Goal: Communication & Community: Answer question/provide support

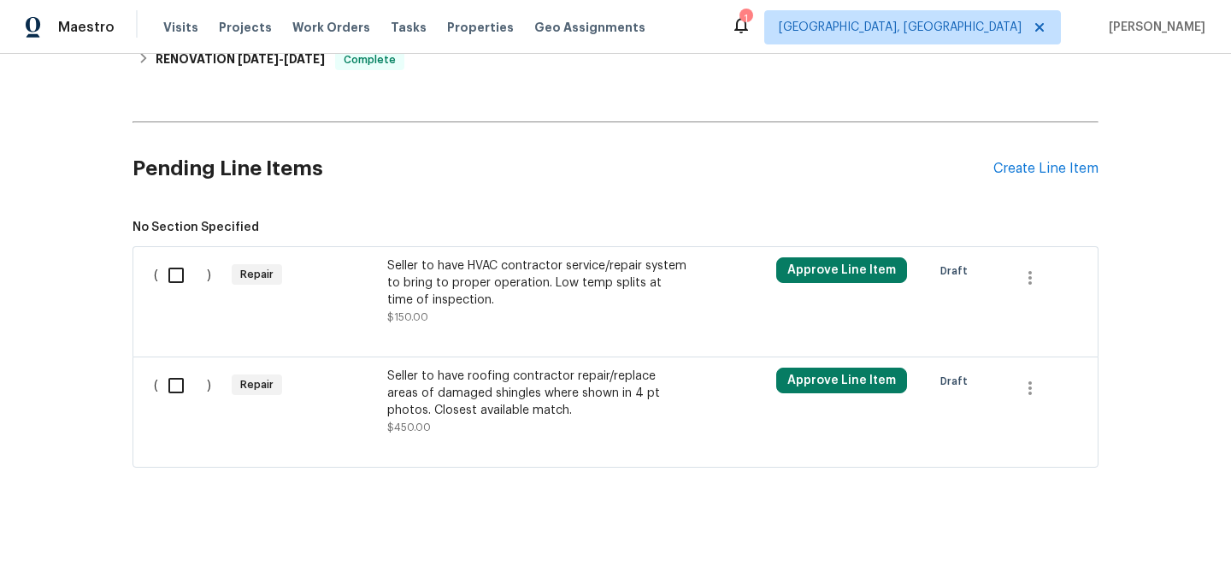
scroll to position [392, 0]
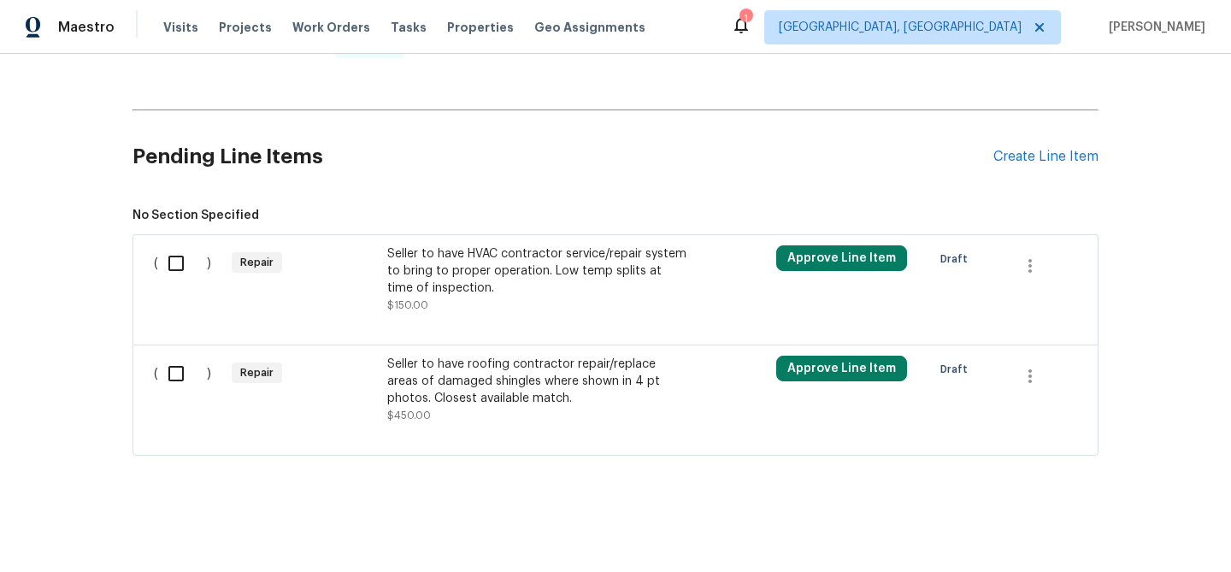
click at [452, 235] on div "( ) Repair Seller to have HVAC contractor service/repair system to bring to pro…" at bounding box center [616, 289] width 966 height 110
click at [445, 245] on div "Seller to have HVAC contractor service/repair system to bring to proper operati…" at bounding box center [537, 270] width 301 height 51
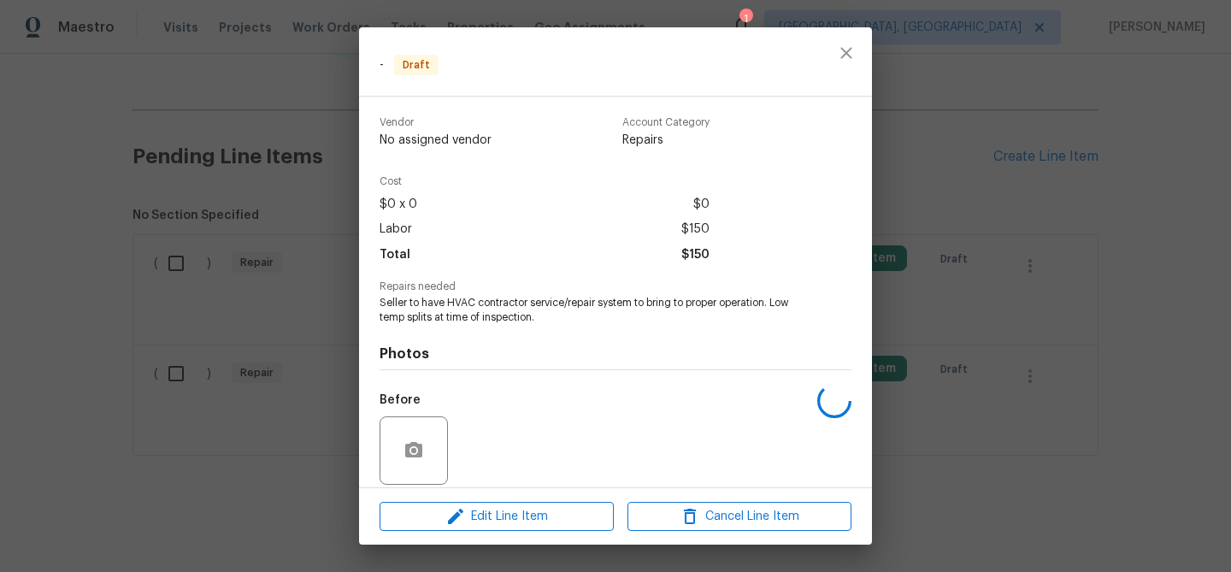
scroll to position [125, 0]
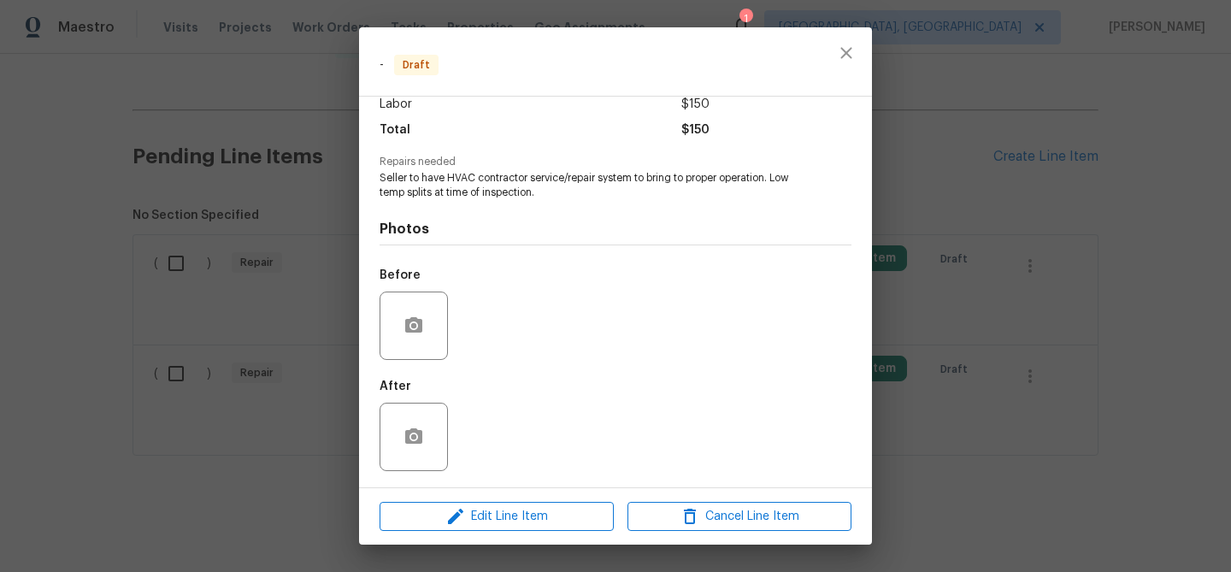
click at [483, 500] on div "Edit Line Item Cancel Line Item" at bounding box center [615, 516] width 513 height 57
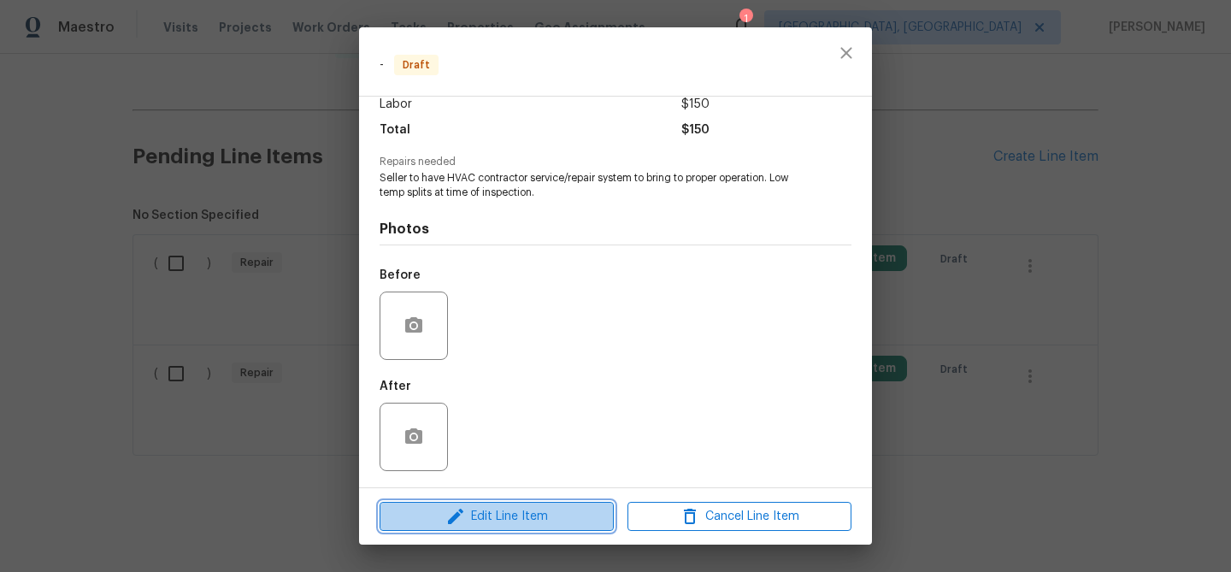
click at [474, 504] on button "Edit Line Item" at bounding box center [497, 517] width 234 height 30
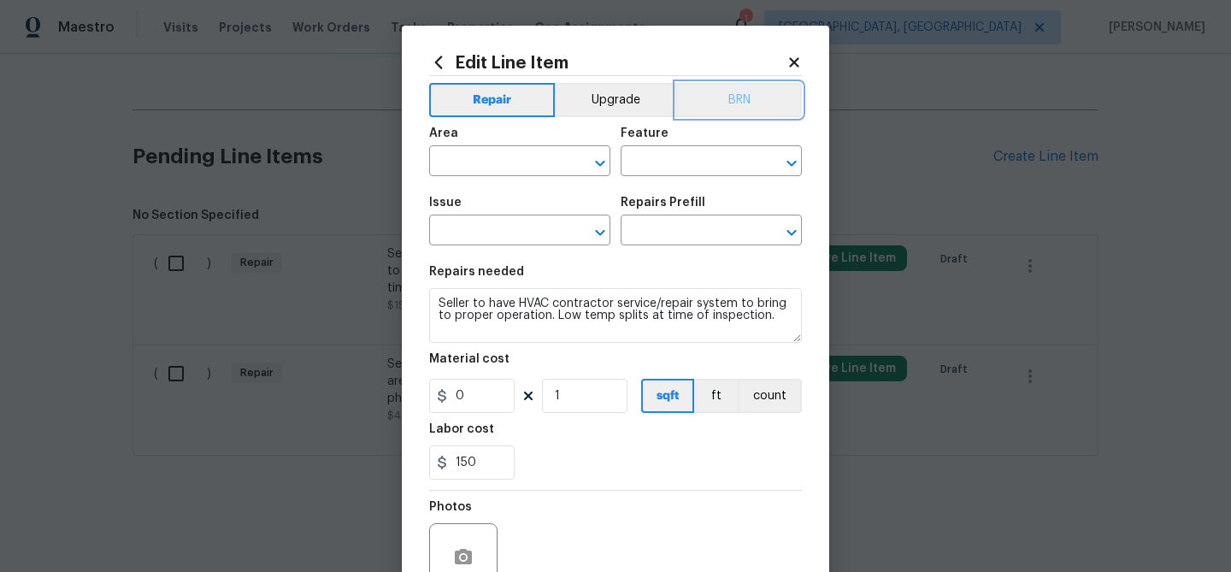
click at [743, 95] on button "BRN" at bounding box center [739, 100] width 126 height 34
click at [547, 153] on input "text" at bounding box center [495, 163] width 133 height 27
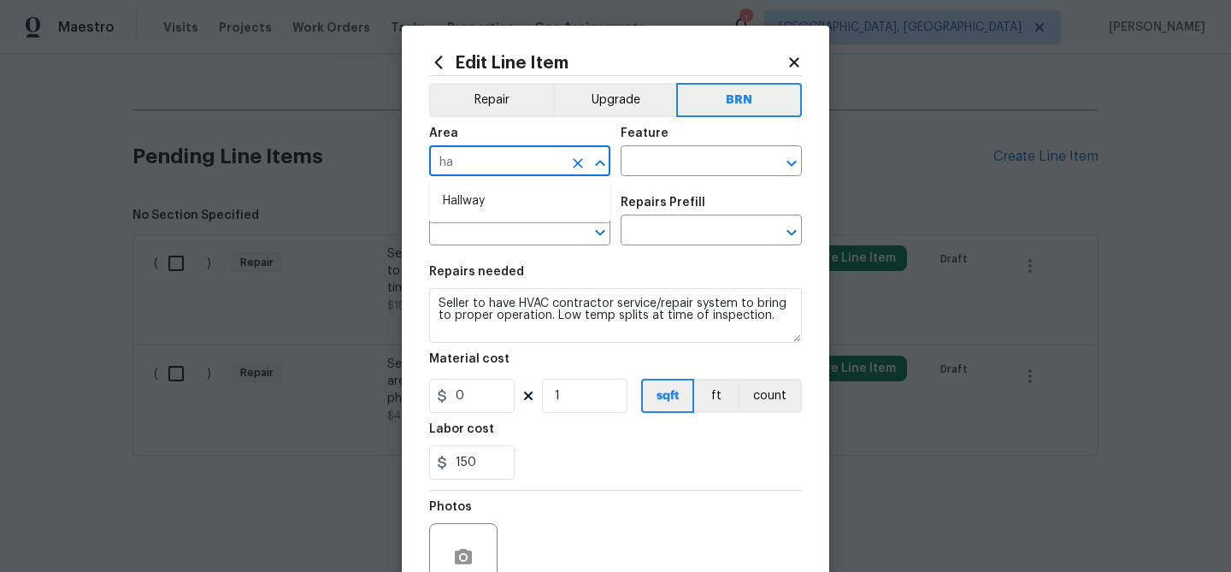
type input "h"
type input "v"
type input "hvac"
click at [523, 233] on input "text" at bounding box center [495, 232] width 133 height 27
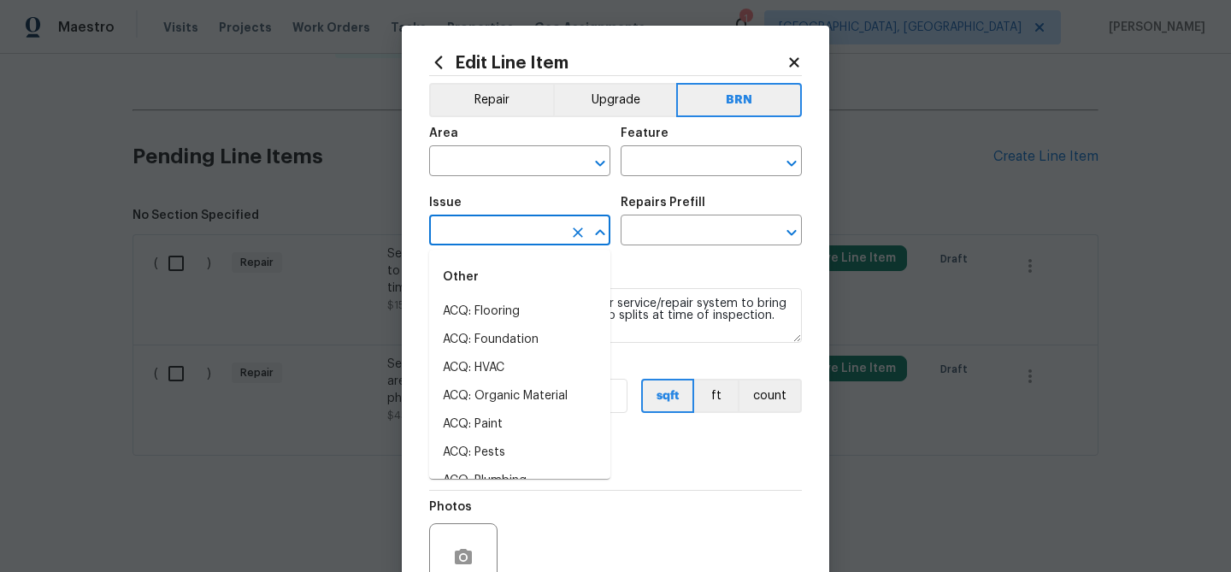
click at [493, 178] on span "Area ​" at bounding box center [519, 151] width 181 height 69
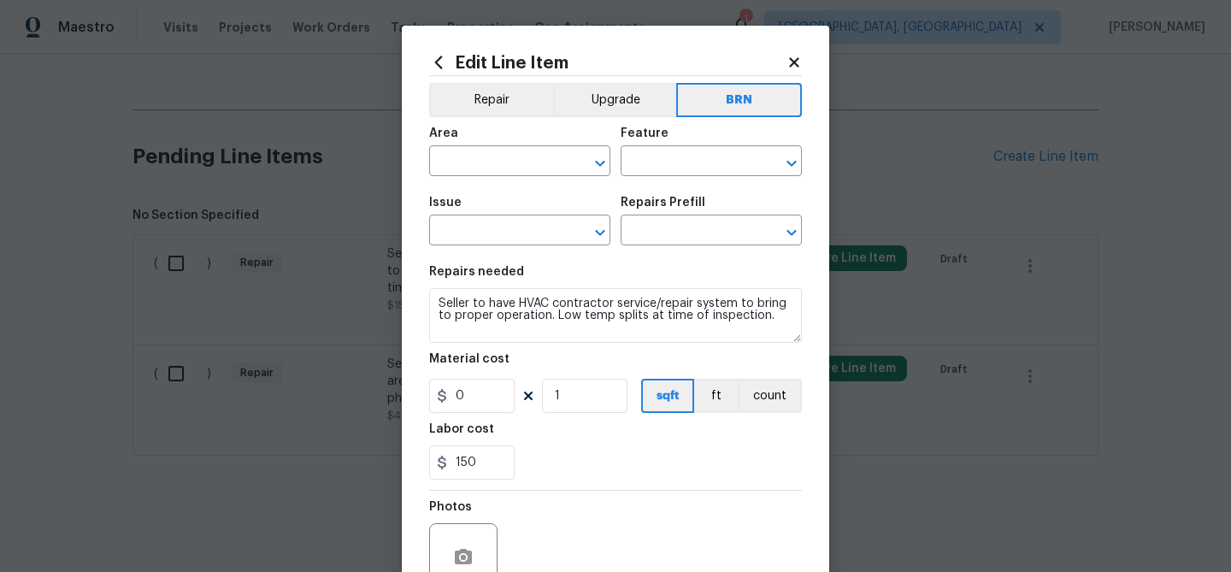
click at [486, 145] on div "Area" at bounding box center [519, 138] width 181 height 22
click at [455, 181] on span "Area ​" at bounding box center [519, 151] width 181 height 69
click at [470, 174] on input "text" at bounding box center [495, 163] width 133 height 27
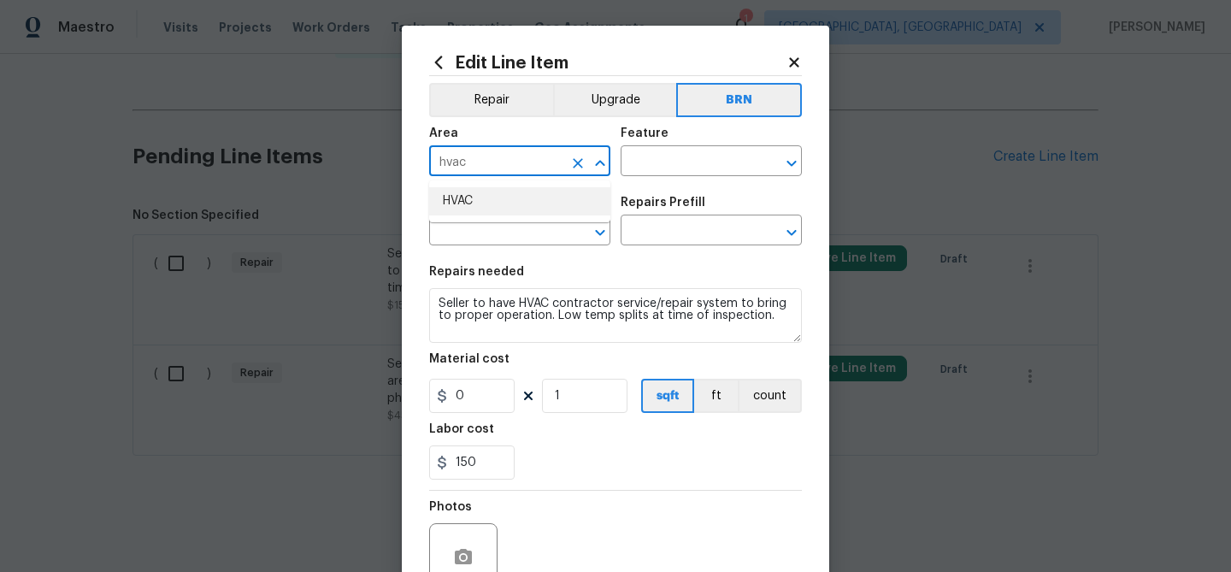
click at [474, 208] on li "HVAC" at bounding box center [519, 201] width 181 height 28
type input "HVAC"
click at [639, 143] on div "Feature" at bounding box center [711, 138] width 181 height 22
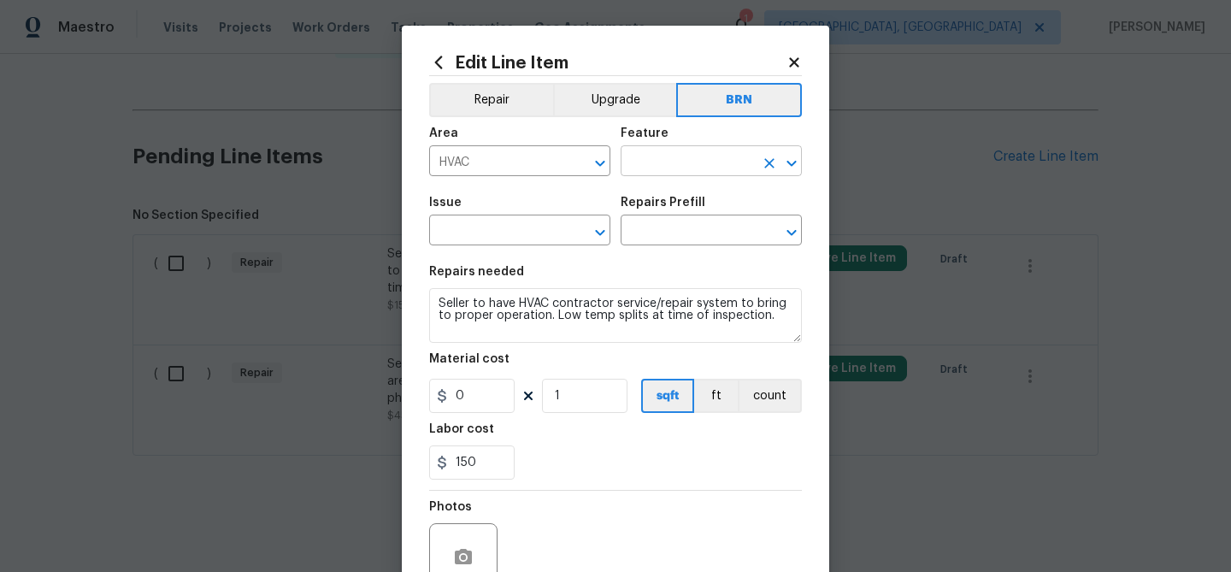
click at [639, 156] on input "text" at bounding box center [687, 163] width 133 height 27
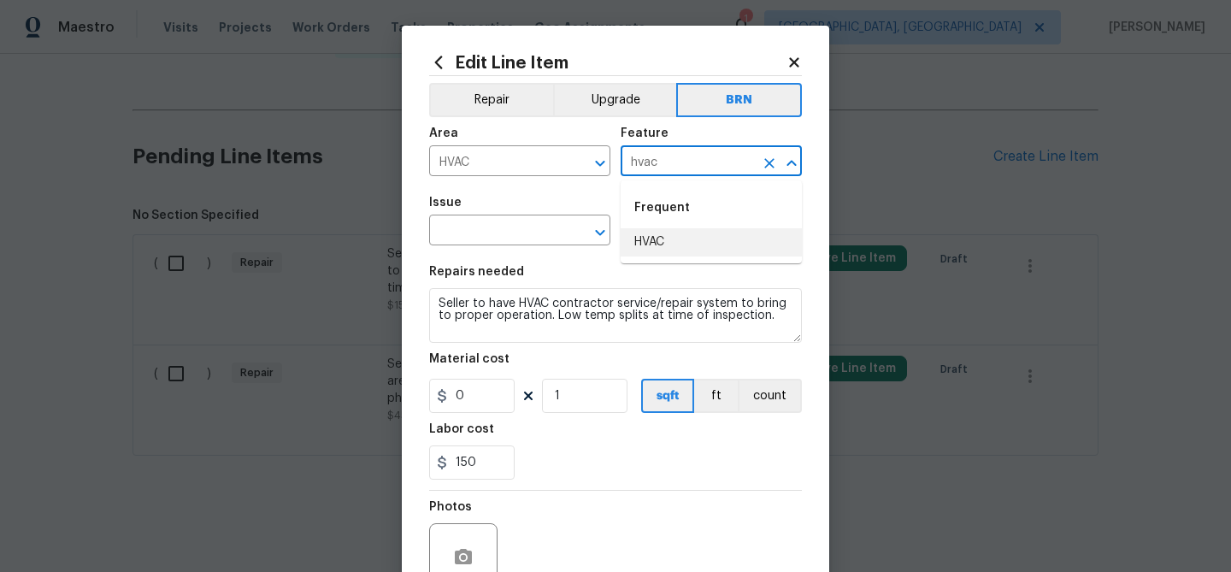
click at [646, 230] on li "HVAC" at bounding box center [711, 242] width 181 height 28
type input "HVAC"
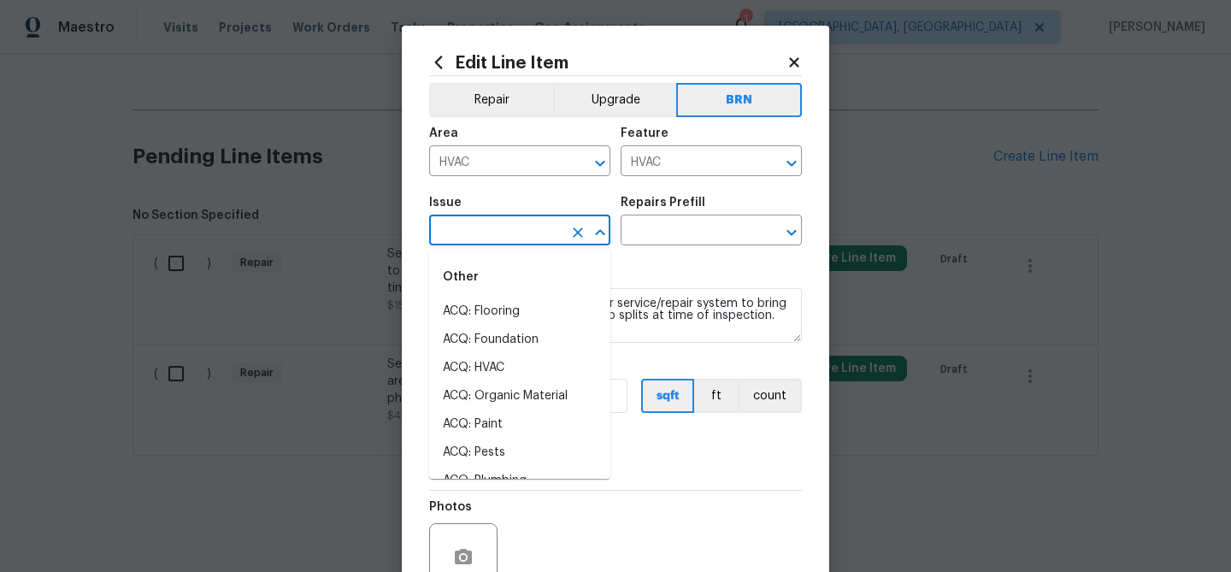
click at [516, 223] on input "text" at bounding box center [495, 232] width 133 height 27
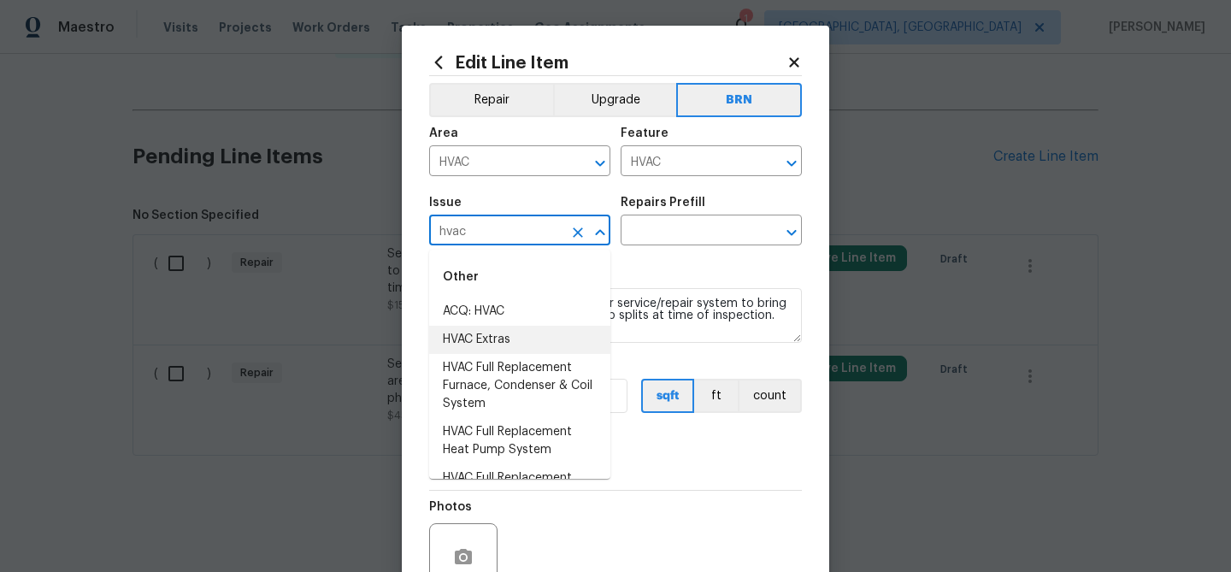
click at [514, 329] on li "HVAC Extras" at bounding box center [519, 340] width 181 height 28
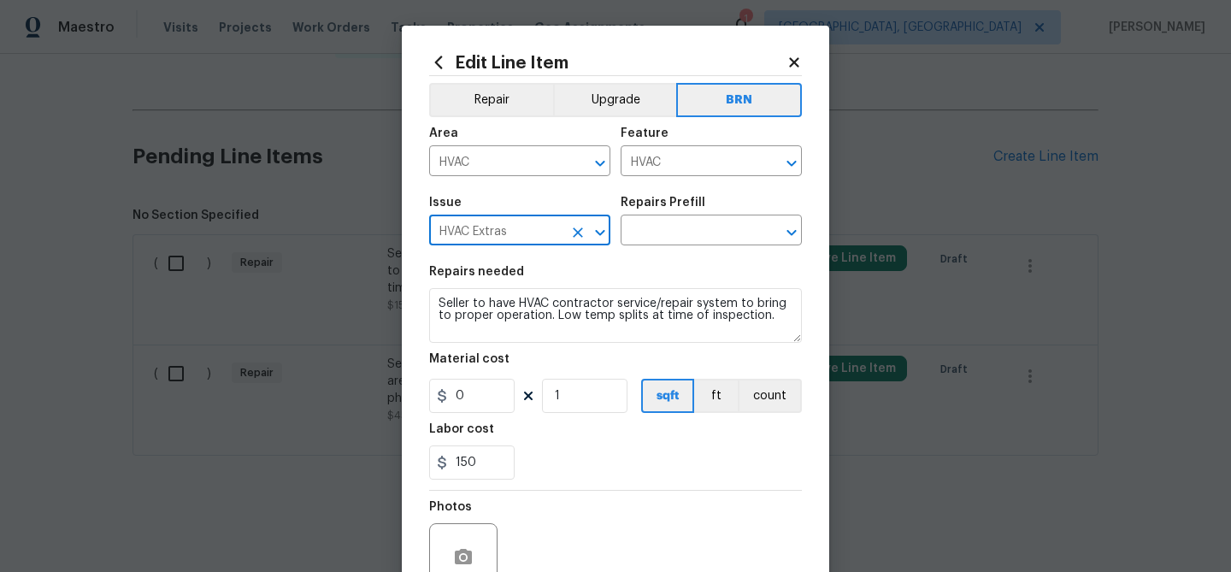
type input "HVAC Extras"
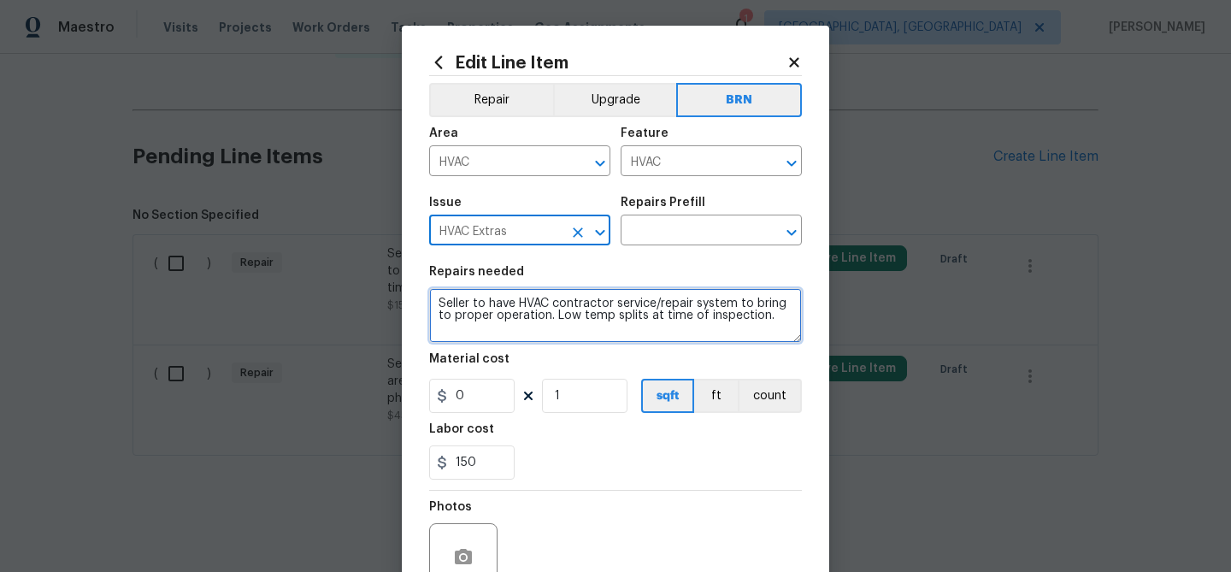
click at [514, 310] on textarea "Seller to have HVAC contractor service/repair system to bring to proper operati…" at bounding box center [615, 315] width 373 height 55
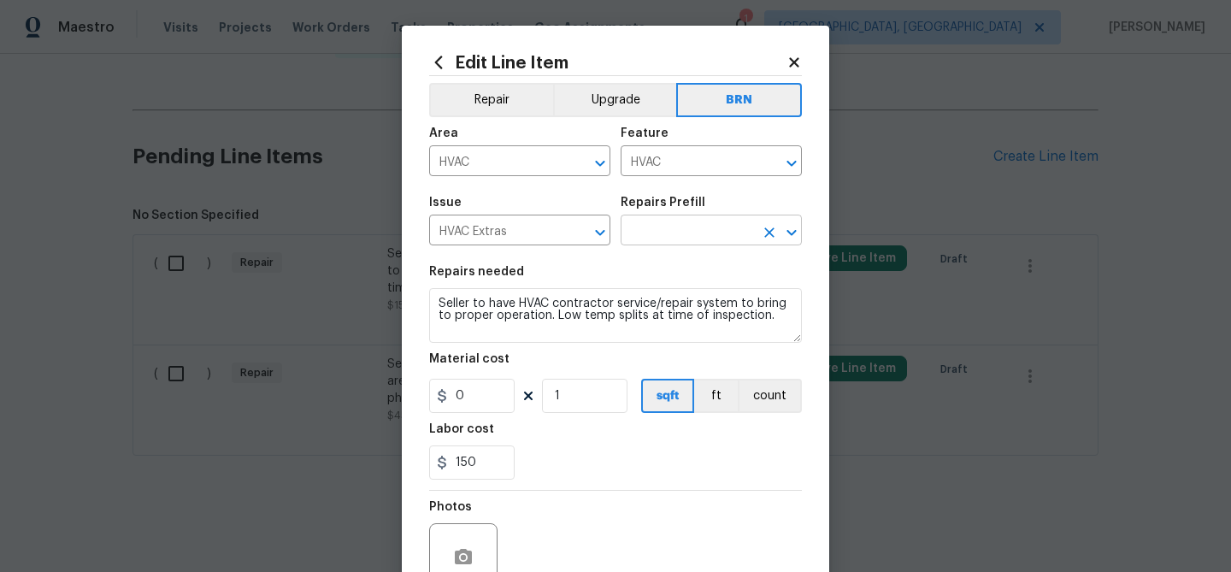
click at [663, 228] on input "text" at bounding box center [687, 232] width 133 height 27
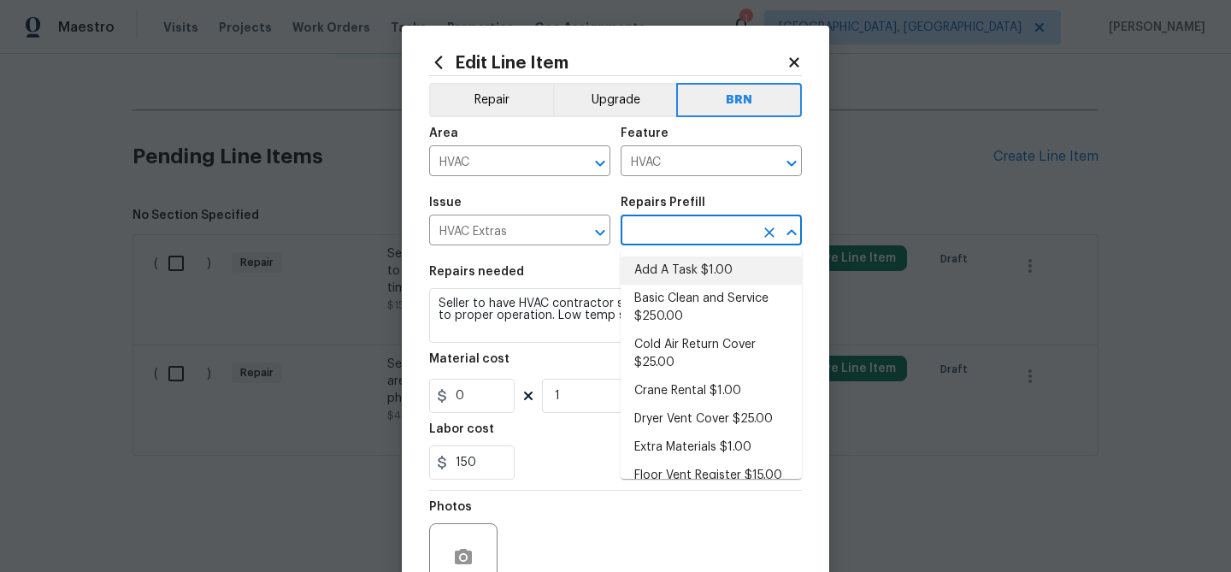
click at [661, 264] on li "Add A Task $1.00" at bounding box center [711, 270] width 181 height 28
type input "Add A Task $1.00"
type textarea "HPM to detail"
type input "1"
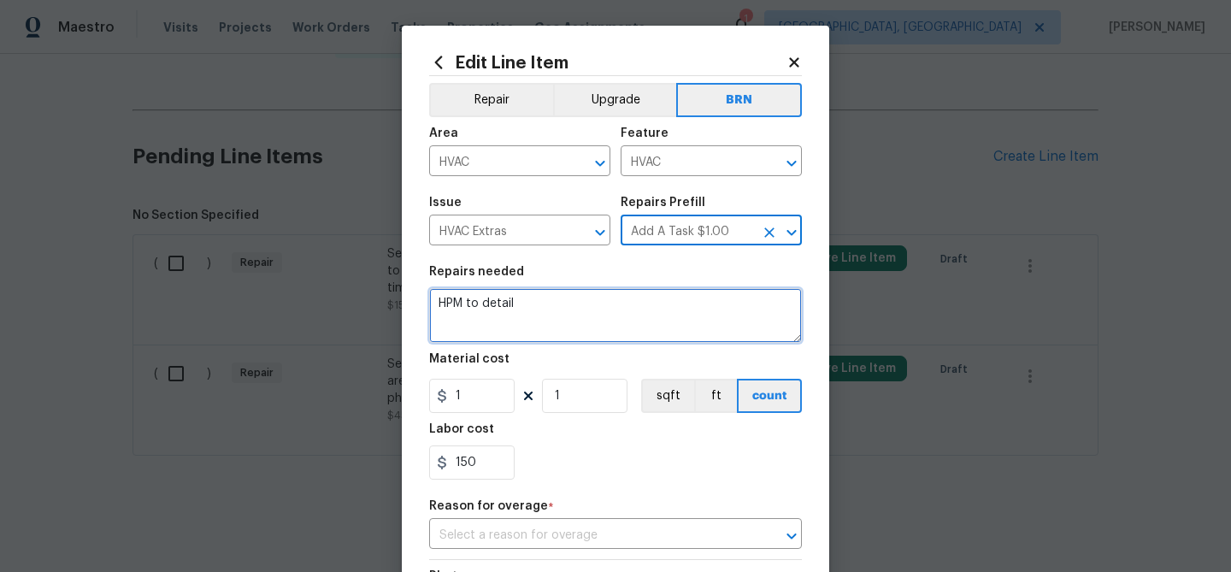
click at [562, 299] on textarea "HPM to detail" at bounding box center [615, 315] width 373 height 55
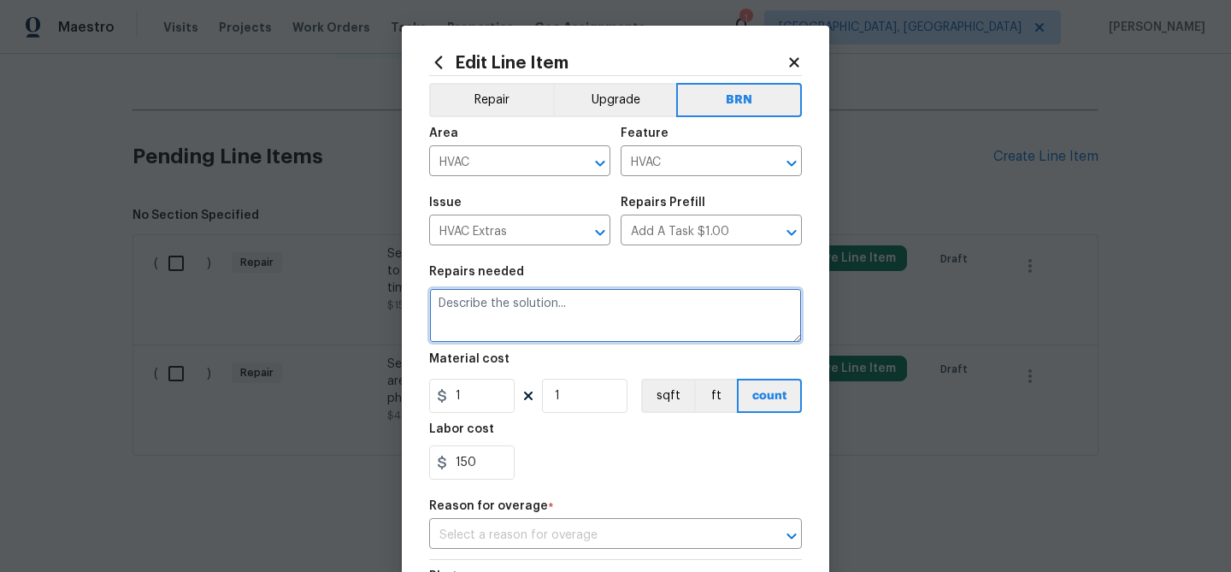
paste textarea "Seller to have HVAC contractor service/repair system to bring to proper operati…"
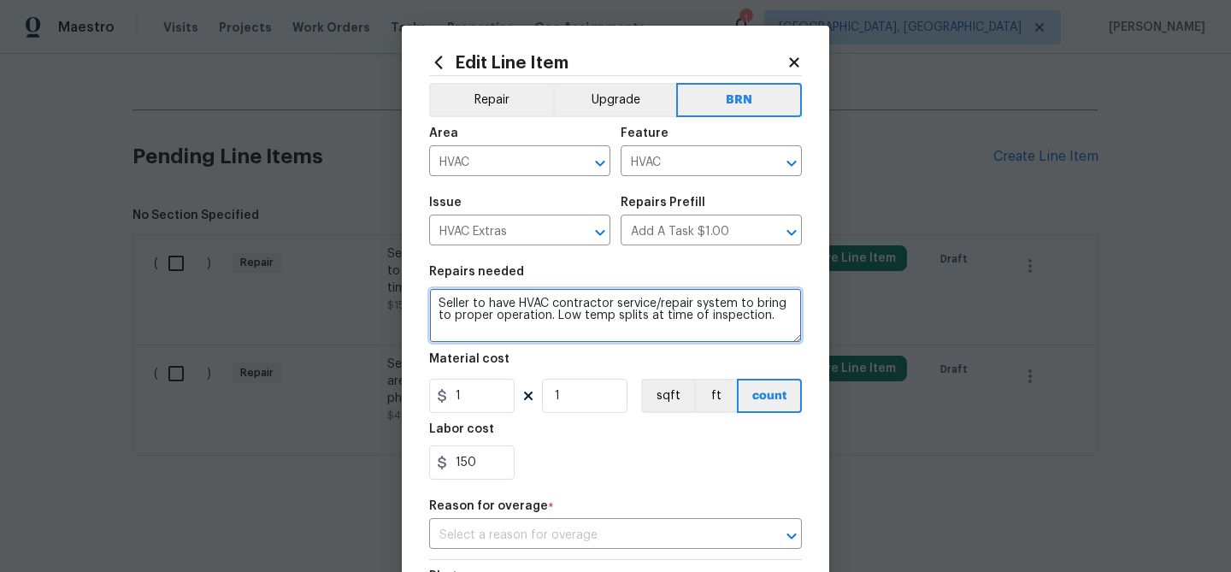
type textarea "Seller to have HVAC contractor service/repair system to bring to proper operati…"
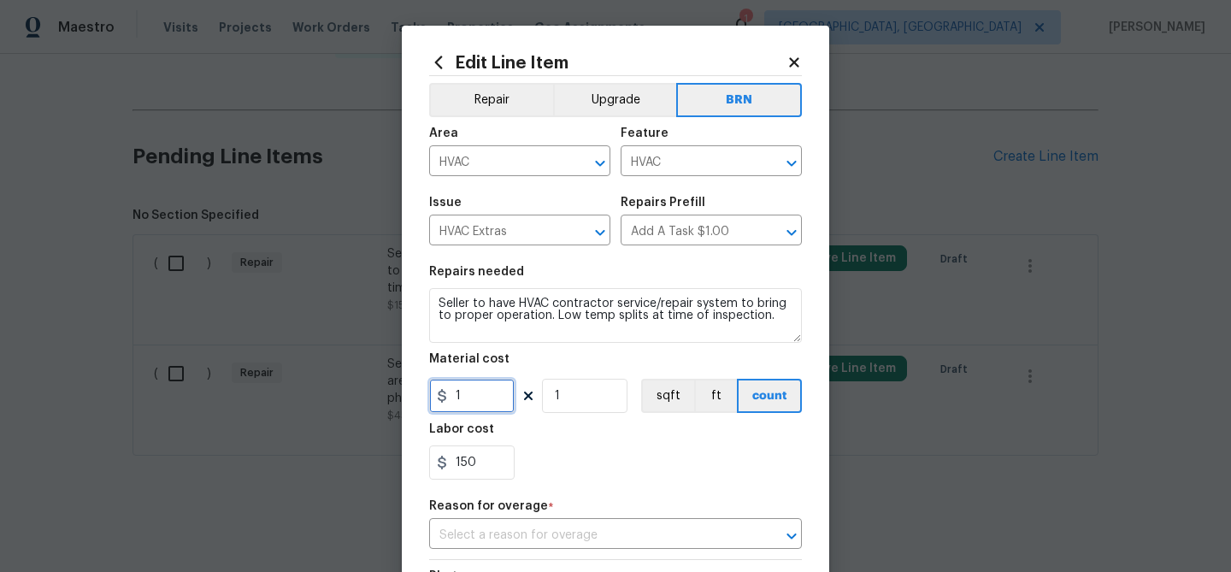
click at [497, 381] on input "1" at bounding box center [471, 396] width 85 height 34
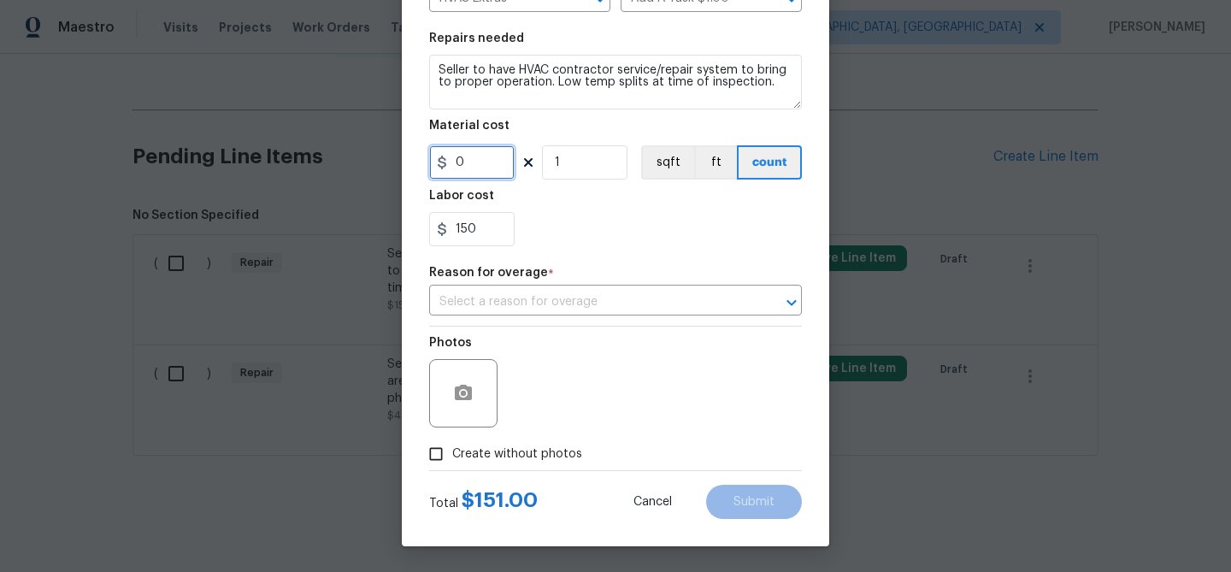
type input "0"
click at [455, 399] on icon "button" at bounding box center [463, 392] width 17 height 15
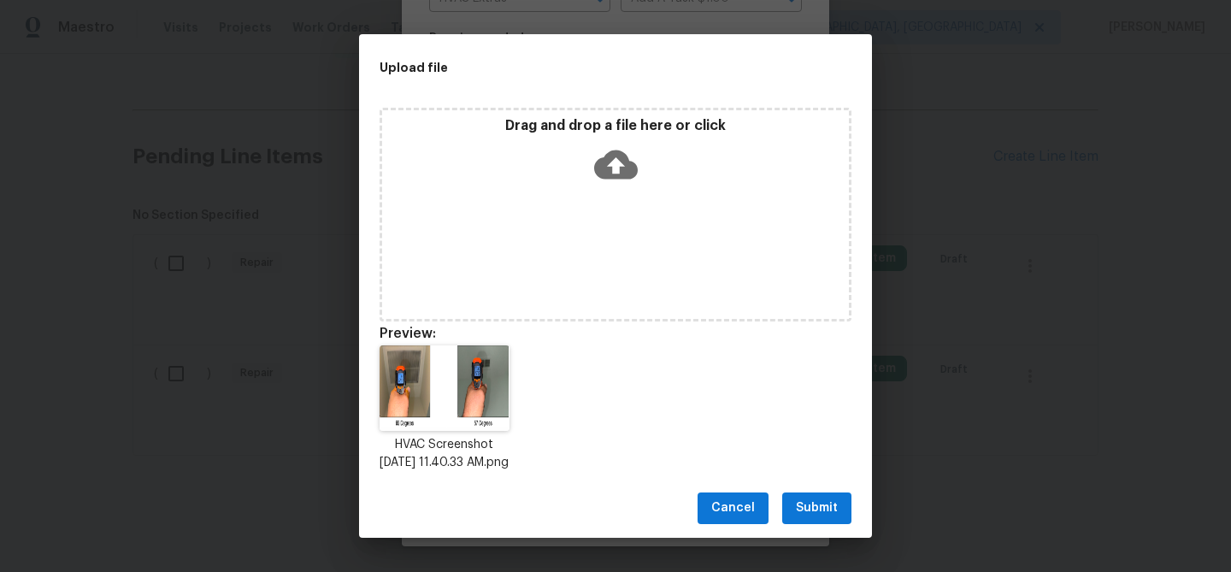
click at [806, 510] on span "Submit" at bounding box center [817, 508] width 42 height 21
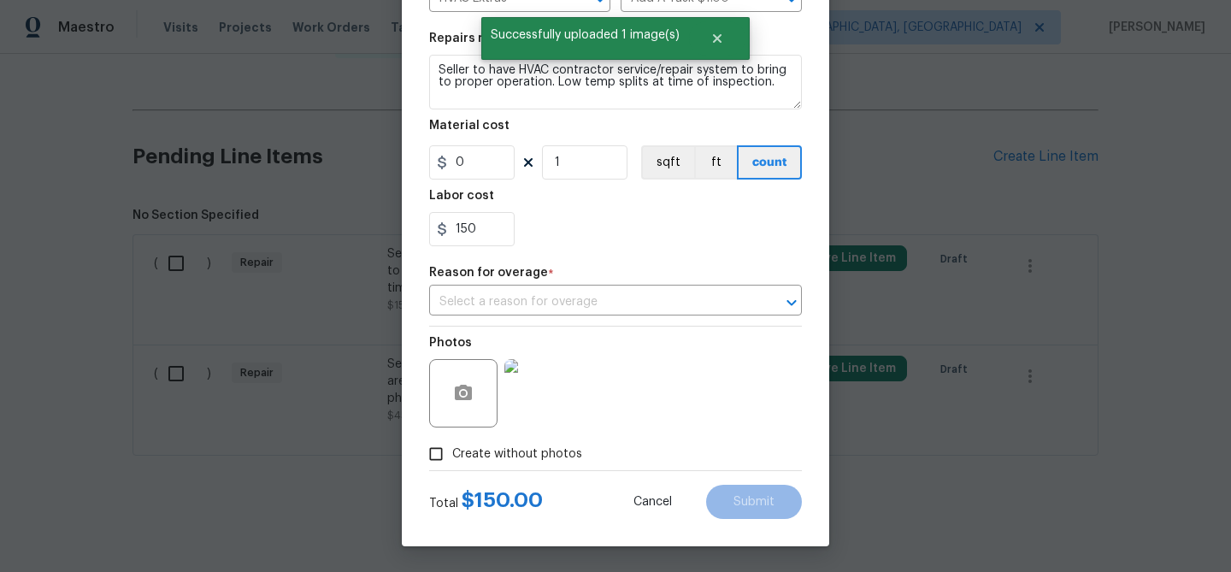
click at [505, 286] on div "Reason for overage *" at bounding box center [615, 278] width 373 height 22
click at [491, 298] on input "text" at bounding box center [591, 302] width 325 height 27
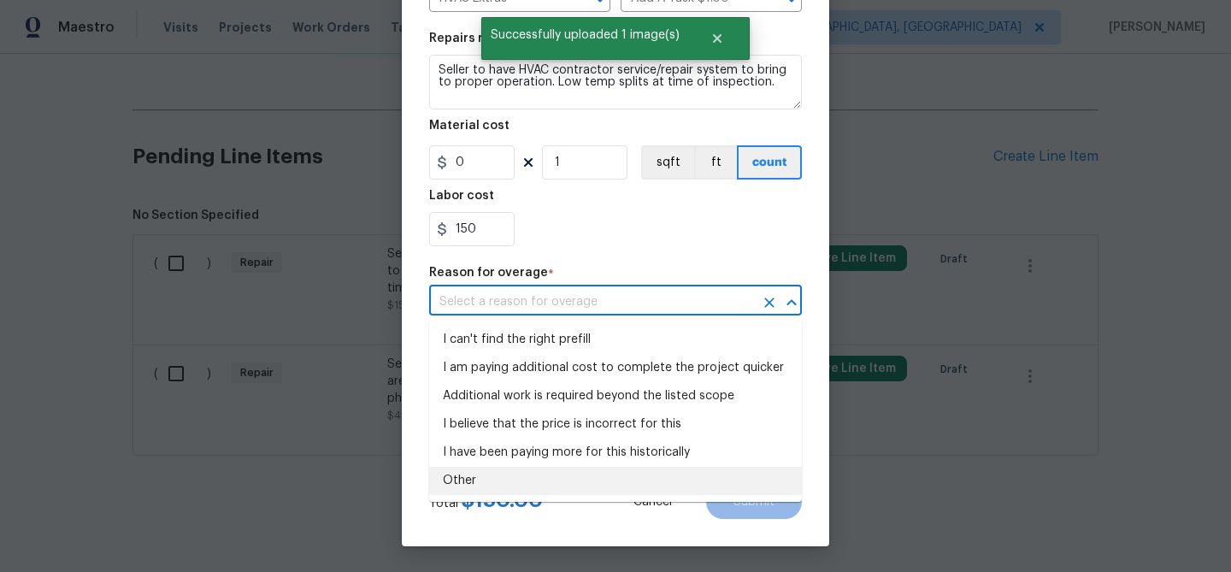
click at [476, 480] on li "Other" at bounding box center [615, 481] width 373 height 28
type input "Other"
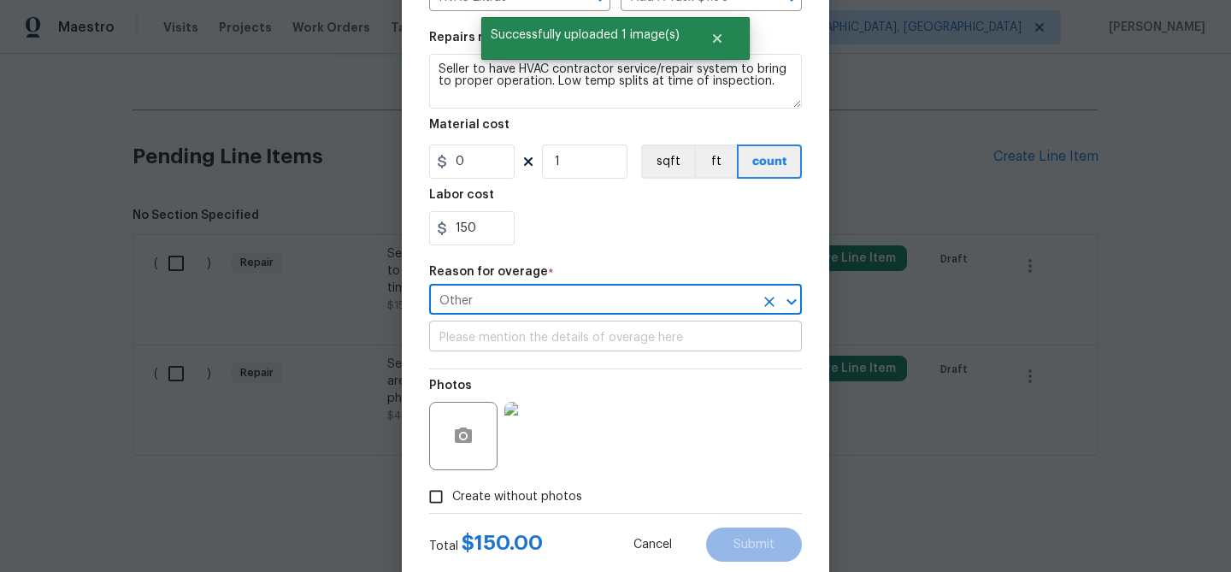
click at [476, 340] on input "text" at bounding box center [615, 338] width 373 height 27
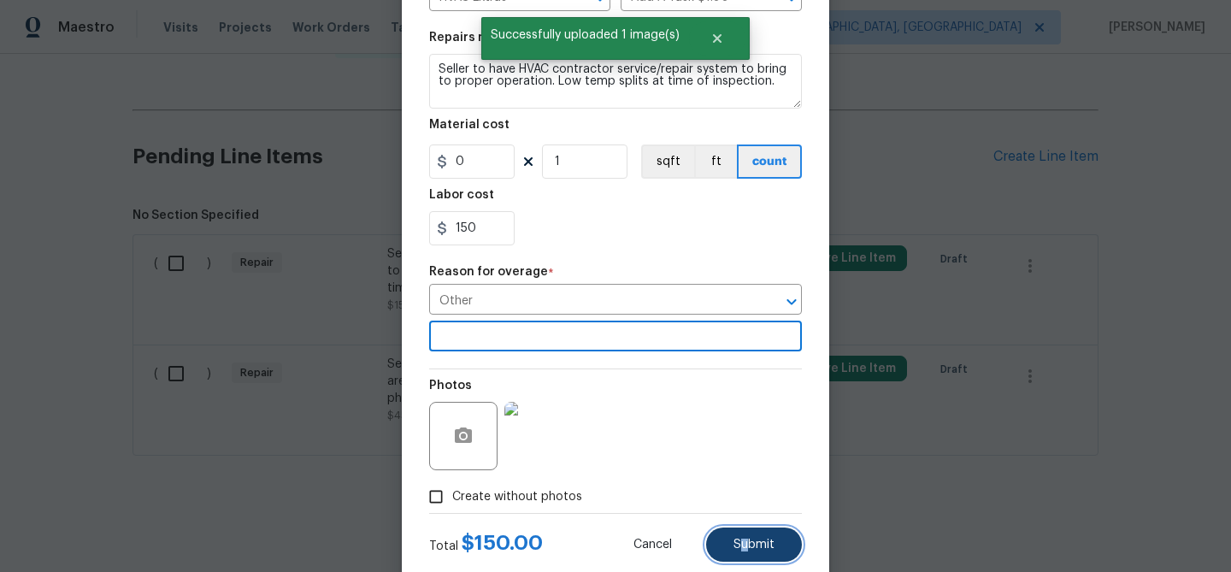
click at [745, 548] on span "Submit" at bounding box center [754, 545] width 41 height 13
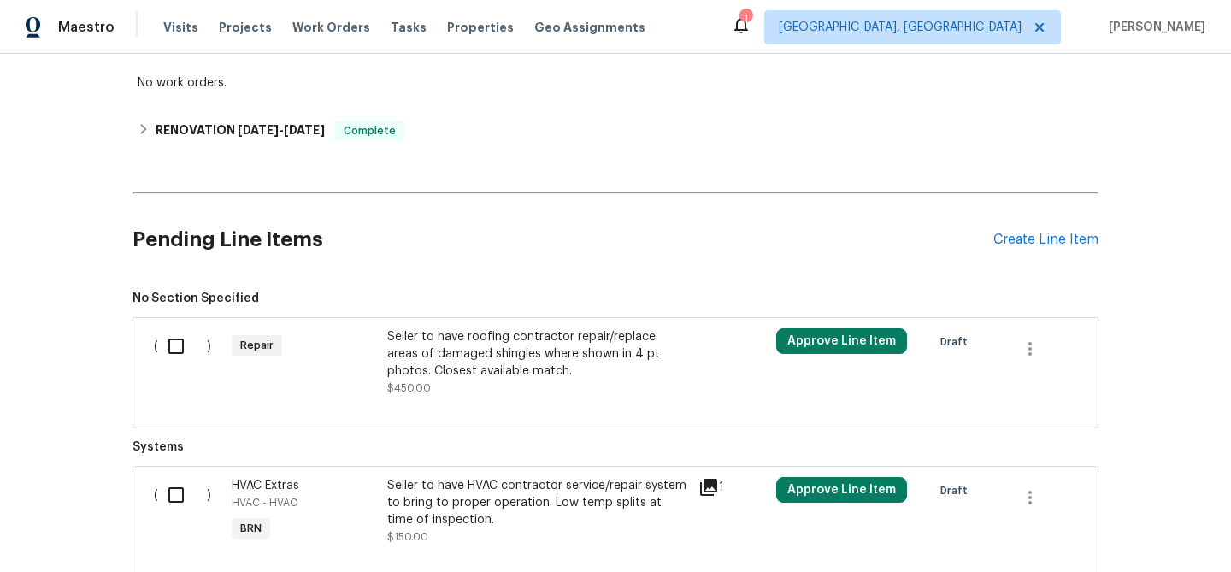
scroll to position [392, 0]
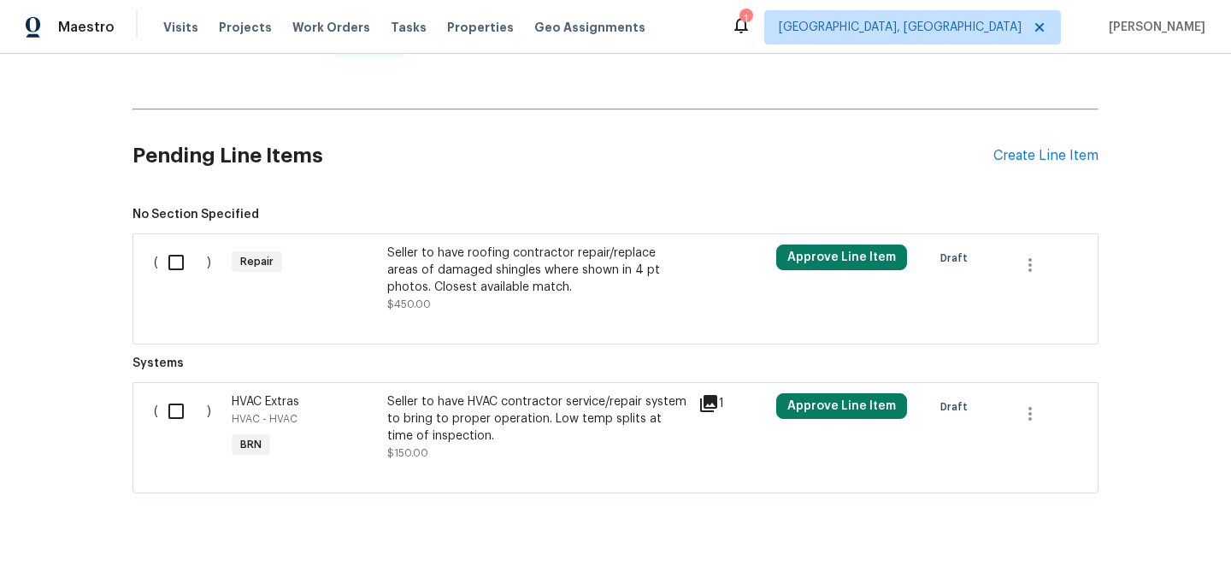
click at [443, 263] on div "Seller to have roofing contractor repair/replace areas of damaged shingles wher…" at bounding box center [537, 270] width 301 height 51
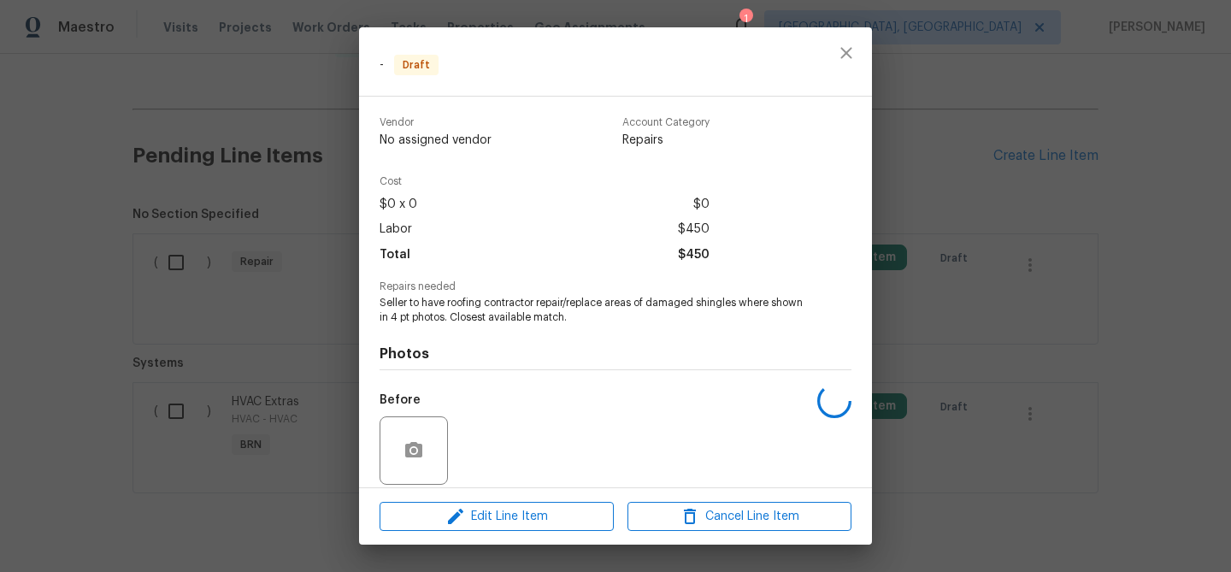
scroll to position [125, 0]
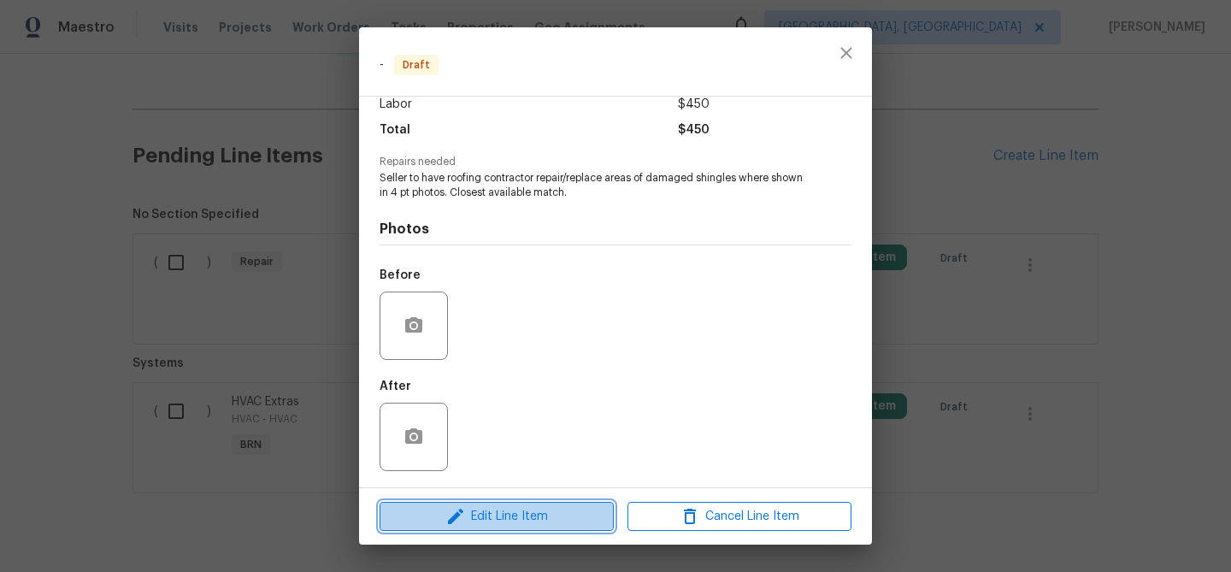
click at [476, 522] on span "Edit Line Item" at bounding box center [497, 516] width 224 height 21
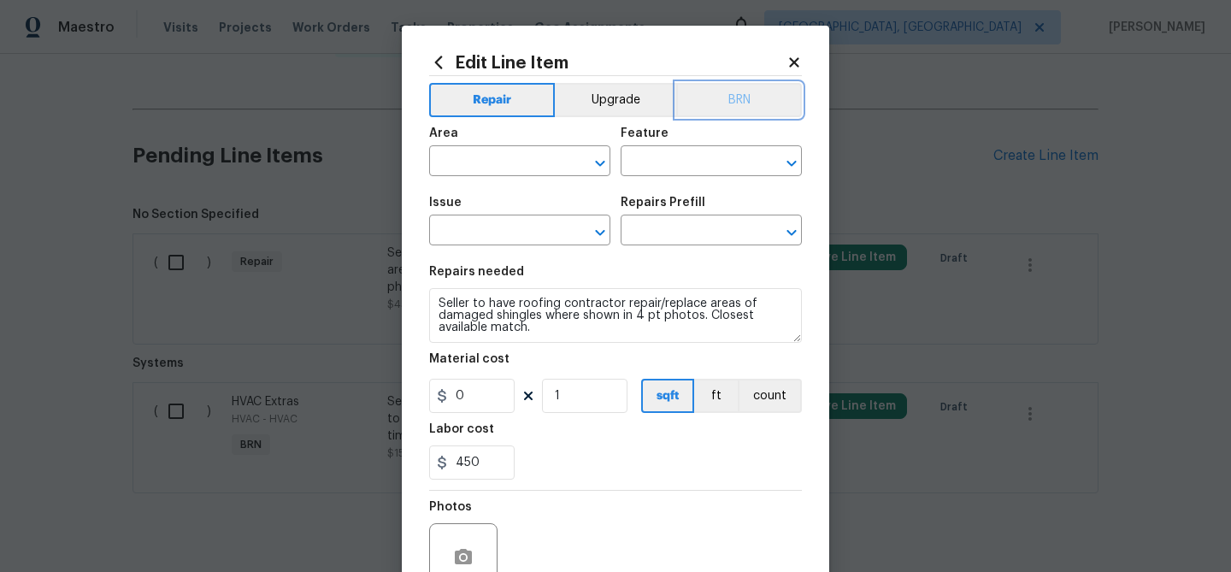
click at [727, 110] on button "BRN" at bounding box center [739, 100] width 126 height 34
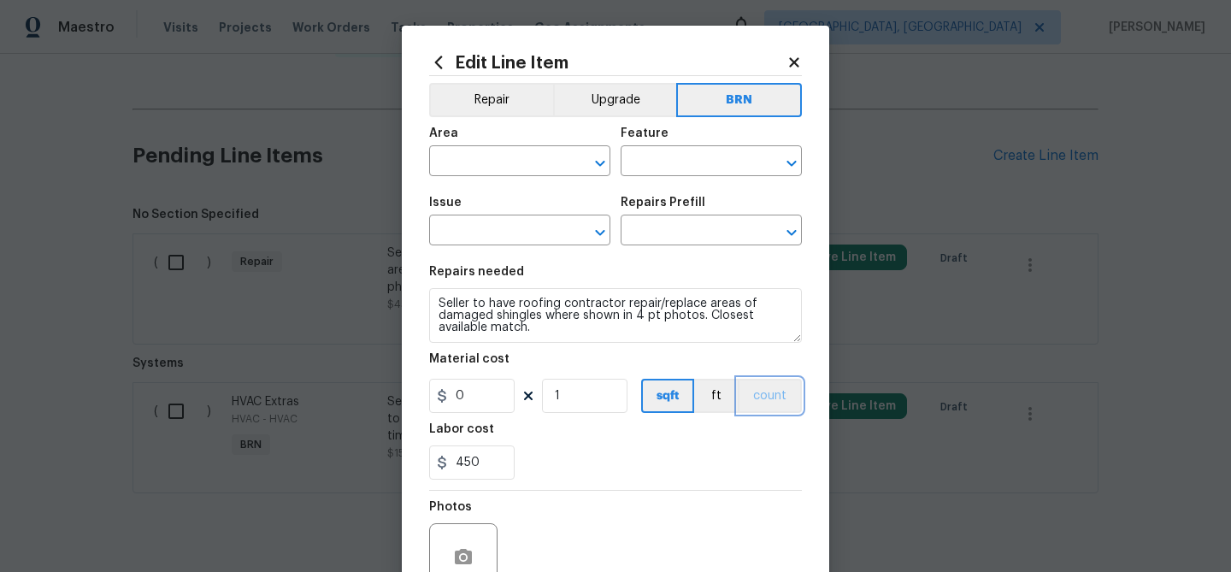
click at [768, 386] on button "count" at bounding box center [770, 396] width 64 height 34
click at [463, 168] on input "text" at bounding box center [495, 163] width 133 height 27
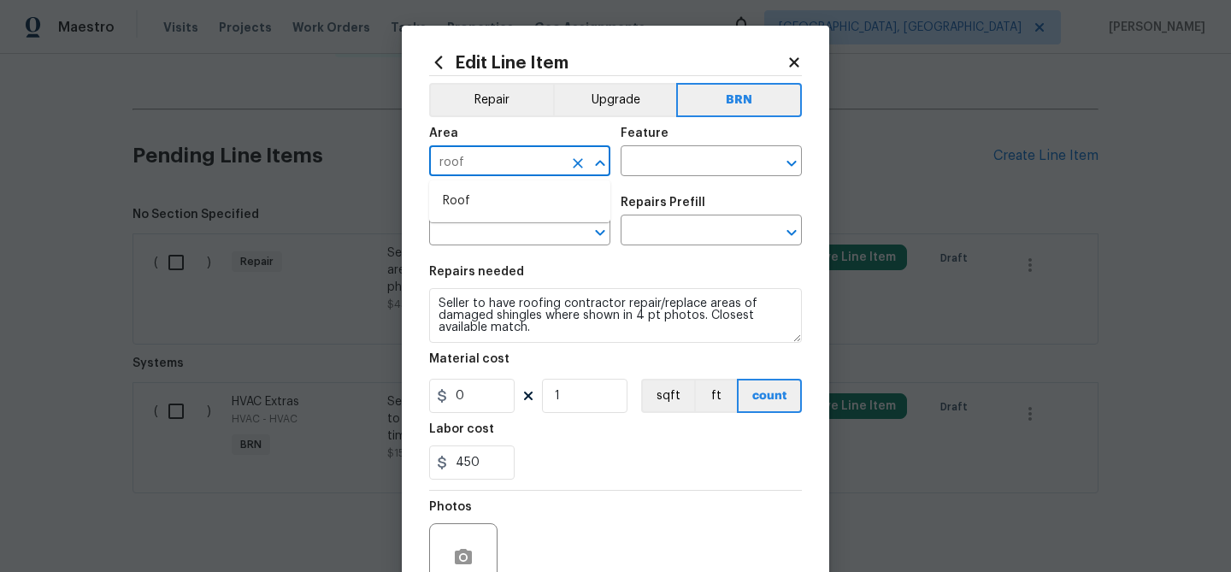
click at [515, 190] on li "Roof" at bounding box center [519, 201] width 181 height 28
type input "Roof"
click at [642, 151] on input "text" at bounding box center [687, 163] width 133 height 27
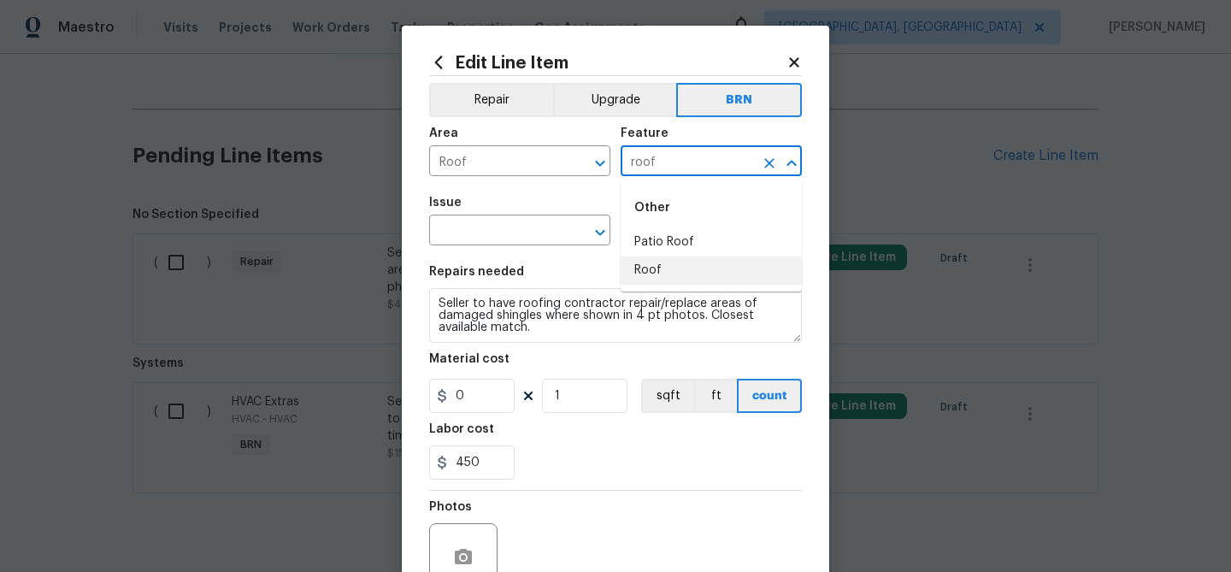
click at [655, 275] on li "Roof" at bounding box center [711, 270] width 181 height 28
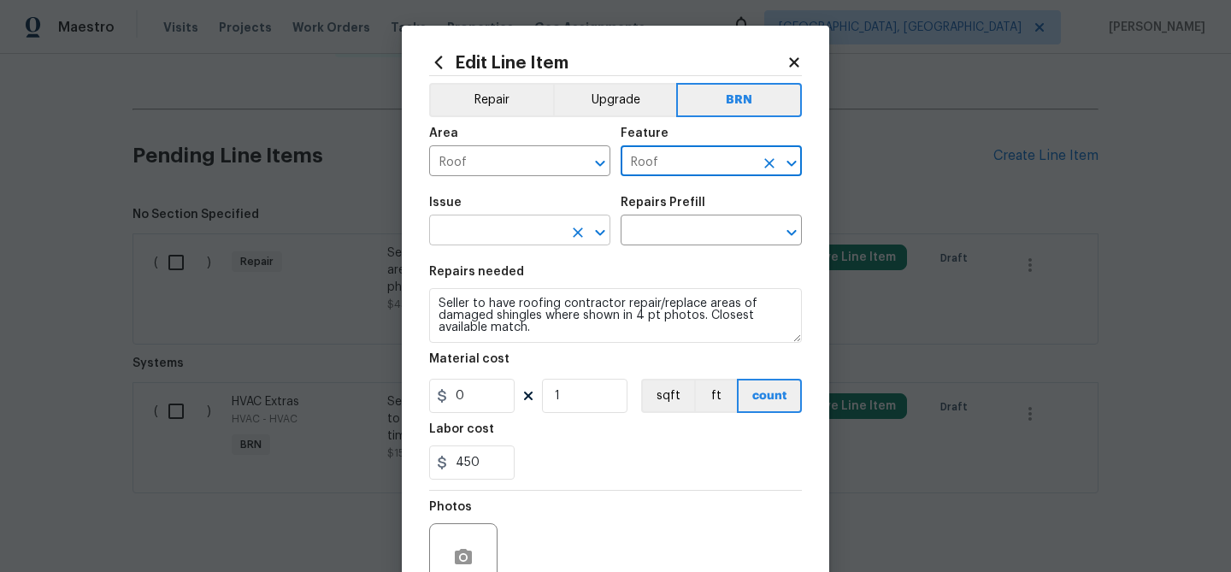
type input "Roof"
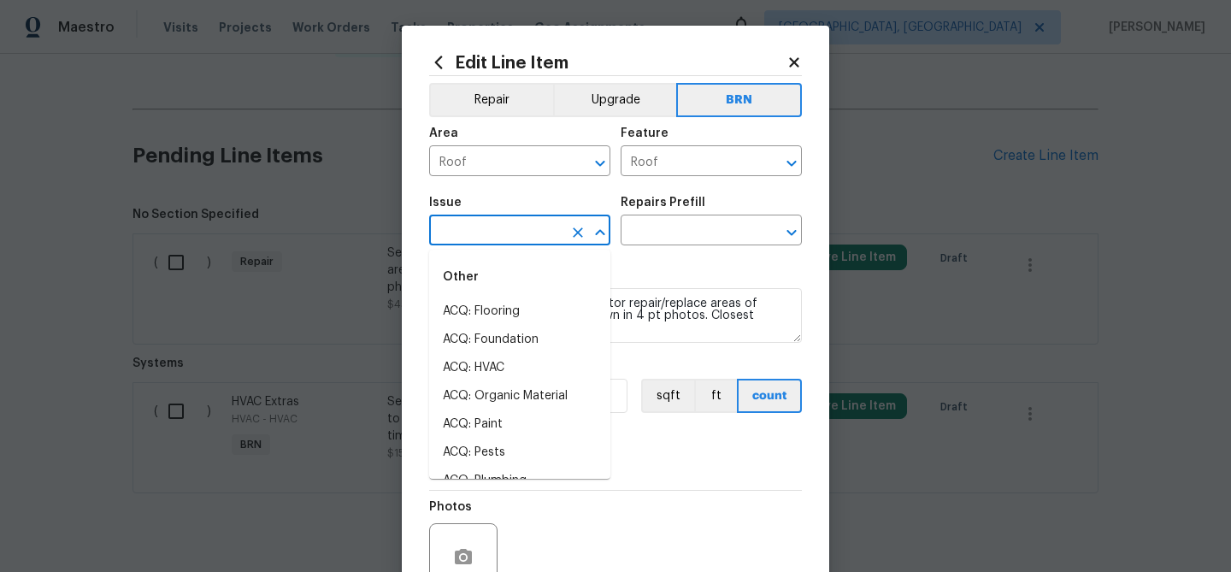
click at [488, 244] on input "text" at bounding box center [495, 232] width 133 height 27
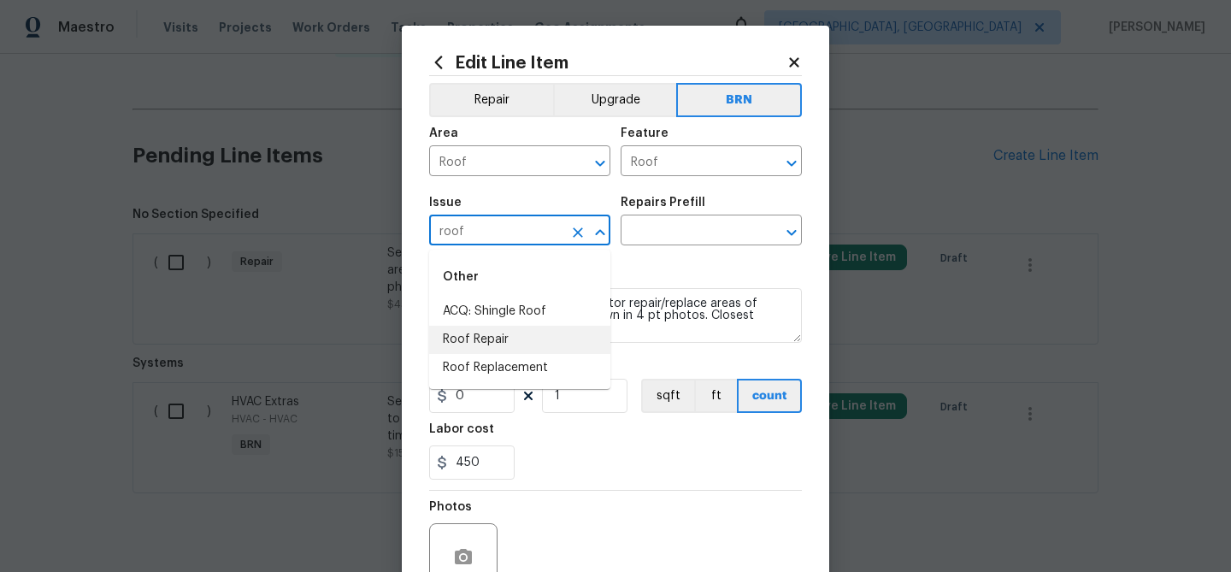
click at [500, 342] on li "Roof Repair" at bounding box center [519, 340] width 181 height 28
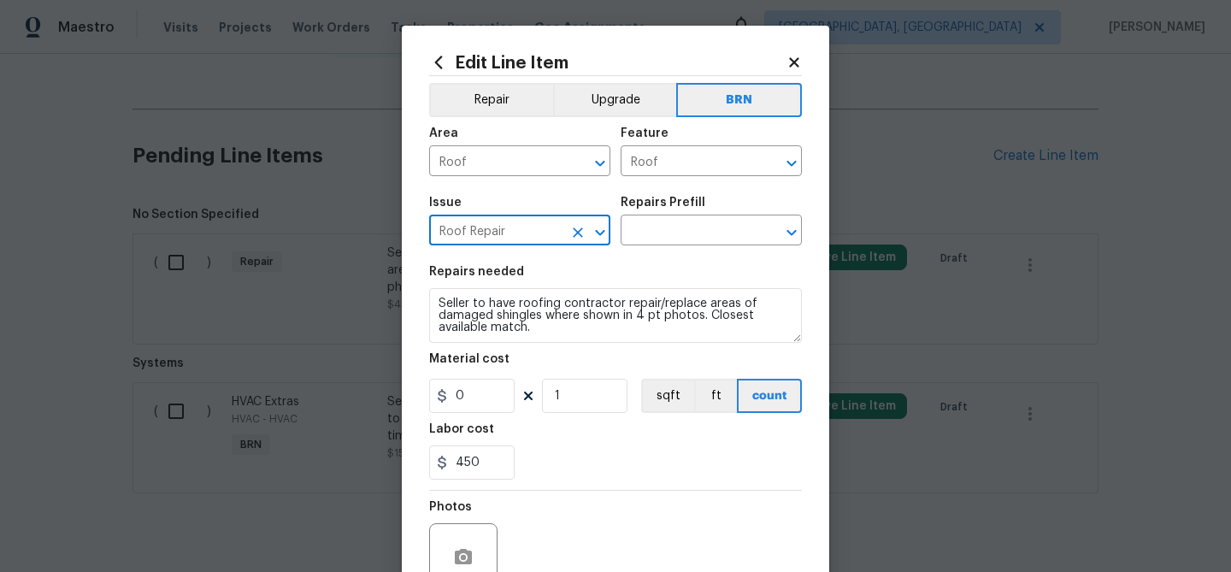
type input "Roof Repair"
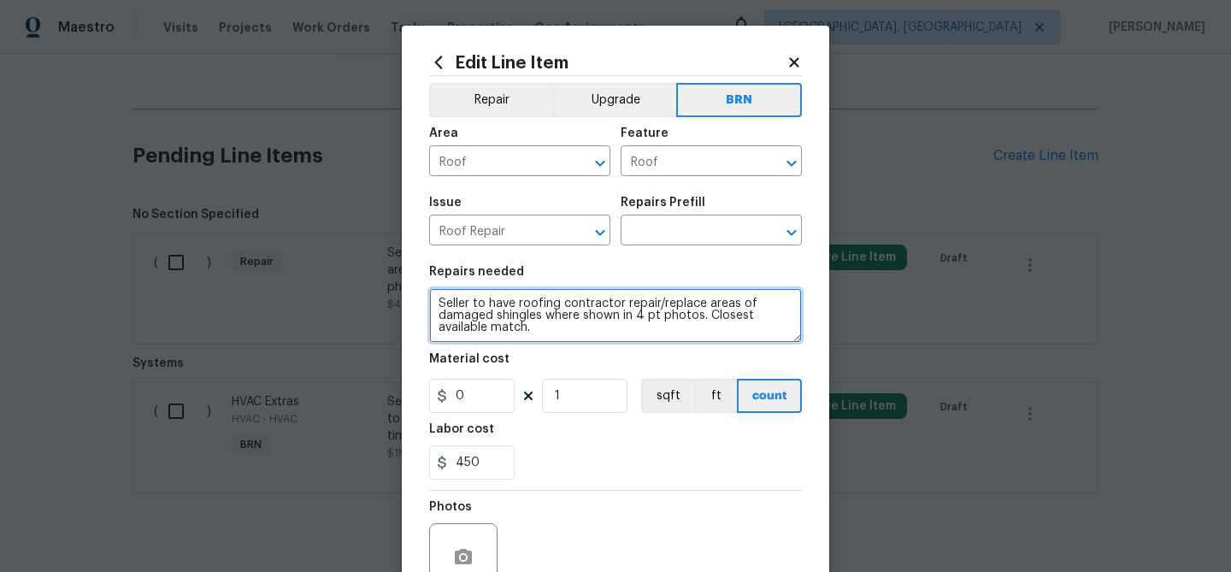
click at [504, 318] on textarea "Seller to have roofing contractor repair/replace areas of damaged shingles wher…" at bounding box center [615, 315] width 373 height 55
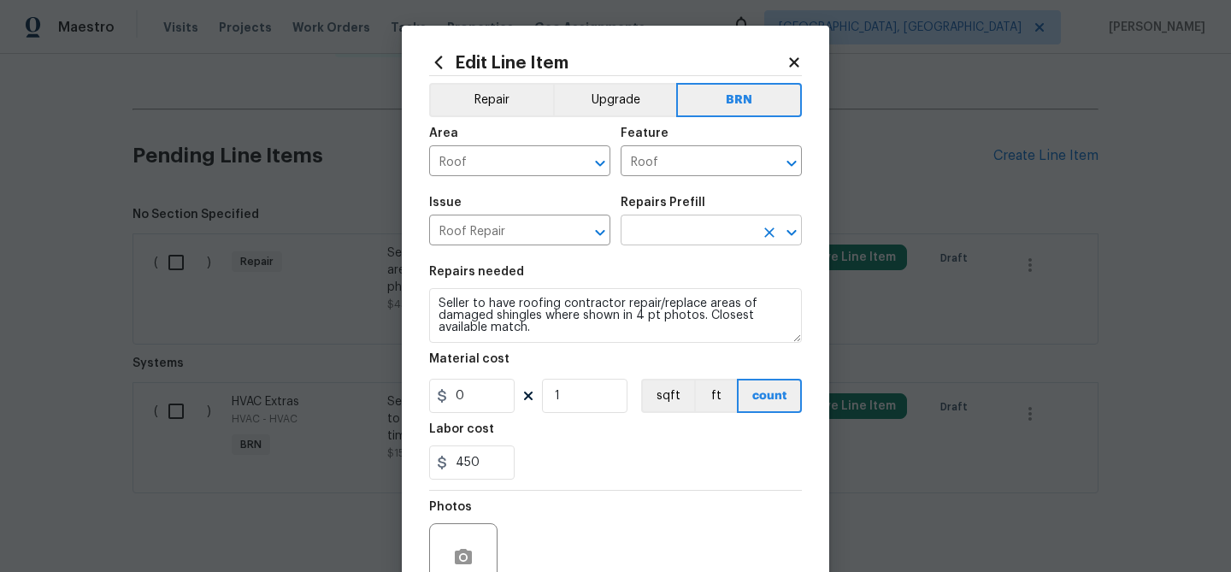
click at [643, 229] on input "text" at bounding box center [687, 232] width 133 height 27
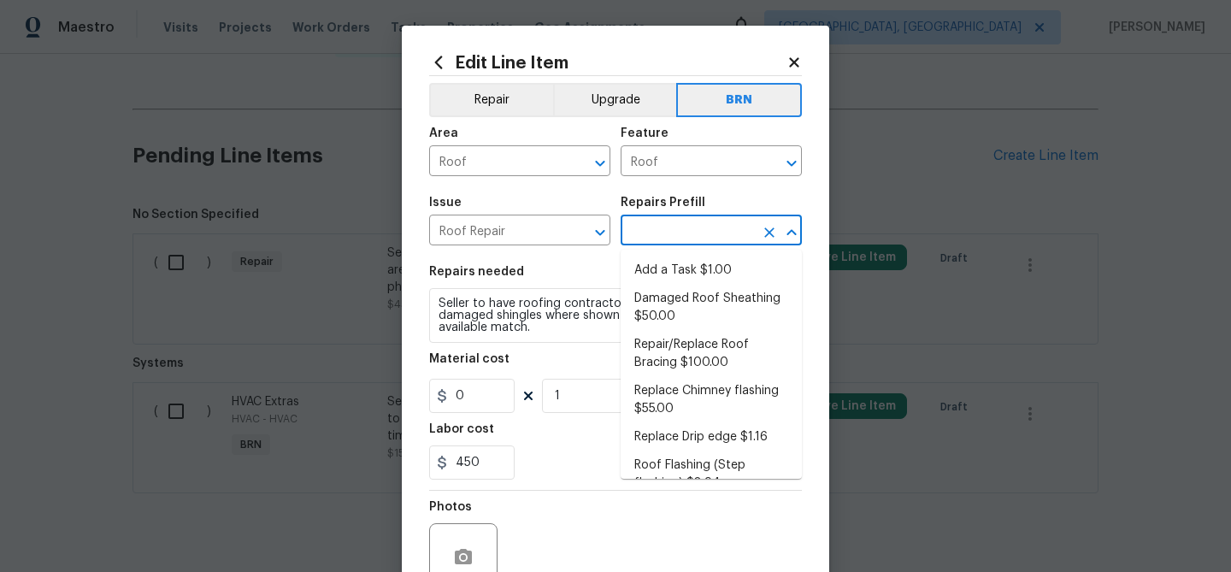
click at [649, 255] on ul "Add a Task $1.00 Damaged Roof Sheathing $50.00 Repair/Replace Roof Bracing $100…" at bounding box center [711, 364] width 181 height 229
click at [638, 269] on li "Add a Task $1.00" at bounding box center [711, 270] width 181 height 28
type input "Eaves and Trim"
type input "Add a Task $1.00"
type textarea "HPM to detail"
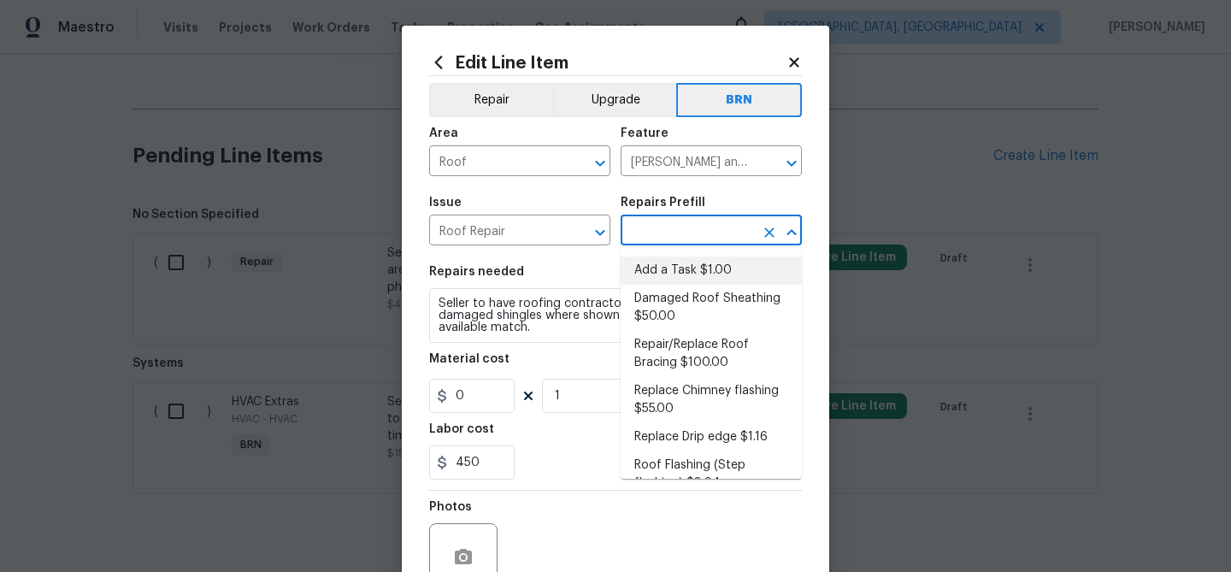
type input "1"
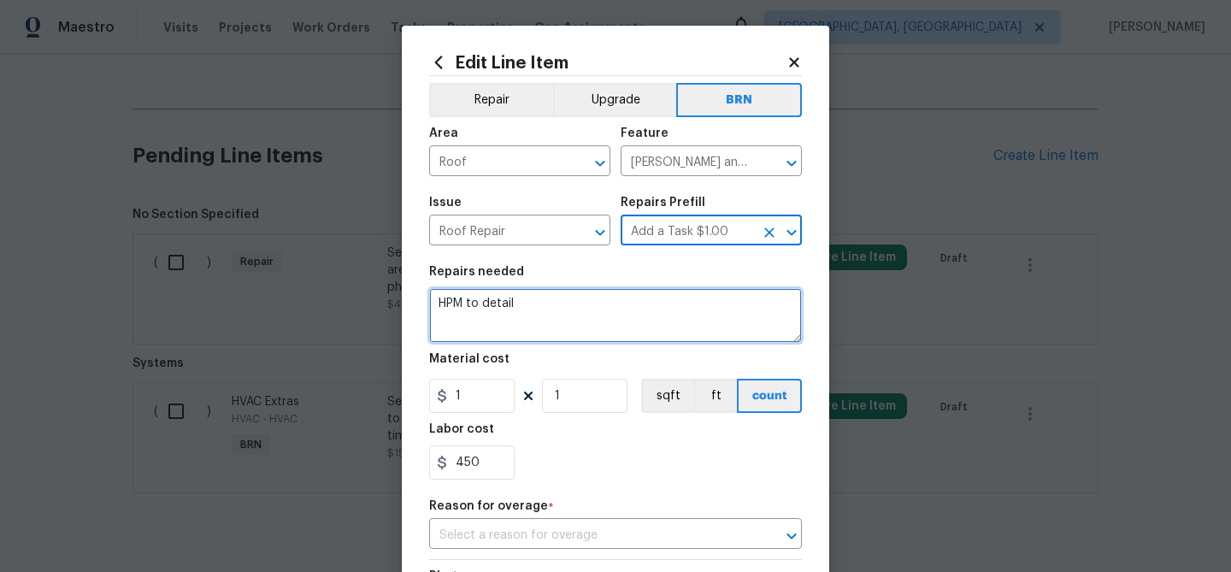
click at [534, 332] on textarea "HPM to detail" at bounding box center [615, 315] width 373 height 55
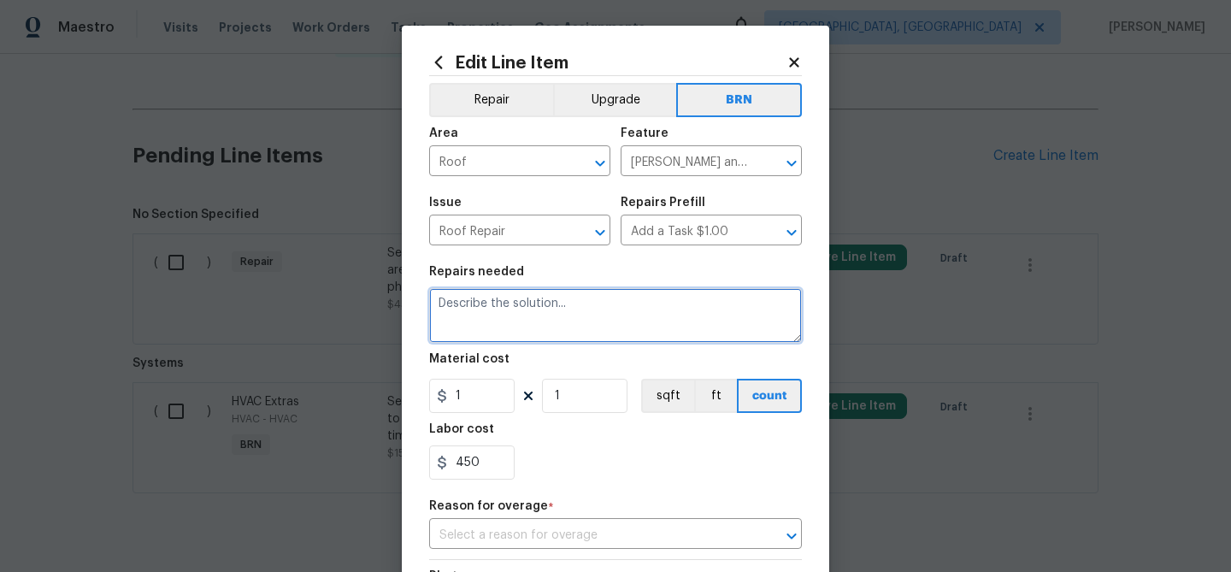
paste textarea "Seller to have roofing contractor repair/replace areas of damaged shingles wher…"
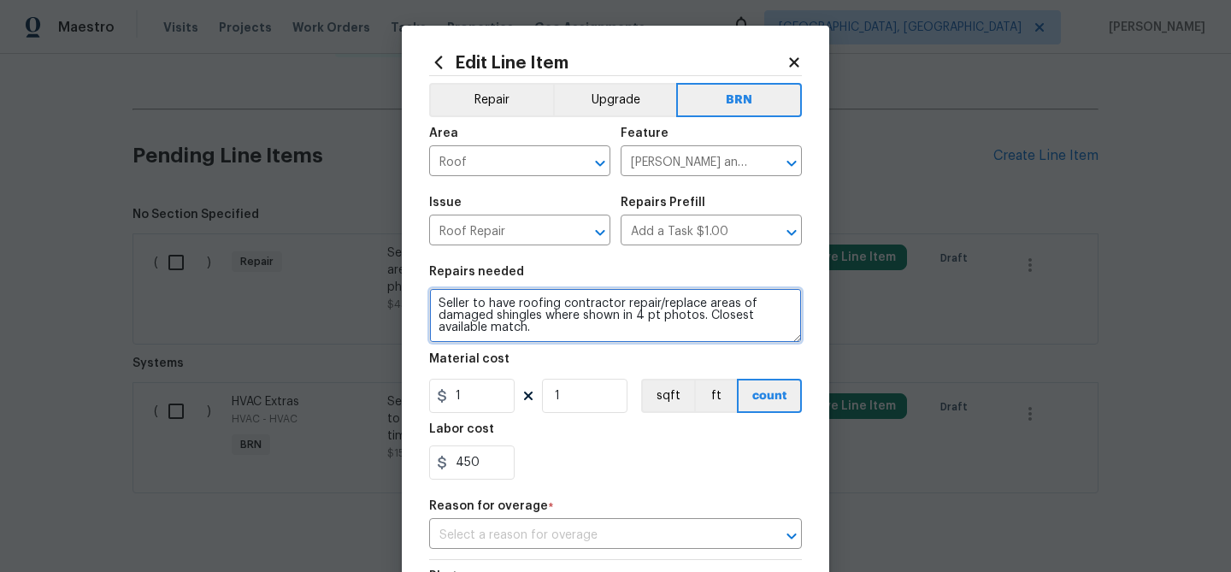
type textarea "Seller to have roofing contractor repair/replace areas of damaged shingles wher…"
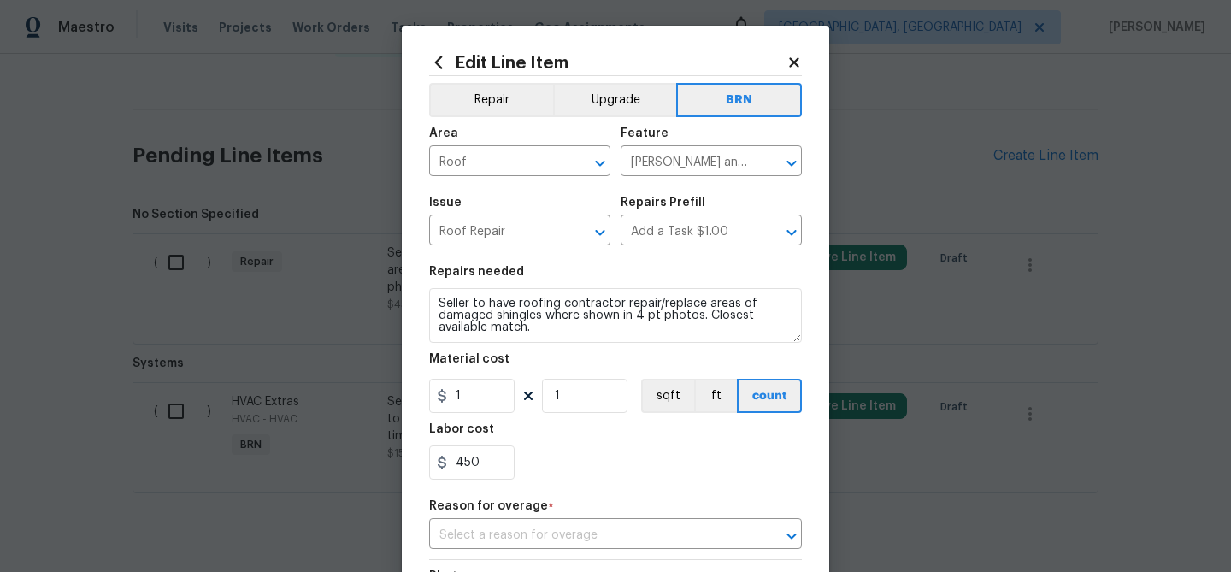
click at [487, 378] on figure "Material cost 1 1 sqft ft count" at bounding box center [615, 383] width 373 height 60
click at [487, 386] on input "1" at bounding box center [471, 396] width 85 height 34
type input "0"
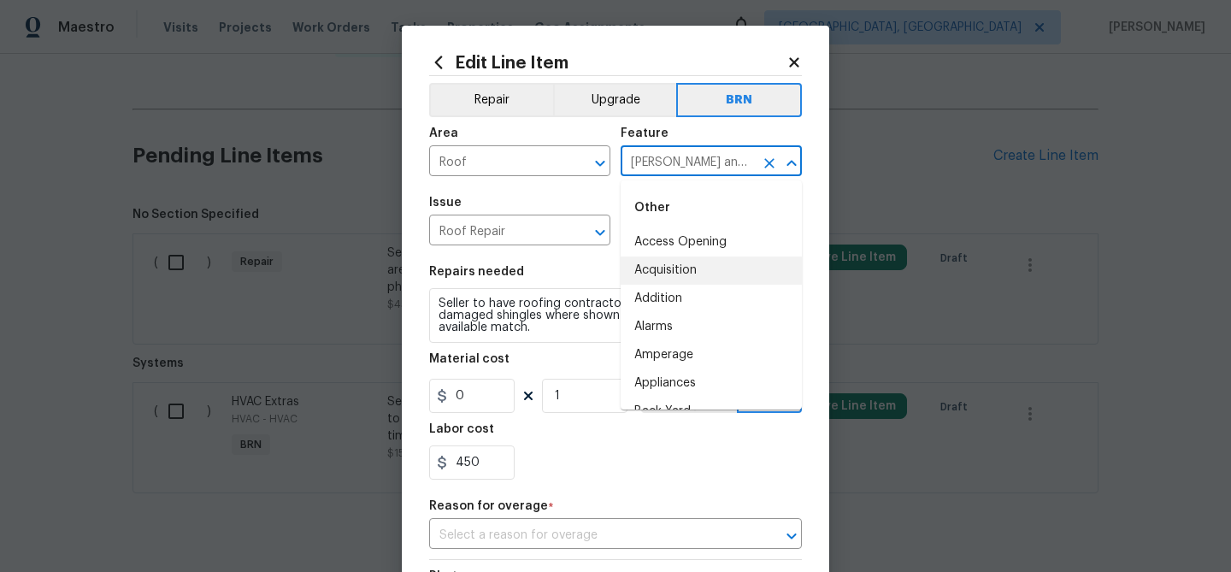
click at [647, 161] on input "Eaves and Trim" at bounding box center [687, 163] width 133 height 27
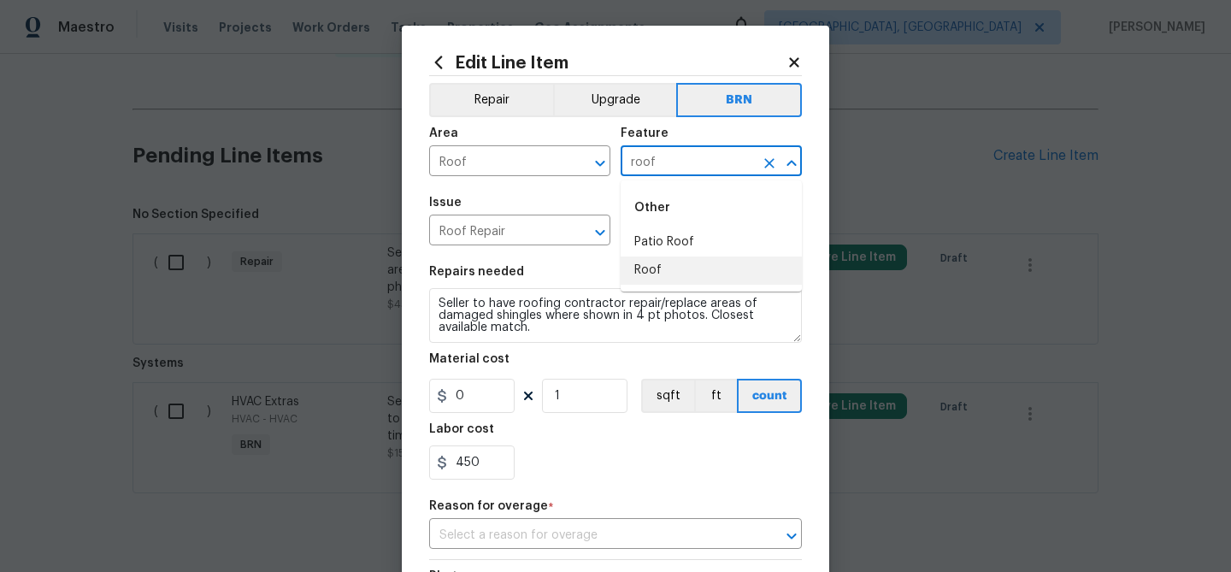
click at [663, 276] on li "Roof" at bounding box center [711, 270] width 181 height 28
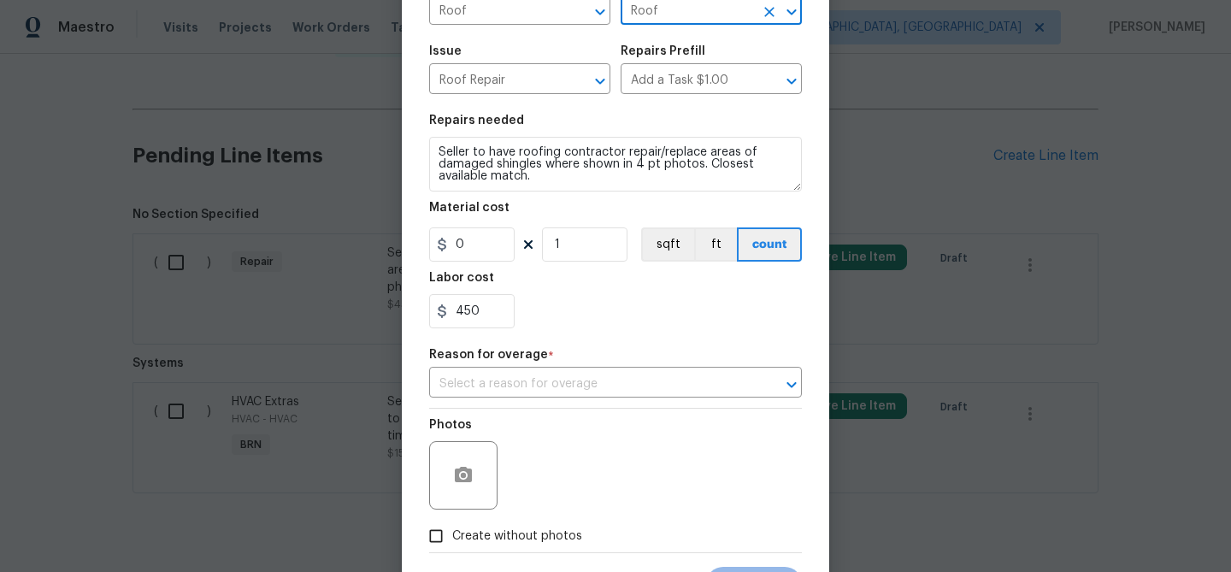
scroll to position [232, 0]
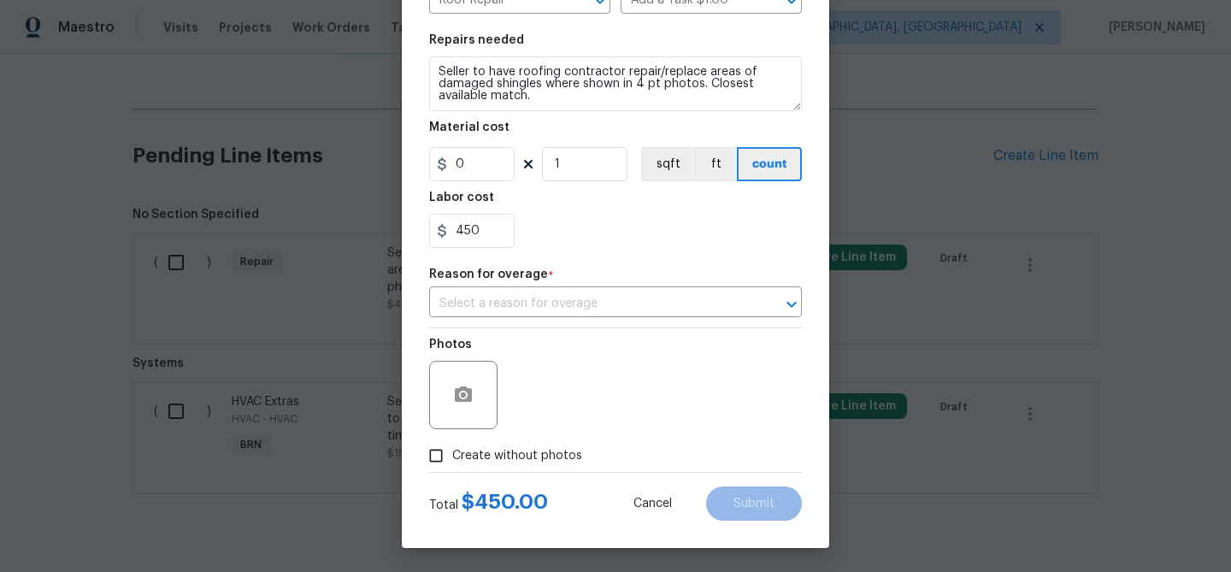
type input "Roof"
click at [466, 412] on button "button" at bounding box center [463, 394] width 41 height 41
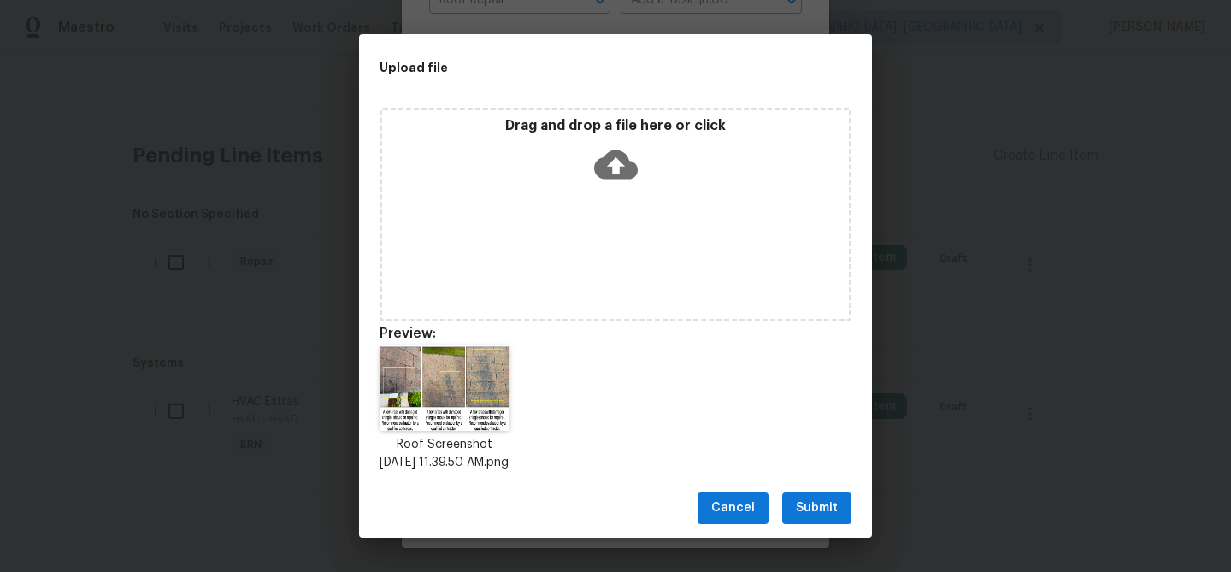
click at [797, 510] on span "Submit" at bounding box center [817, 508] width 42 height 21
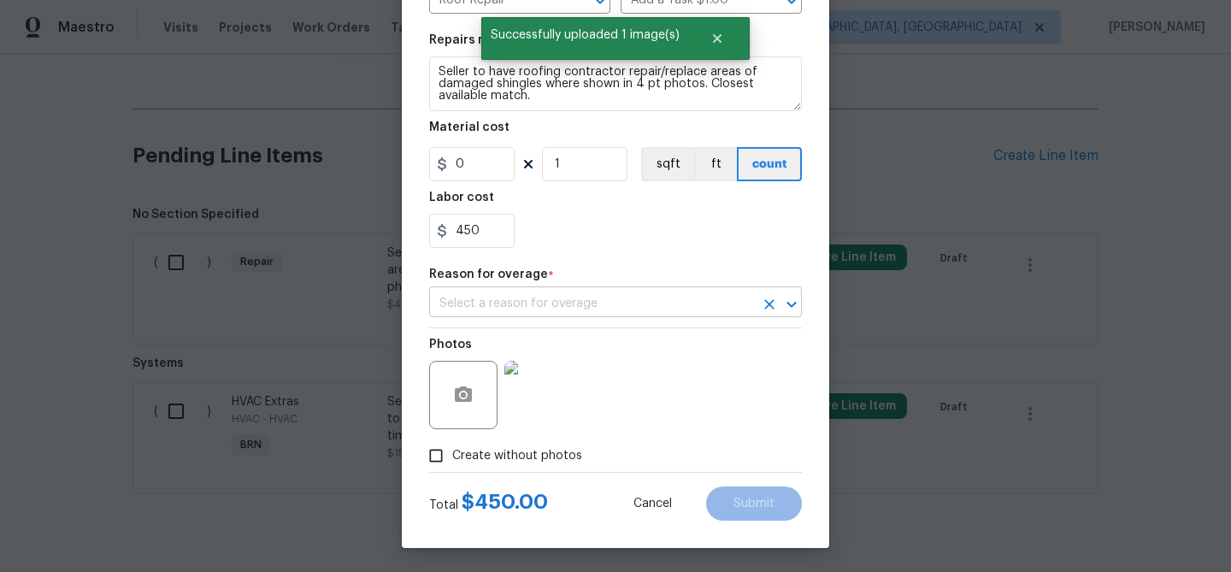
click at [514, 310] on input "text" at bounding box center [591, 304] width 325 height 27
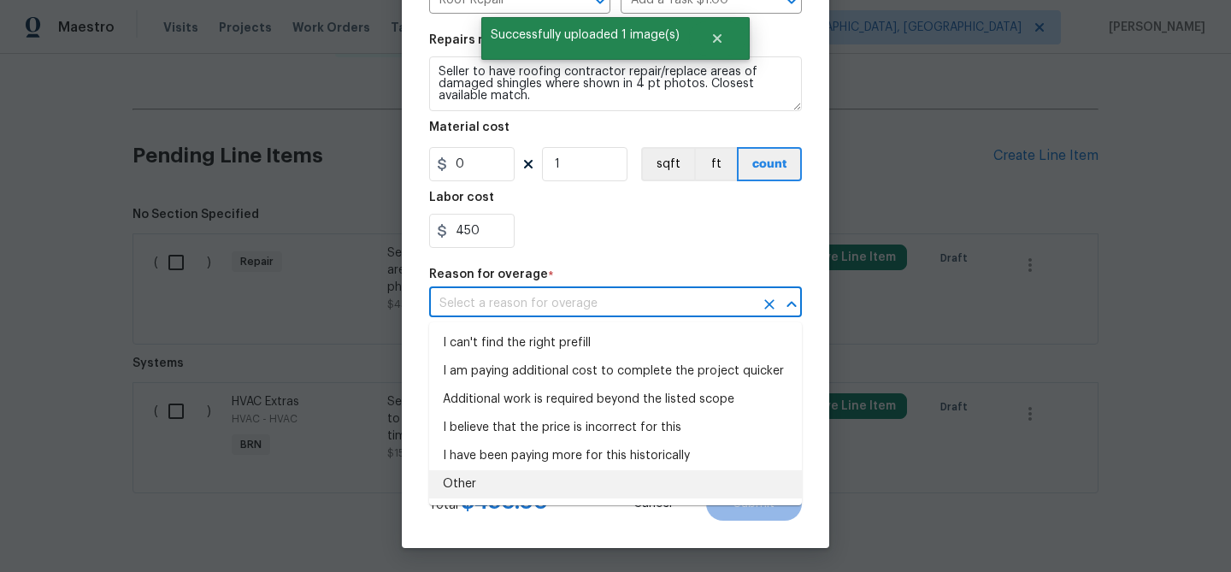
click at [479, 474] on li "Other" at bounding box center [615, 484] width 373 height 28
type input "Other"
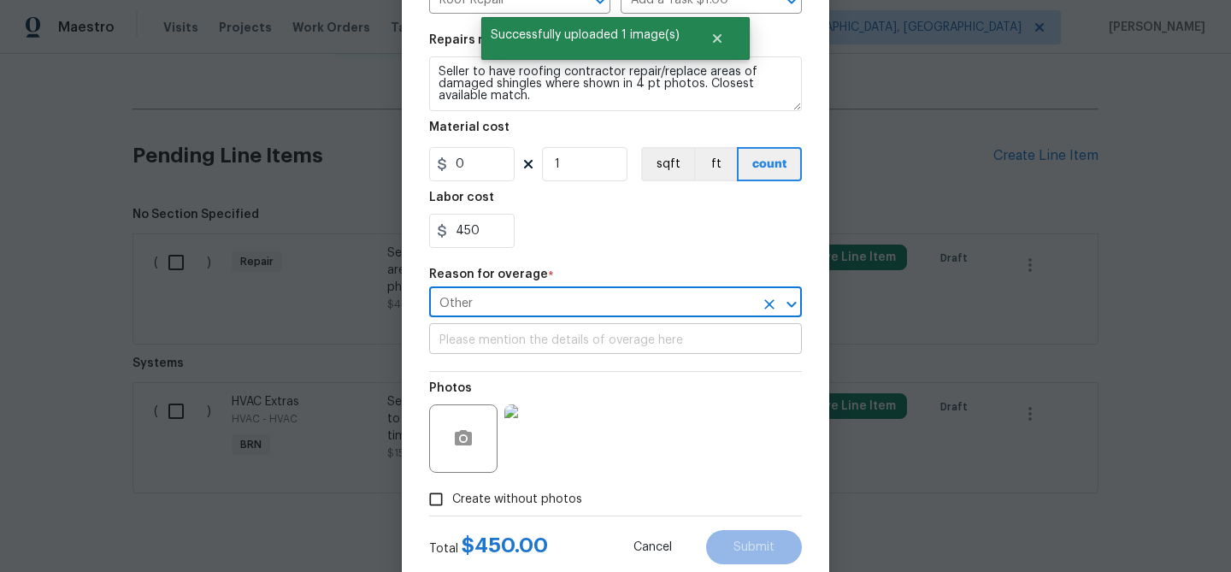
click at [481, 352] on input "text" at bounding box center [615, 340] width 373 height 27
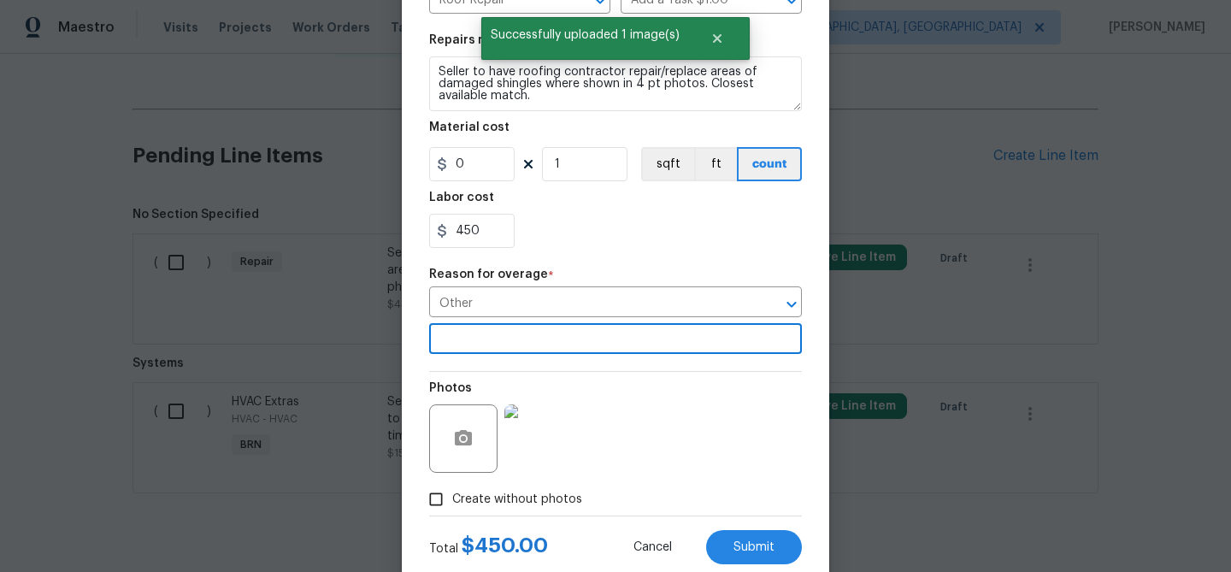
scroll to position [279, 0]
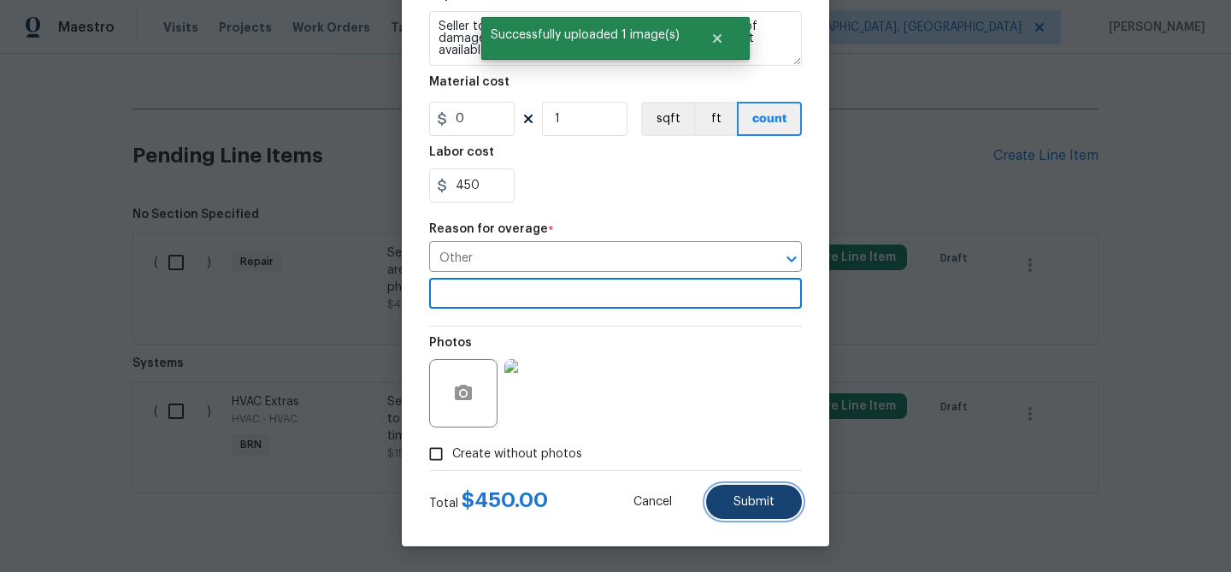
click at [732, 490] on button "Submit" at bounding box center [754, 502] width 96 height 34
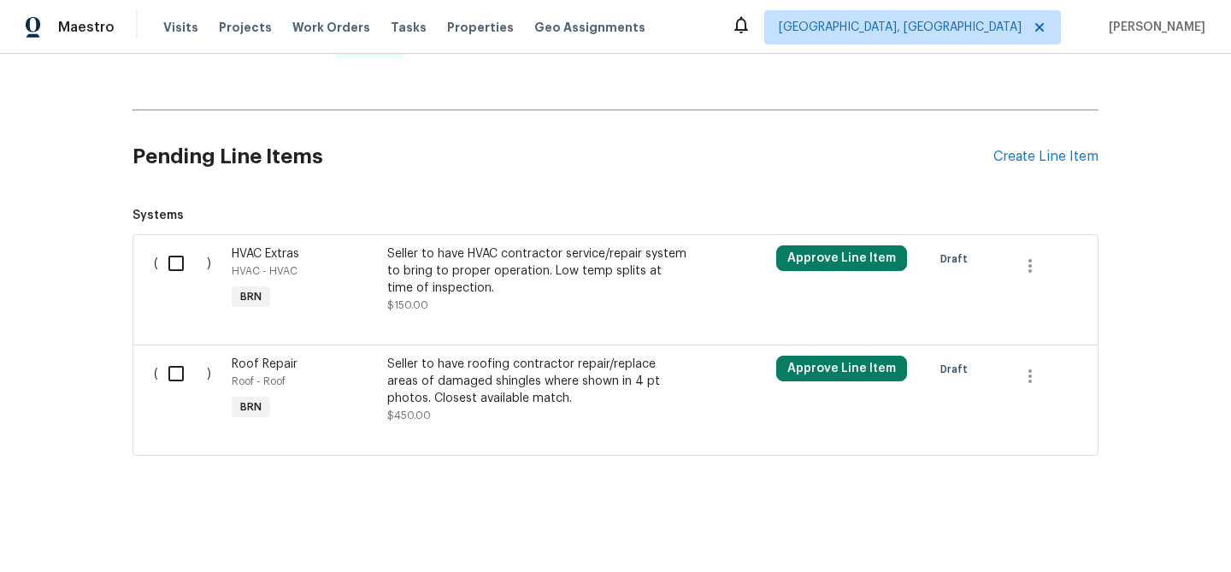
click at [182, 379] on input "checkbox" at bounding box center [182, 374] width 49 height 36
checkbox input "true"
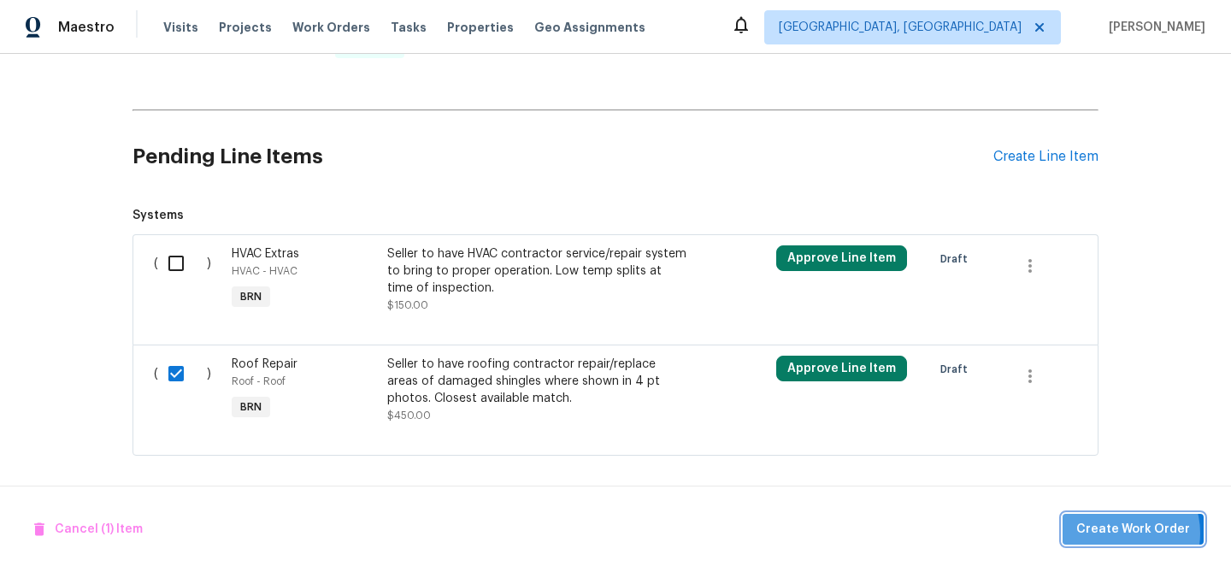
click at [1123, 533] on span "Create Work Order" at bounding box center [1133, 529] width 114 height 21
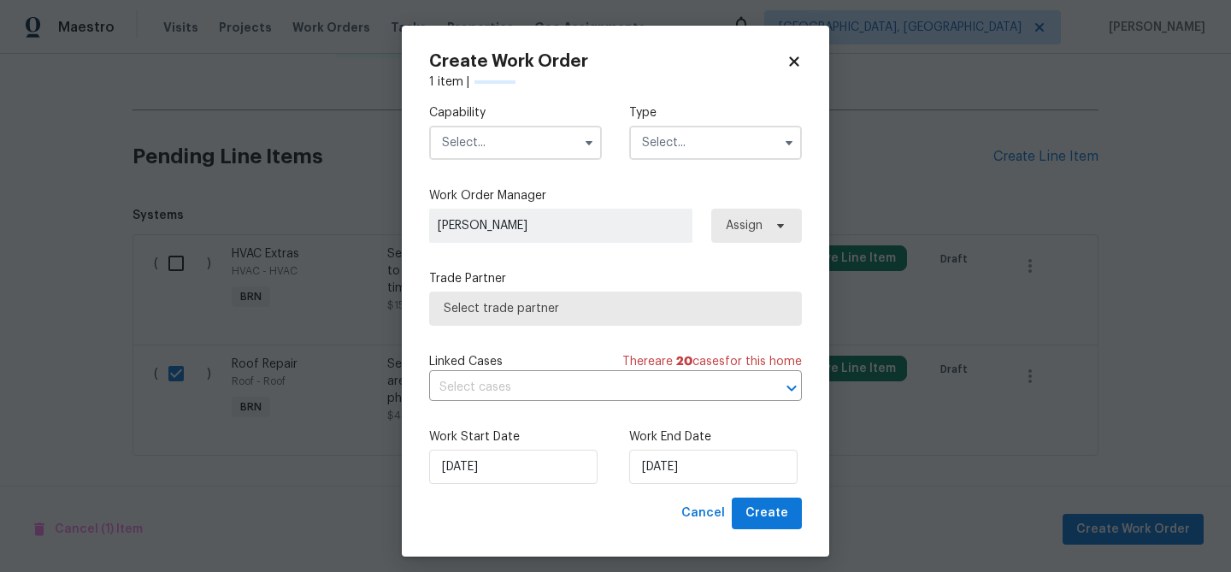
click at [514, 134] on input "text" at bounding box center [515, 143] width 173 height 34
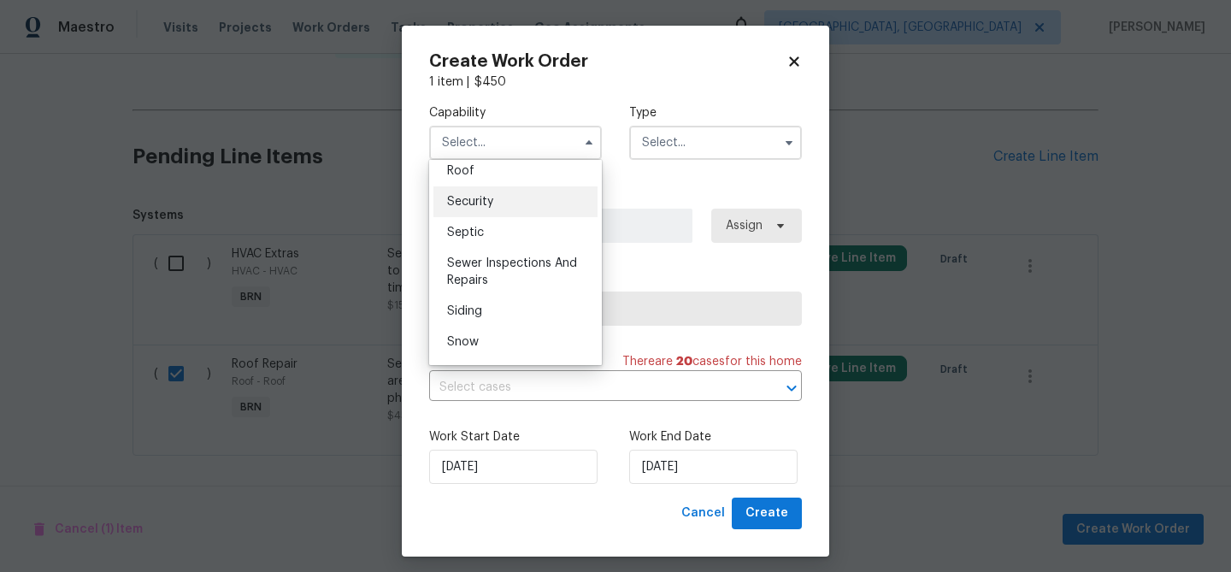
scroll to position [1706, 0]
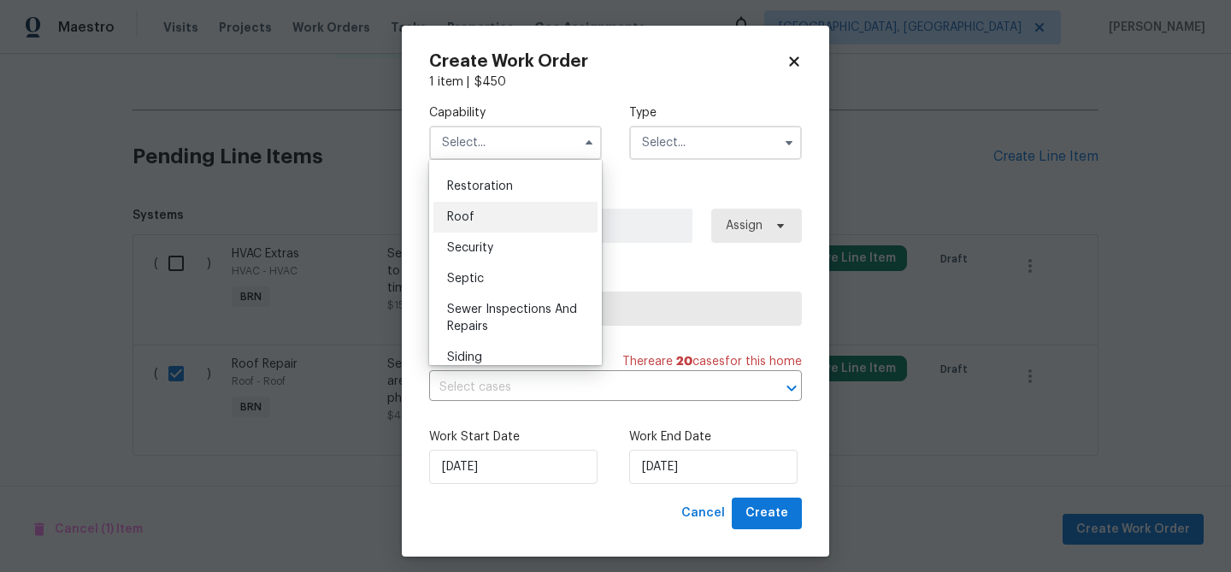
click at [478, 216] on div "Roof" at bounding box center [515, 217] width 164 height 31
type input "Roof"
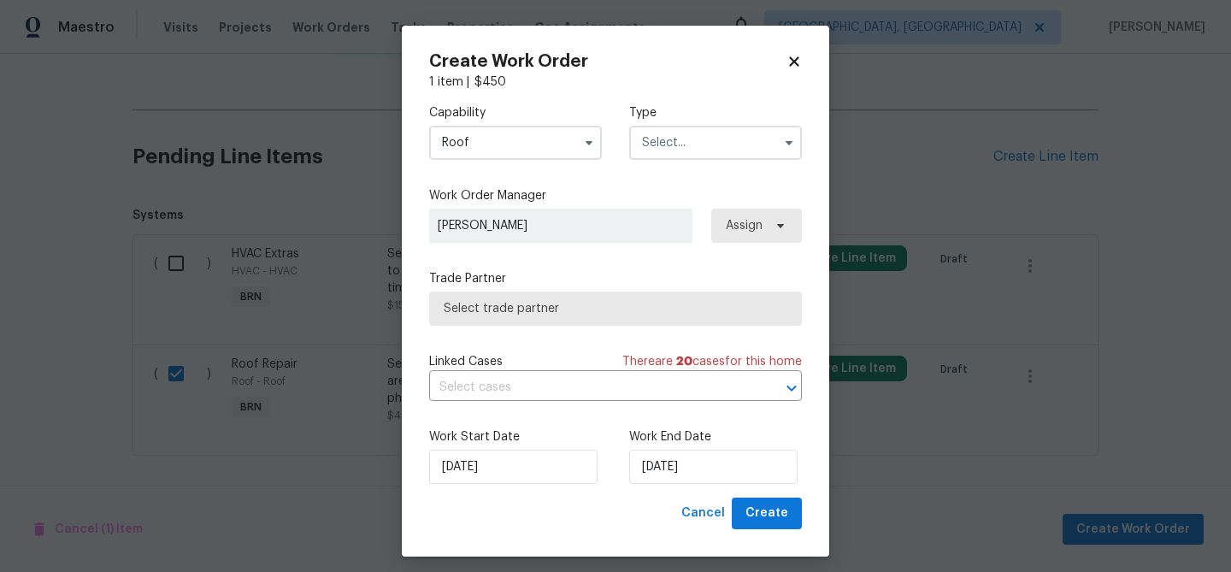
click at [639, 167] on div "Capability Roof Agent Appliance Bathtub Resurfacing BRN And Lrr Broker Cabinets…" at bounding box center [615, 132] width 373 height 83
click at [649, 152] on input "text" at bounding box center [715, 143] width 173 height 34
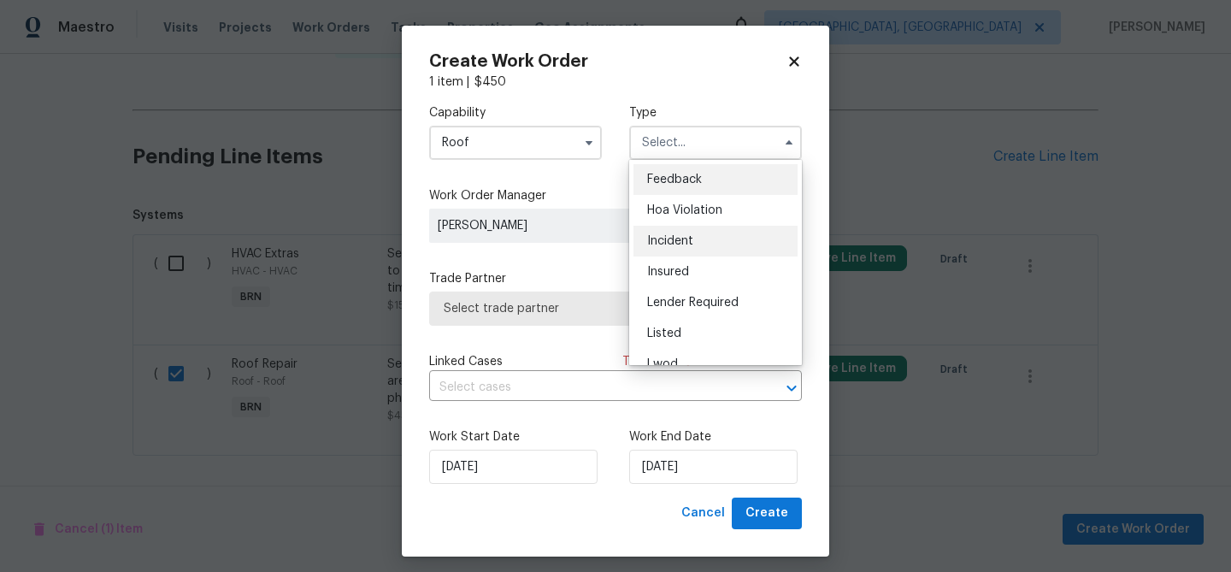
scroll to position [42, 0]
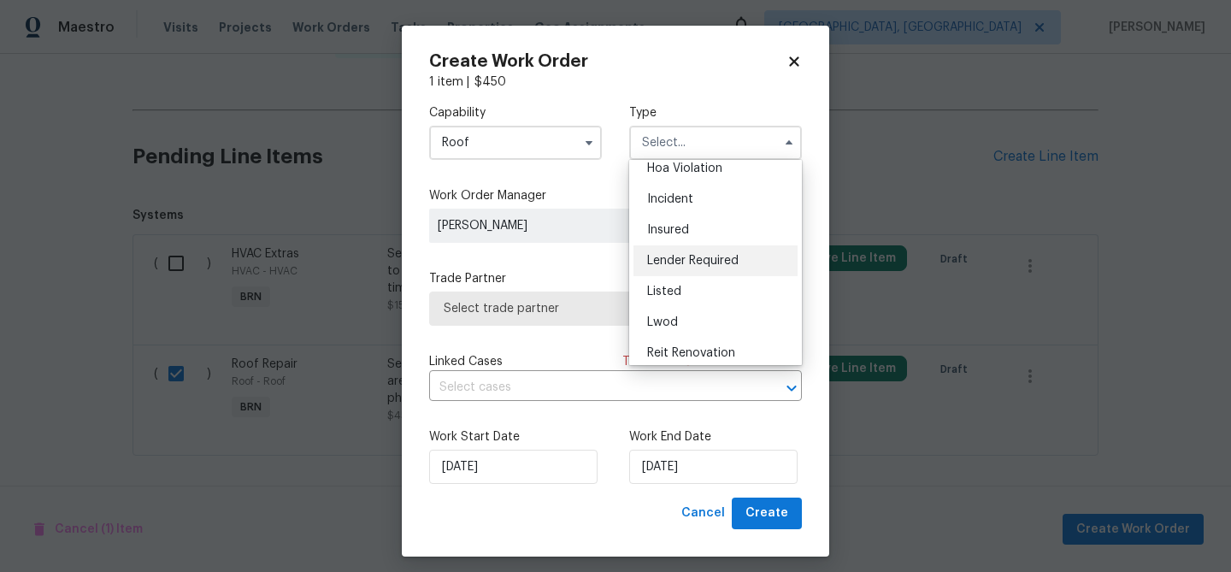
click at [681, 253] on div "Lender Required" at bounding box center [715, 260] width 164 height 31
type input "Lender Required"
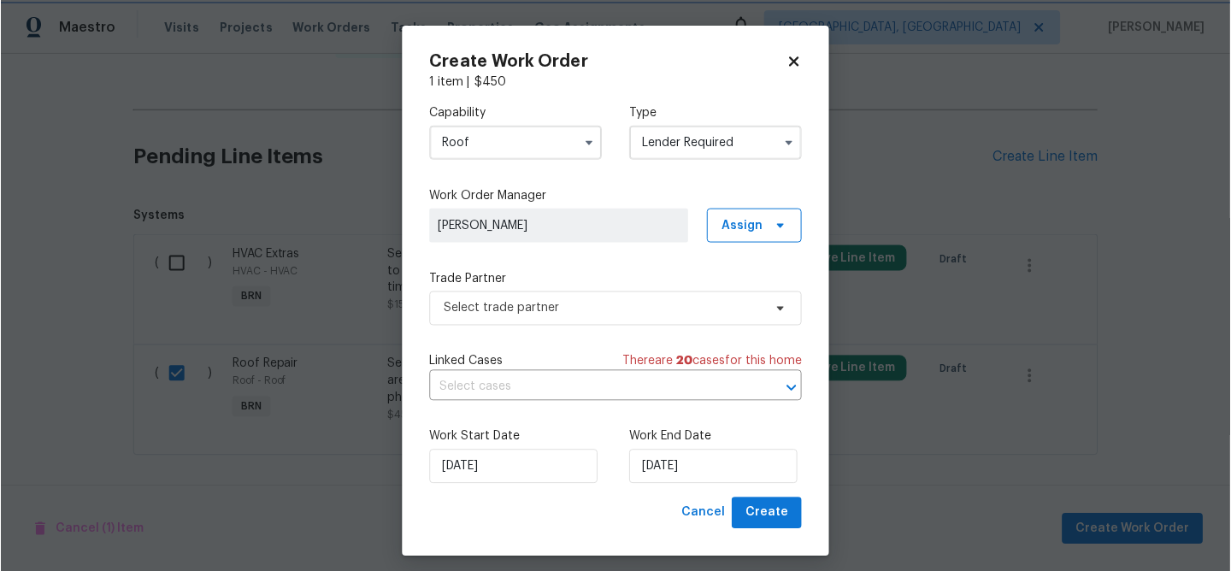
scroll to position [0, 0]
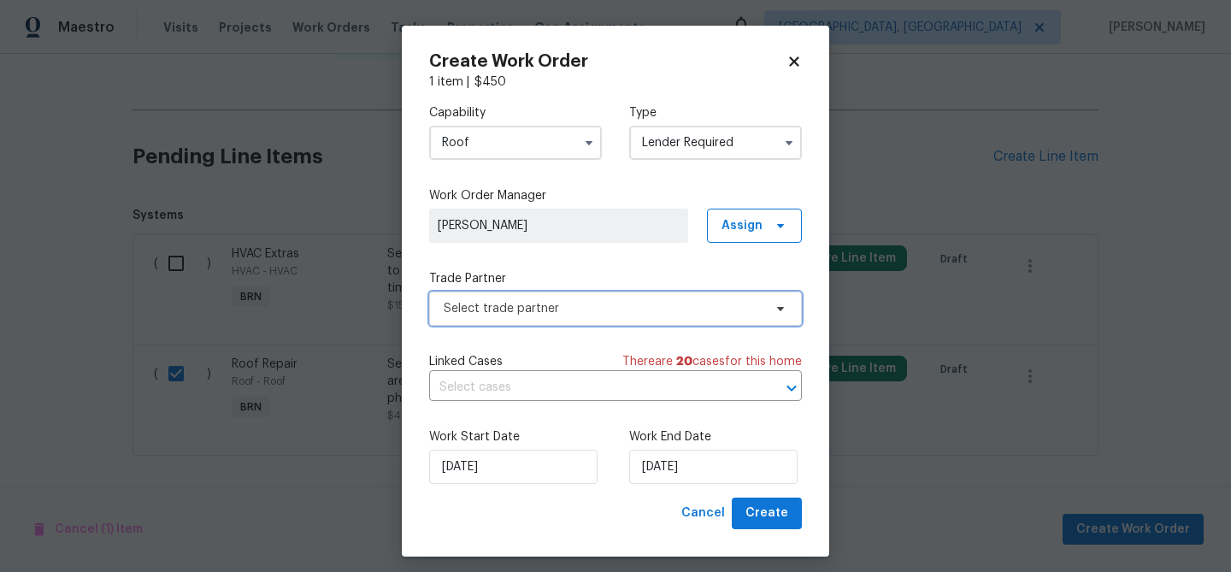
click at [523, 308] on span "Select trade partner" at bounding box center [603, 308] width 319 height 17
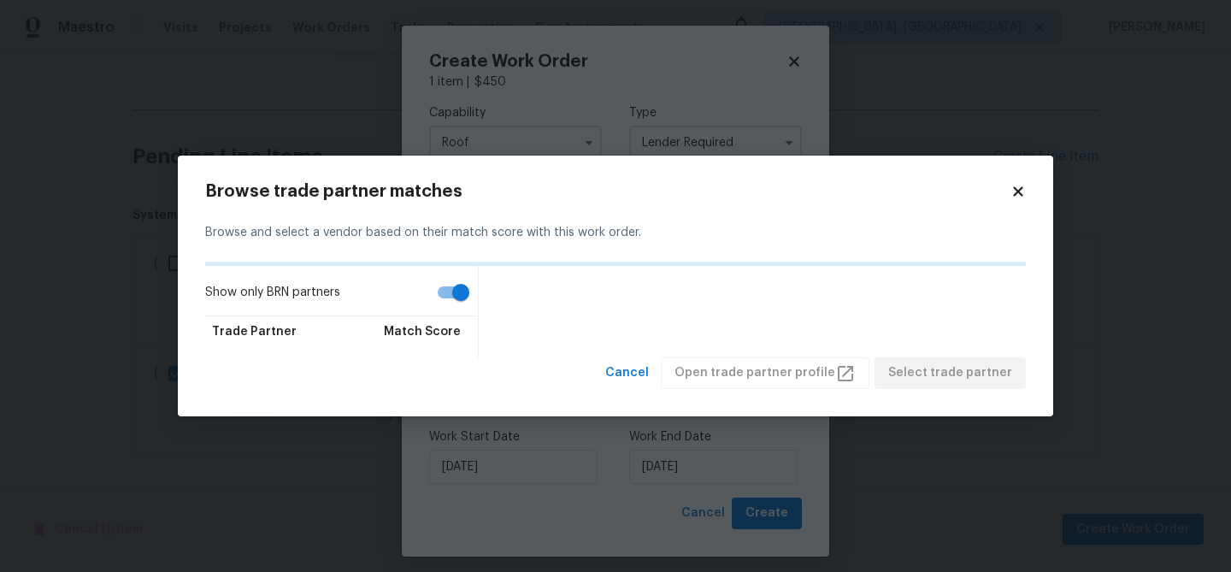
click at [437, 290] on input "Show only BRN partners" at bounding box center [460, 292] width 97 height 32
checkbox input "false"
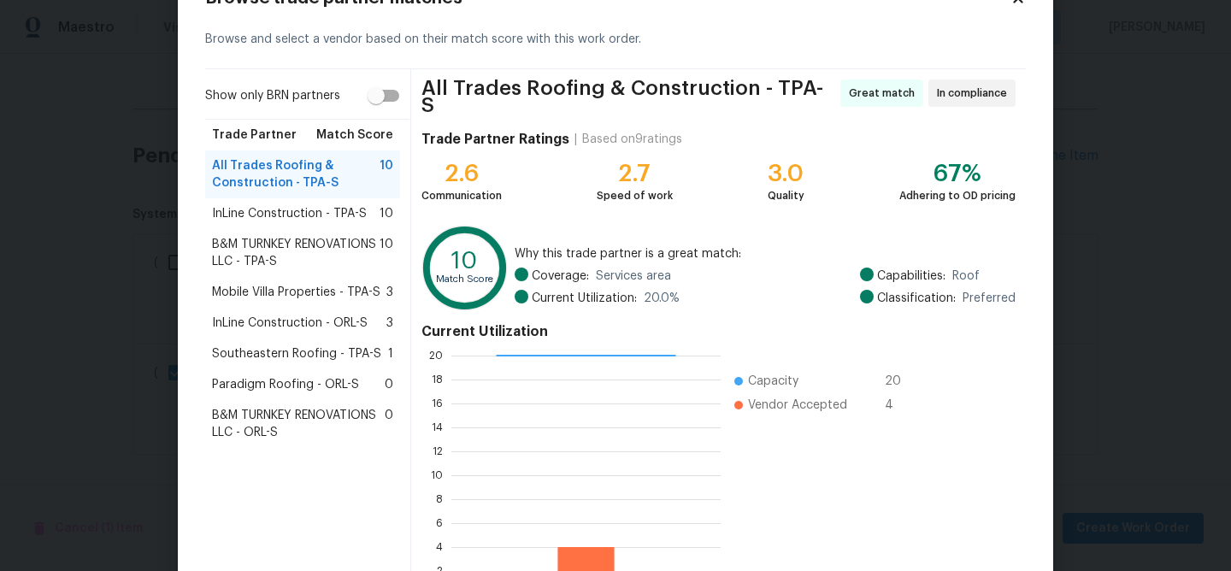
scroll to position [183, 0]
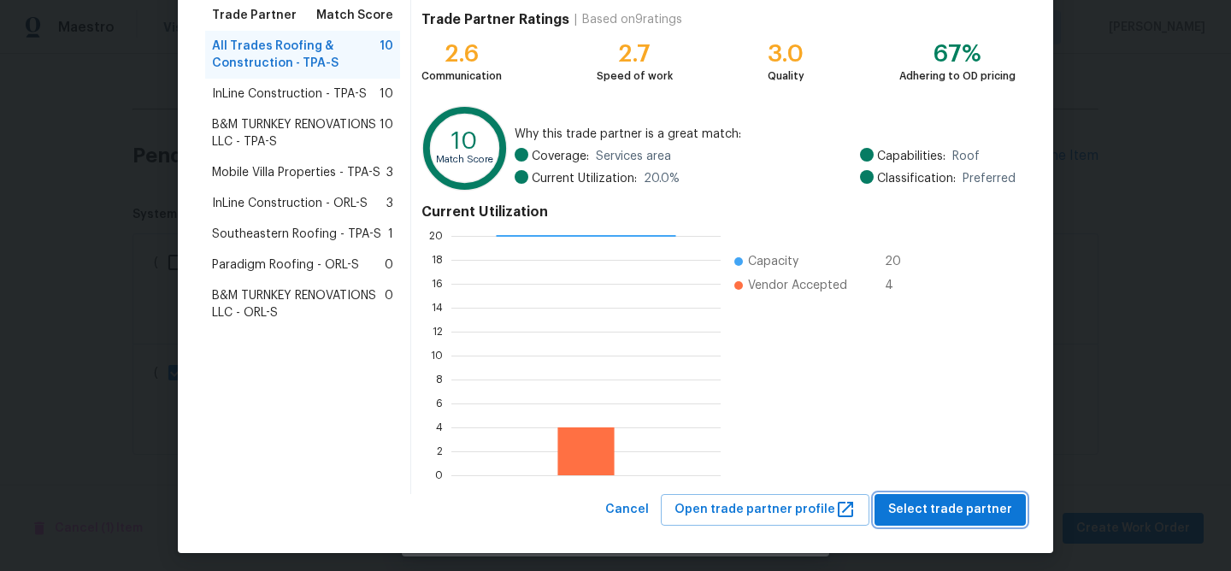
click at [919, 512] on span "Select trade partner" at bounding box center [950, 509] width 124 height 21
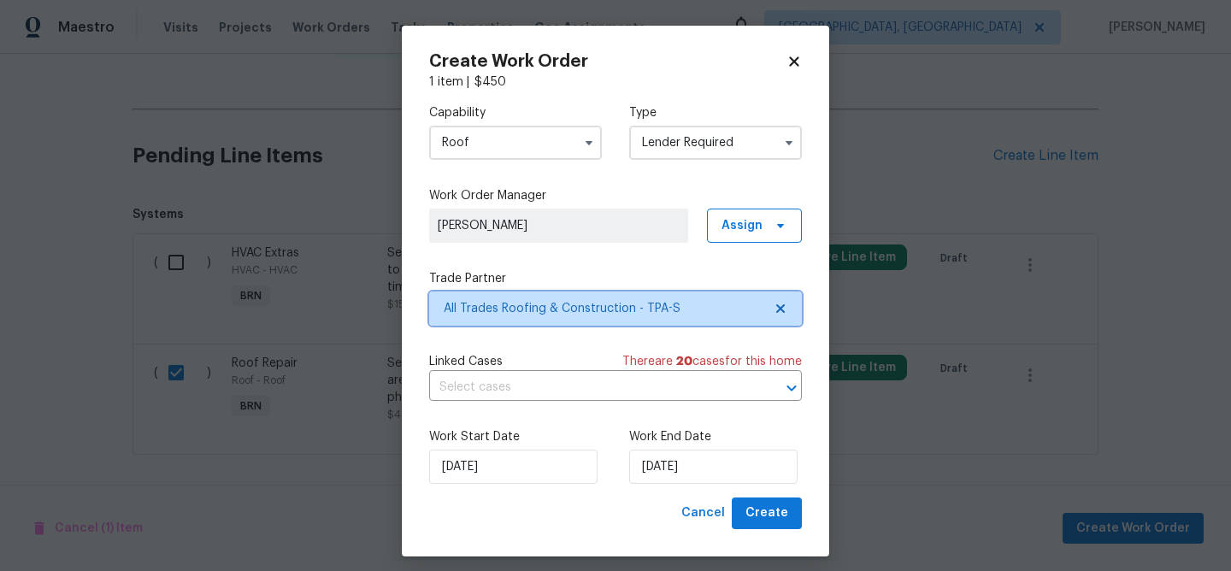
scroll to position [0, 0]
click at [500, 380] on input "text" at bounding box center [591, 387] width 325 height 27
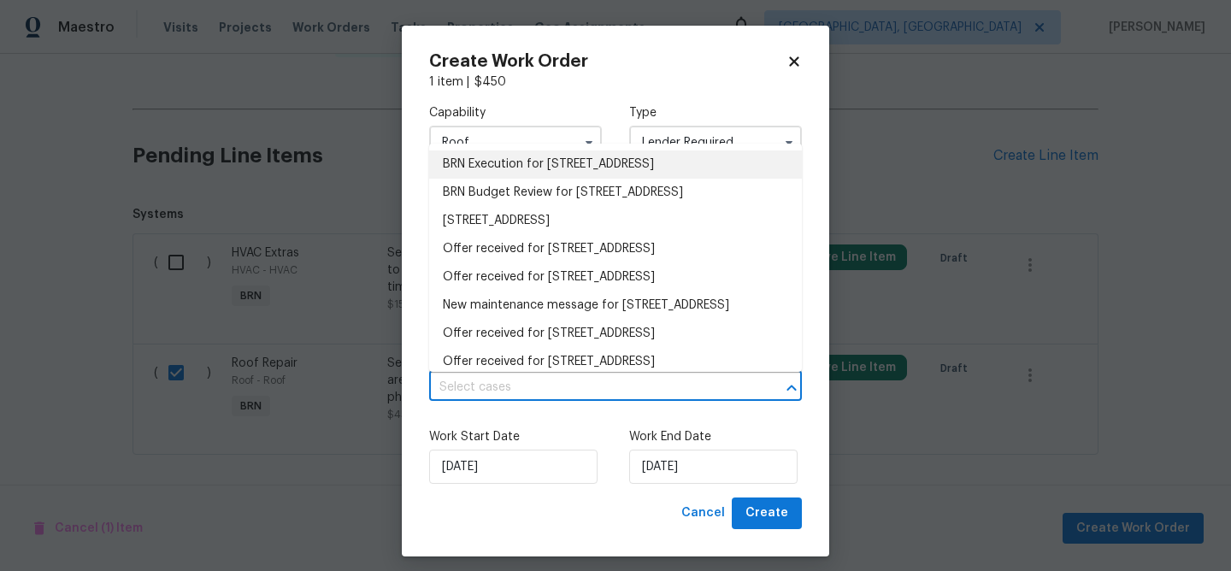
click at [479, 174] on li "BRN Execution for 6303 Twin Bridges Dr, Zephyrhills, FL 33541" at bounding box center [615, 164] width 373 height 28
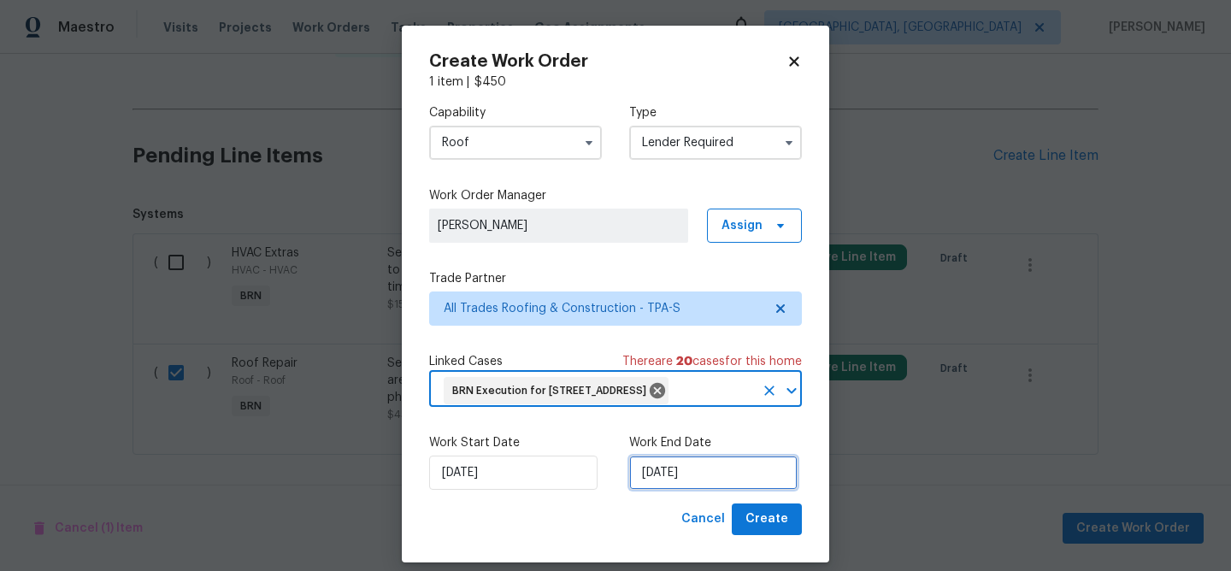
click at [669, 490] on input "28/08/2025" at bounding box center [713, 473] width 168 height 34
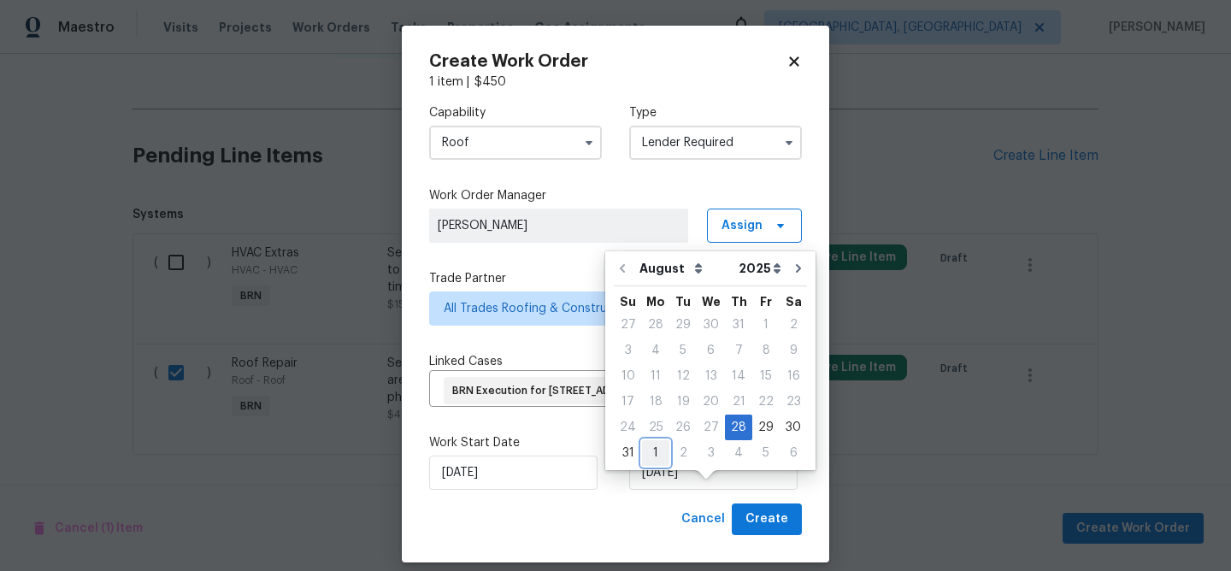
click at [657, 450] on div "1" at bounding box center [655, 453] width 27 height 24
type input "01/09/2025"
select select "8"
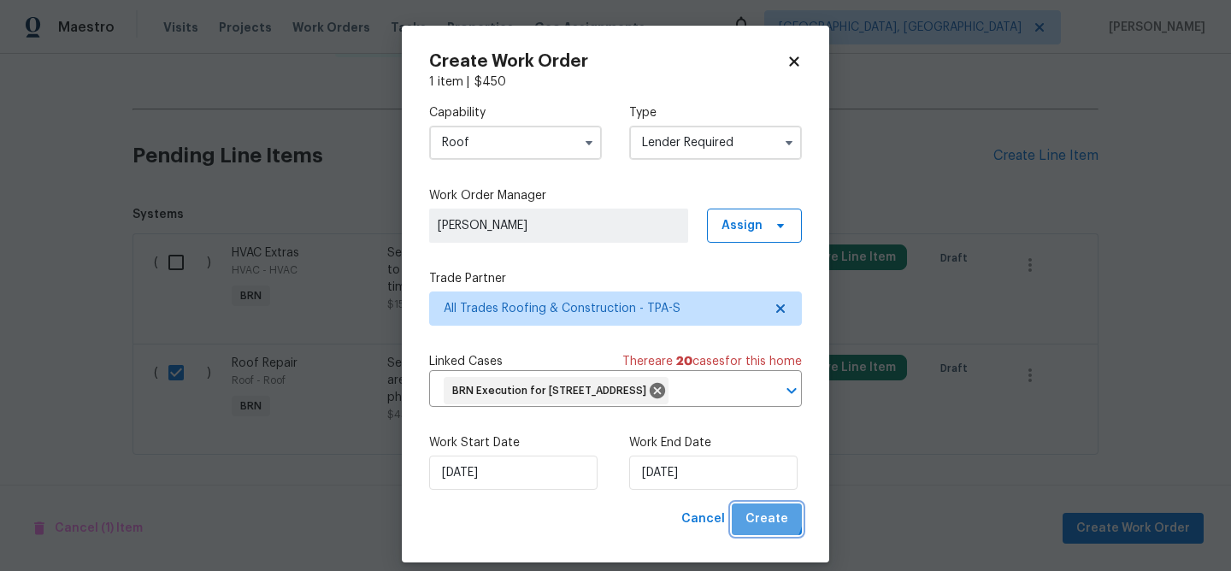
click at [755, 530] on span "Create" at bounding box center [766, 519] width 43 height 21
checkbox input "false"
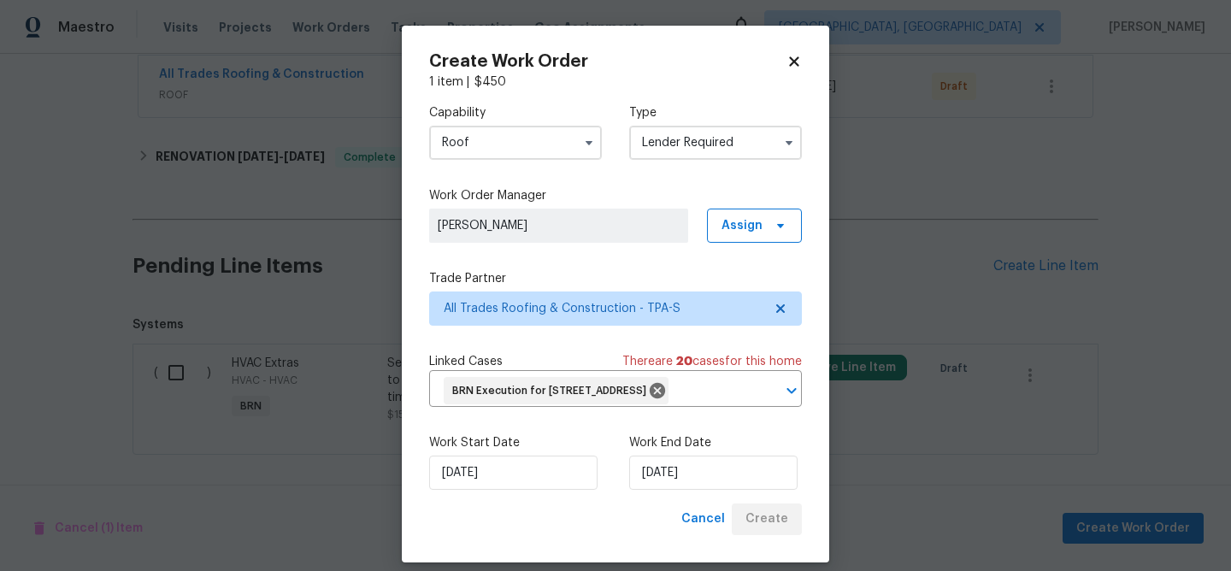
scroll to position [327, 0]
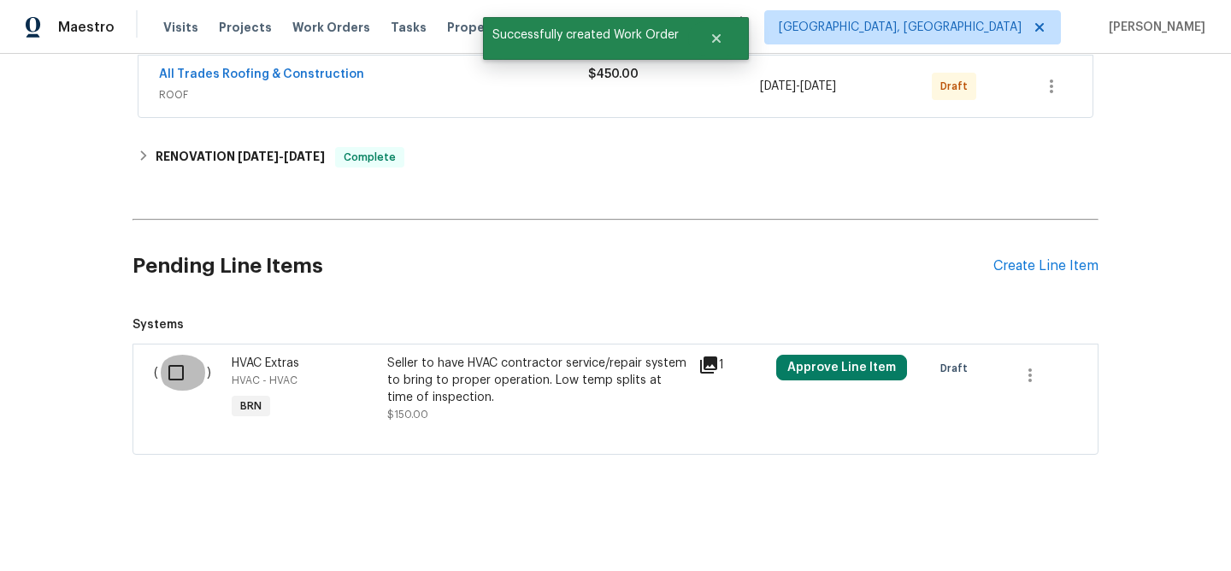
click at [169, 382] on input "checkbox" at bounding box center [182, 373] width 49 height 36
checkbox input "true"
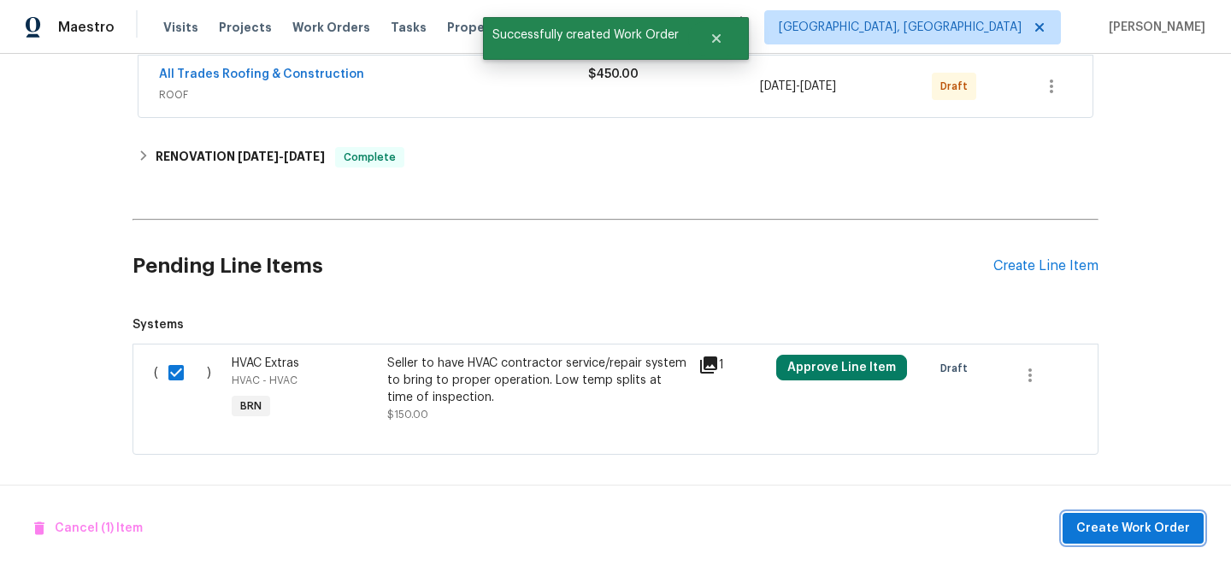
click at [1095, 524] on span "Create Work Order" at bounding box center [1133, 528] width 114 height 21
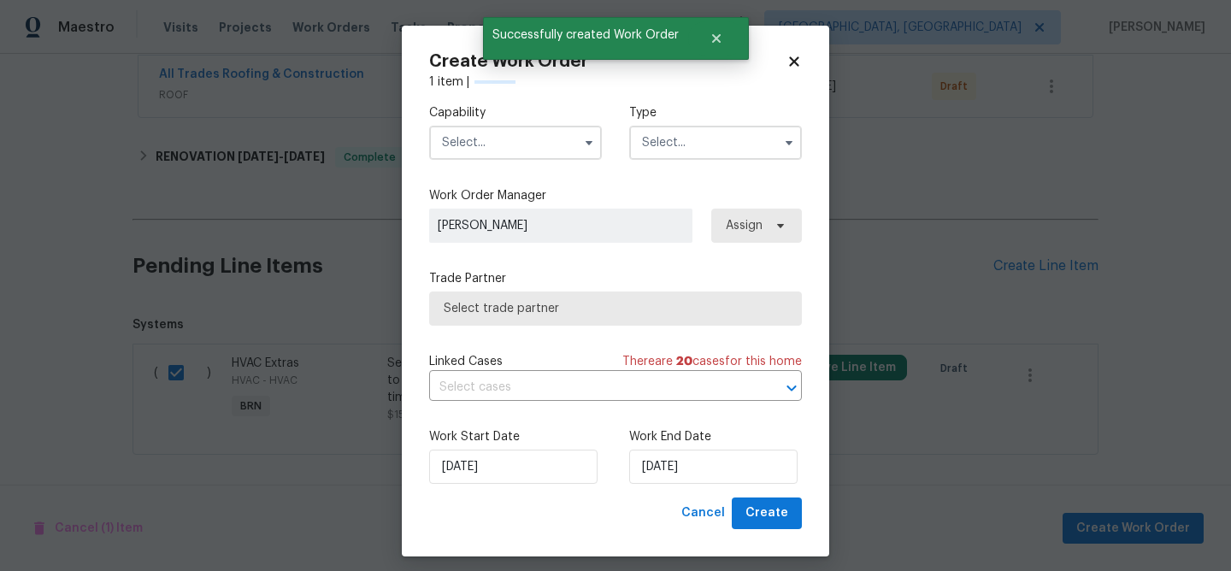
click at [506, 134] on input "text" at bounding box center [515, 143] width 173 height 34
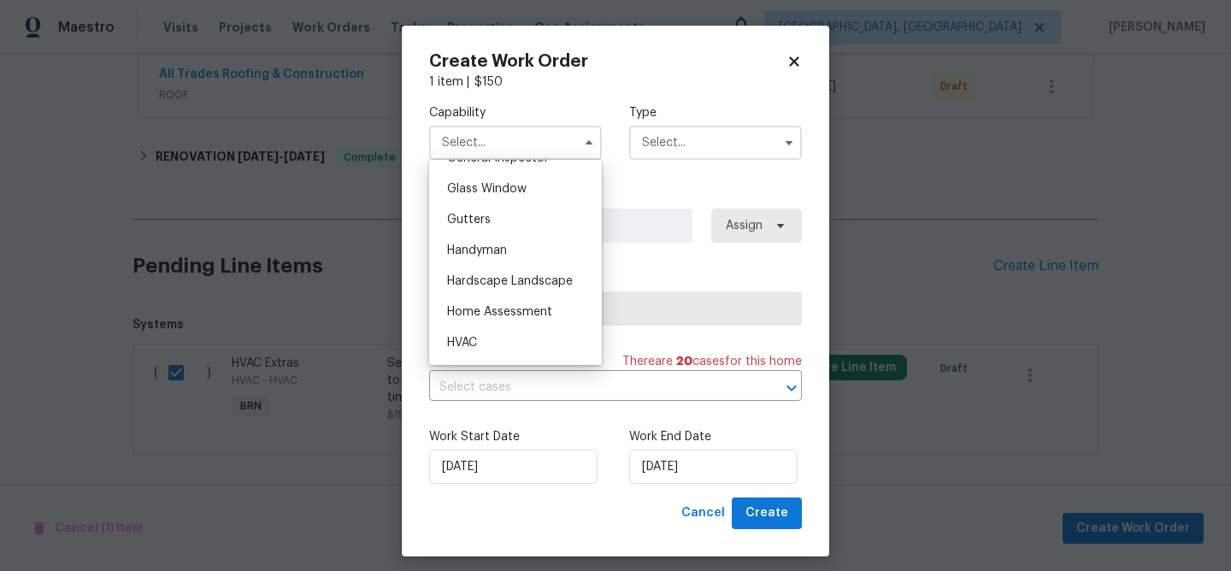
scroll to position [905, 0]
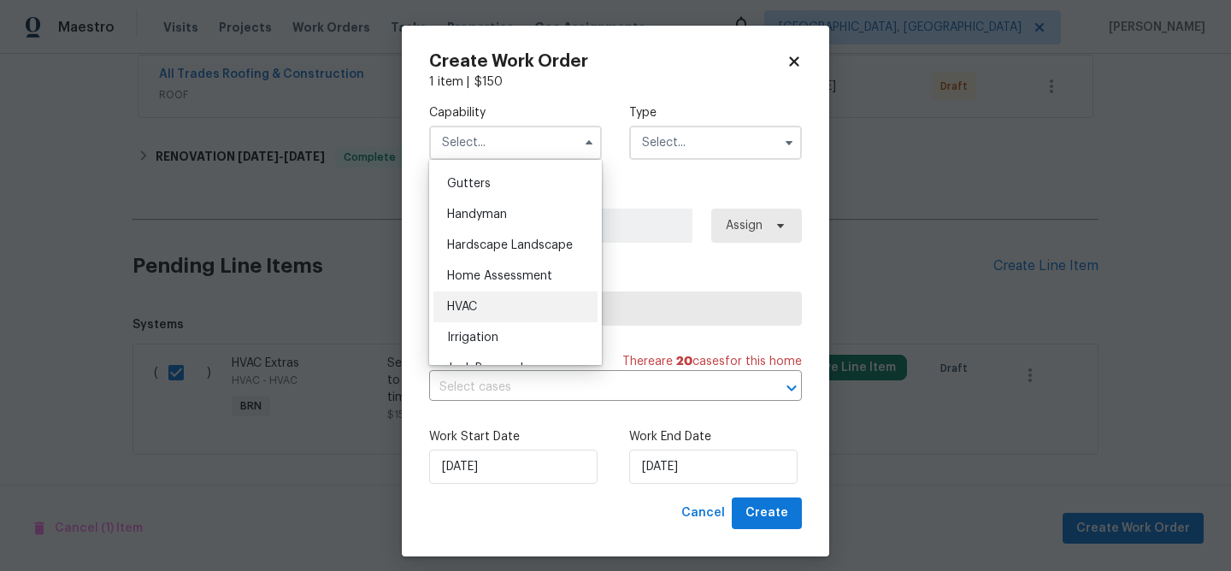
click at [503, 307] on div "HVAC" at bounding box center [515, 307] width 164 height 31
type input "HVAC"
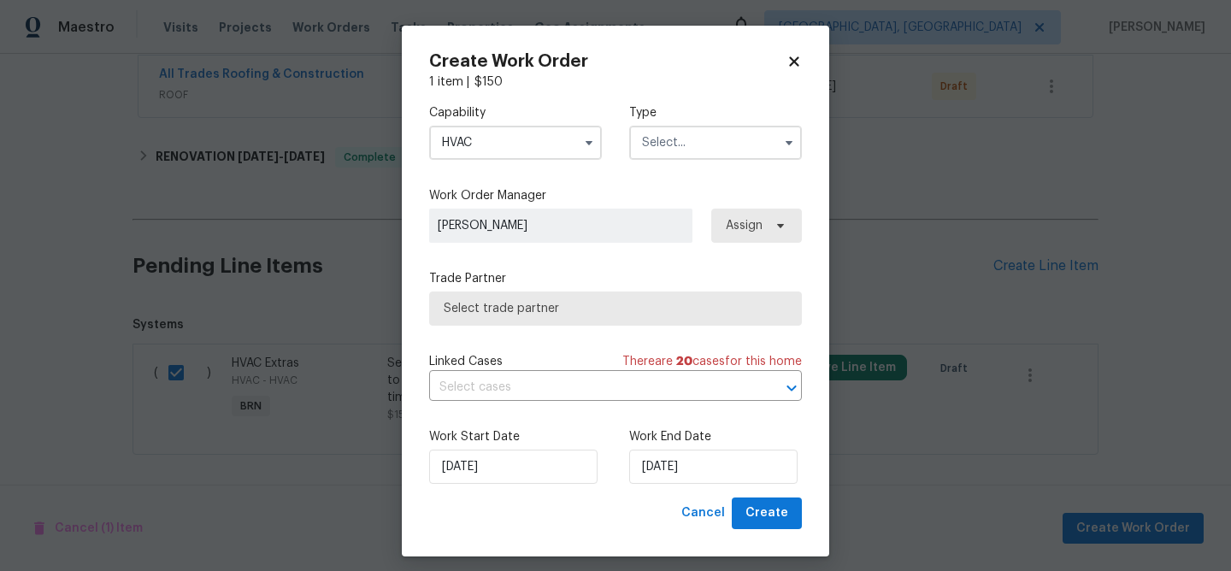
click at [661, 152] on input "text" at bounding box center [715, 143] width 173 height 34
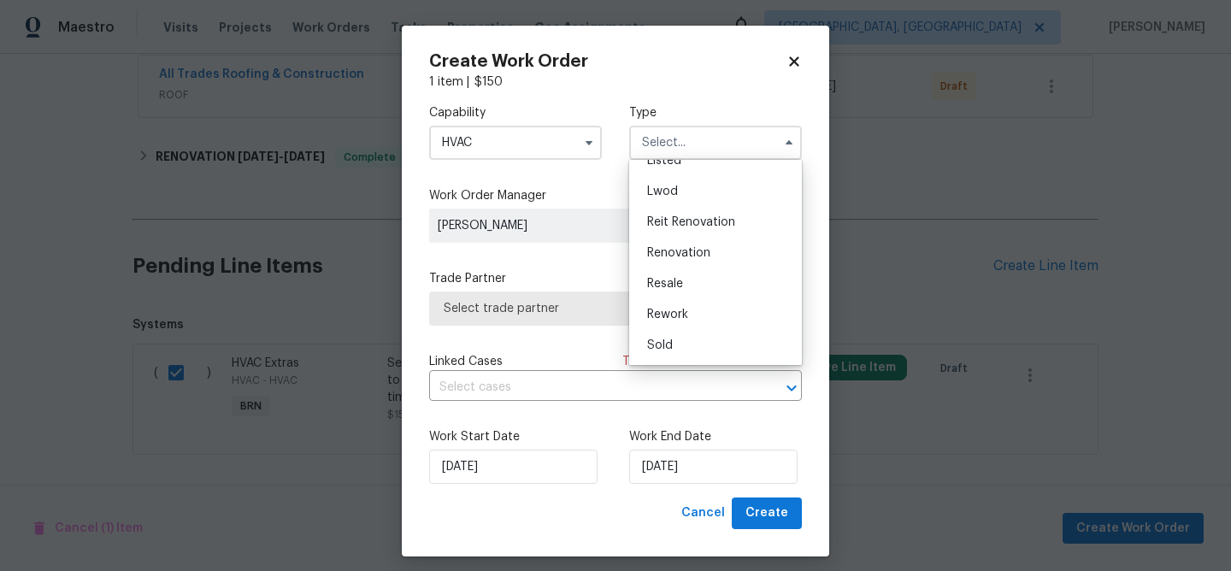
scroll to position [11, 0]
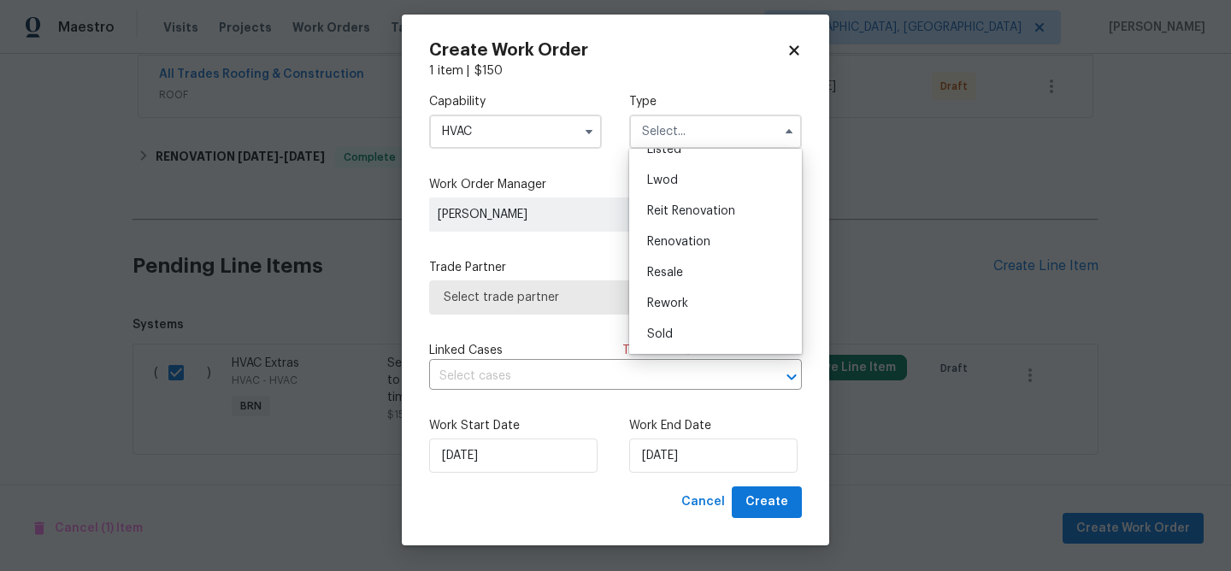
click at [680, 268] on span "Resale" at bounding box center [665, 273] width 36 height 12
type input "Resale"
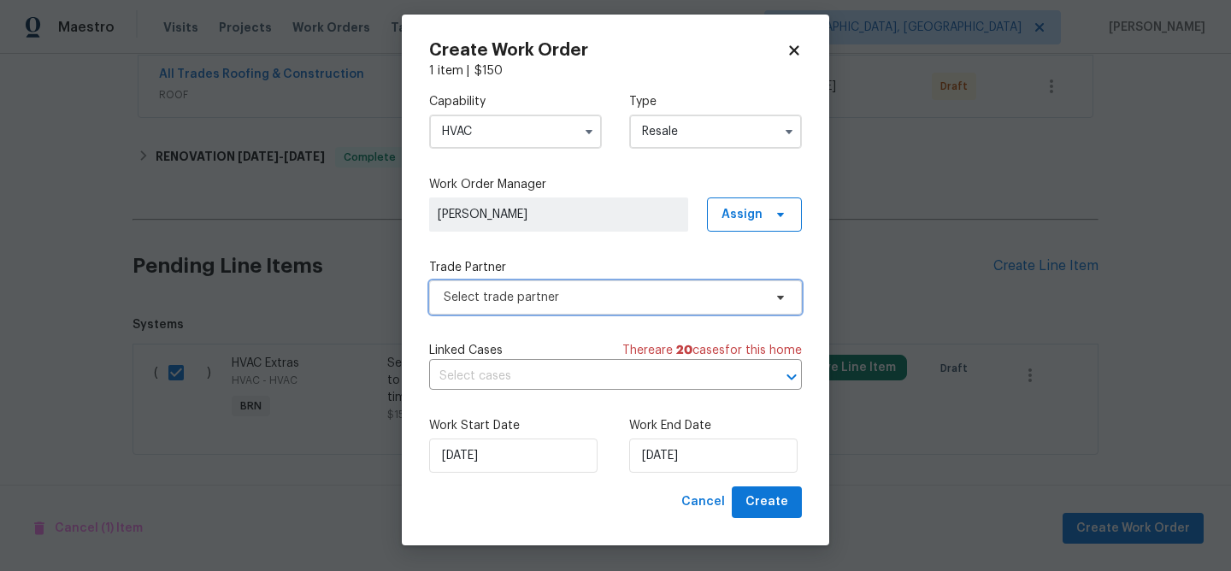
click at [557, 295] on span "Select trade partner" at bounding box center [603, 297] width 319 height 17
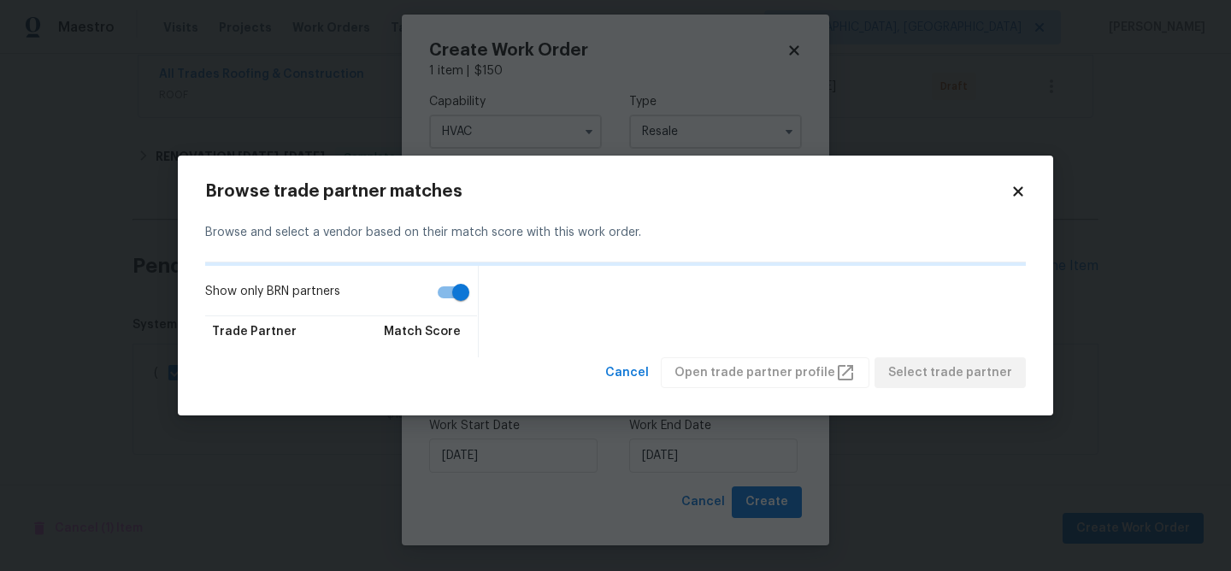
click at [437, 285] on input "Show only BRN partners" at bounding box center [460, 292] width 97 height 32
checkbox input "false"
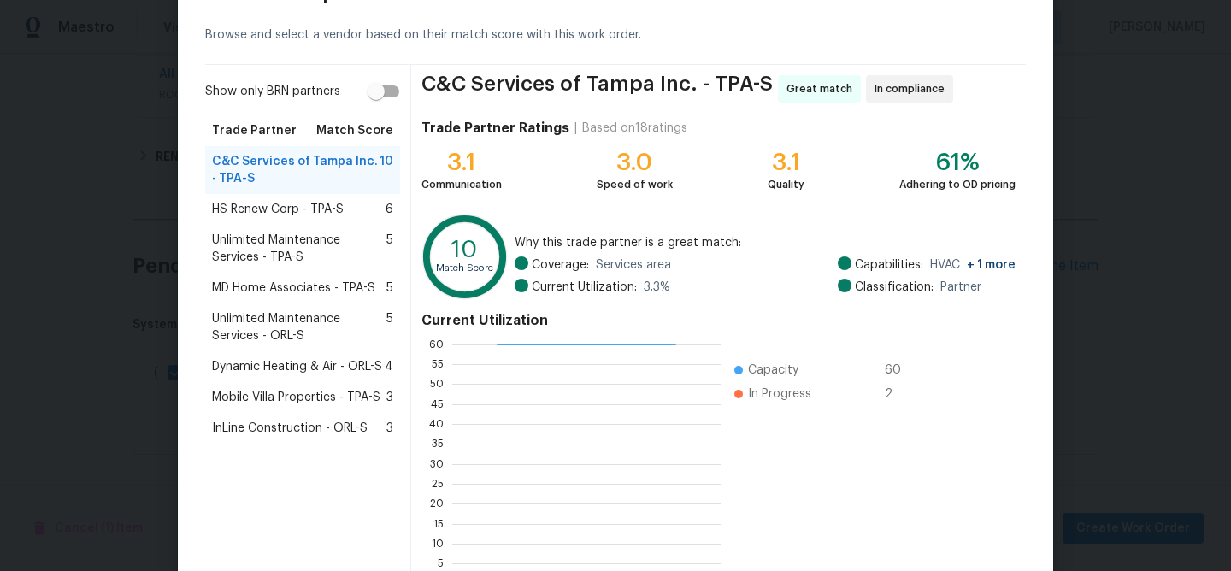
scroll to position [57, 0]
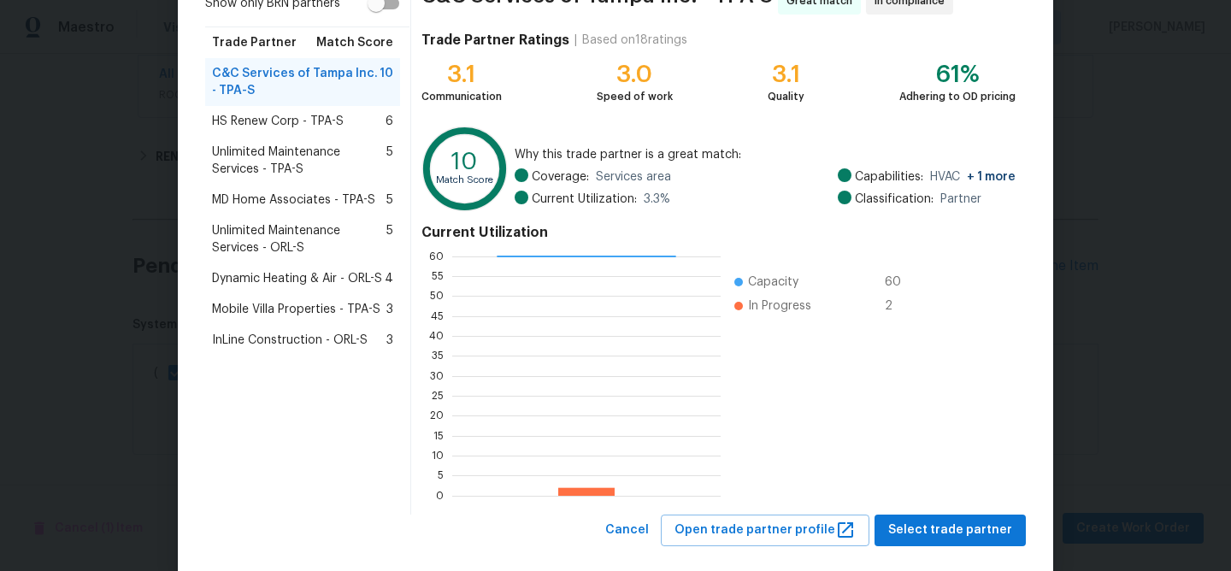
click at [280, 279] on span "Dynamic Heating & Air - ORL-S" at bounding box center [297, 278] width 170 height 17
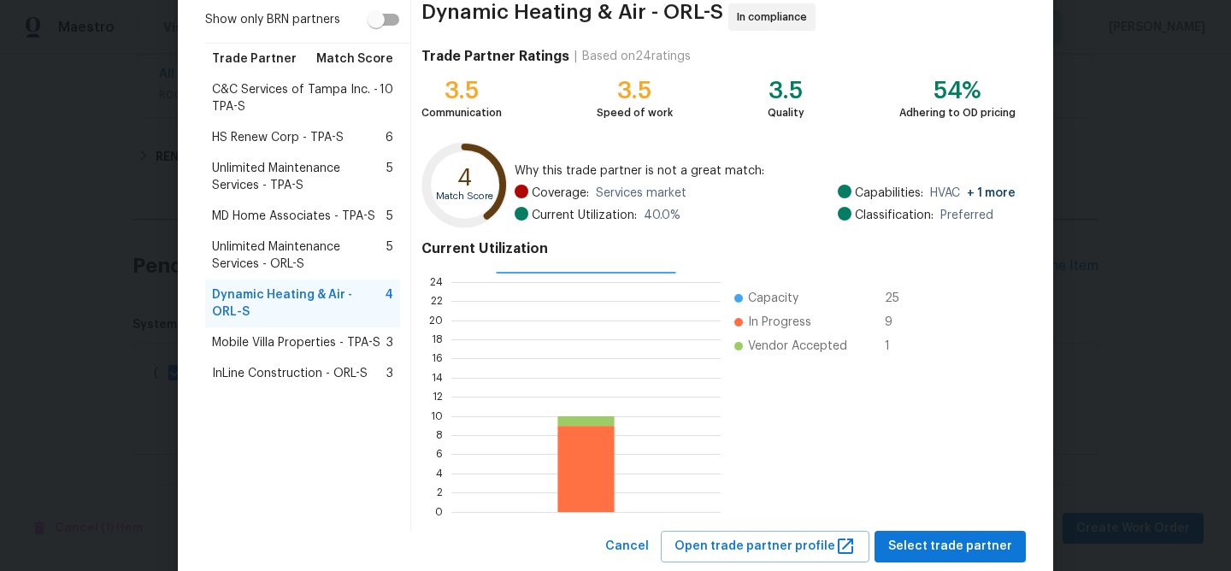
scroll to position [183, 0]
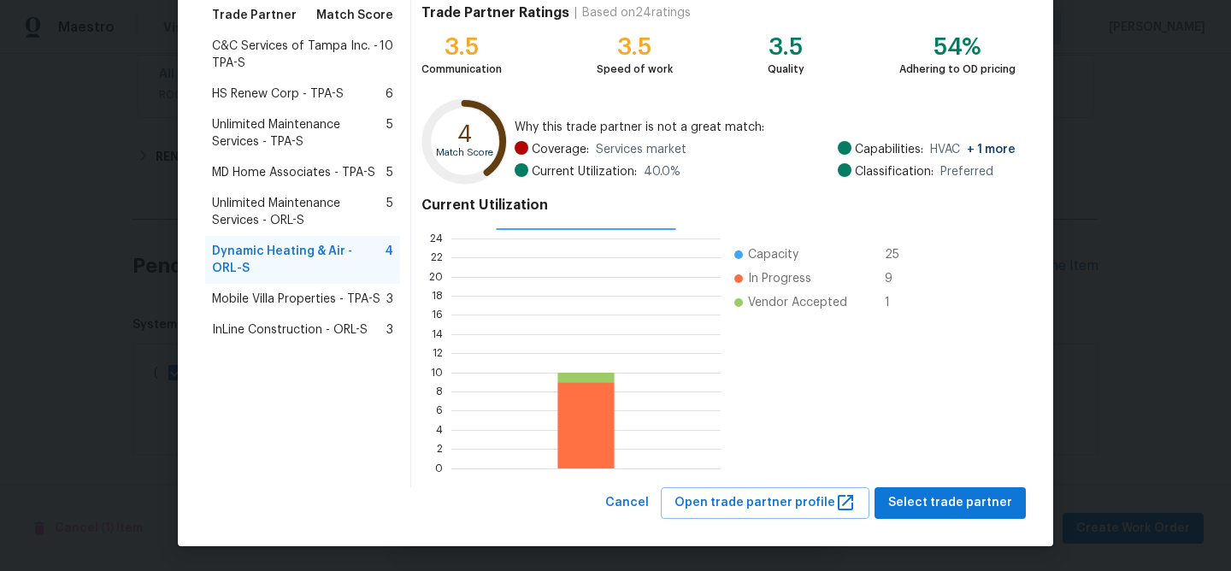
click at [901, 478] on div "Dynamic Heating & Air - ORL-S In compliance Trade Partner Ratings | Based on 24…" at bounding box center [718, 219] width 615 height 538
click at [901, 488] on button "Select trade partner" at bounding box center [950, 503] width 151 height 32
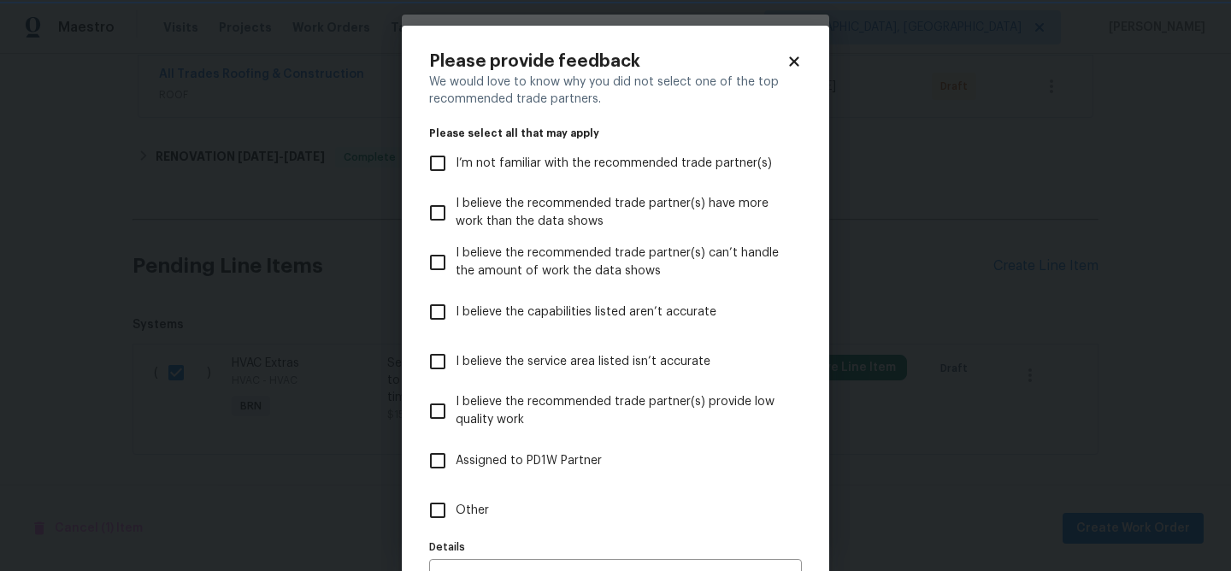
scroll to position [0, 0]
click at [470, 504] on span "Other" at bounding box center [472, 511] width 33 height 18
click at [456, 504] on input "Other" at bounding box center [438, 510] width 36 height 36
checkbox input "true"
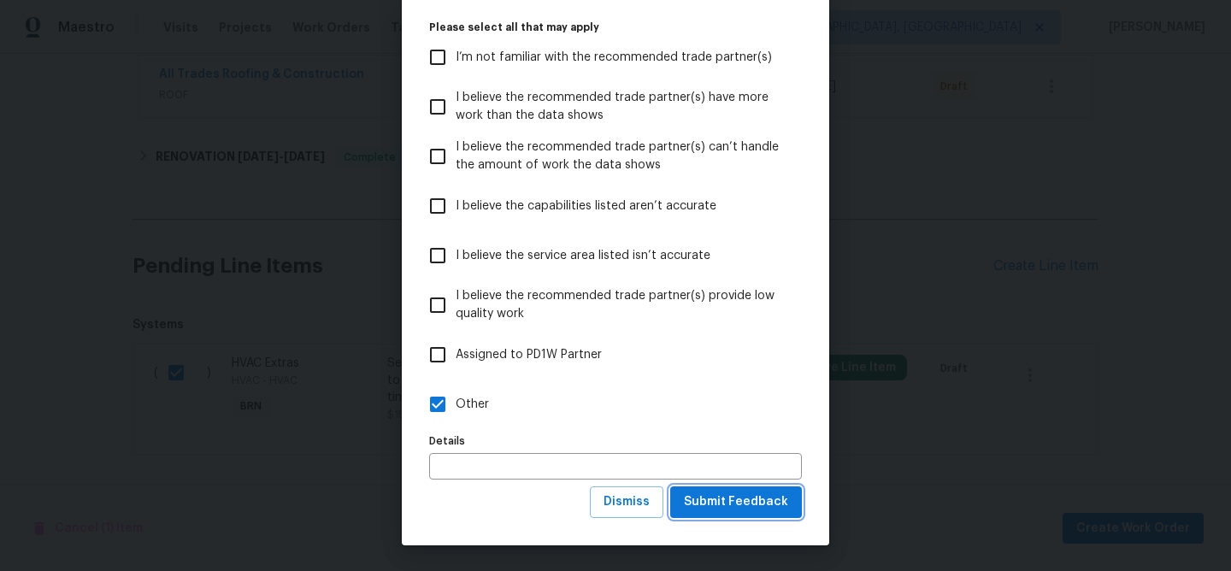
click at [720, 506] on span "Submit Feedback" at bounding box center [736, 502] width 104 height 21
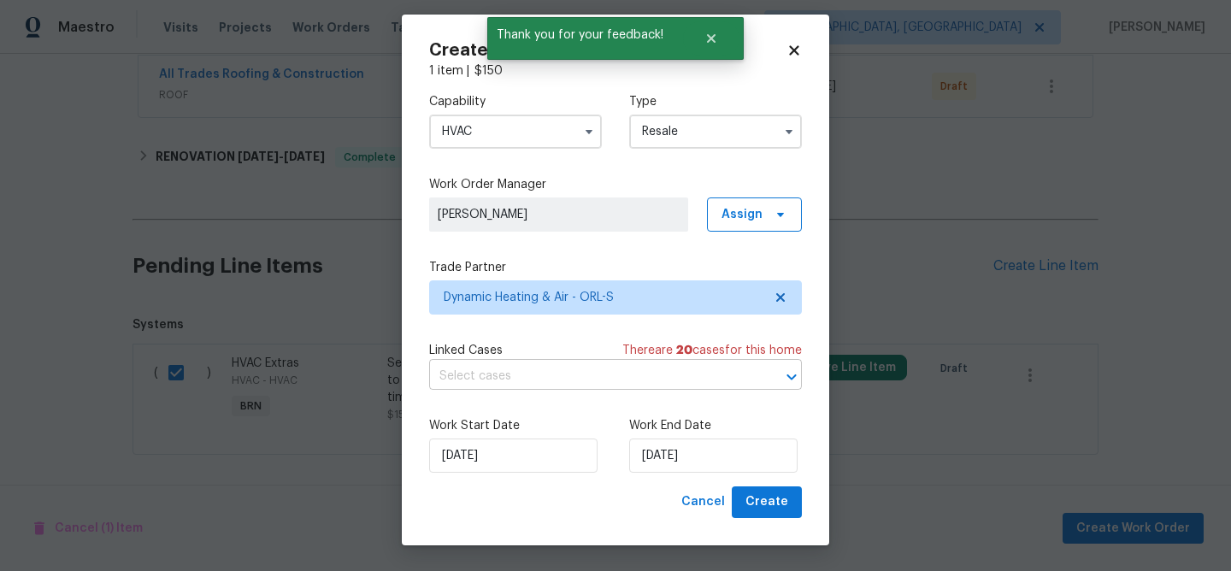
scroll to position [0, 0]
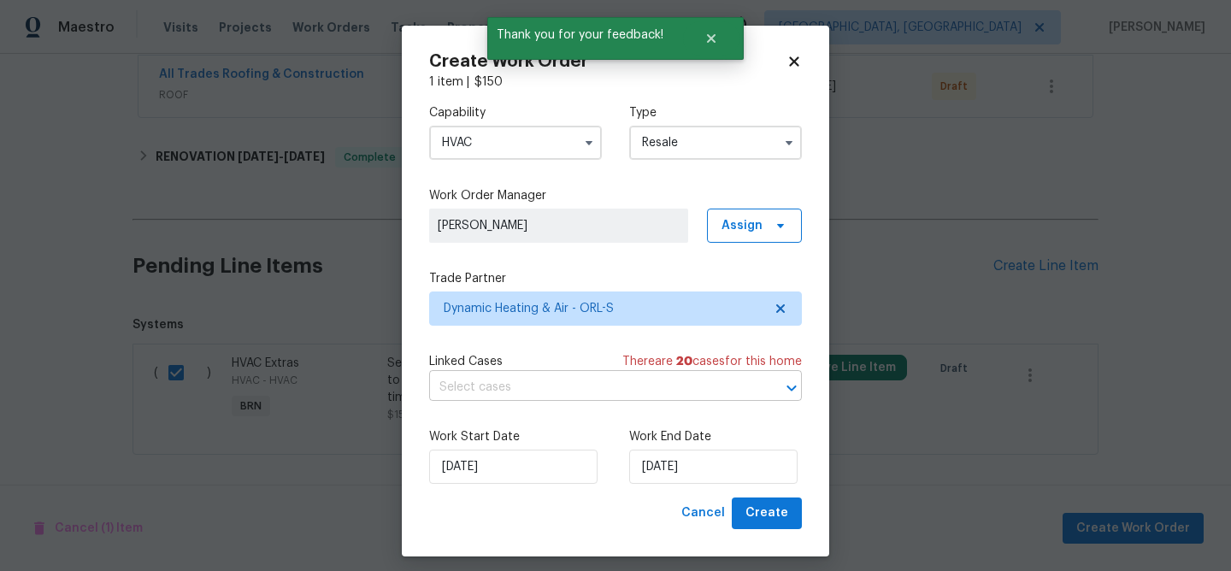
click at [488, 379] on input "text" at bounding box center [591, 387] width 325 height 27
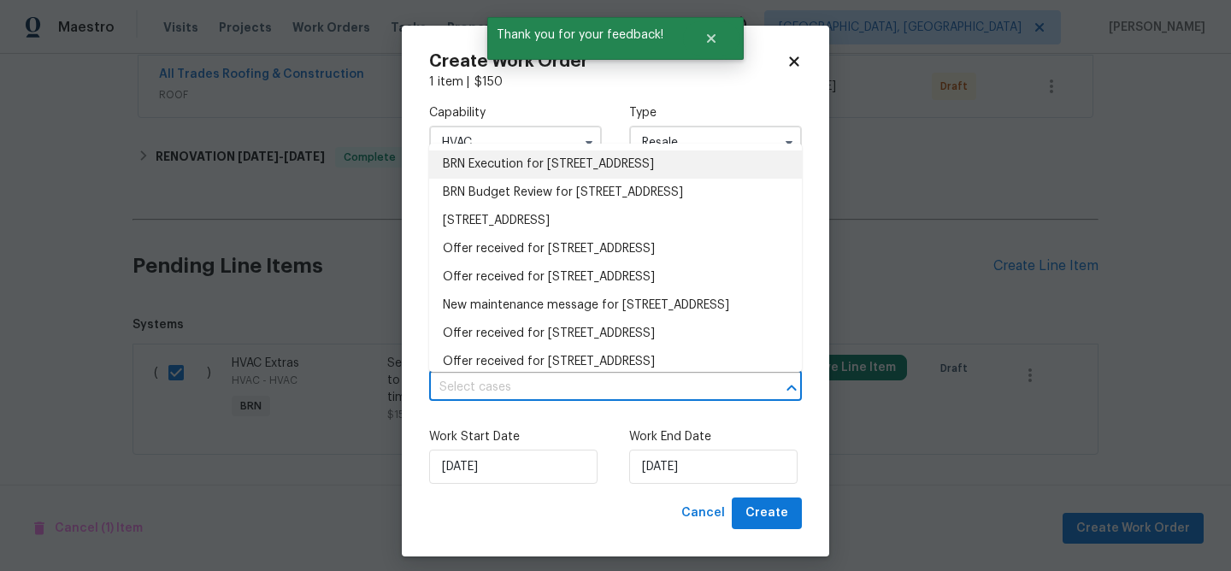
click at [477, 171] on li "BRN Execution for 6303 Twin Bridges Dr, Zephyrhills, FL 33541" at bounding box center [615, 164] width 373 height 28
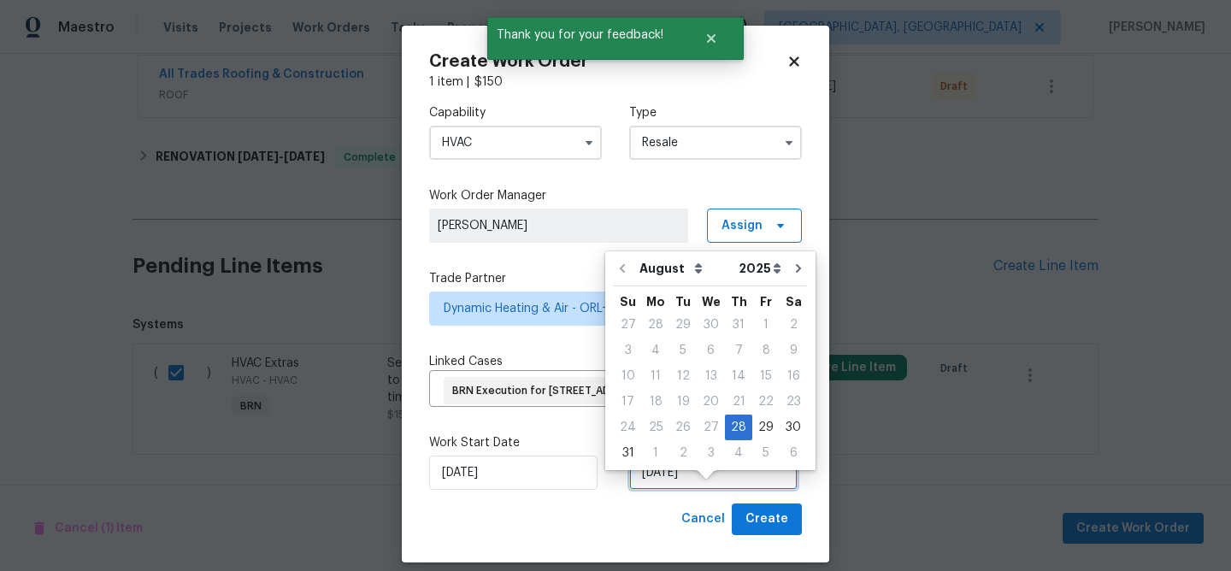
click at [676, 490] on input "28/08/2025" at bounding box center [713, 473] width 168 height 34
click at [661, 449] on div "1" at bounding box center [655, 453] width 27 height 24
type input "01/09/2025"
select select "8"
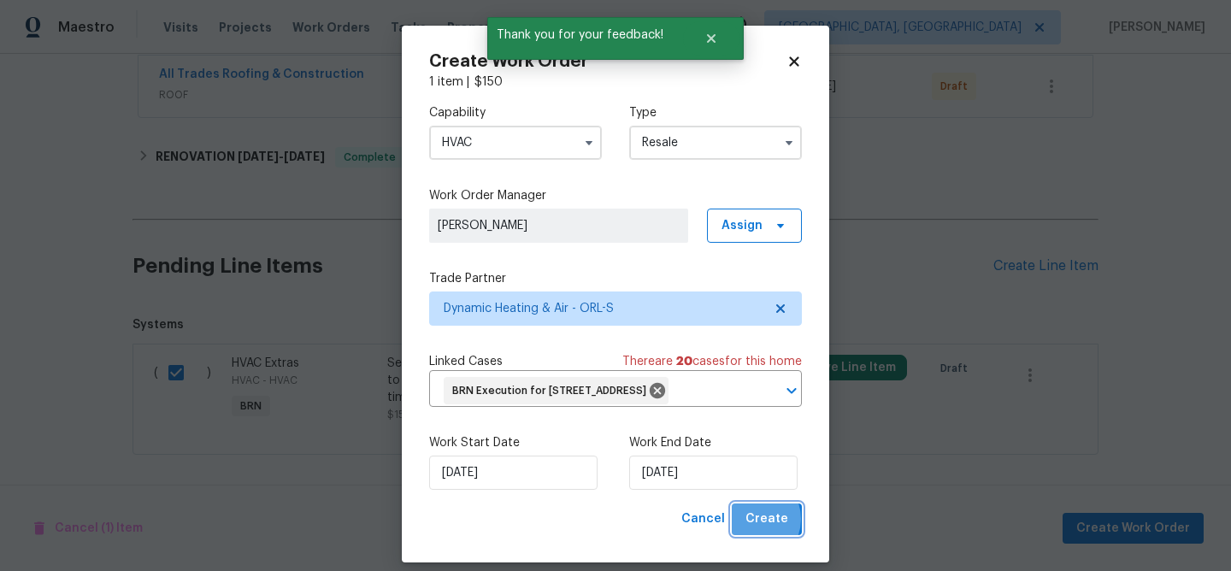
click at [755, 530] on span "Create" at bounding box center [766, 519] width 43 height 21
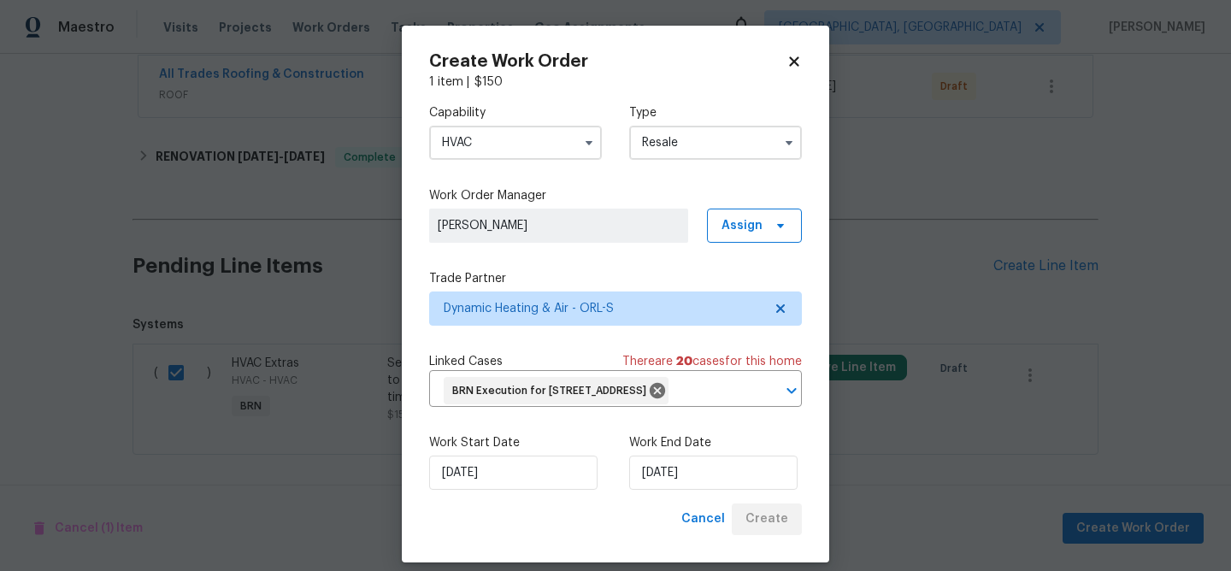
checkbox input "false"
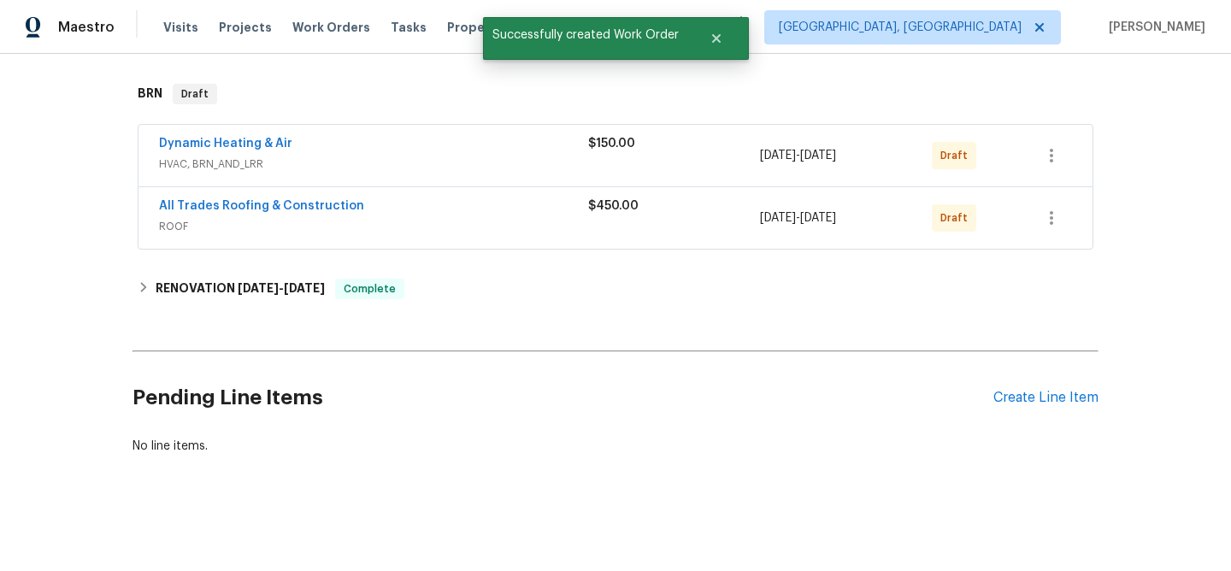
scroll to position [194, 0]
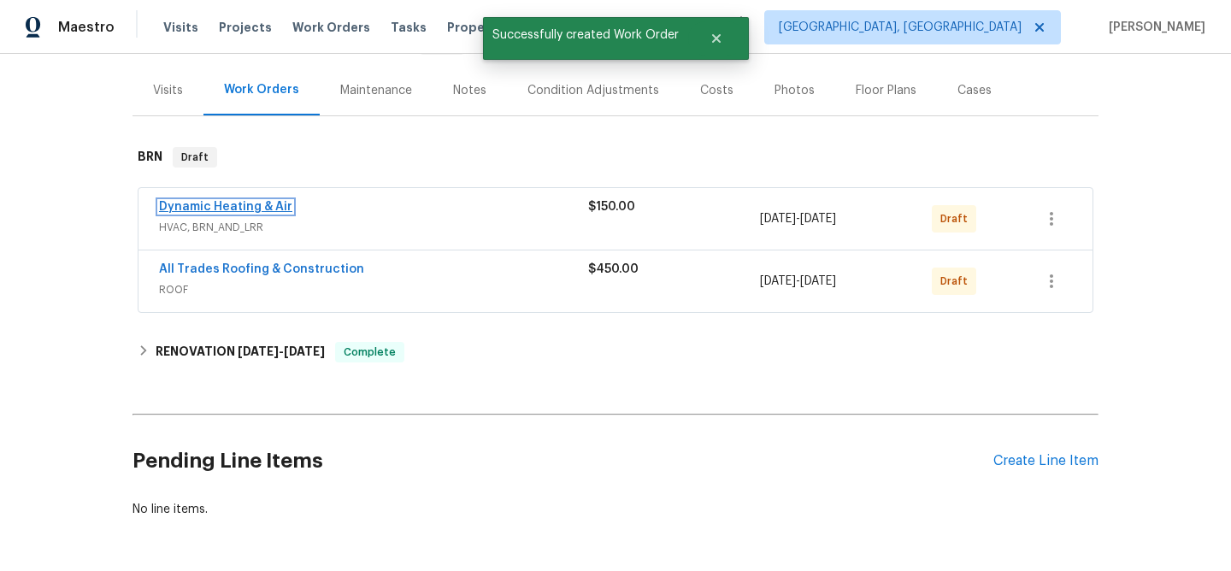
click at [249, 205] on link "Dynamic Heating & Air" at bounding box center [225, 207] width 133 height 12
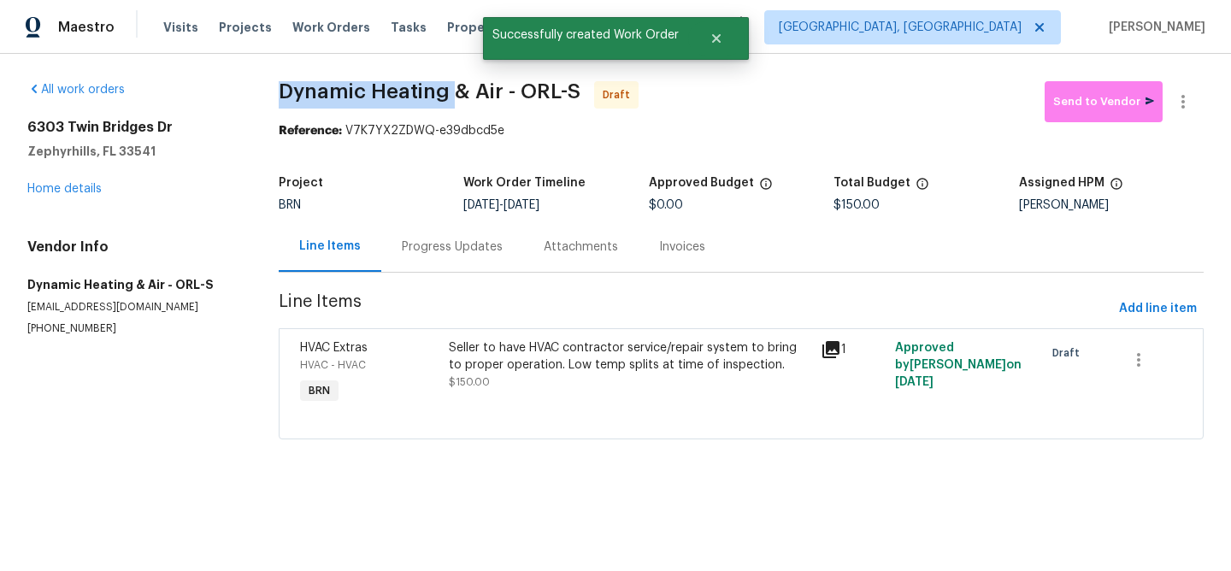
drag, startPoint x: 268, startPoint y: 99, endPoint x: 450, endPoint y: 97, distance: 181.3
click at [450, 97] on div "All work orders 6303 Twin Bridges Dr Zephyrhills, FL 33541 Home details Vendor …" at bounding box center [615, 270] width 1231 height 433
copy span "Dynamic Heating"
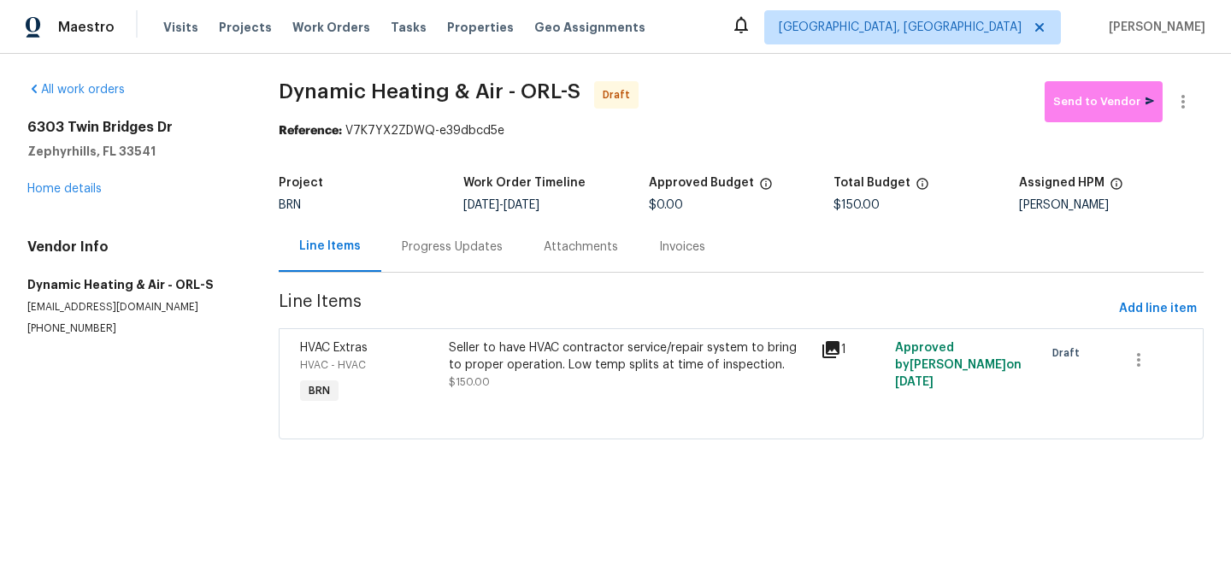
click at [259, 132] on div "All work orders 6303 Twin Bridges Dr Zephyrhills, FL 33541 Home details Vendor …" at bounding box center [615, 270] width 1231 height 433
click at [410, 253] on div "Progress Updates" at bounding box center [452, 247] width 101 height 17
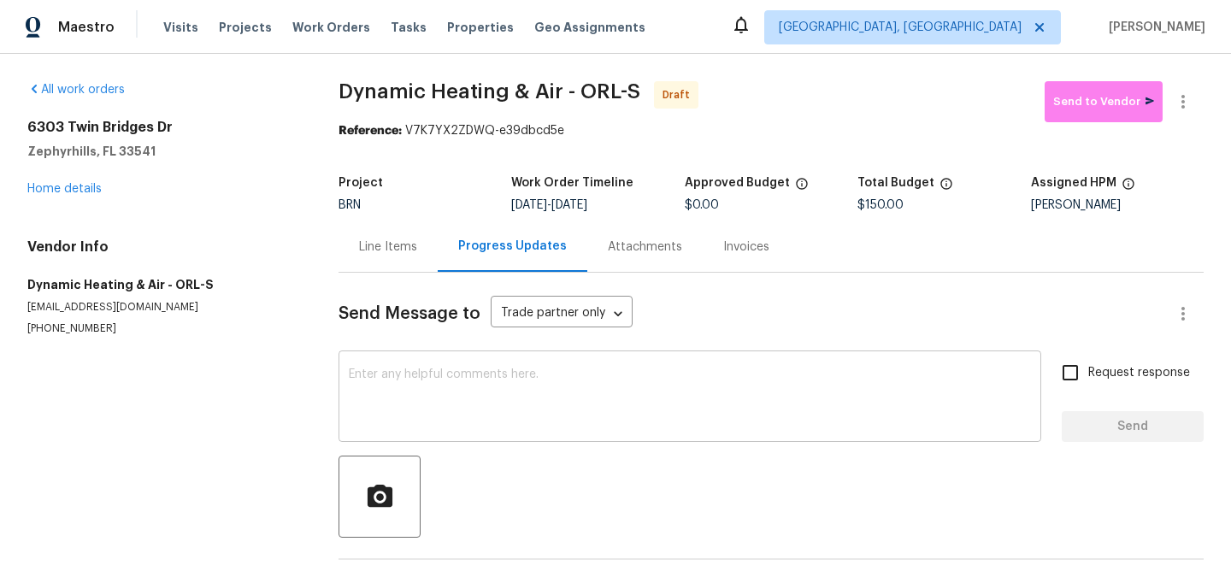
click at [436, 359] on div "x ​" at bounding box center [690, 398] width 703 height 87
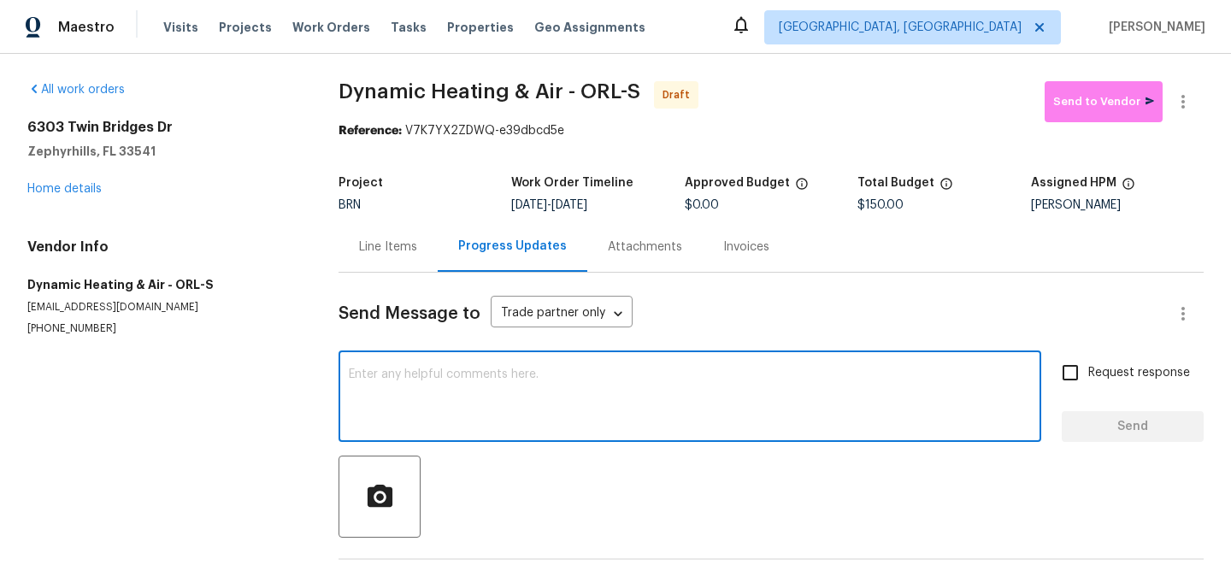
paste textarea "Hi, I'm Ananthi from Opendoor. Just wanted to check if you received the WO for …"
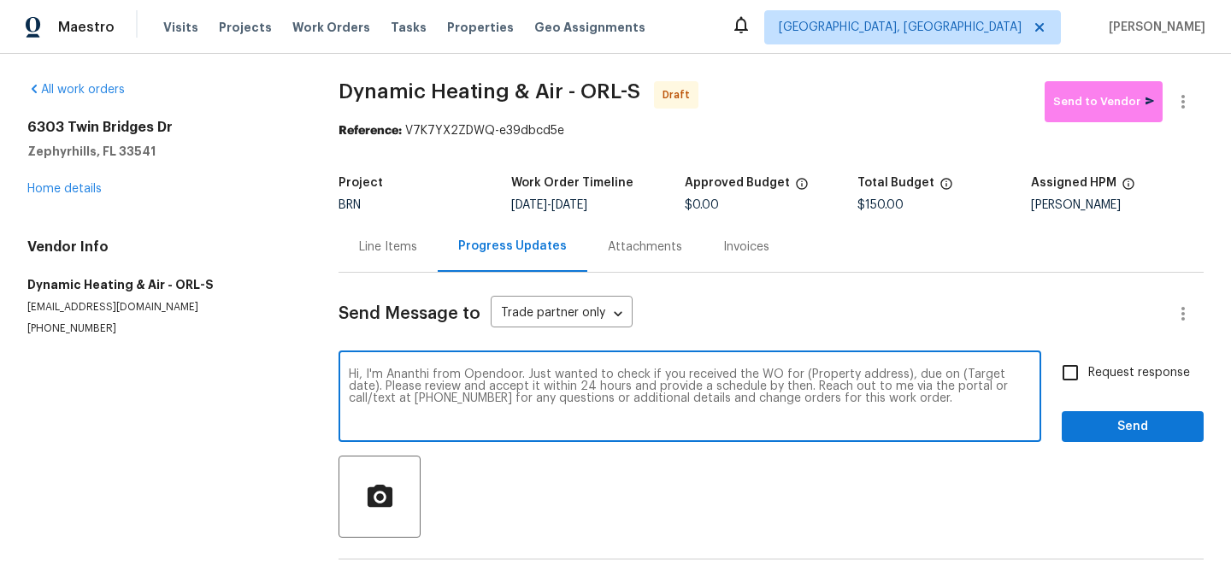
drag, startPoint x: 902, startPoint y: 379, endPoint x: 799, endPoint y: 370, distance: 102.9
click at [799, 370] on textarea "Hi, I'm Ananthi from Opendoor. Just wanted to check if you received the WO for …" at bounding box center [690, 398] width 682 height 60
paste textarea "6303 Twin Bridges Dr, Zephyrhills, FL 33541"
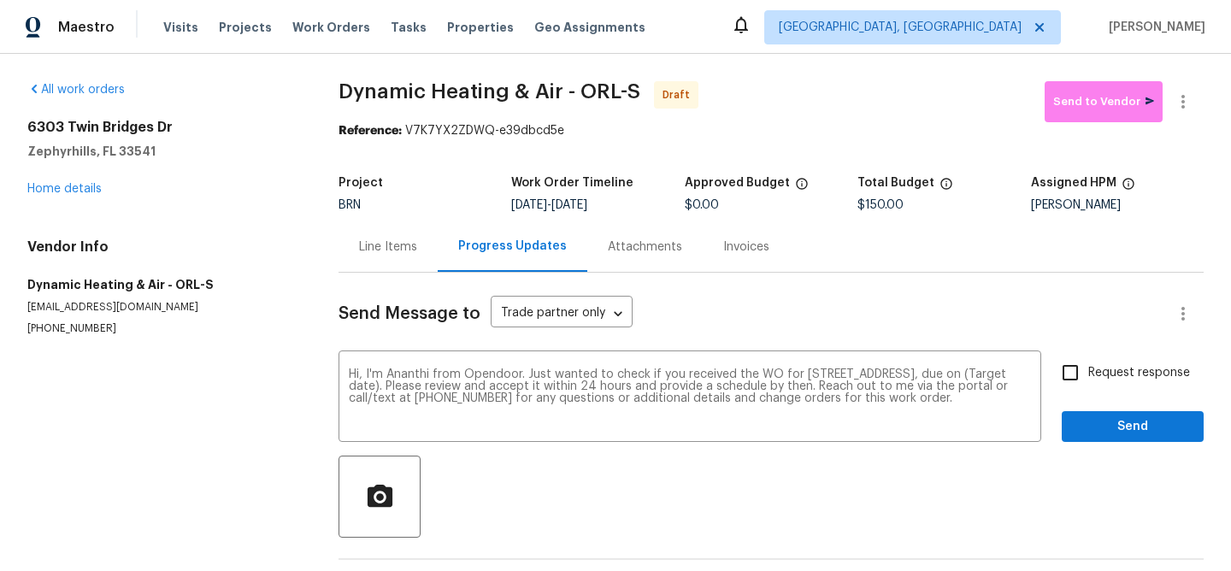
drag, startPoint x: 580, startPoint y: 206, endPoint x: 636, endPoint y: 206, distance: 56.4
click at [636, 206] on div "8/28/2025 - 9/1/2025" at bounding box center [597, 205] width 173 height 12
copy span "9/1/2025"
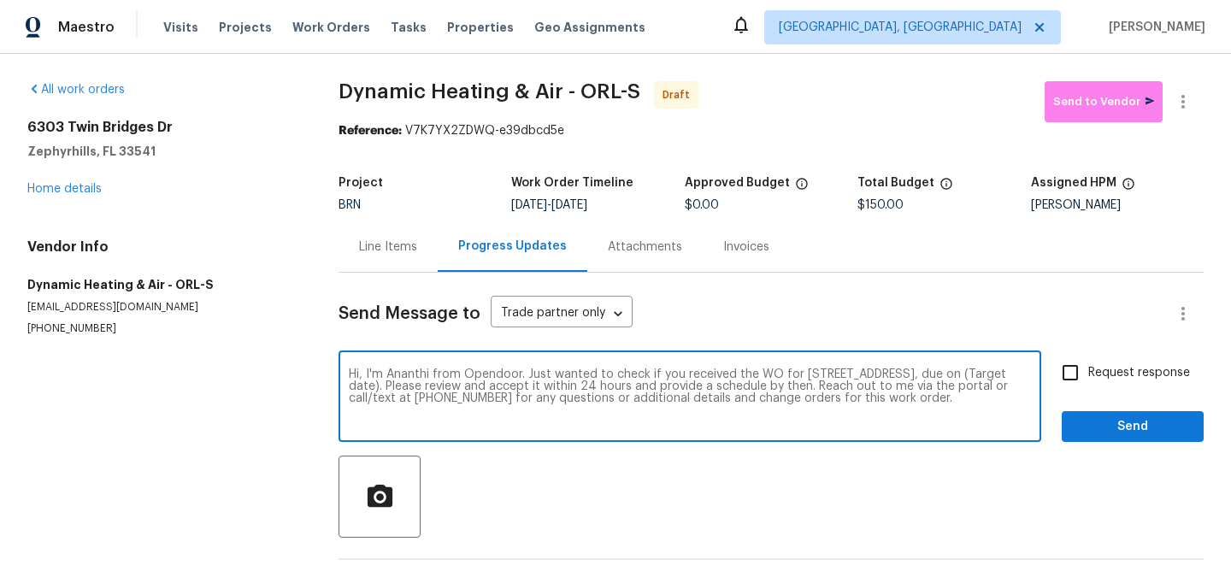
drag, startPoint x: 500, startPoint y: 387, endPoint x: 433, endPoint y: 381, distance: 67.8
click at [433, 381] on textarea "Hi, I'm Ananthi from Opendoor. Just wanted to check if you received the WO for …" at bounding box center [690, 398] width 682 height 60
paste textarea "9/1/2025"
type textarea "Hi, I'm Ananthi from Opendoor. Just wanted to check if you received the WO for …"
click at [1048, 374] on div "Hi, I'm Ananthi from Opendoor. Just wanted to check if you received the WO for …" at bounding box center [771, 398] width 865 height 87
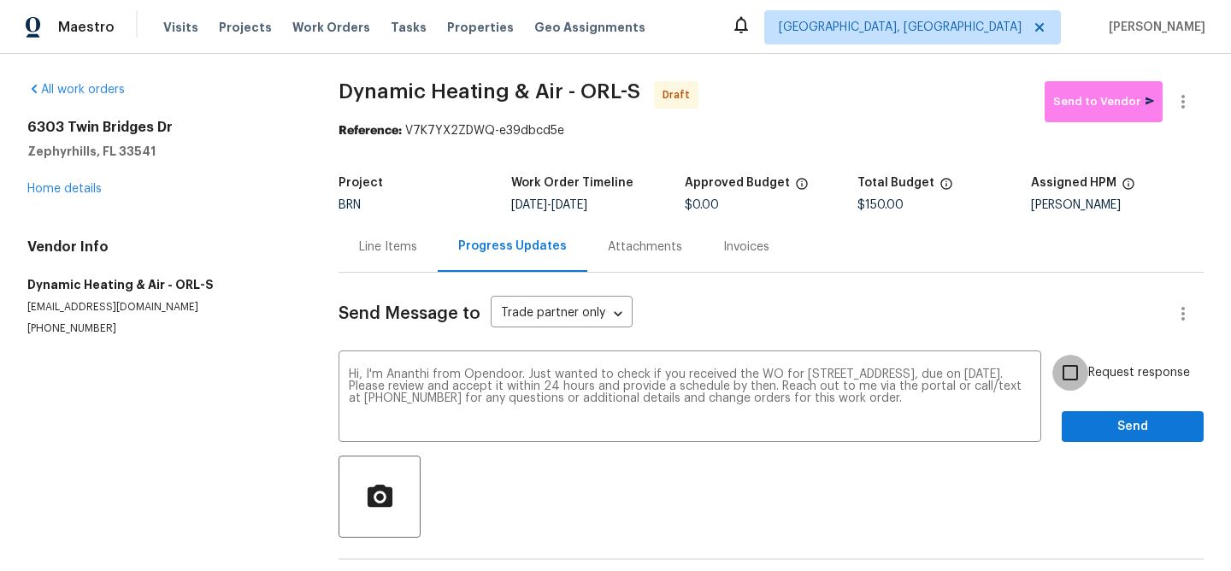
click at [1067, 375] on input "Request response" at bounding box center [1070, 373] width 36 height 36
checkbox input "true"
click at [1082, 422] on span "Send" at bounding box center [1132, 426] width 115 height 21
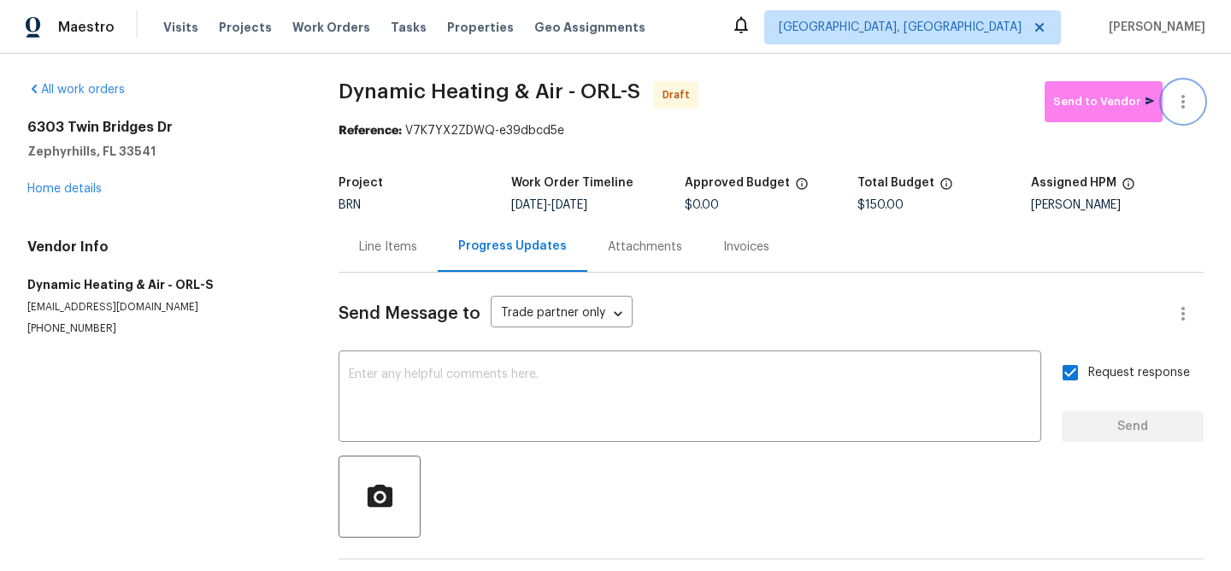
click at [1182, 88] on button "button" at bounding box center [1183, 101] width 41 height 41
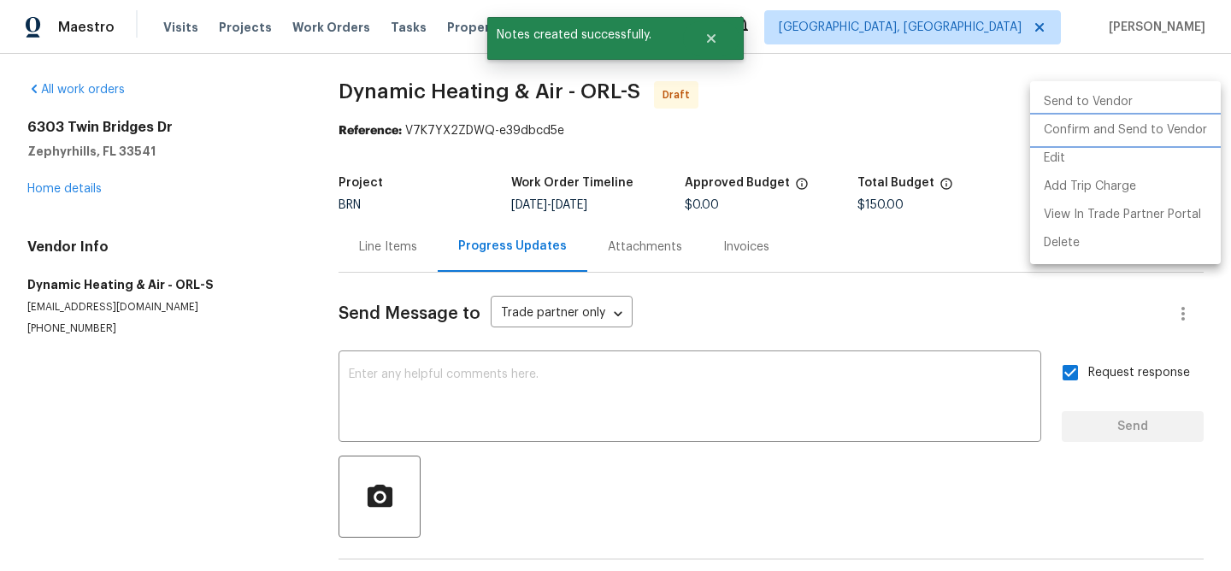
click at [1130, 122] on li "Confirm and Send to Vendor" at bounding box center [1125, 130] width 191 height 28
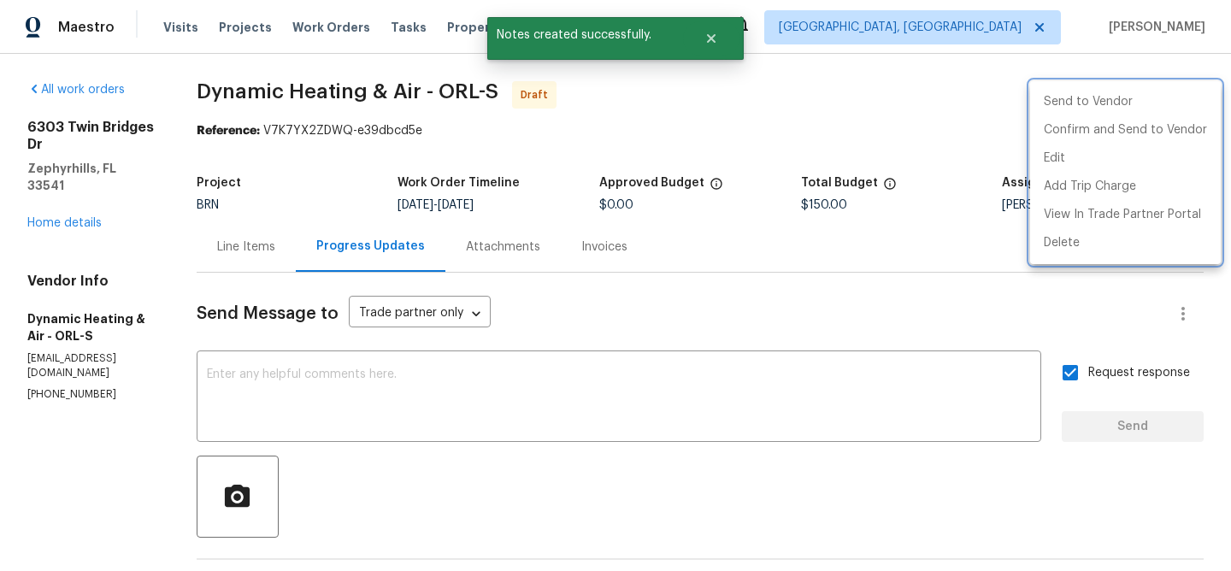
click at [456, 180] on div at bounding box center [615, 285] width 1231 height 571
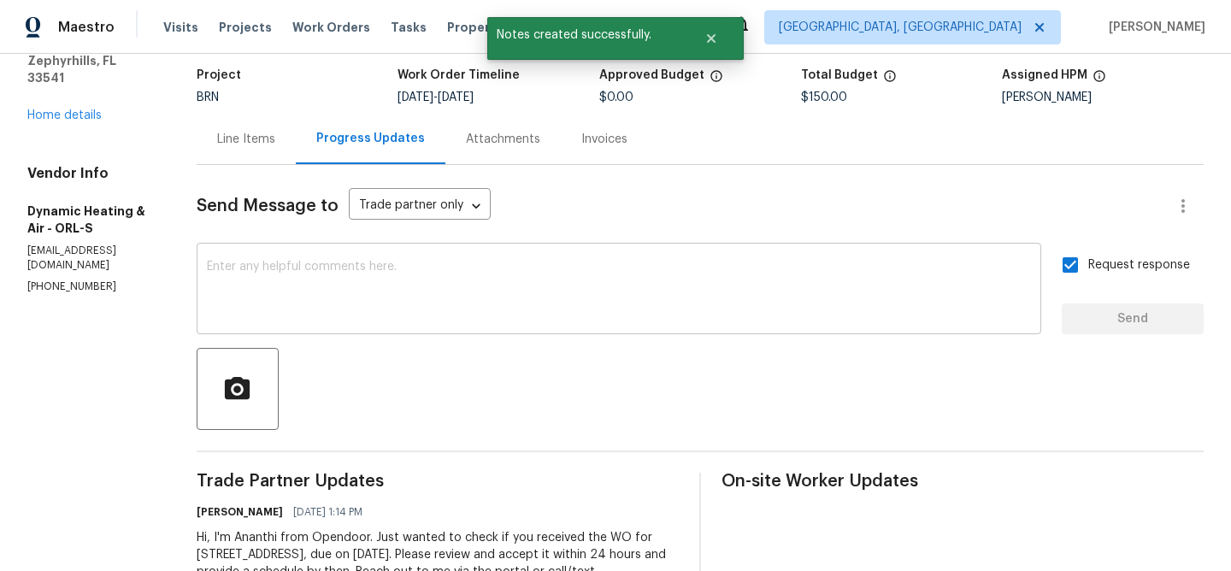
scroll to position [189, 0]
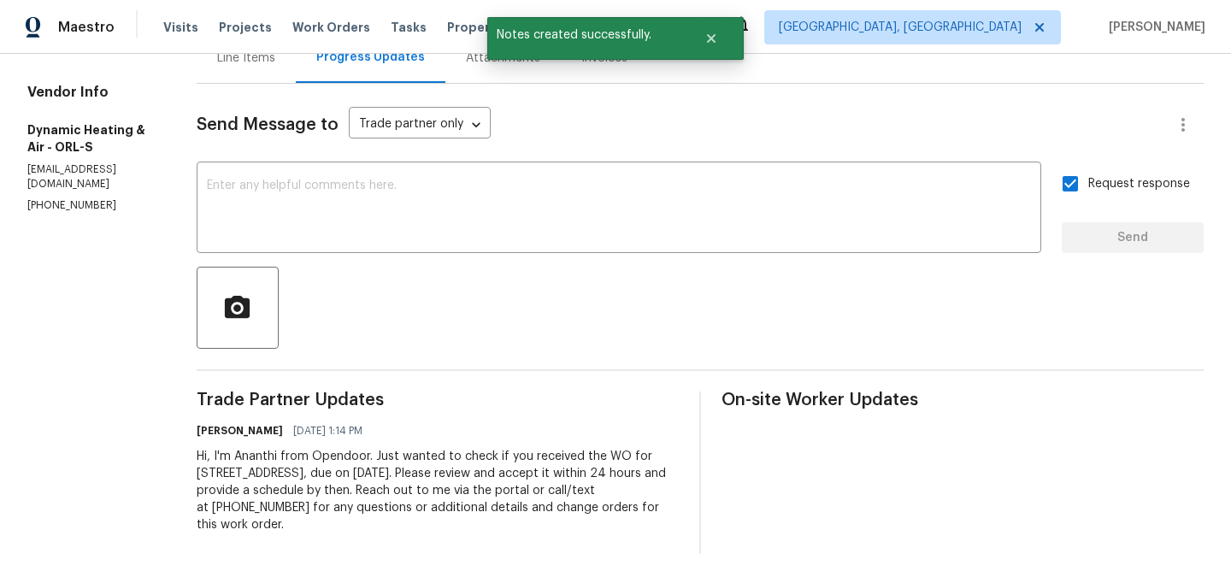
click at [268, 483] on div "Hi, I'm Ananthi from Opendoor. Just wanted to check if you received the WO for …" at bounding box center [438, 490] width 482 height 85
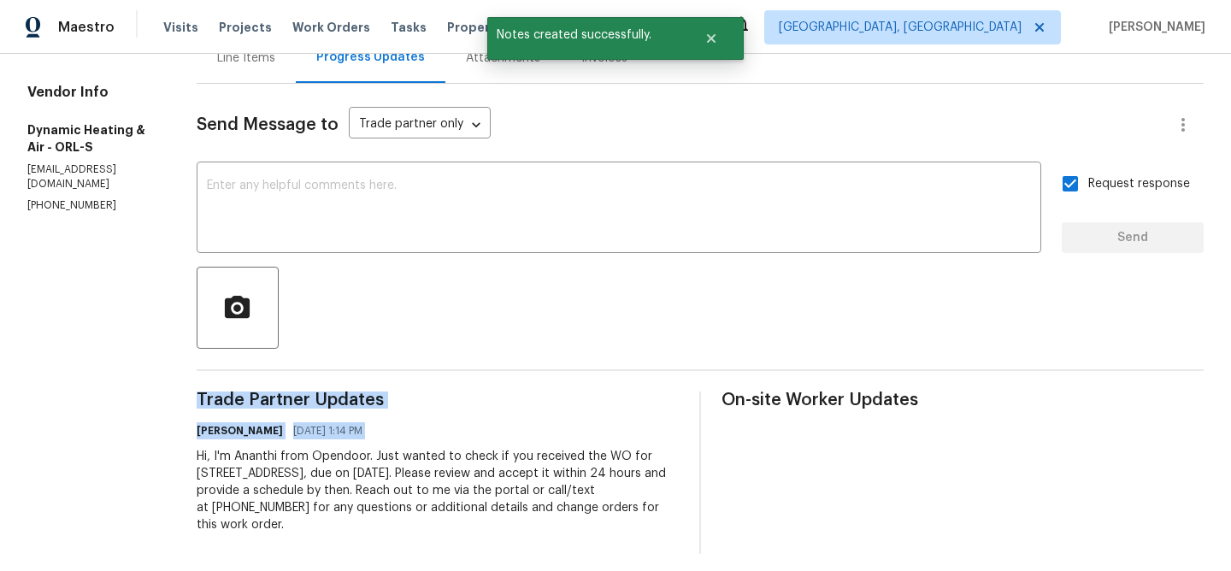
click at [268, 483] on div "Hi, I'm Ananthi from Opendoor. Just wanted to check if you received the WO for …" at bounding box center [438, 490] width 482 height 85
copy div "Trade Partner Updates Ananthi Mahendran 08/28/2025 1:14 PM"
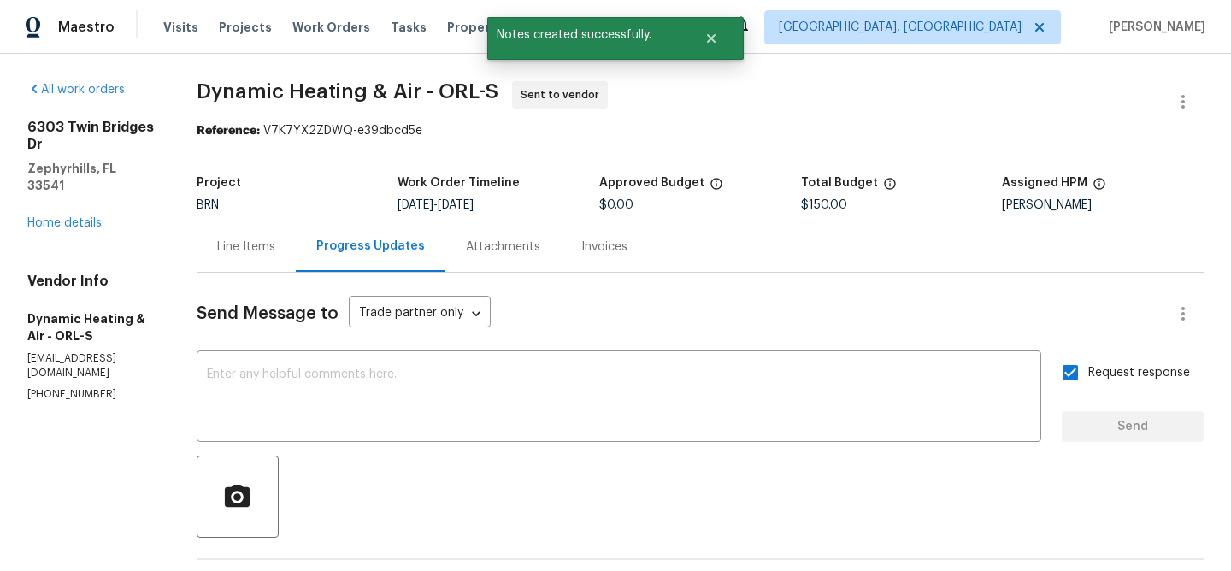
click at [75, 181] on div "6303 Twin Bridges Dr Zephyrhills, FL 33541 Home details" at bounding box center [91, 175] width 128 height 113
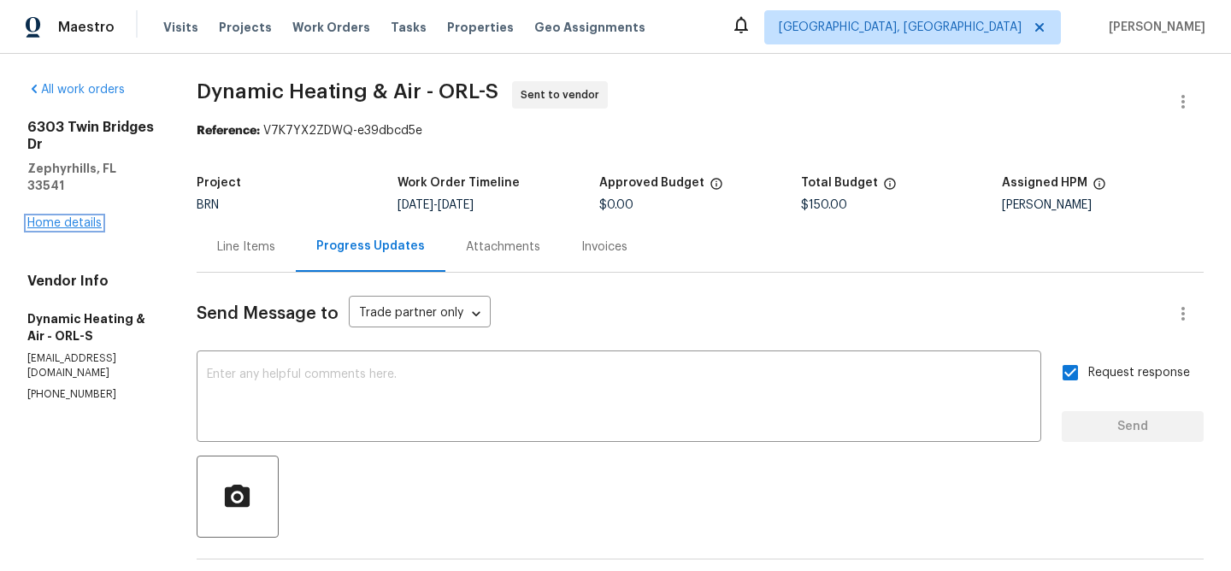
click at [59, 217] on link "Home details" at bounding box center [64, 223] width 74 height 12
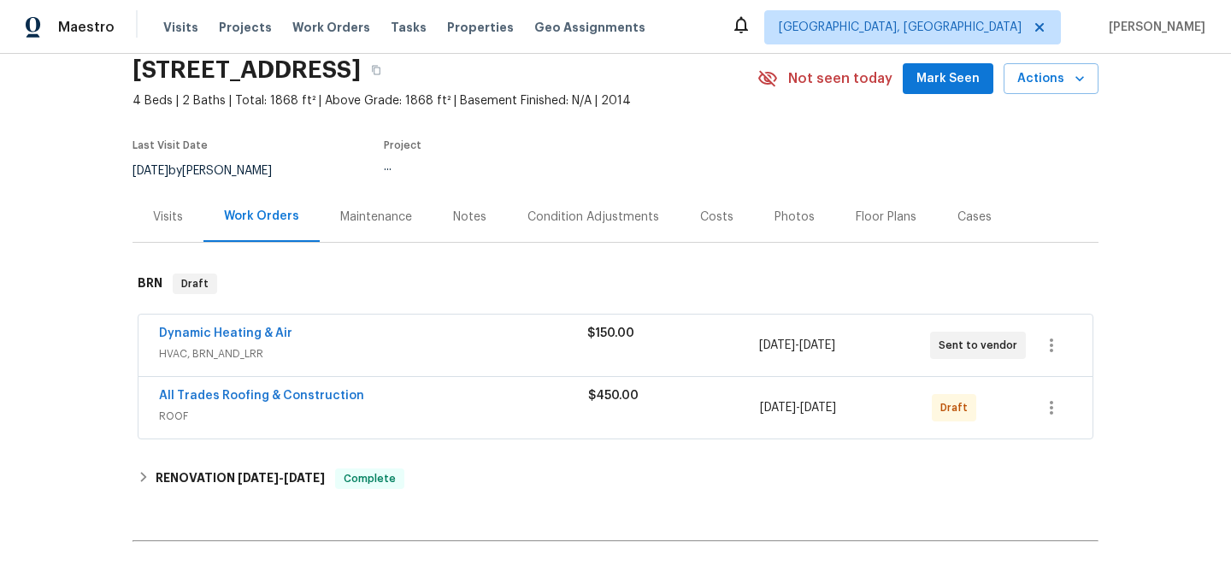
scroll to position [90, 0]
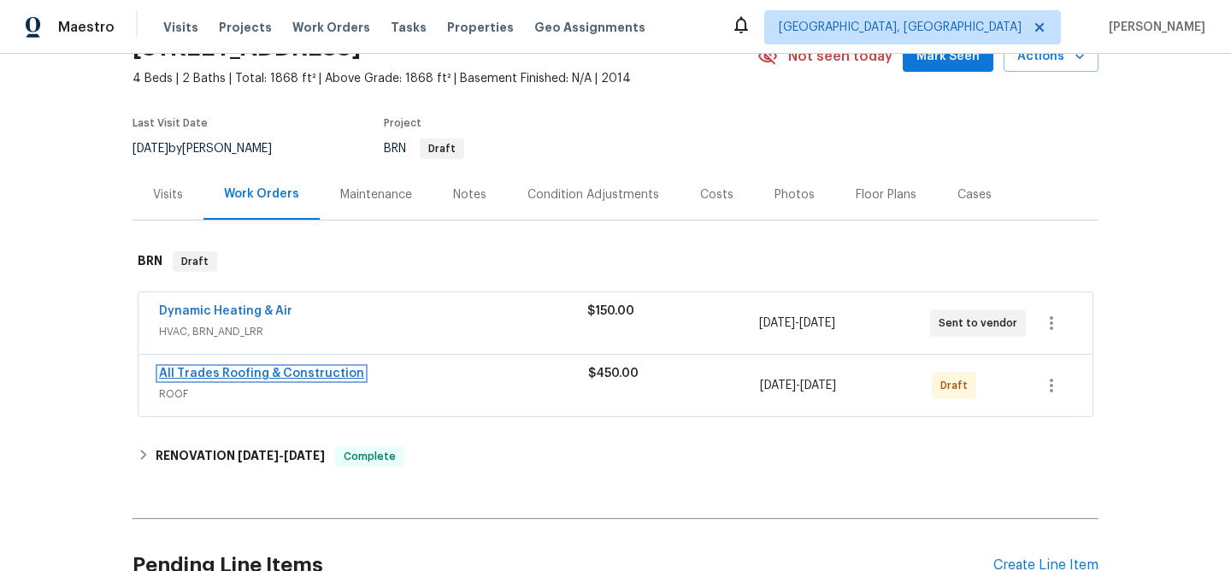
click at [287, 369] on link "All Trades Roofing & Construction" at bounding box center [261, 374] width 205 height 12
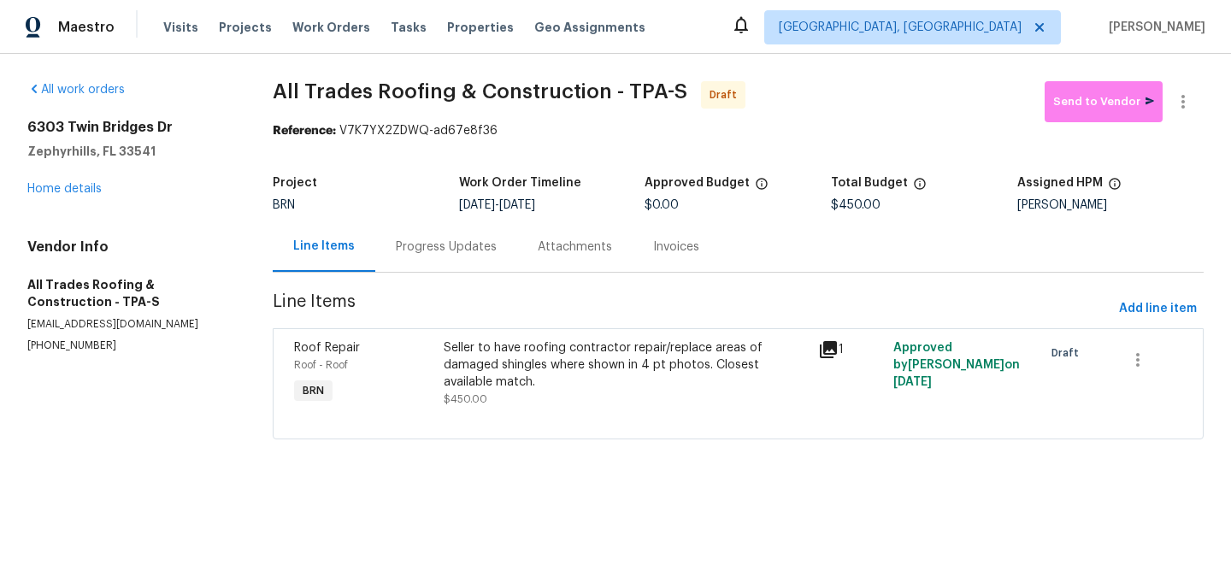
click at [426, 229] on div "Progress Updates" at bounding box center [446, 246] width 142 height 50
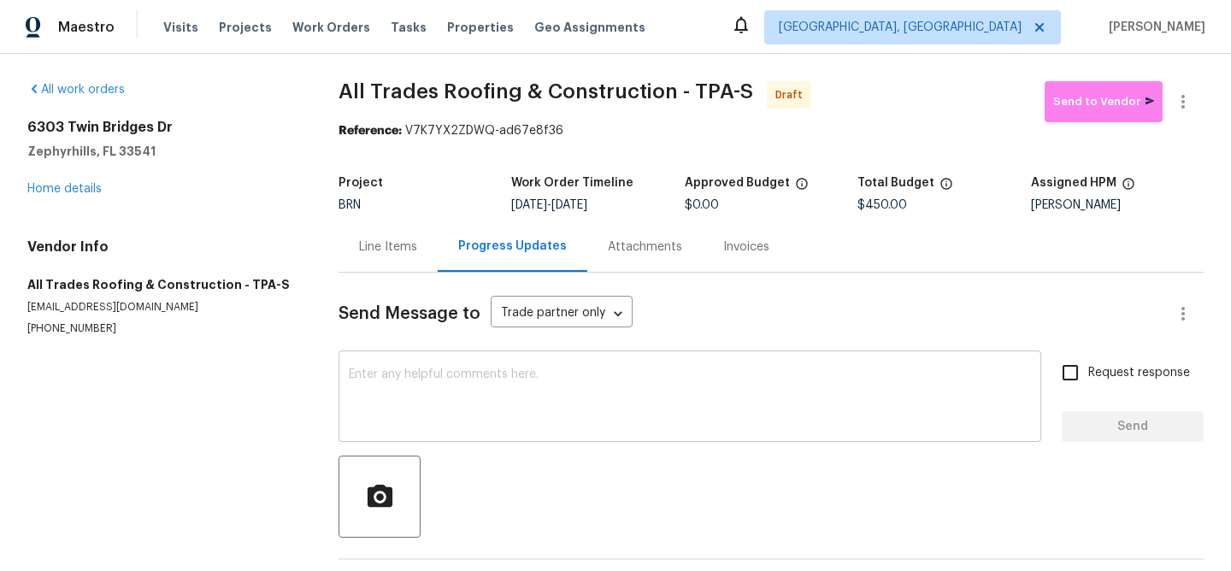
click at [445, 366] on div "x ​" at bounding box center [690, 398] width 703 height 87
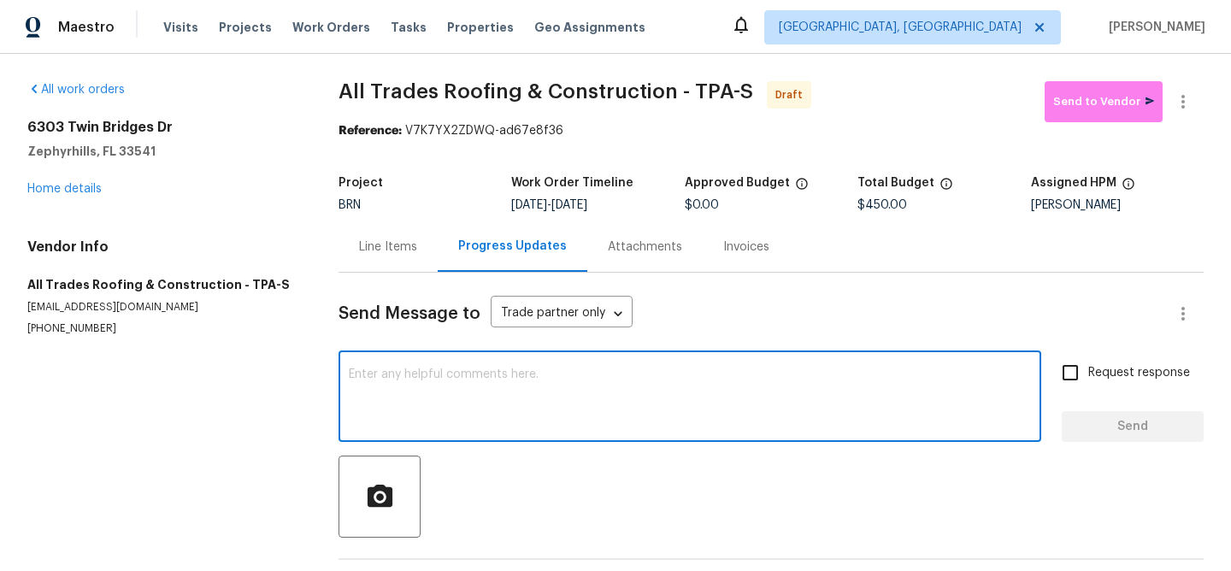
paste textarea "Hi, I'm Ananthi from Opendoor. Just wanted to check if you received the WO for …"
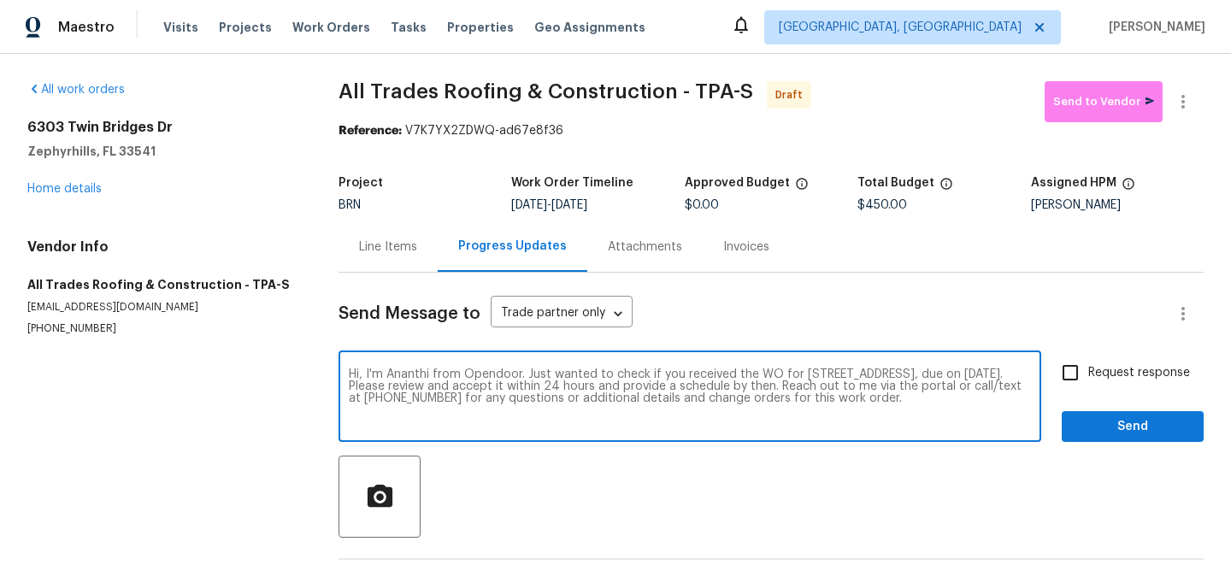
type textarea "Hi, I'm Ananthi from Opendoor. Just wanted to check if you received the WO for …"
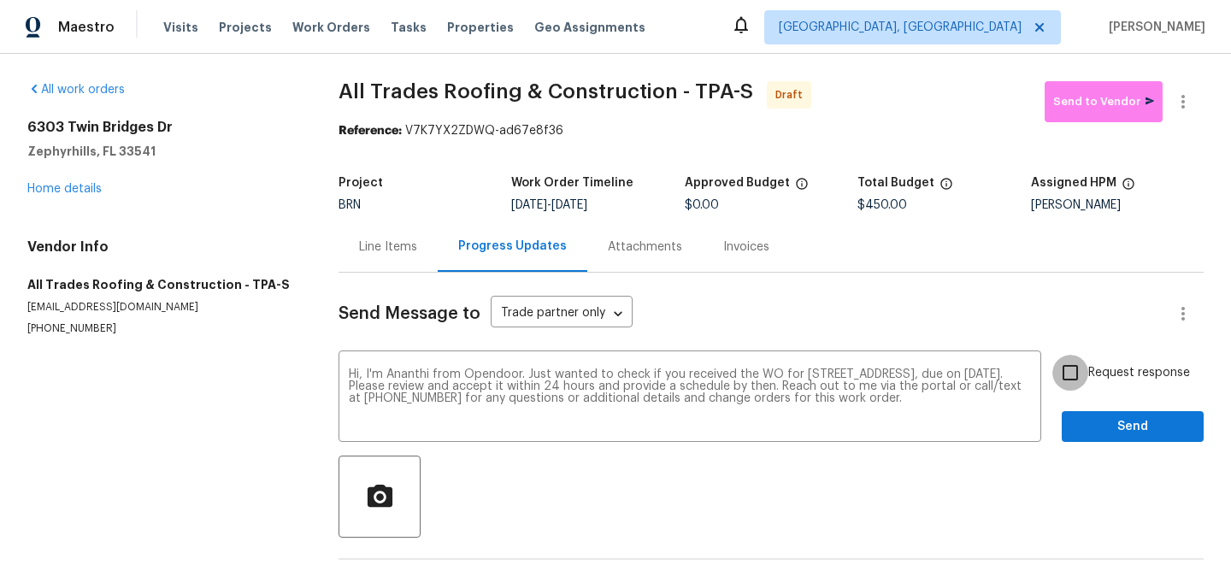
click at [1055, 390] on input "Request response" at bounding box center [1070, 373] width 36 height 36
checkbox input "true"
click at [1093, 434] on span "Send" at bounding box center [1132, 426] width 115 height 21
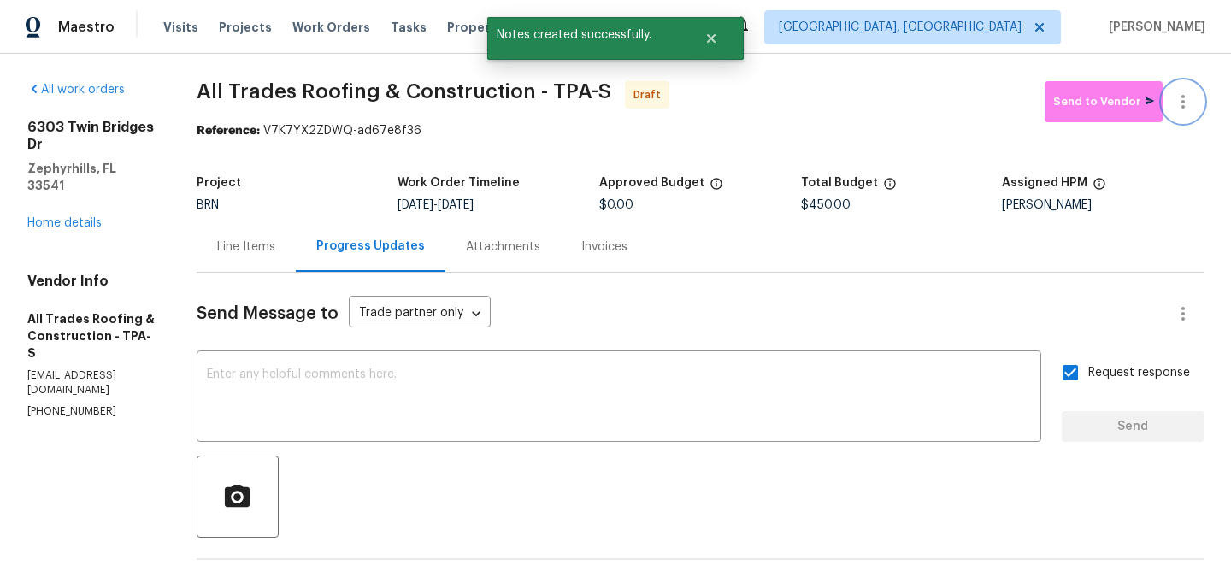
click at [1194, 91] on button "button" at bounding box center [1183, 101] width 41 height 41
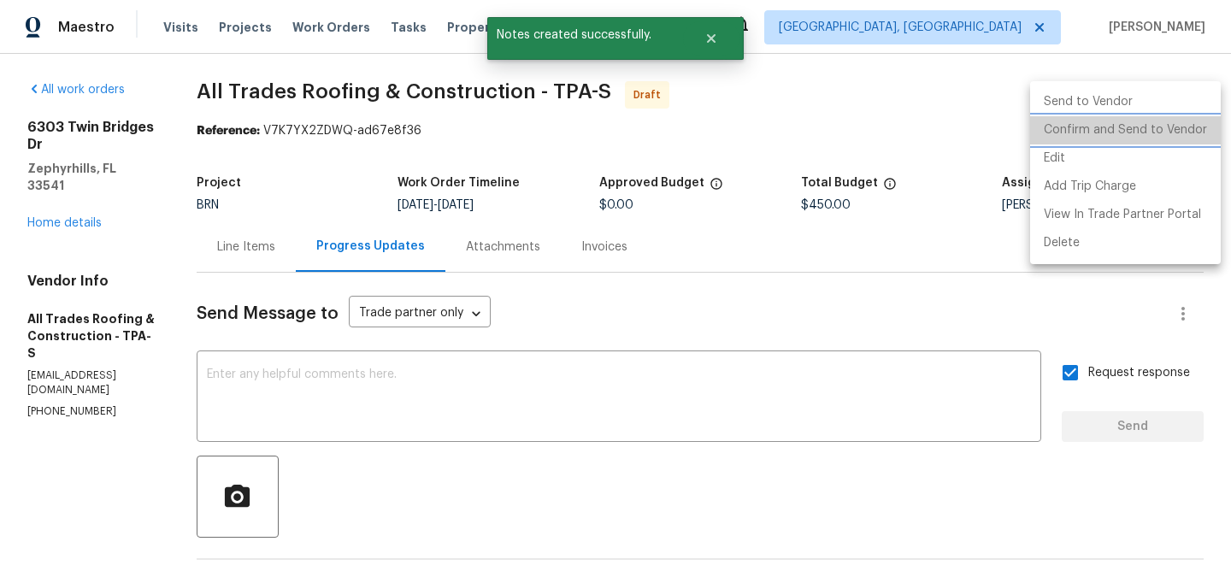
click at [1146, 121] on li "Confirm and Send to Vendor" at bounding box center [1125, 130] width 191 height 28
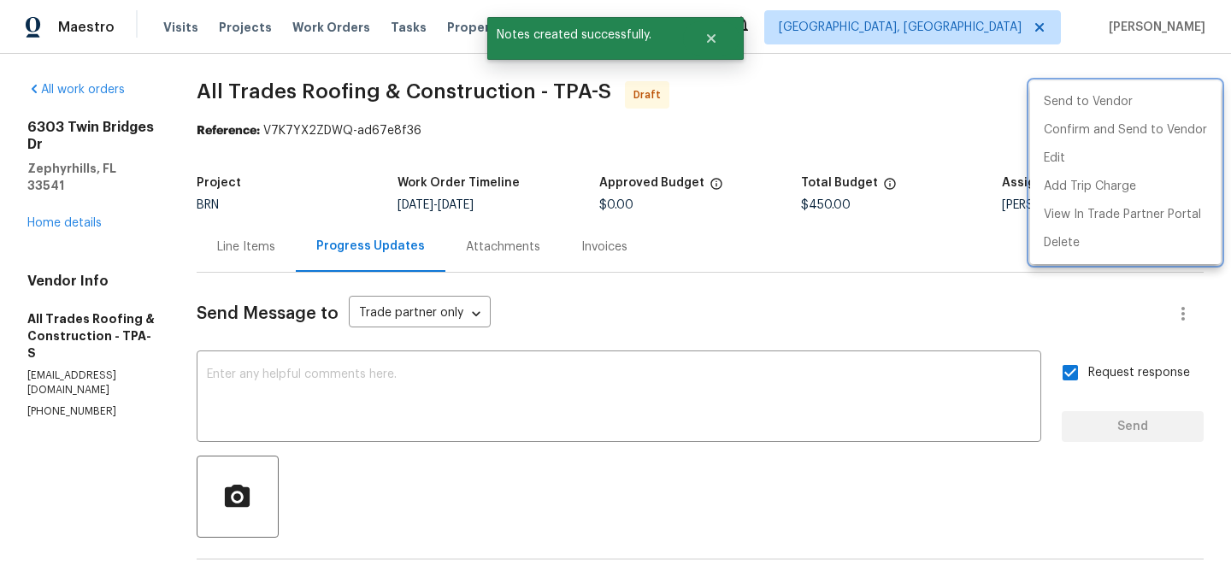
click at [188, 91] on div at bounding box center [615, 285] width 1231 height 571
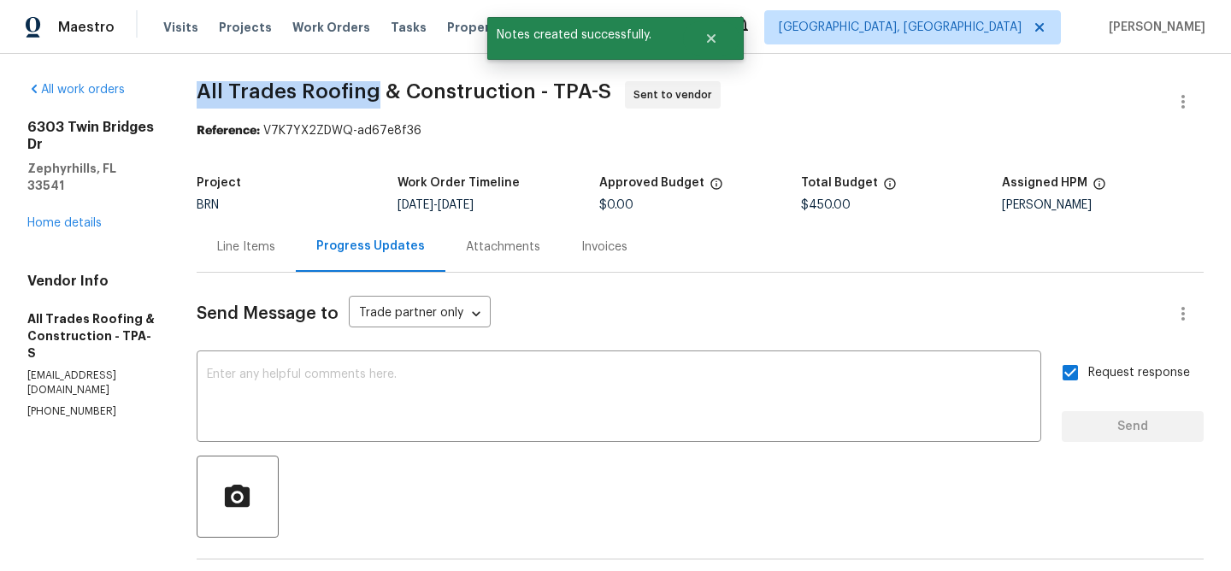
drag, startPoint x: 183, startPoint y: 100, endPoint x: 367, endPoint y: 101, distance: 183.8
click at [367, 101] on div "All work orders 6303 Twin Bridges Dr Zephyrhills, FL 33541 Home details Vendor …" at bounding box center [615, 412] width 1231 height 716
copy span "All Trades Roofing"
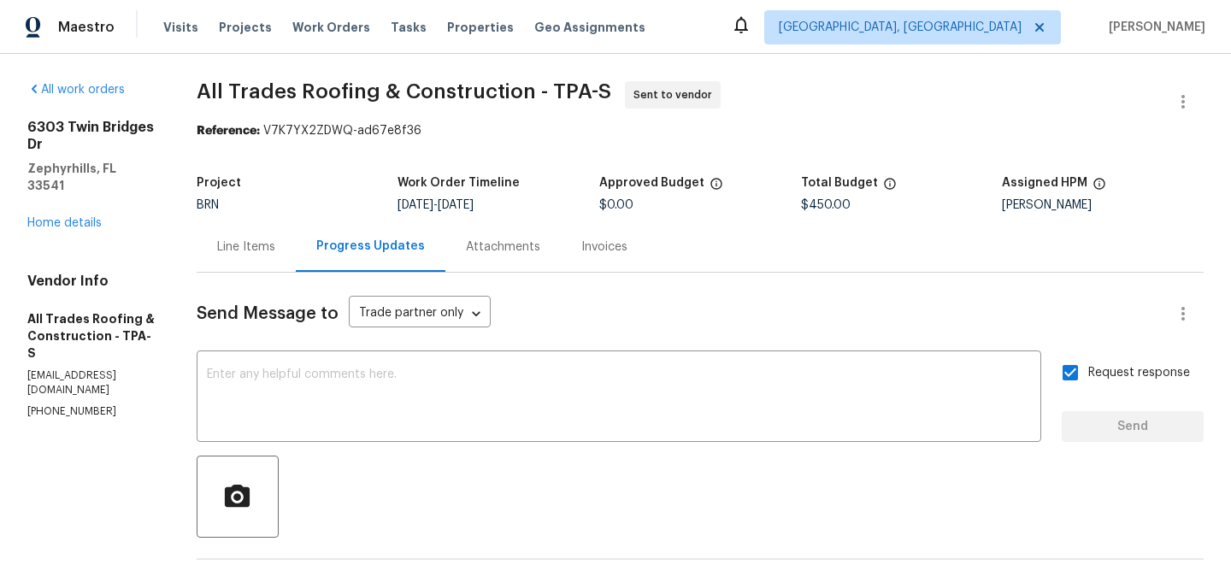
click at [280, 122] on div "Reference: V7K7YX2ZDWQ-ad67e8f36" at bounding box center [700, 130] width 1007 height 17
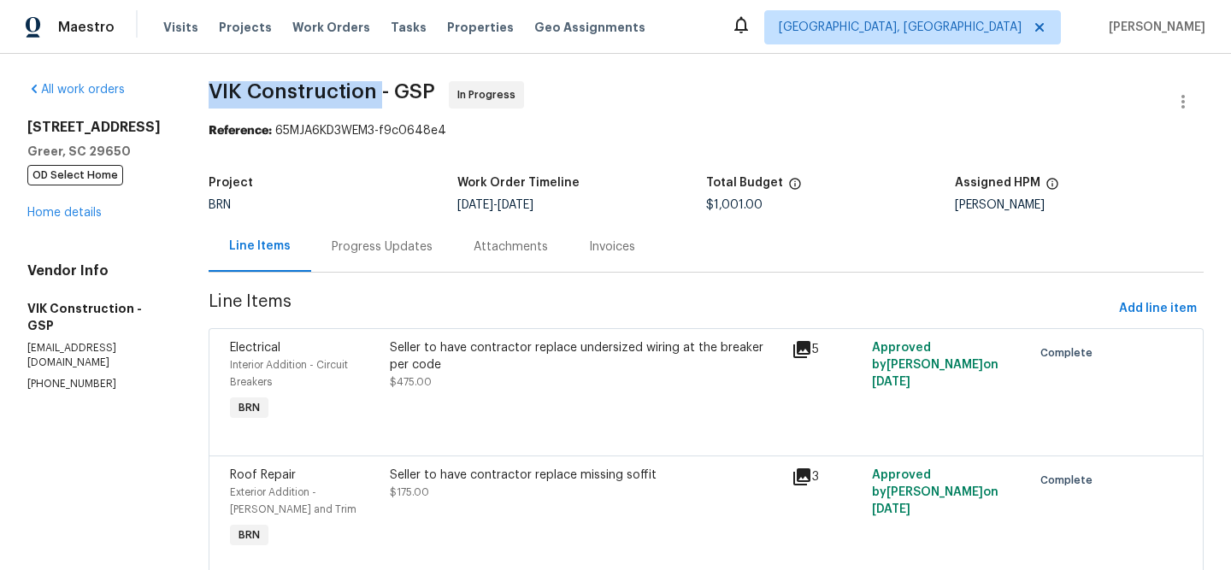
drag, startPoint x: 221, startPoint y: 95, endPoint x: 404, endPoint y: 93, distance: 183.0
click at [406, 93] on div "All work orders 7 Riverton Ct Greer, SC 29650 OD Select Home Home details Vendo…" at bounding box center [615, 525] width 1231 height 943
copy span "VIK Construction"
click at [384, 250] on div "Progress Updates" at bounding box center [382, 247] width 101 height 17
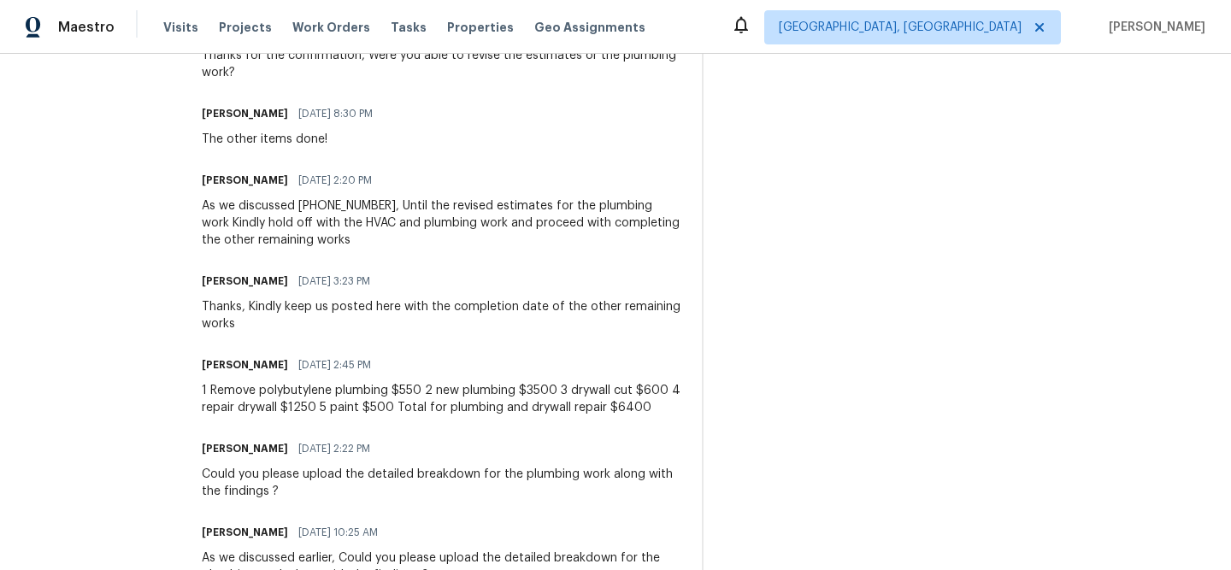
scroll to position [812, 0]
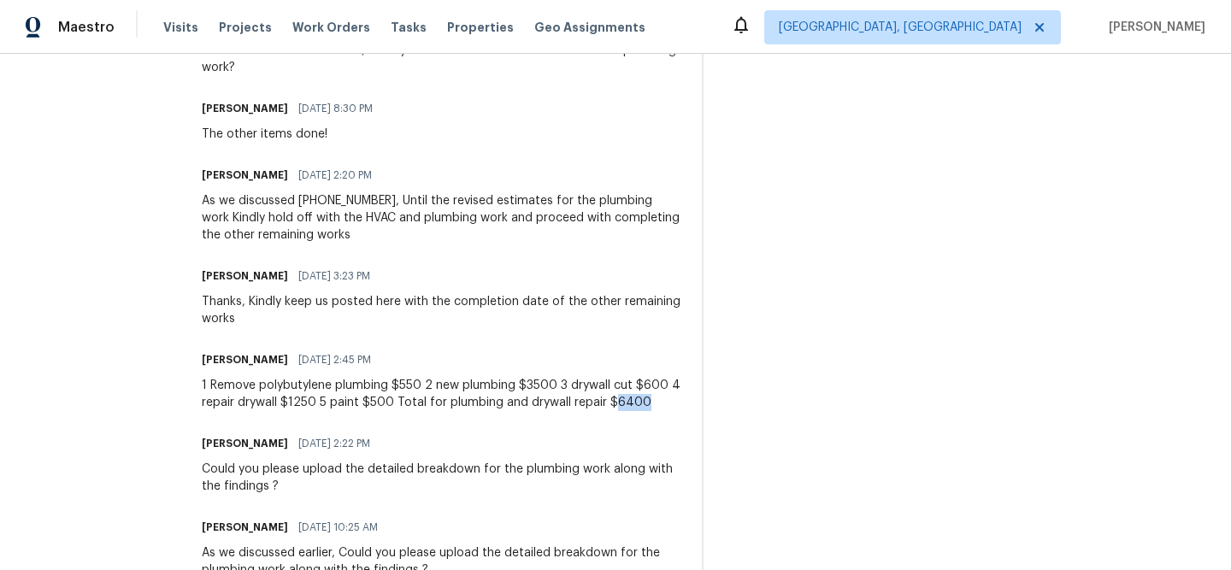
drag, startPoint x: 695, startPoint y: 408, endPoint x: 655, endPoint y: 403, distance: 40.5
click at [655, 403] on div "1 Remove polybutylene plumbing $550 2 new plumbing $3500 3 drywall cut $600 4 r…" at bounding box center [442, 394] width 480 height 34
copy div "6400"
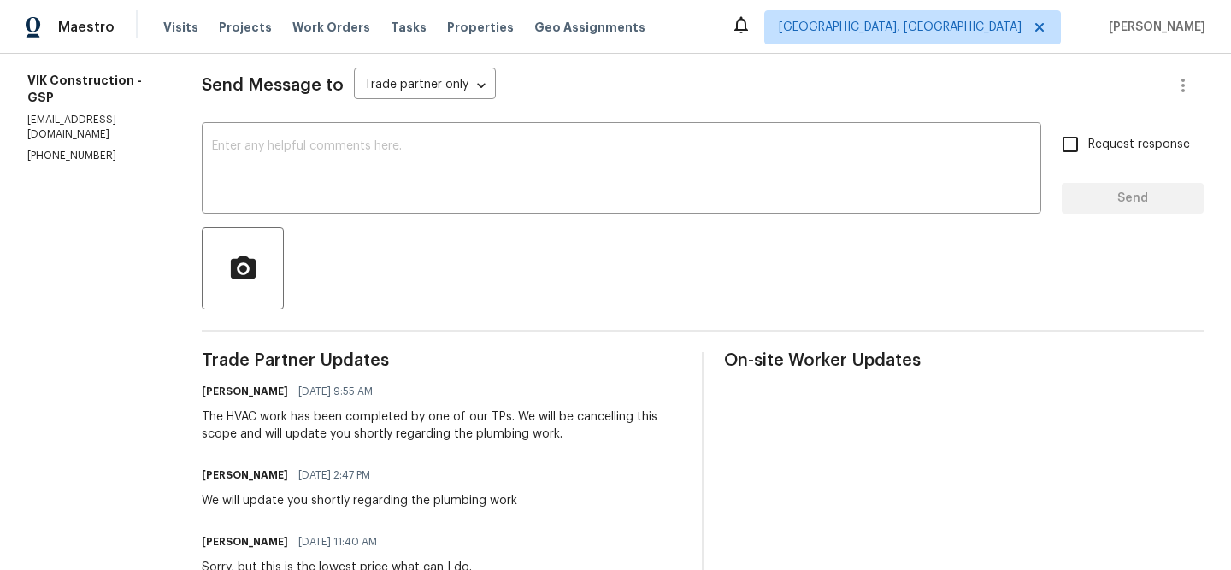
scroll to position [92, 0]
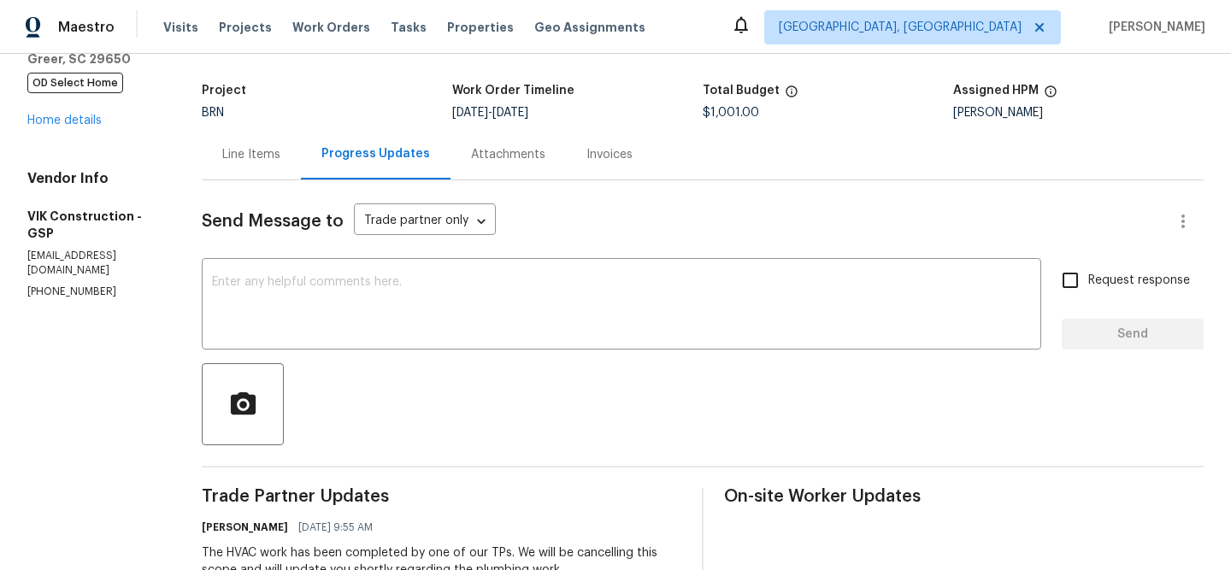
click at [293, 163] on div "Line Items" at bounding box center [251, 154] width 99 height 50
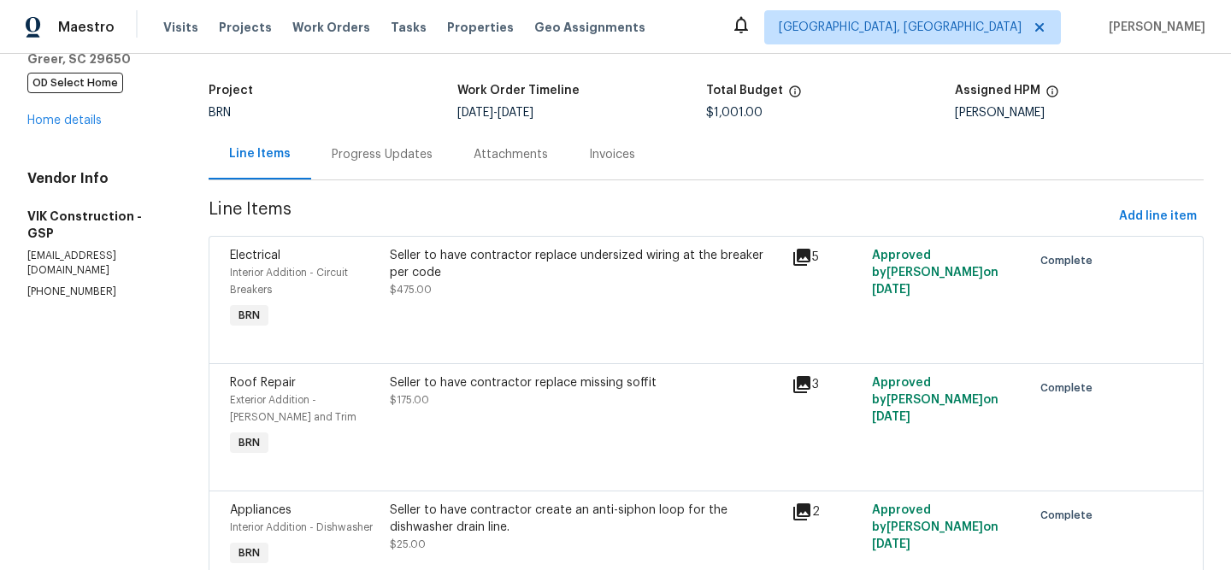
click at [473, 303] on div "Seller to have contractor replace undersized wiring at the breaker per code $47…" at bounding box center [585, 290] width 401 height 96
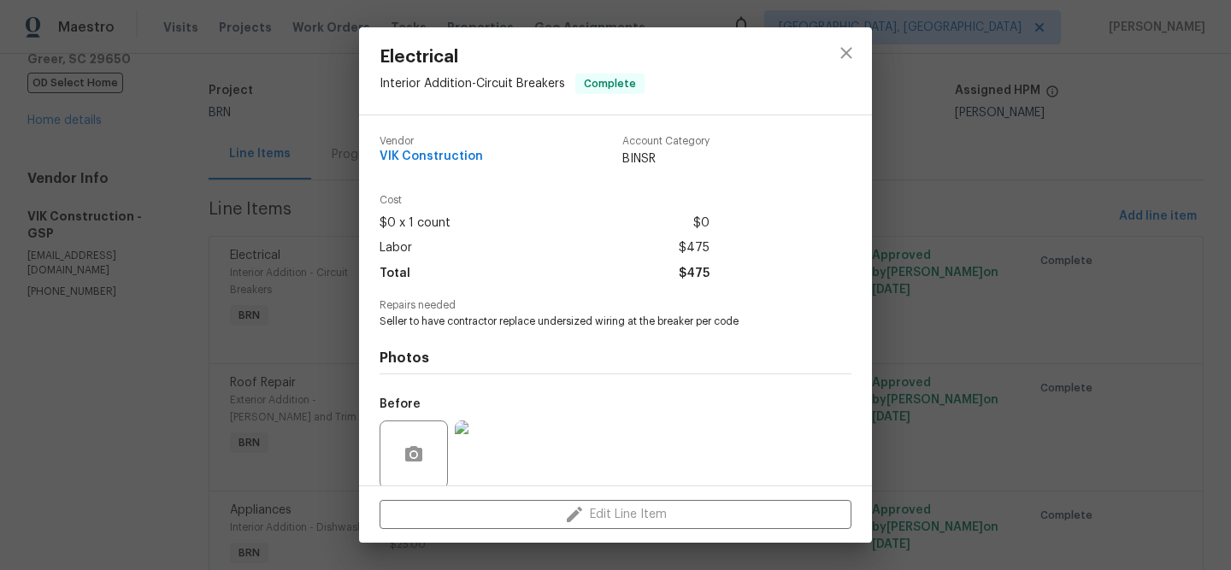
click at [215, 333] on div "Electrical Interior Addition - Circuit Breakers Complete Vendor VIK Constructio…" at bounding box center [615, 285] width 1231 height 570
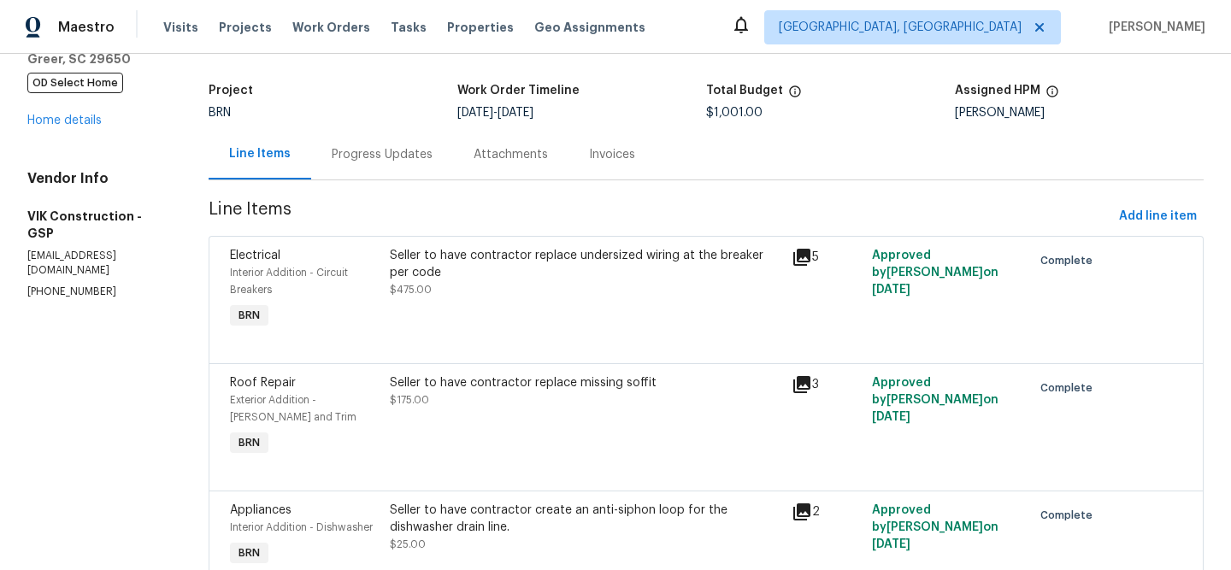
scroll to position [430, 0]
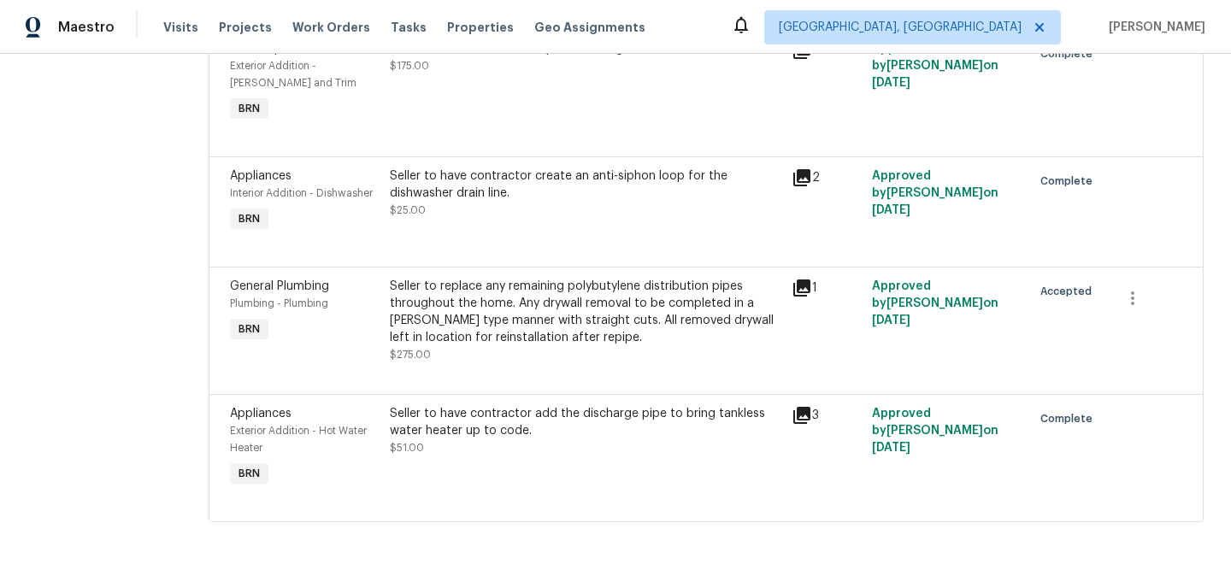
click at [492, 333] on div "Seller to replace any remaining polybutylene distribution pipes throughout the …" at bounding box center [585, 312] width 391 height 68
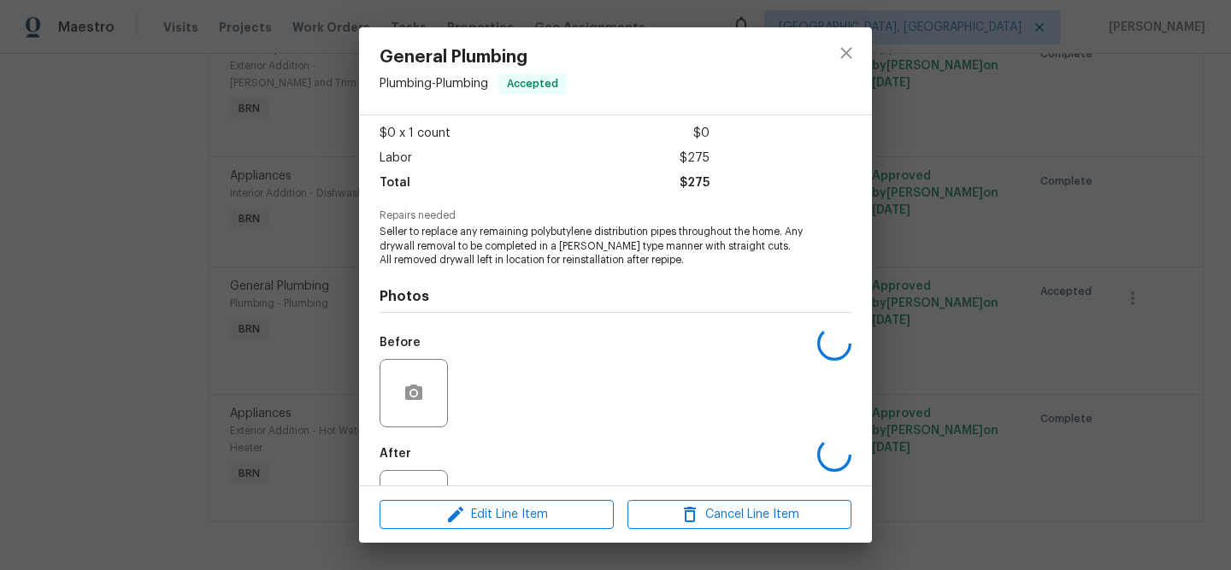
scroll to position [150, 0]
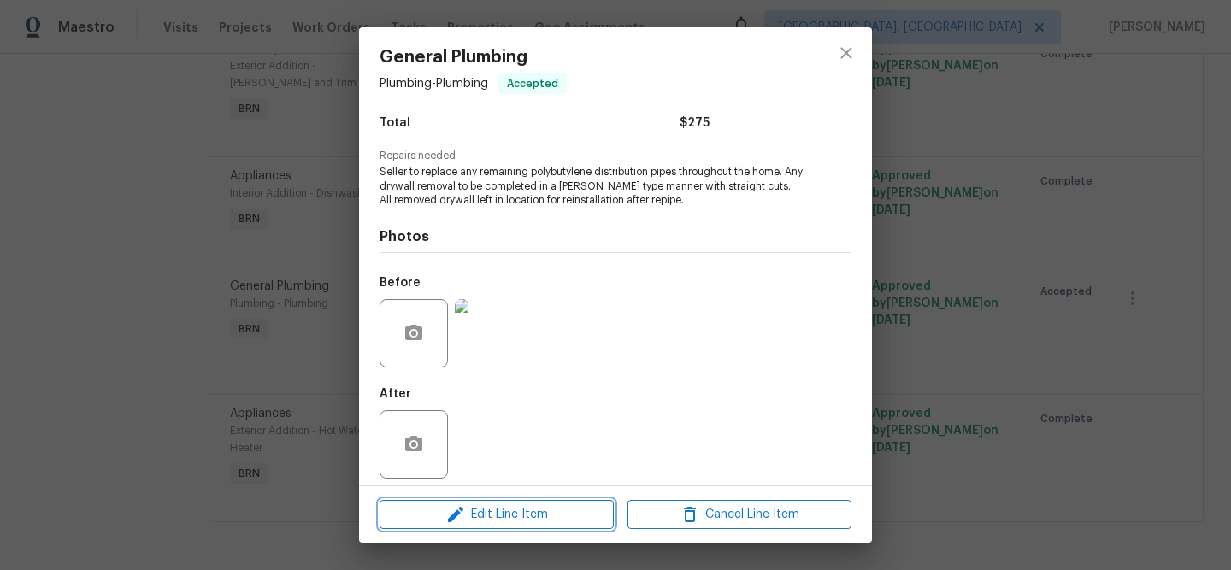
click at [453, 509] on icon "button" at bounding box center [455, 514] width 21 height 21
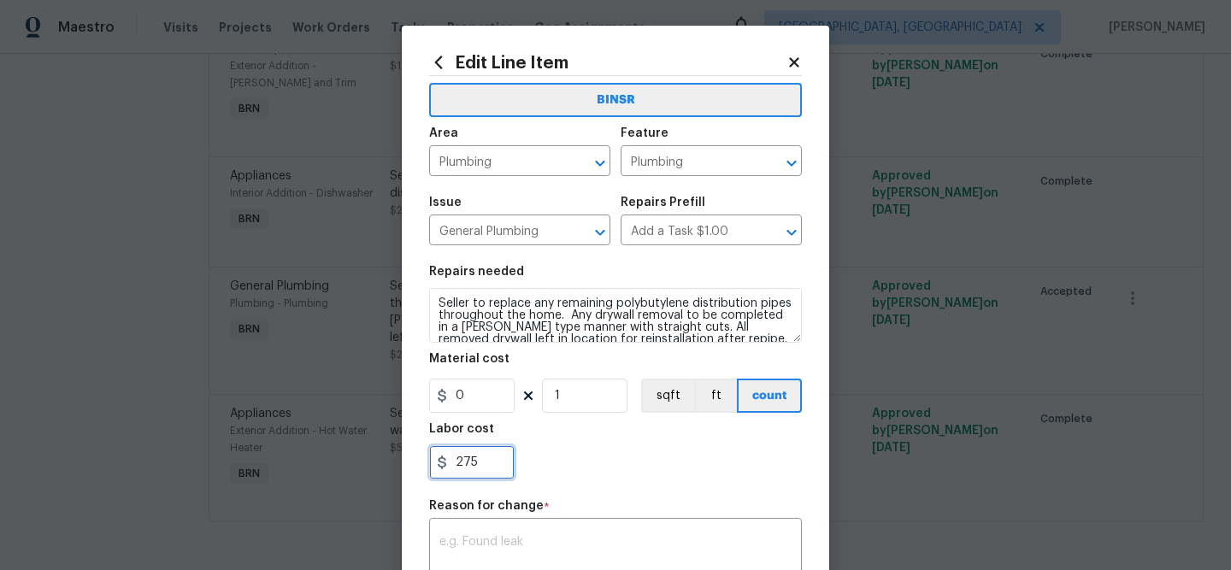
click at [491, 456] on input "275" at bounding box center [471, 462] width 85 height 34
type input "2"
paste input "6400"
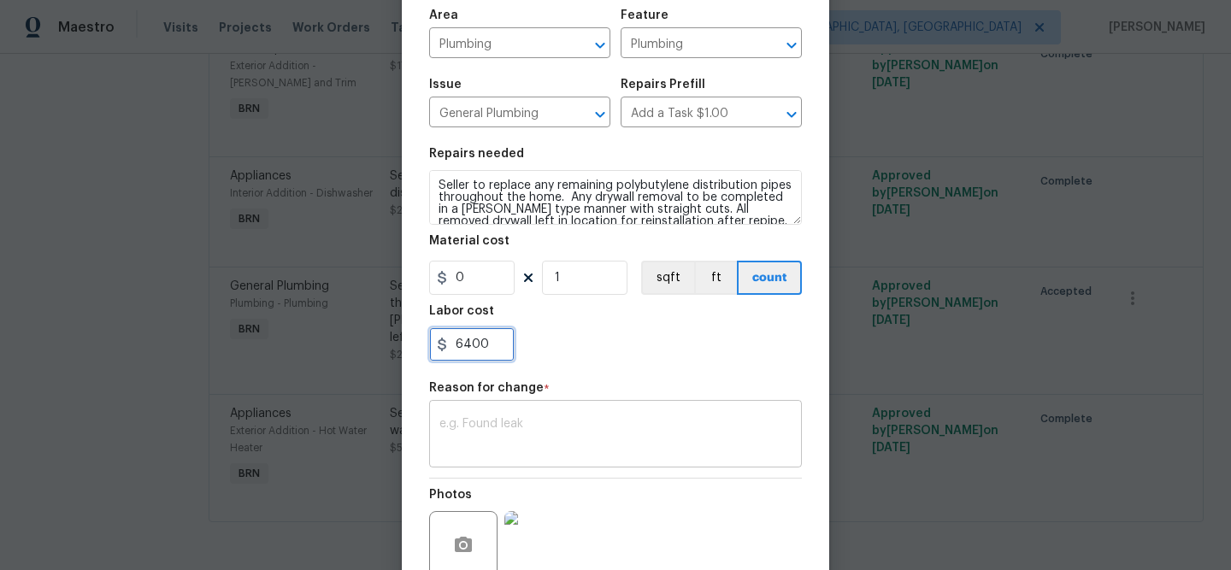
type input "6400"
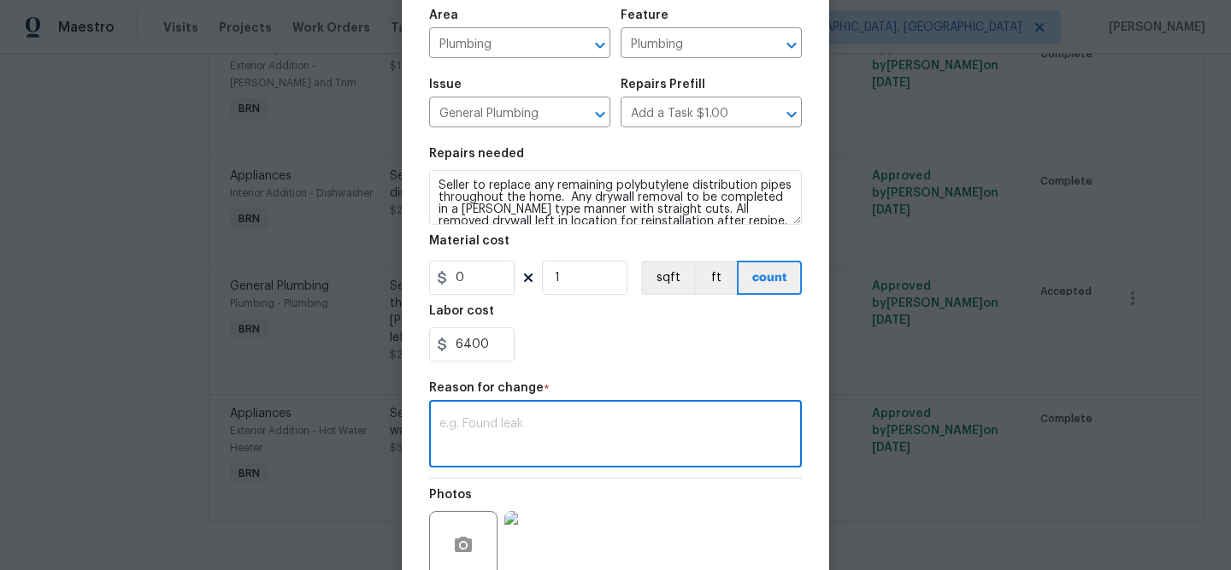
click at [505, 426] on textarea at bounding box center [615, 436] width 352 height 36
paste textarea "(AM) Updated per BR approval"
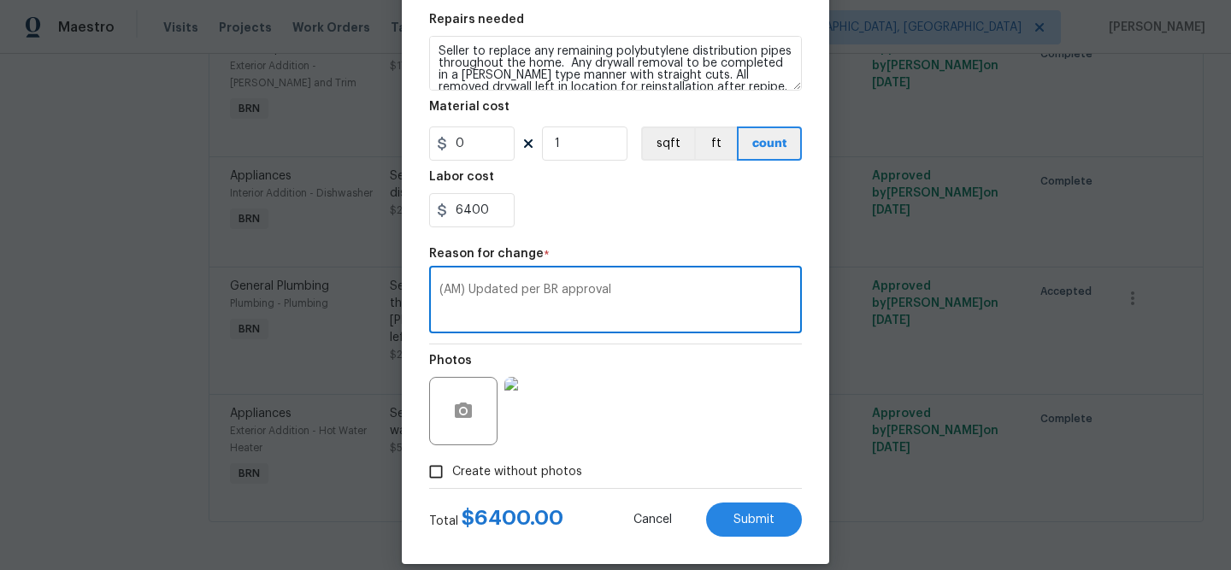
scroll to position [273, 0]
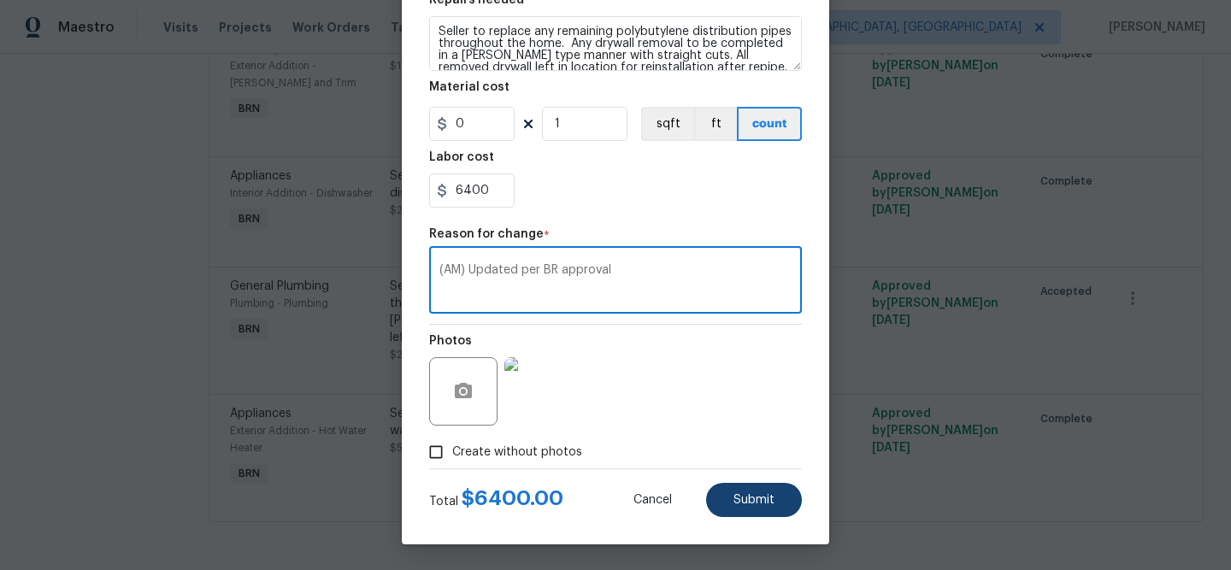
type textarea "(AM) Updated per BR approval"
click at [745, 508] on button "Submit" at bounding box center [754, 500] width 96 height 34
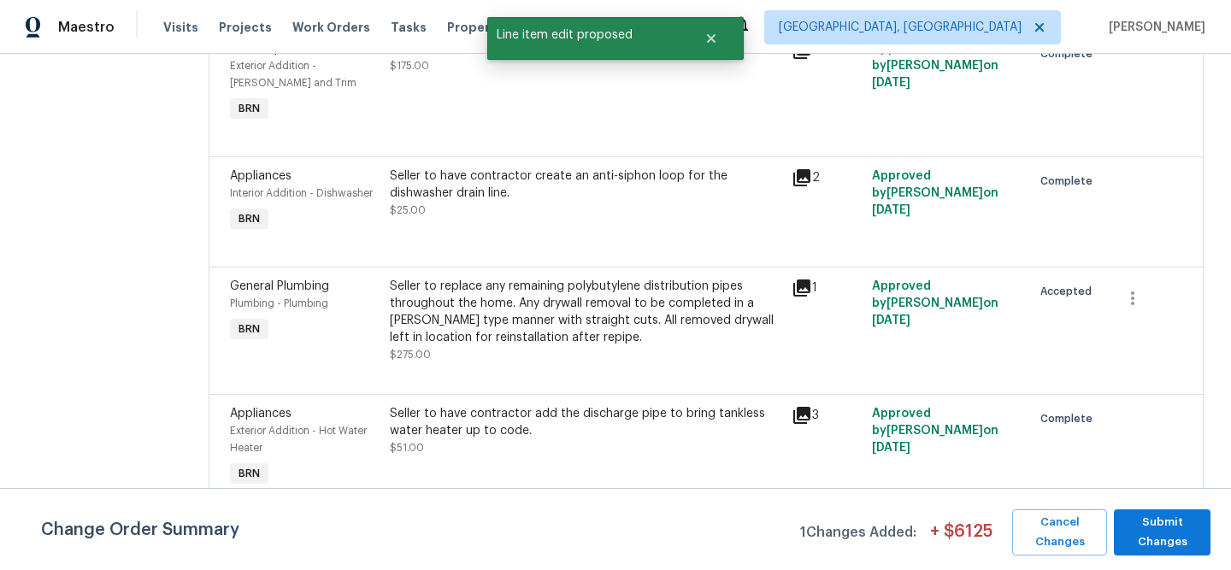
scroll to position [0, 0]
click at [1162, 530] on span "Submit Changes" at bounding box center [1163, 532] width 80 height 39
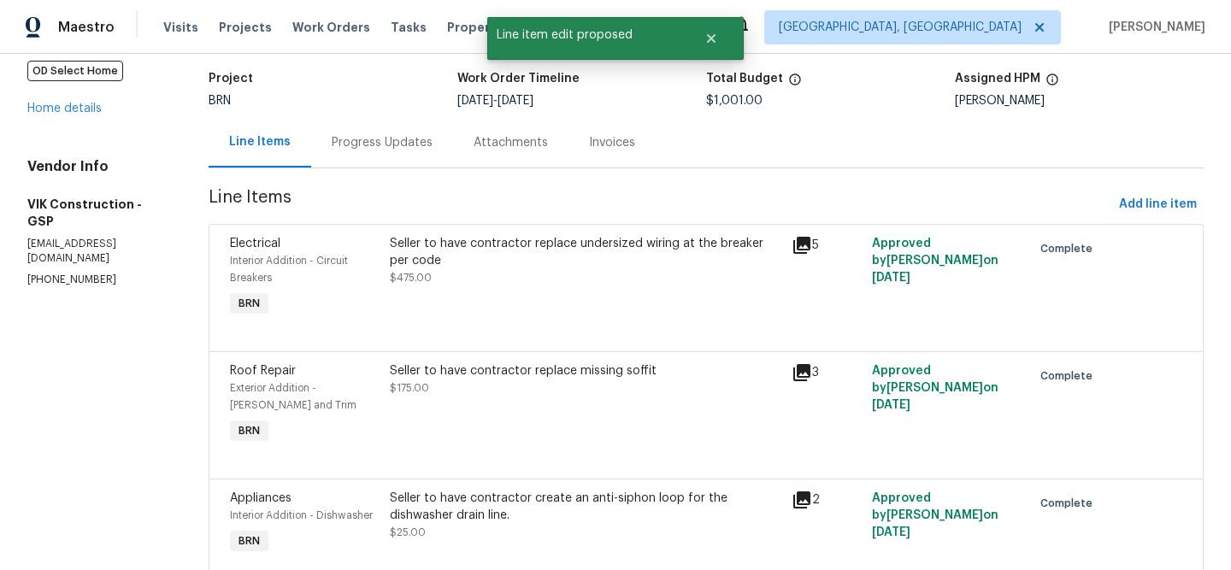
scroll to position [112, 0]
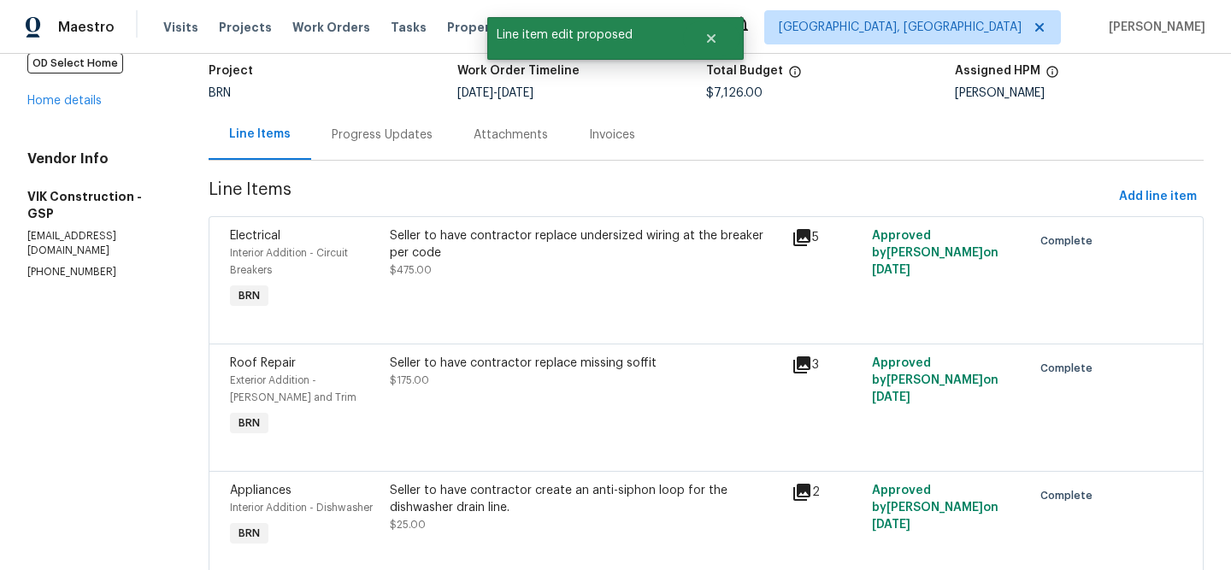
click at [387, 152] on div "Progress Updates" at bounding box center [382, 134] width 142 height 50
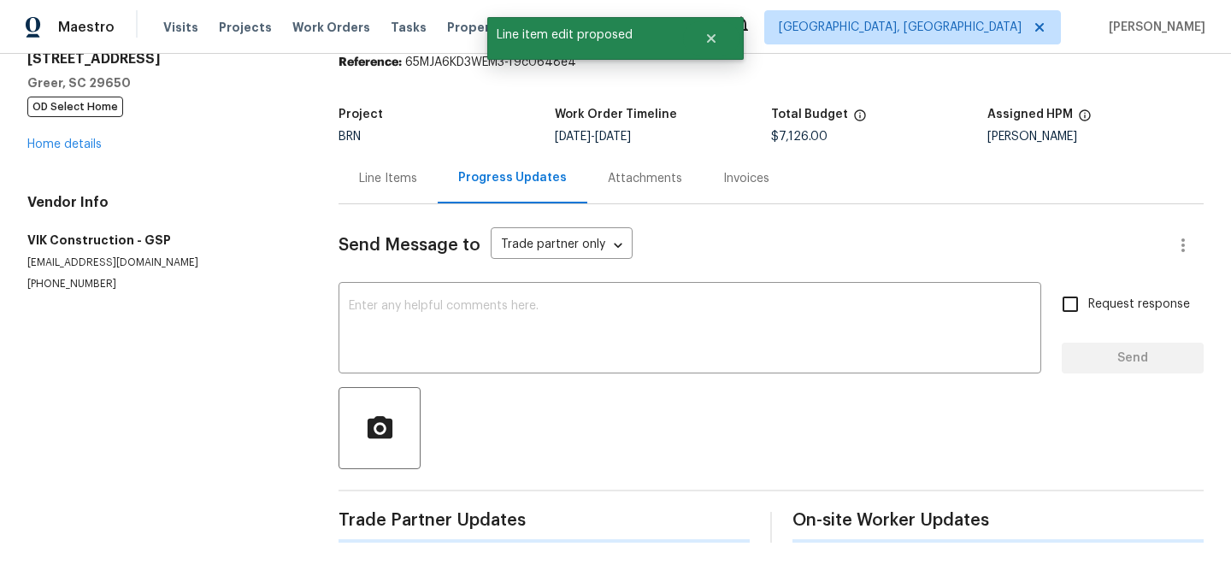
scroll to position [121, 0]
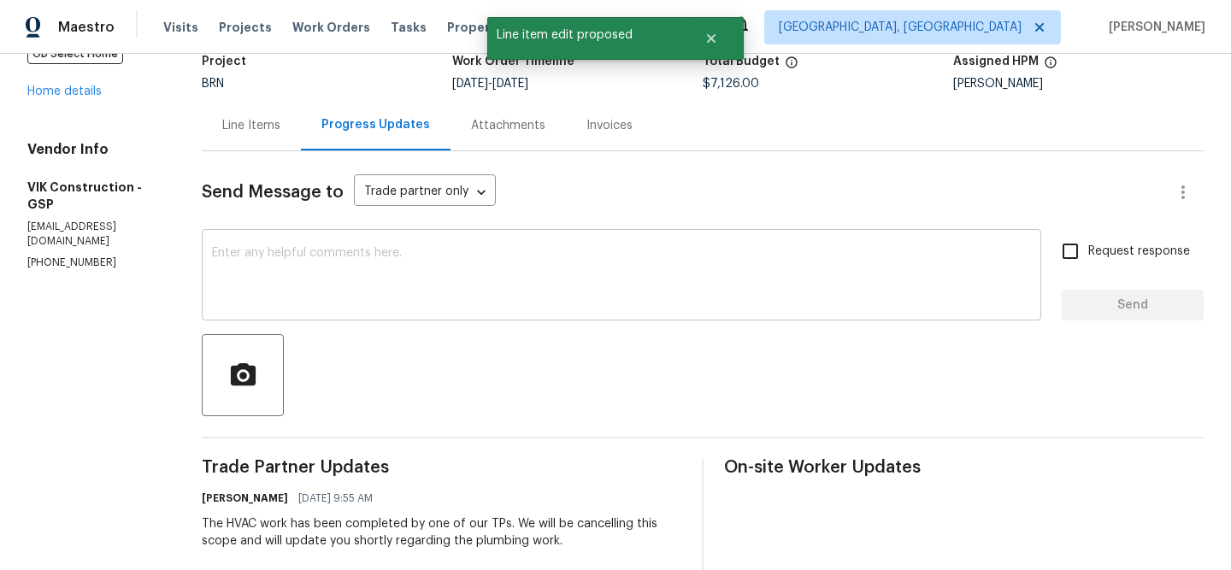
click at [307, 277] on textarea at bounding box center [621, 277] width 819 height 60
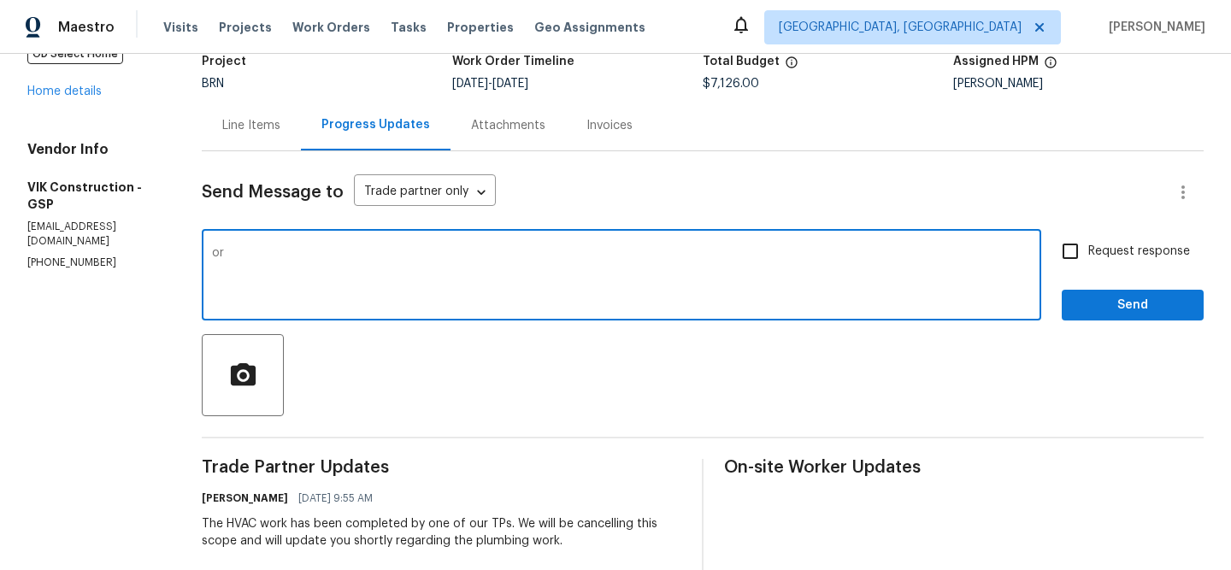
type textarea "o"
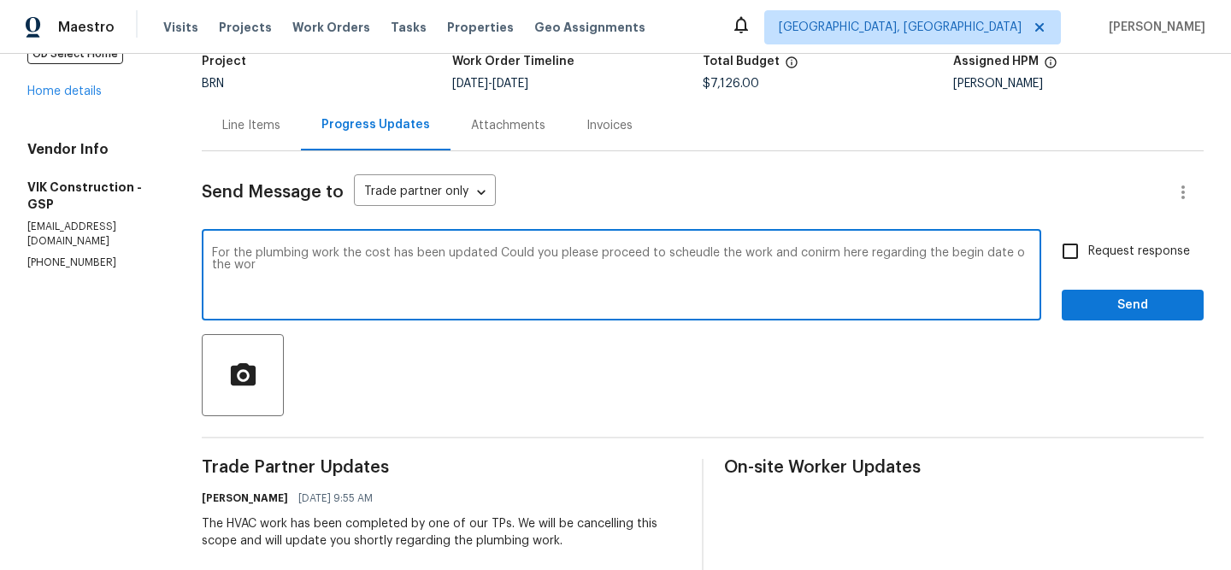
type textarea "For the plumbing work the cost has been updated Could you please proceed to sch…"
click at [273, 282] on textarea "For the plumbing work the cost has been updated Could you please proceed to sch…" at bounding box center [621, 277] width 819 height 60
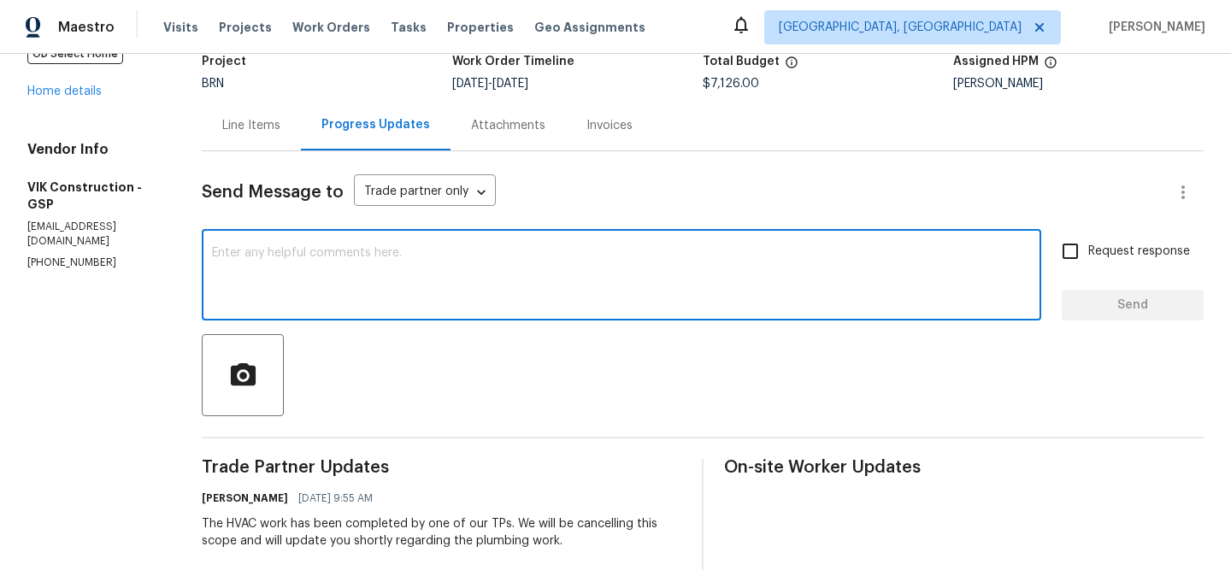
paste textarea "The cost for the plumbing work has been updated. Could you please proceed with …"
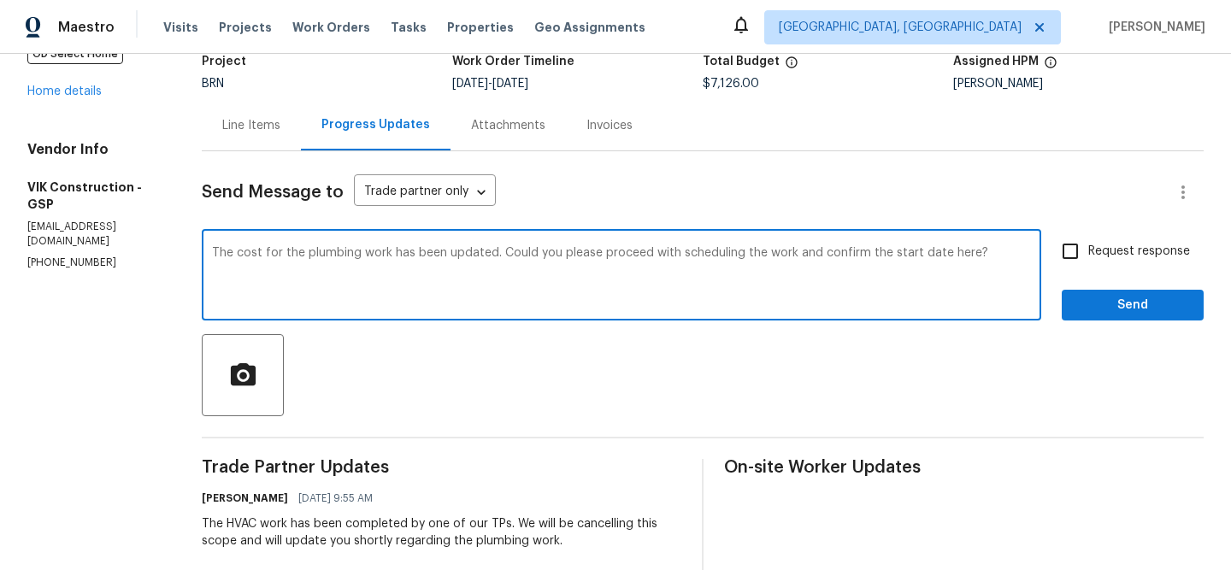
type textarea "The cost for the plumbing work has been updated. Could you please proceed with …"
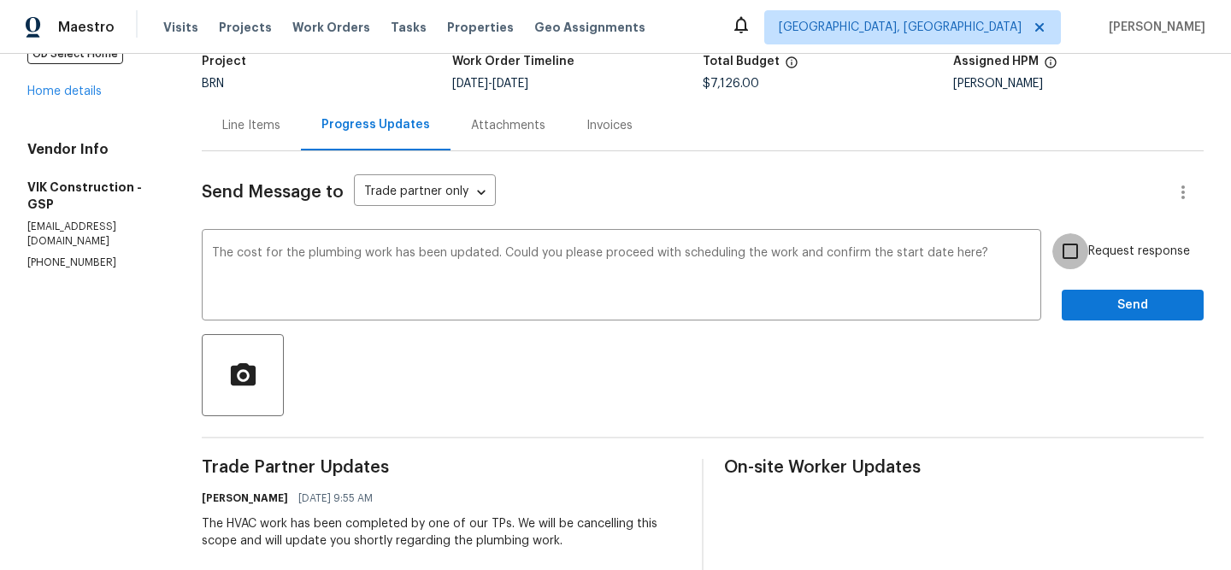
click at [1064, 256] on input "Request response" at bounding box center [1070, 251] width 36 height 36
checkbox input "true"
click at [1085, 321] on button "Send" at bounding box center [1133, 306] width 142 height 32
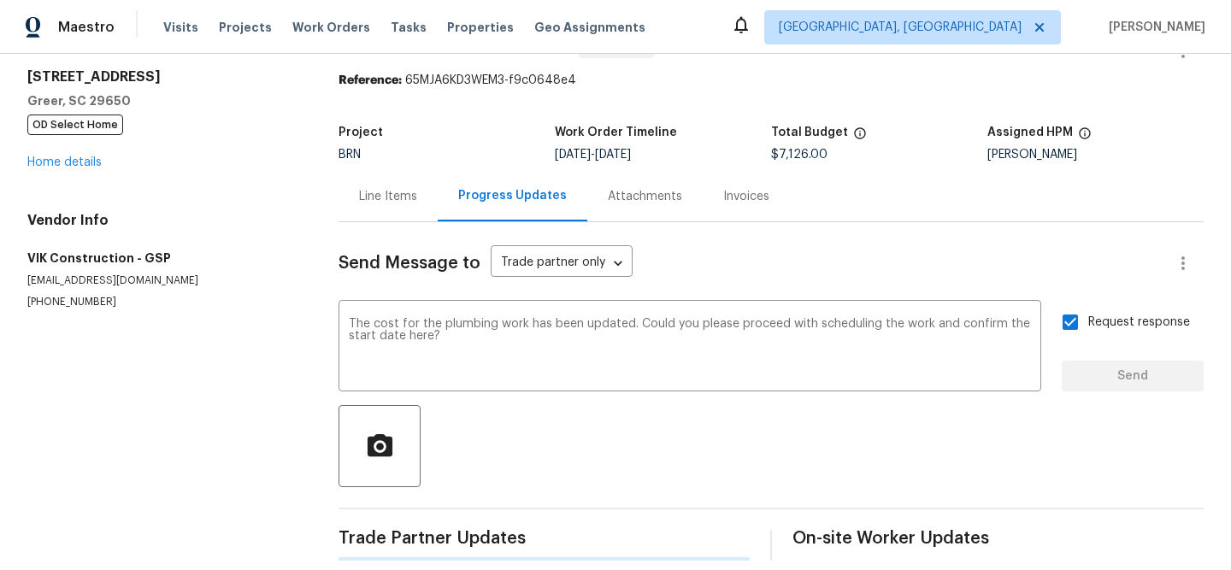
scroll to position [32, 0]
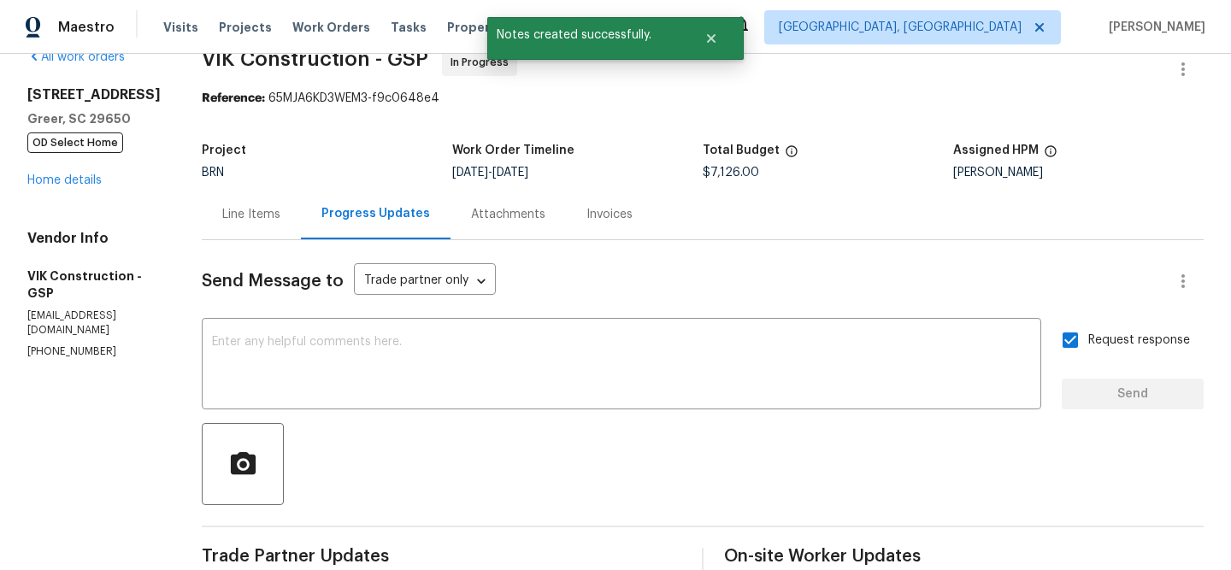
click at [68, 345] on p "(916) 804-9045" at bounding box center [93, 352] width 133 height 15
copy p "(916) 804-9045"
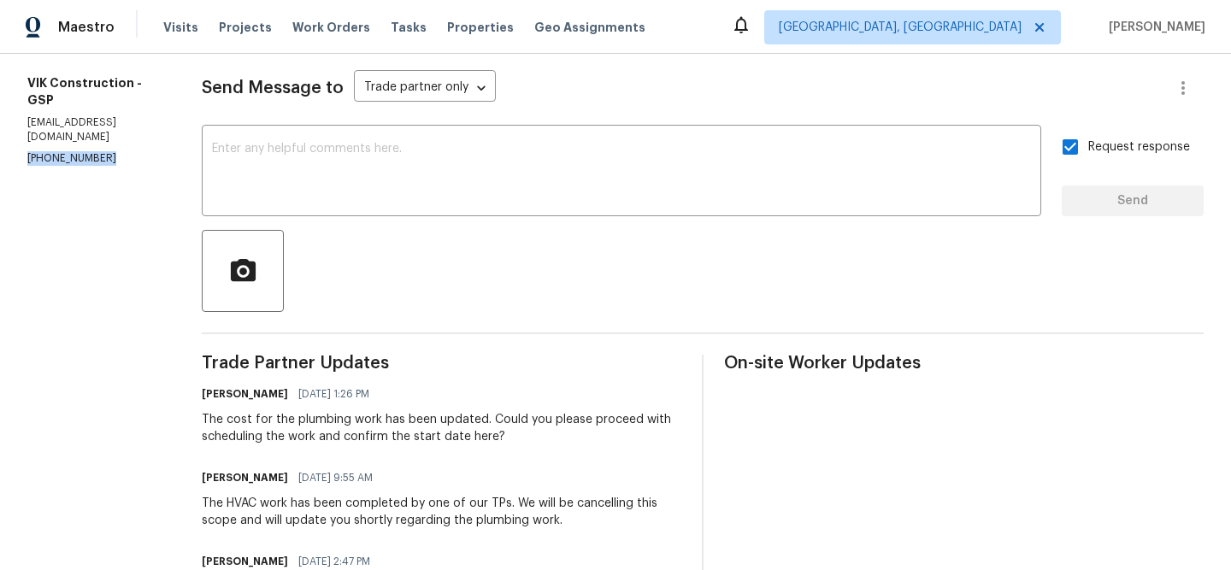
scroll to position [501, 0]
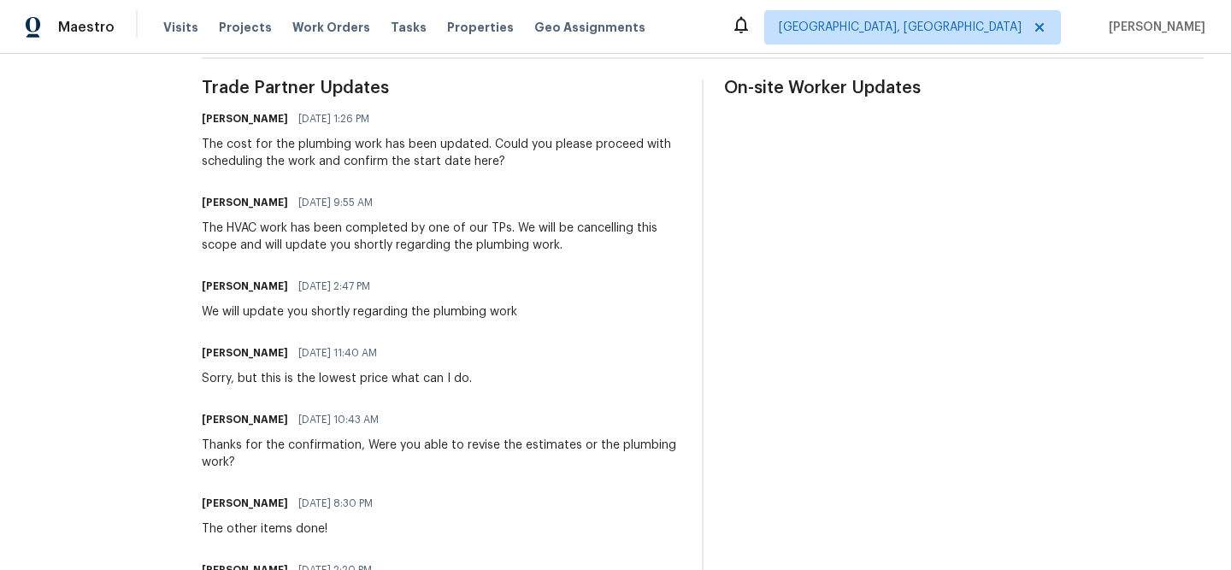
click at [320, 139] on div "The cost for the plumbing work has been updated. Could you please proceed with …" at bounding box center [442, 153] width 480 height 34
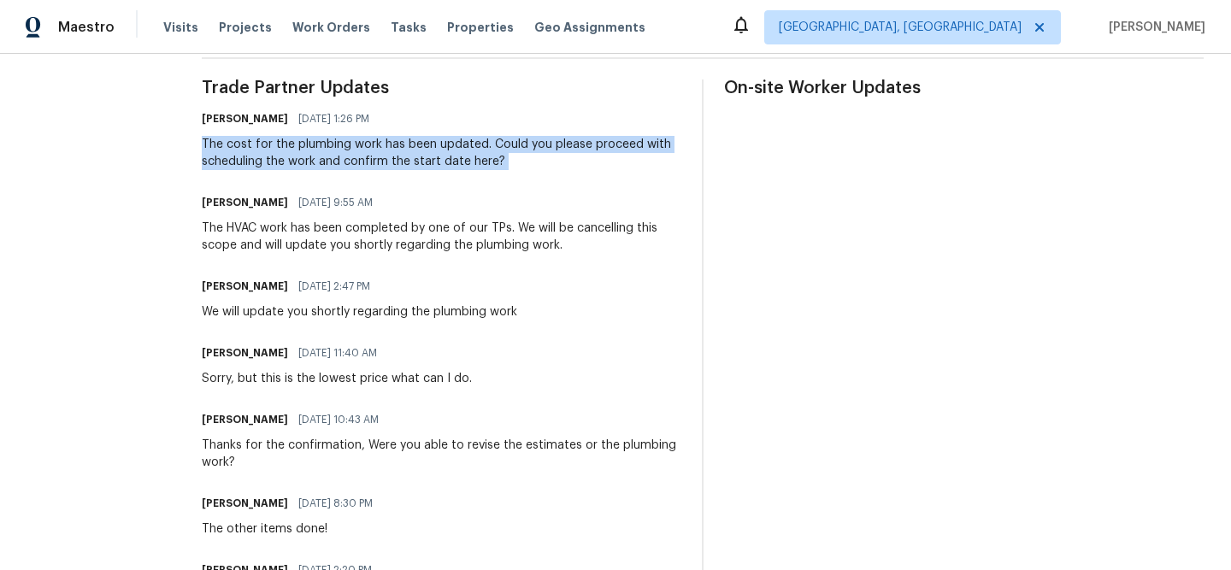
click at [320, 139] on div "The cost for the plumbing work has been updated. Could you please proceed with …" at bounding box center [442, 153] width 480 height 34
copy div "The cost for the plumbing work has been updated. Could you please proceed with …"
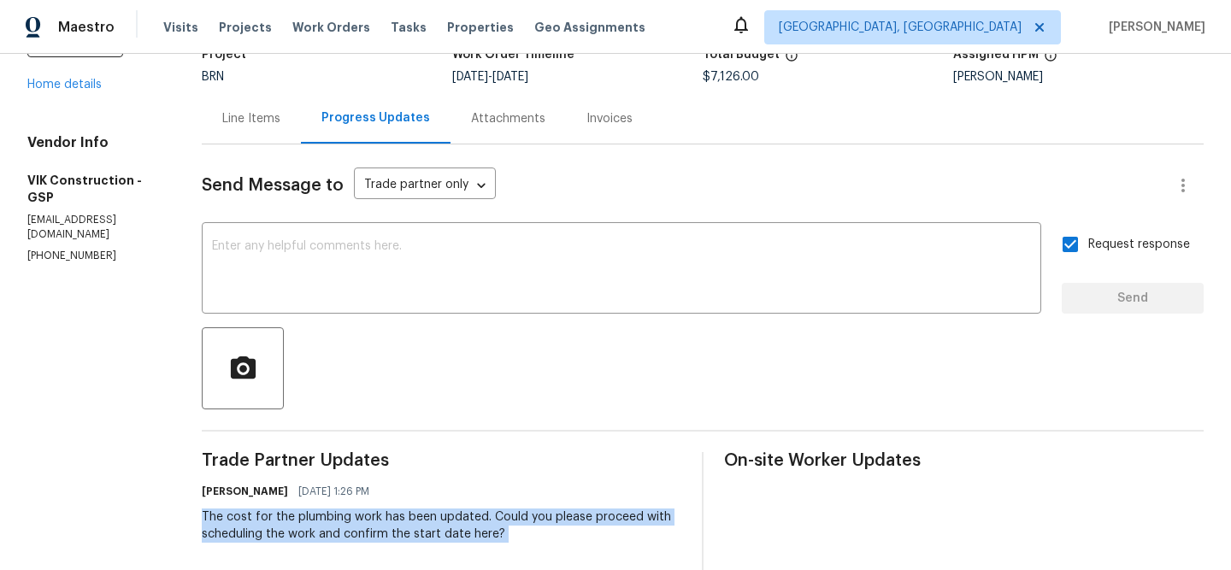
scroll to position [0, 0]
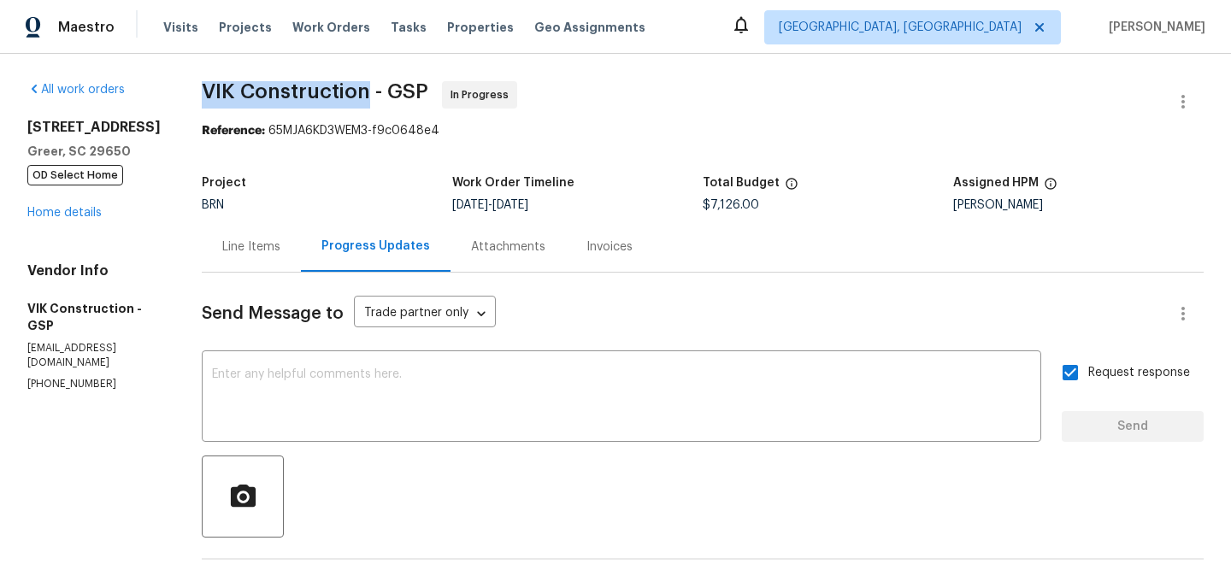
drag, startPoint x: 215, startPoint y: 91, endPoint x: 395, endPoint y: 93, distance: 180.4
copy span "VIK Construction"
click at [74, 207] on link "Home details" at bounding box center [64, 213] width 74 height 12
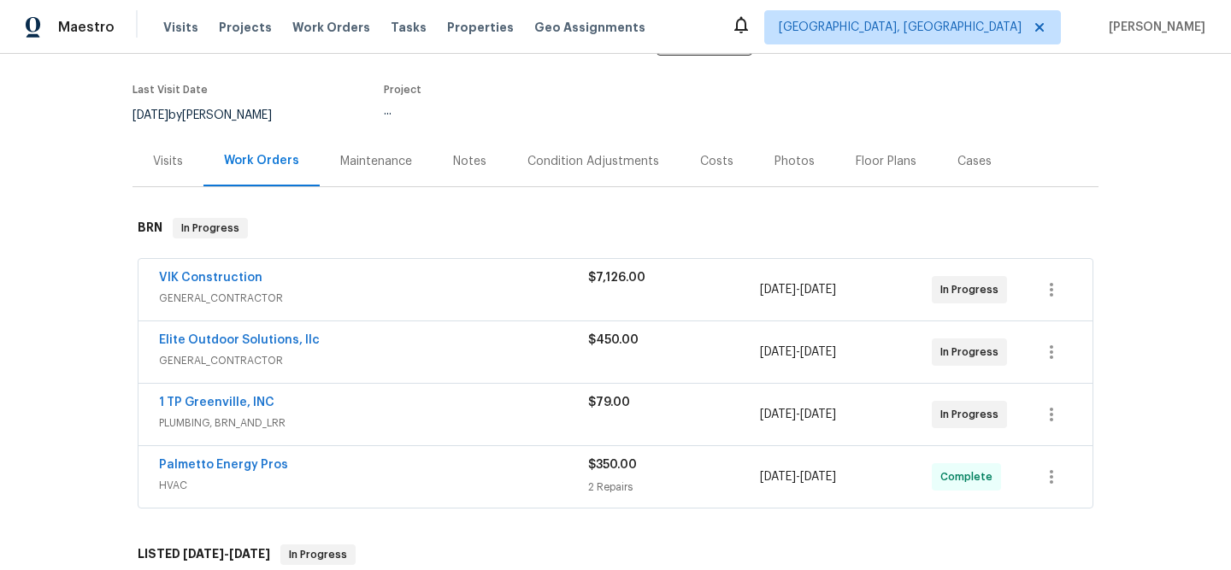
scroll to position [133, 0]
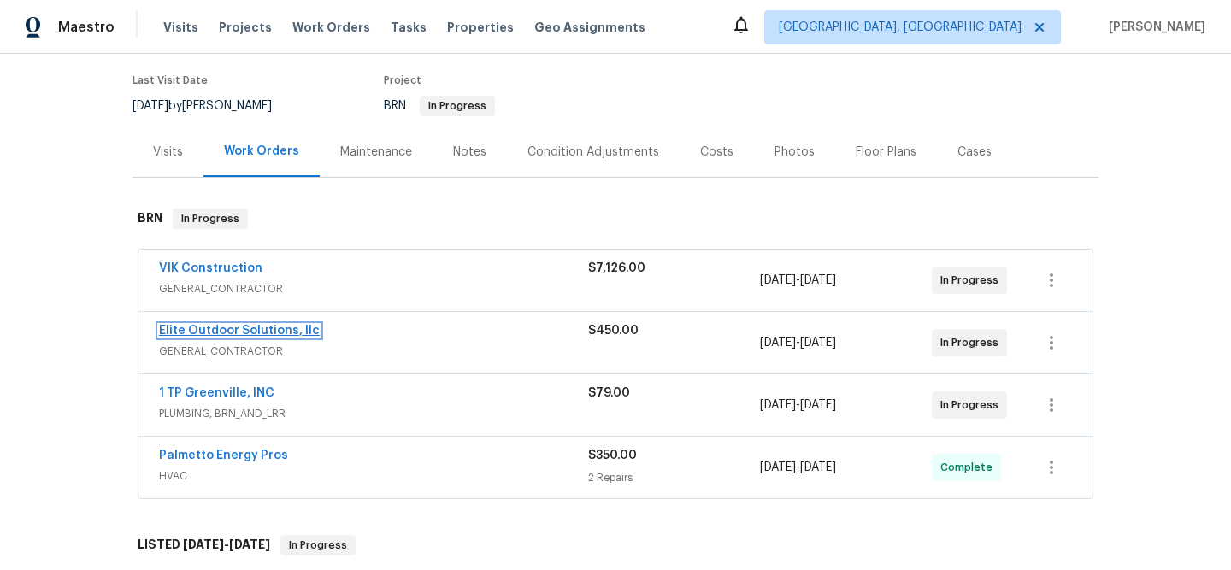
click at [175, 332] on link "Elite Outdoor Solutions, llc" at bounding box center [239, 331] width 161 height 12
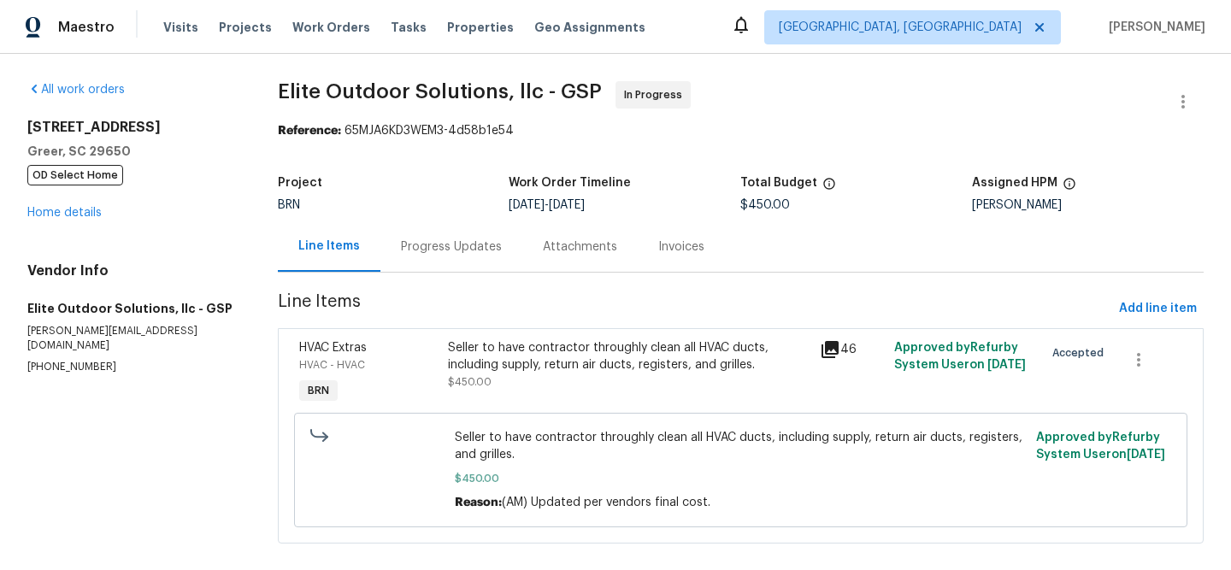
click at [462, 244] on div "Progress Updates" at bounding box center [451, 247] width 101 height 17
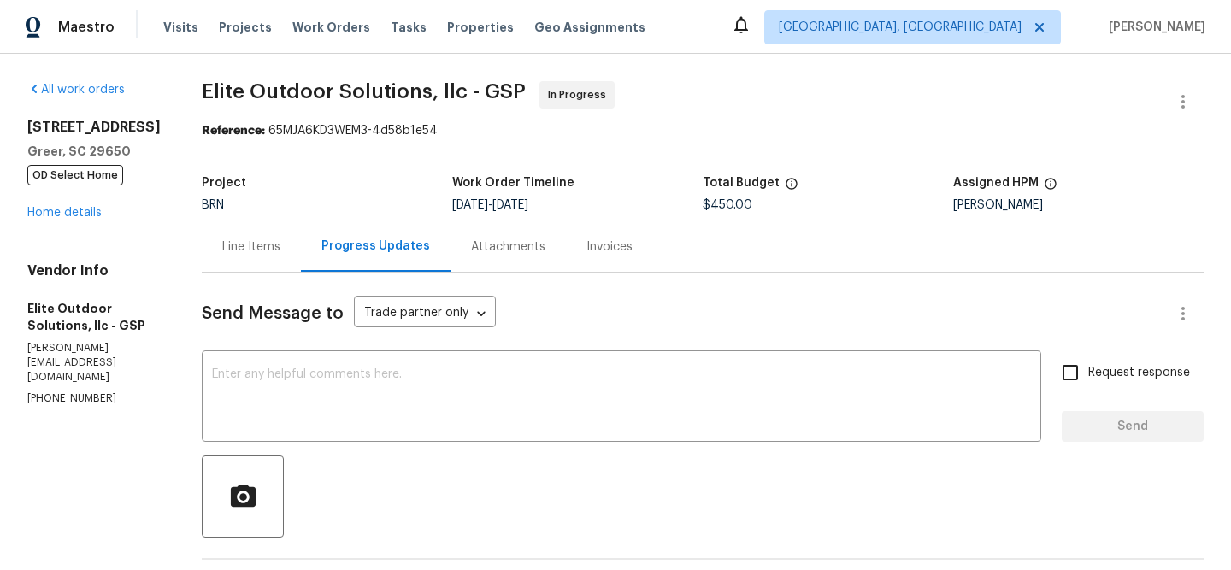
click at [87, 360] on div "Vendor Info Elite Outdoor Solutions, llc - GSP walter@eosnc.com (704) 779-0386" at bounding box center [93, 334] width 133 height 144
copy p "(704) 779-0386"
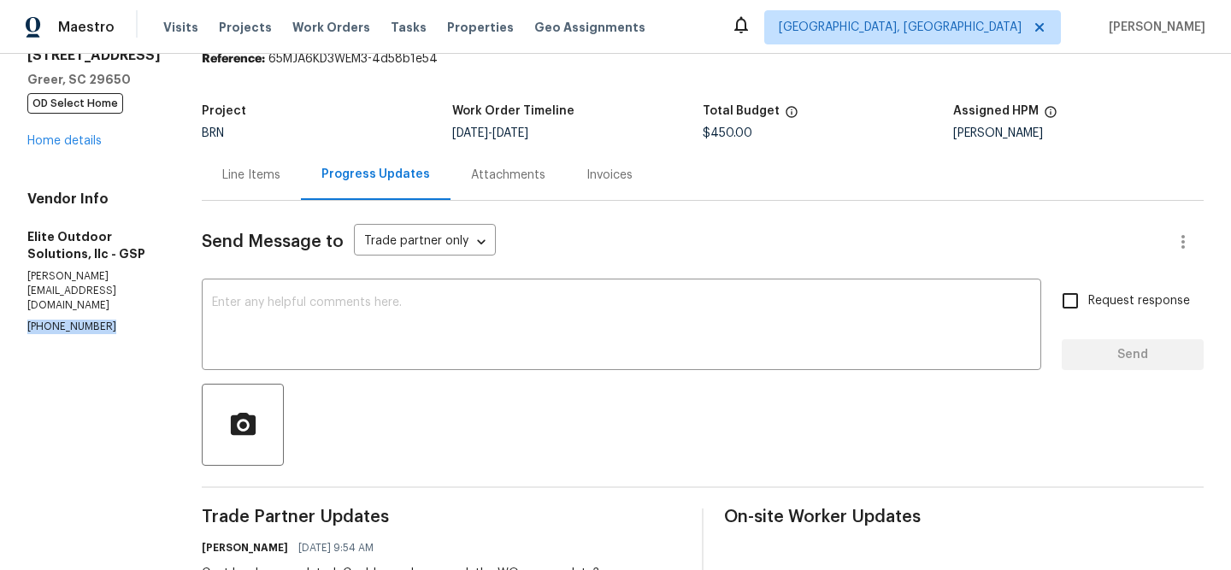
scroll to position [133, 0]
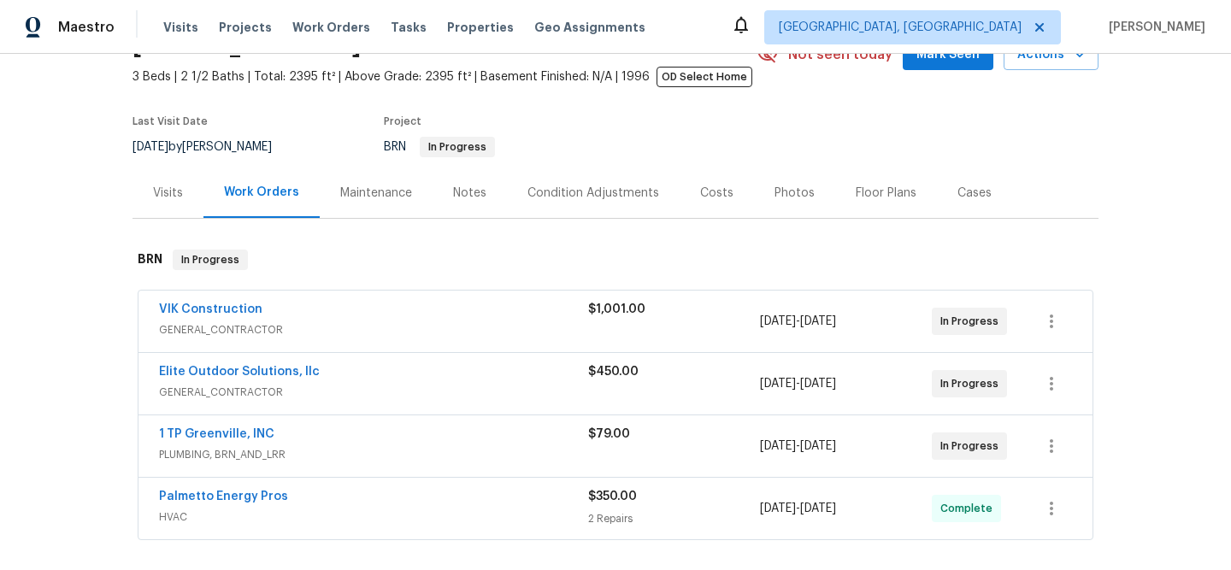
scroll to position [129, 0]
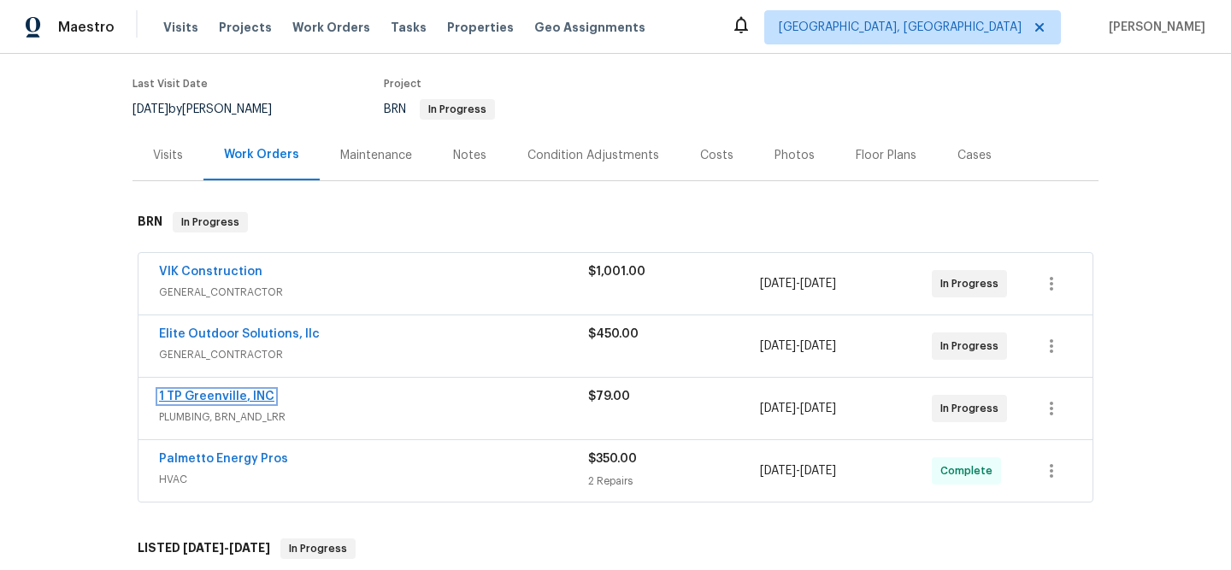
click at [200, 398] on link "1 TP Greenville, INC" at bounding box center [216, 397] width 115 height 12
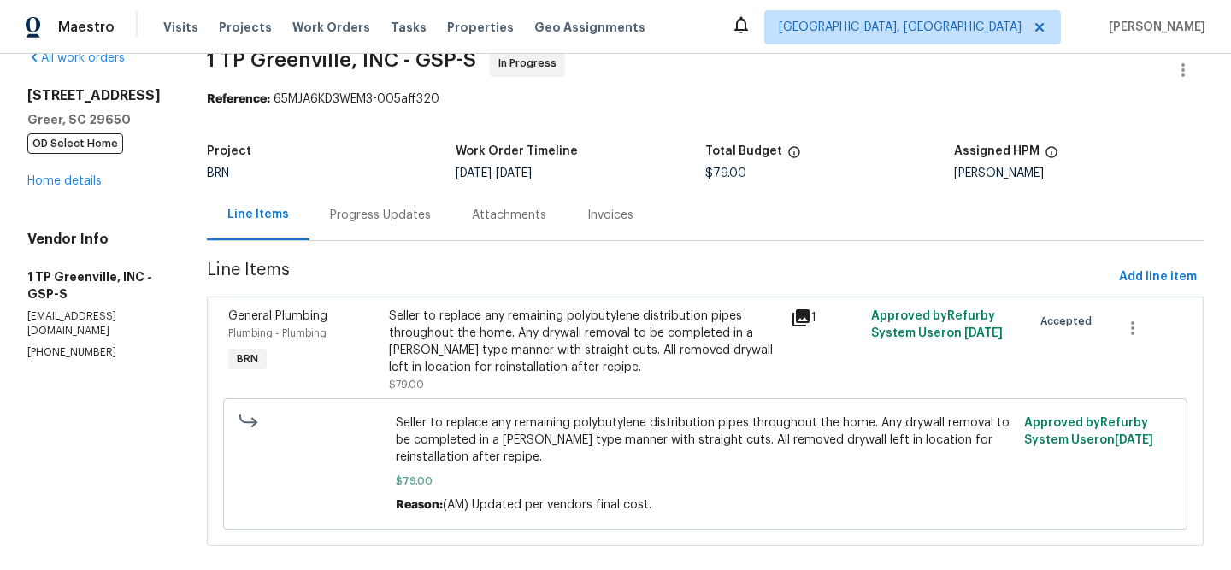
scroll to position [56, 0]
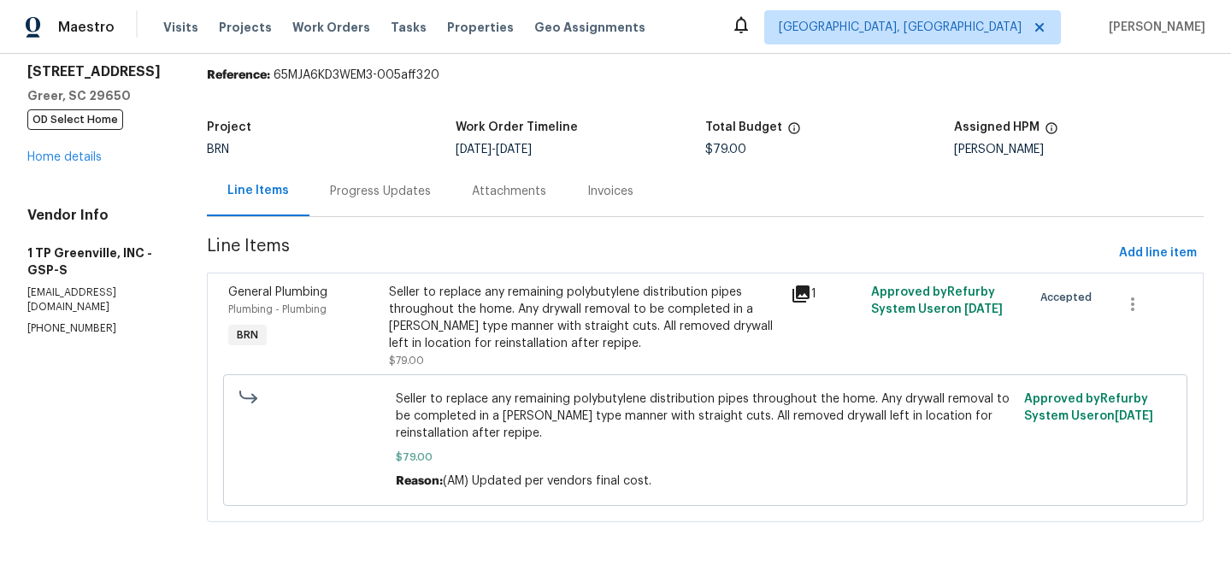
click at [342, 161] on div "Project BRN Work Order Timeline 8/26/2025 - 8/27/2025 Total Budget $79.00 Assig…" at bounding box center [705, 138] width 997 height 55
click at [349, 173] on div "Progress Updates" at bounding box center [380, 191] width 142 height 50
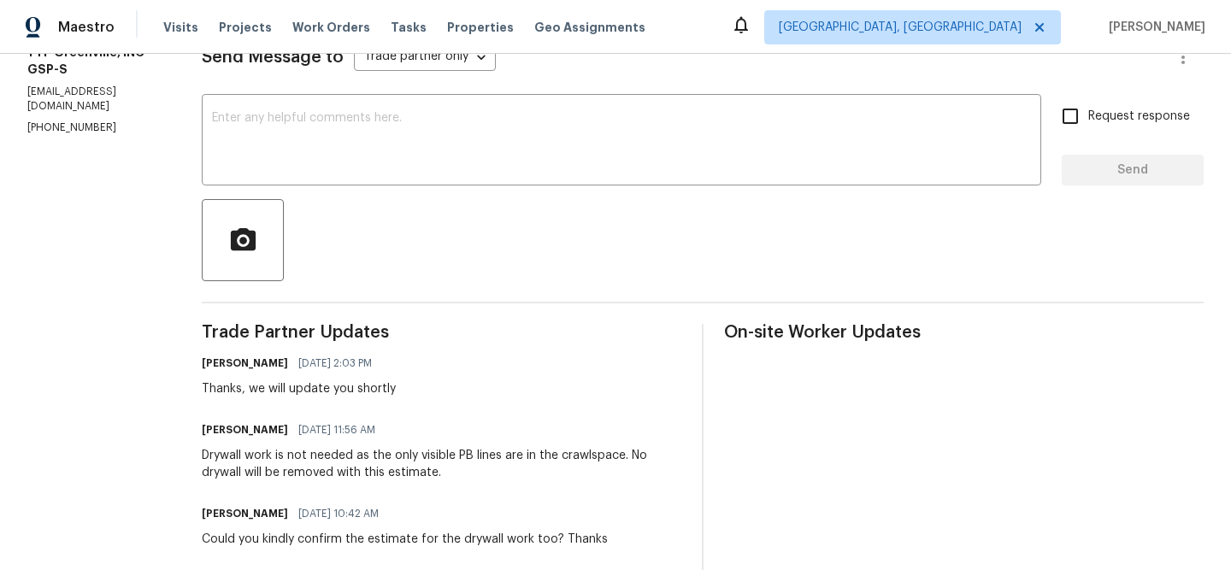
scroll to position [263, 0]
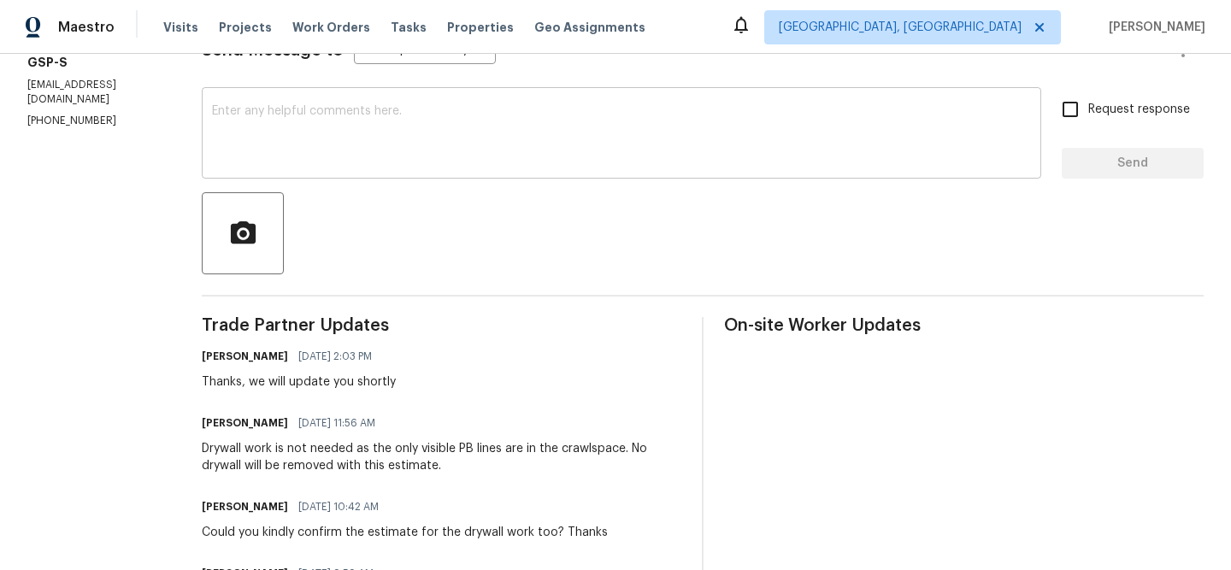
click at [323, 138] on textarea at bounding box center [621, 135] width 819 height 60
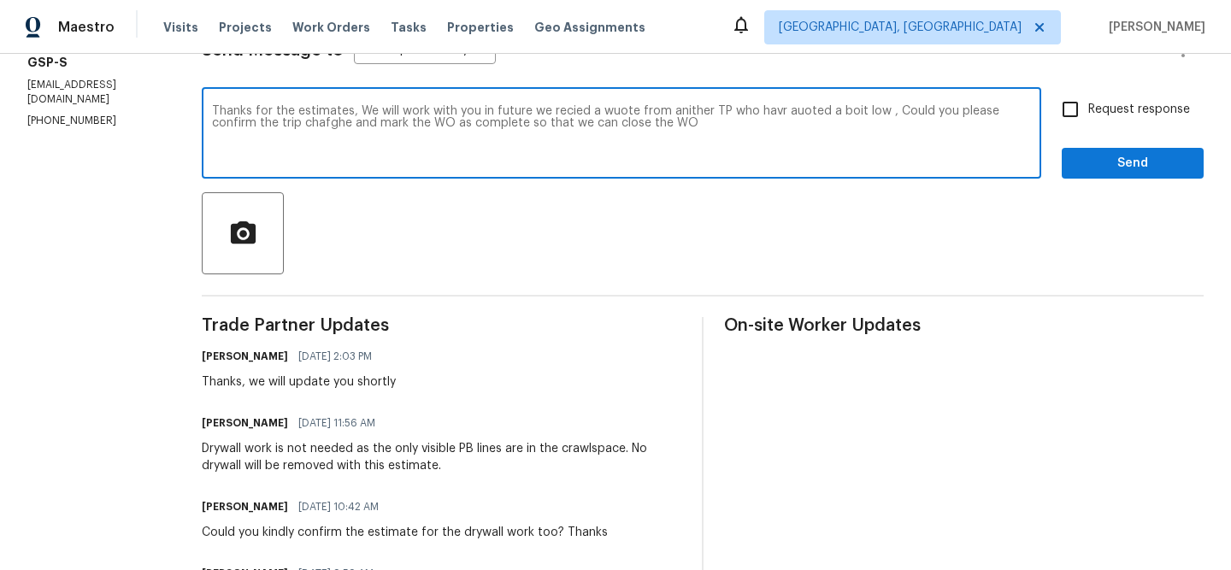
type textarea "Thanks for the estimates, We will work with you in future we recied a wuote fro…"
click at [342, 100] on div "Thanks for the estimates, We will work with you in future we recied a wuote fro…" at bounding box center [622, 134] width 840 height 87
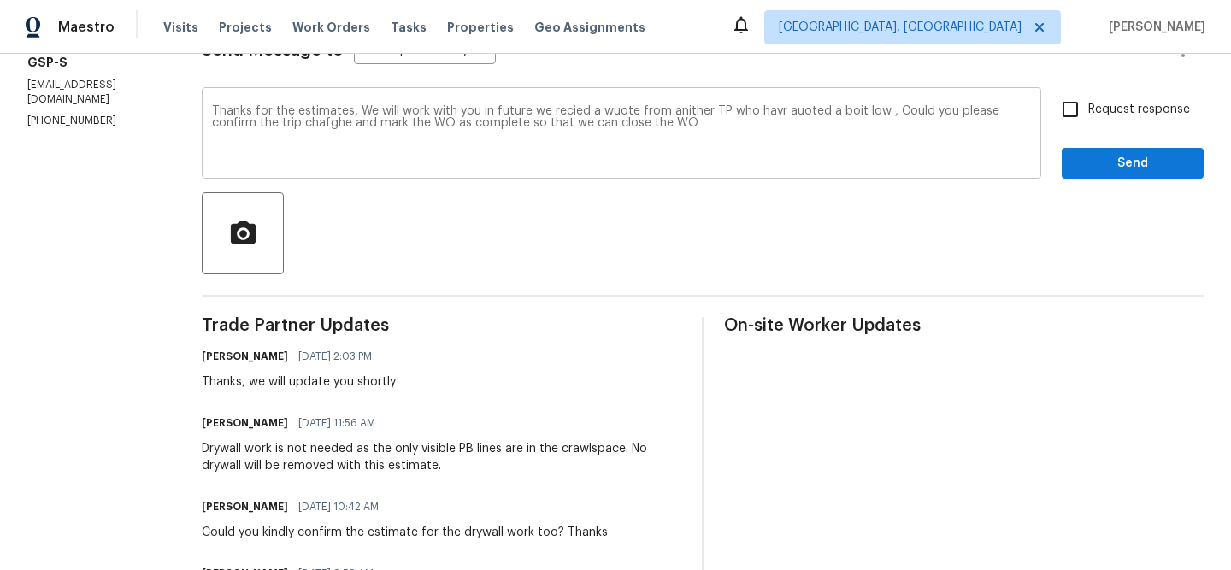
click at [342, 100] on div "Thanks for the estimates, We will work with you in future we recied a wuote fro…" at bounding box center [622, 134] width 840 height 87
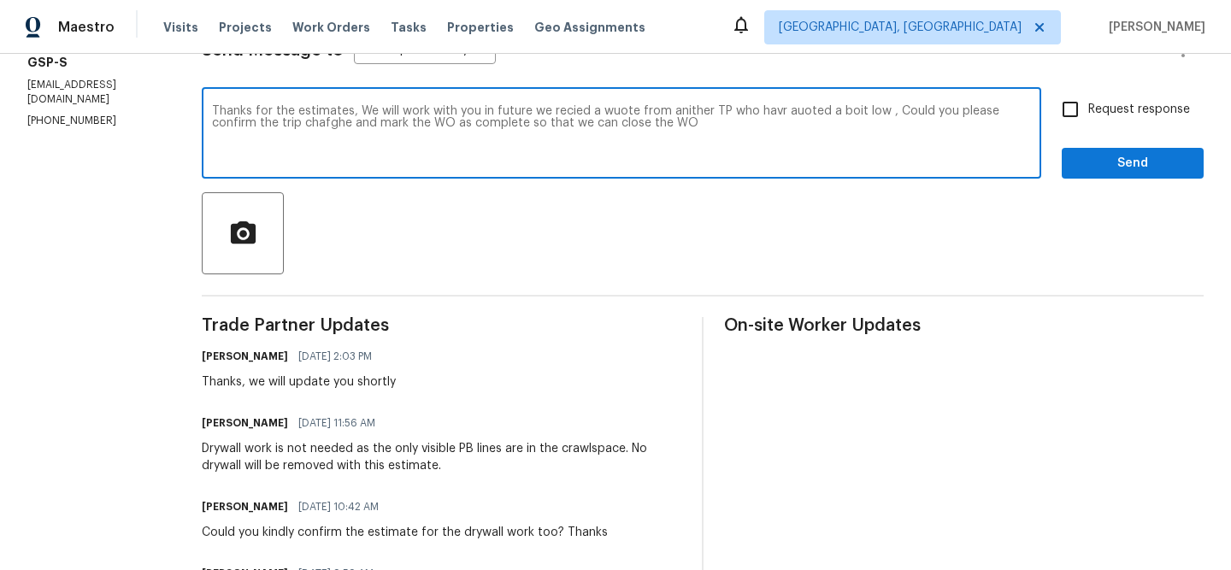
click at [309, 118] on textarea "Thanks for the estimates, We will work with you in future we recied a wuote fro…" at bounding box center [621, 135] width 819 height 60
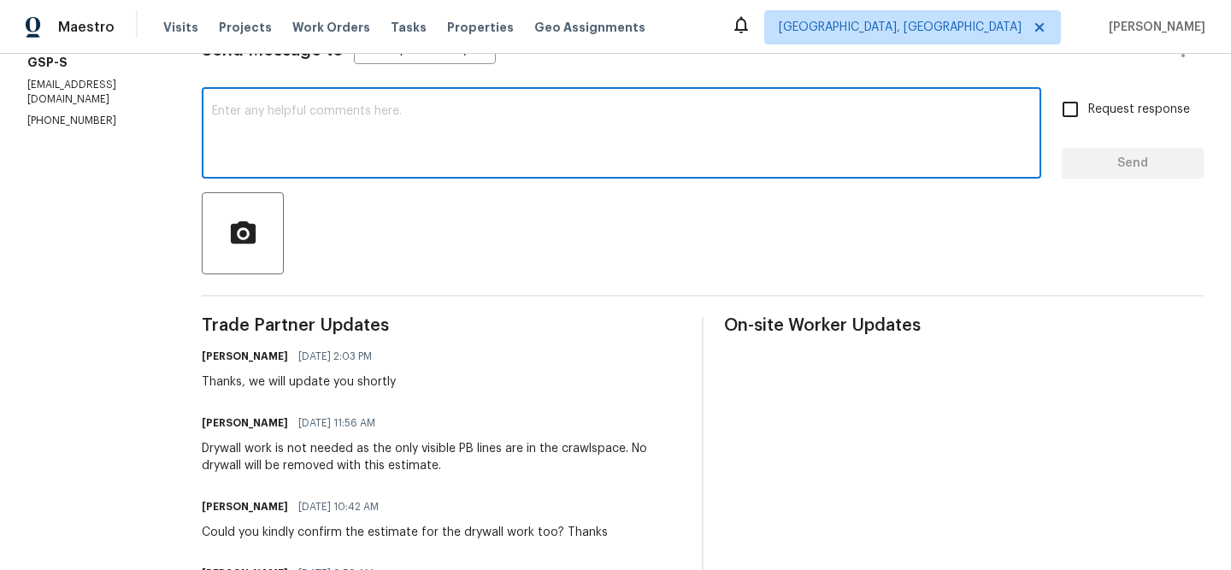
scroll to position [0, 0]
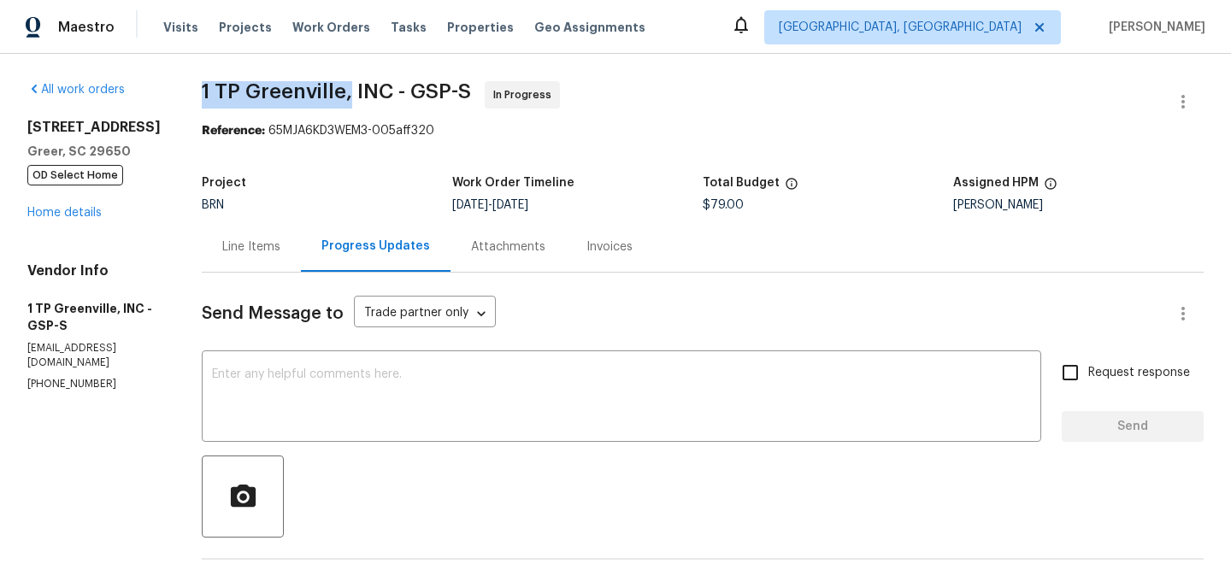
drag, startPoint x: 184, startPoint y: 99, endPoint x: 344, endPoint y: 94, distance: 160.0
copy span "1 TP Greenville,"
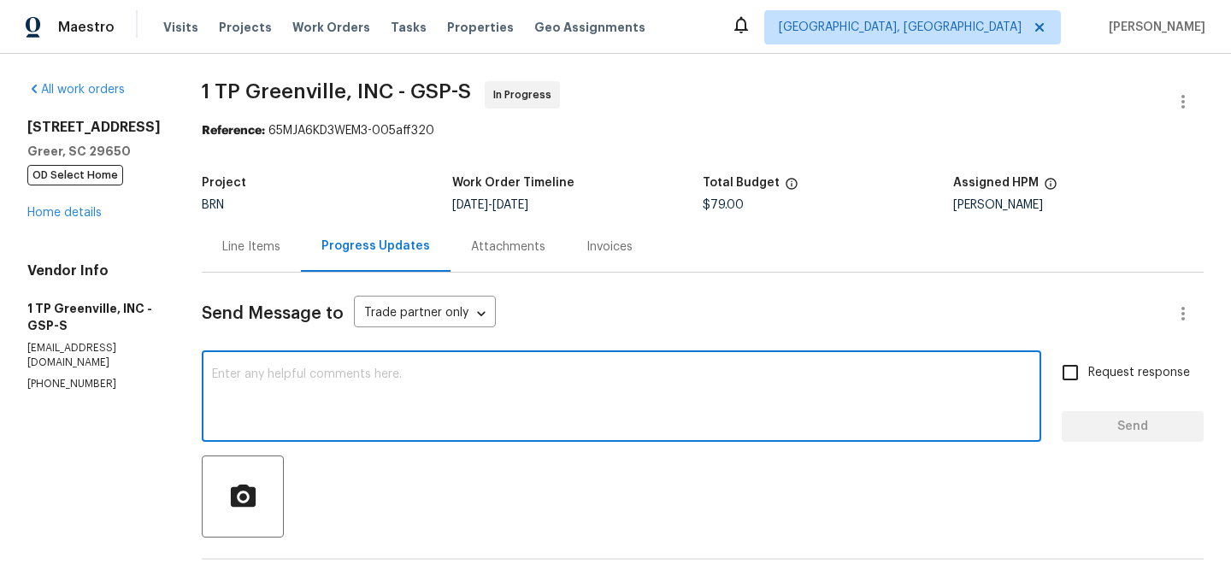
click at [298, 373] on textarea at bounding box center [621, 398] width 819 height 60
paste textarea "Thank you for the estimates. We will work with you in the future. We have recei…"
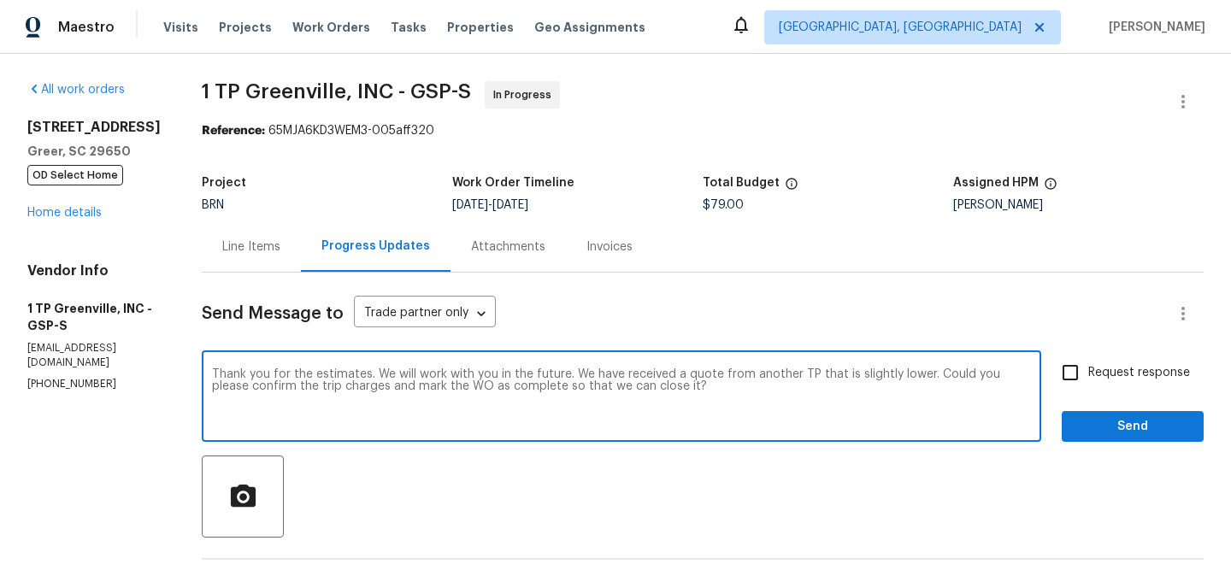
type textarea "Thank you for the estimates. We will work with you in the future. We have recei…"
click at [1093, 380] on span "Request response" at bounding box center [1139, 373] width 102 height 18
click at [1088, 380] on input "Request response" at bounding box center [1070, 373] width 36 height 36
checkbox input "true"
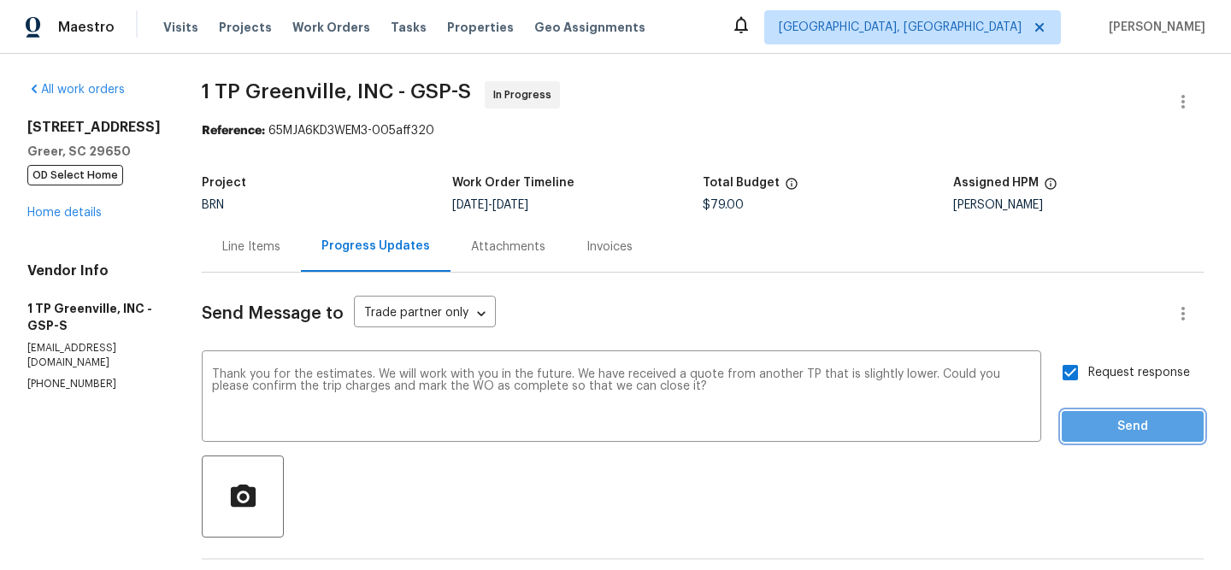
click at [1090, 422] on span "Send" at bounding box center [1132, 426] width 115 height 21
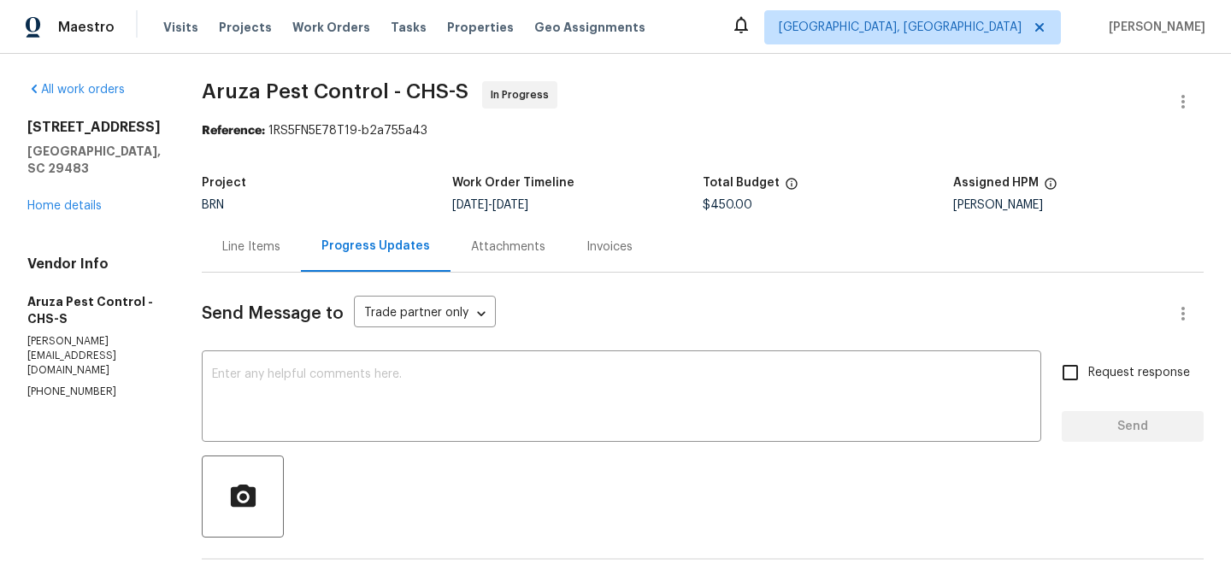
scroll to position [143, 0]
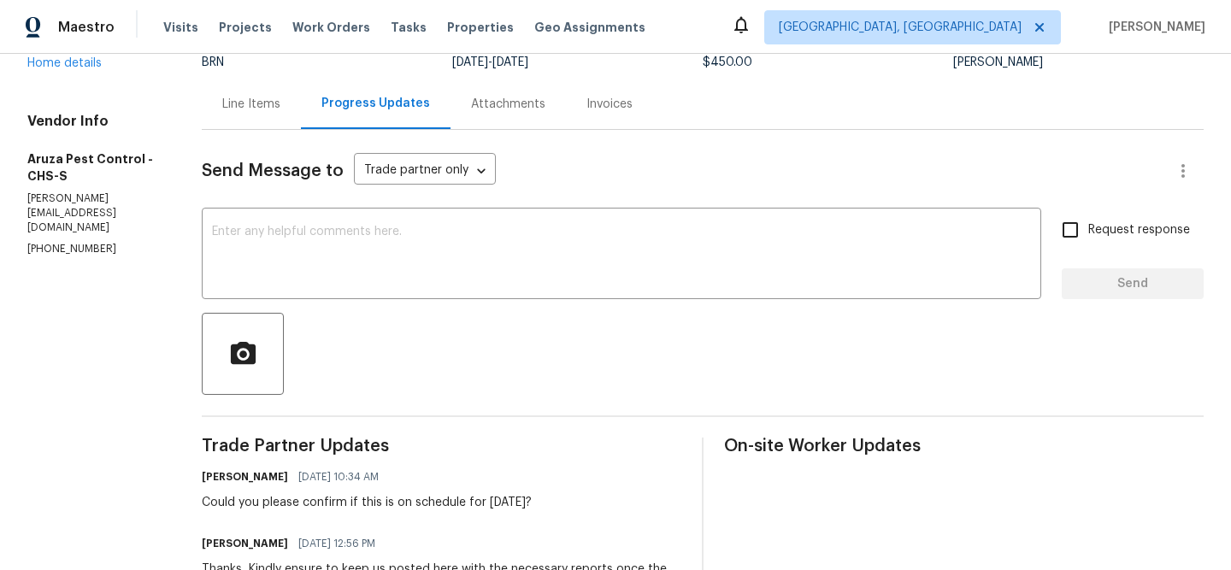
click at [64, 205] on div "Vendor Info Aruza Pest Control - CHS-S c.rodriguez@aruzapest.com (980) 890-7074" at bounding box center [93, 185] width 133 height 144
copy p "c.rodriguez@aruzapest.com"
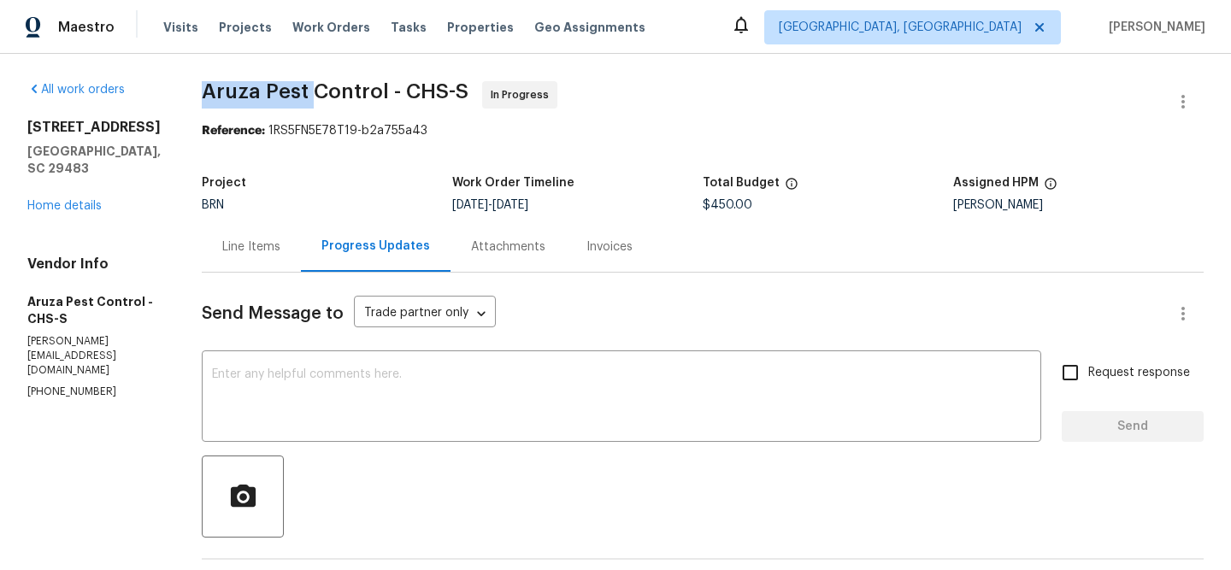
drag, startPoint x: 188, startPoint y: 85, endPoint x: 310, endPoint y: 85, distance: 122.3
click at [310, 86] on div "All work orders 529 Delafield Dr # 529 Summerville, SC 29483 Home details Vendo…" at bounding box center [615, 538] width 1231 height 968
copy span "Aruza Pest"
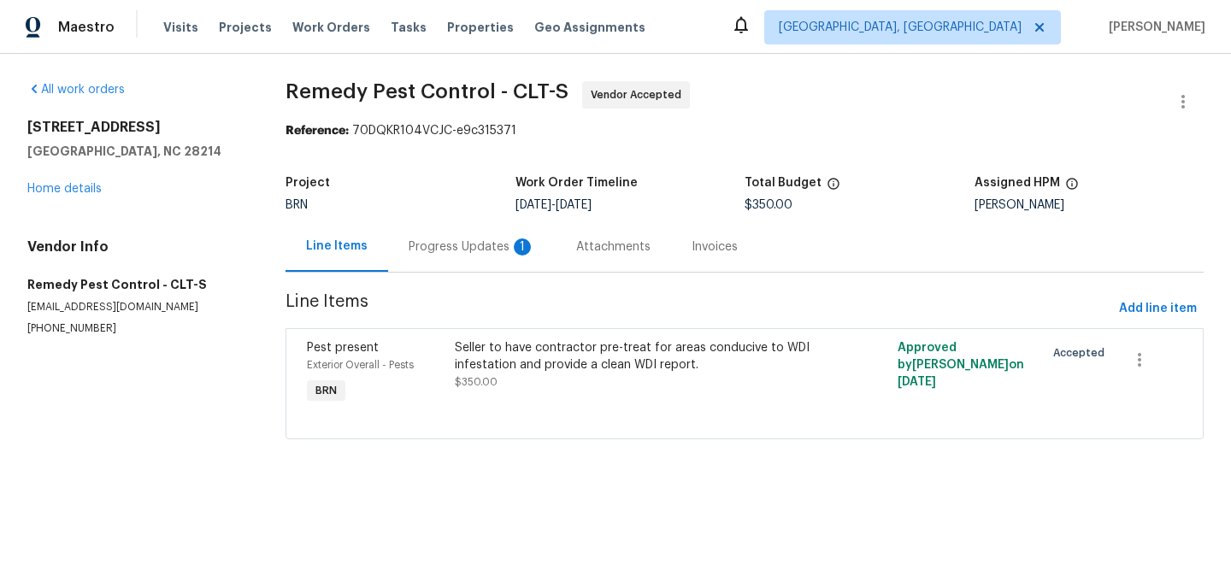
click at [451, 236] on div "Progress Updates 1" at bounding box center [472, 246] width 168 height 50
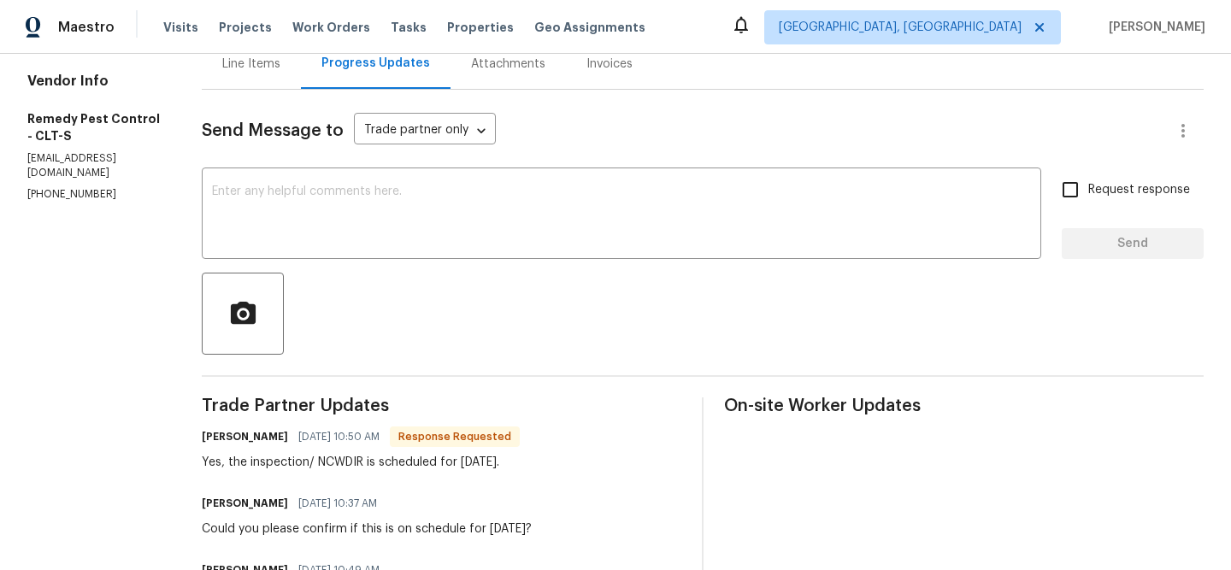
scroll to position [195, 0]
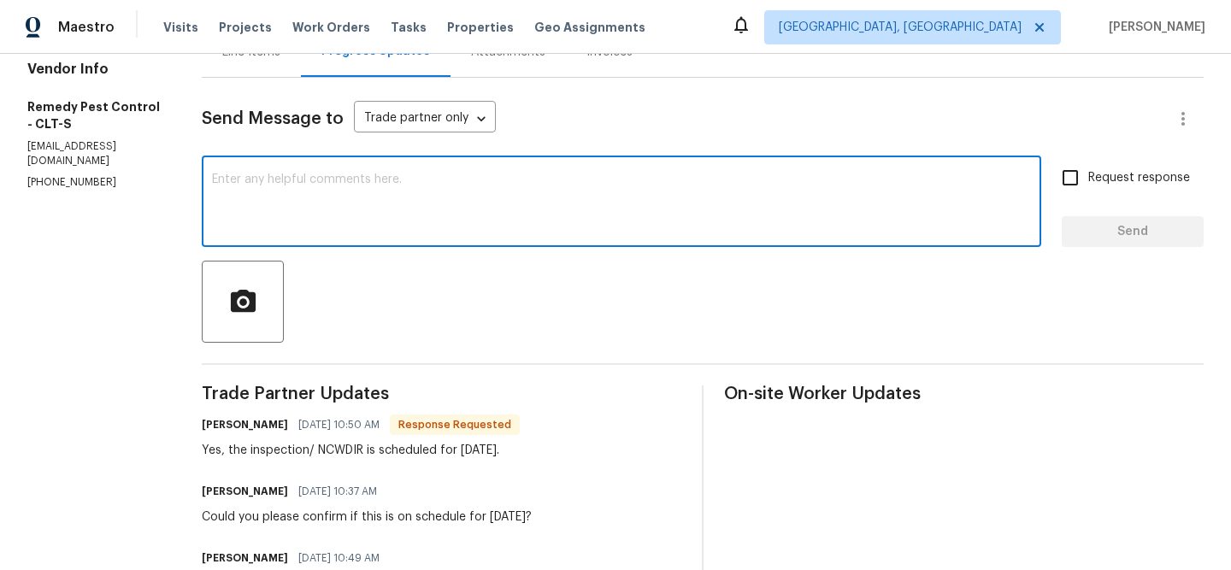
click at [367, 227] on textarea at bounding box center [621, 204] width 819 height 60
type textarea "Thanks for the confirmation"
click at [1097, 177] on span "Request response" at bounding box center [1139, 178] width 102 height 18
click at [1088, 177] on input "Request response" at bounding box center [1070, 178] width 36 height 36
checkbox input "true"
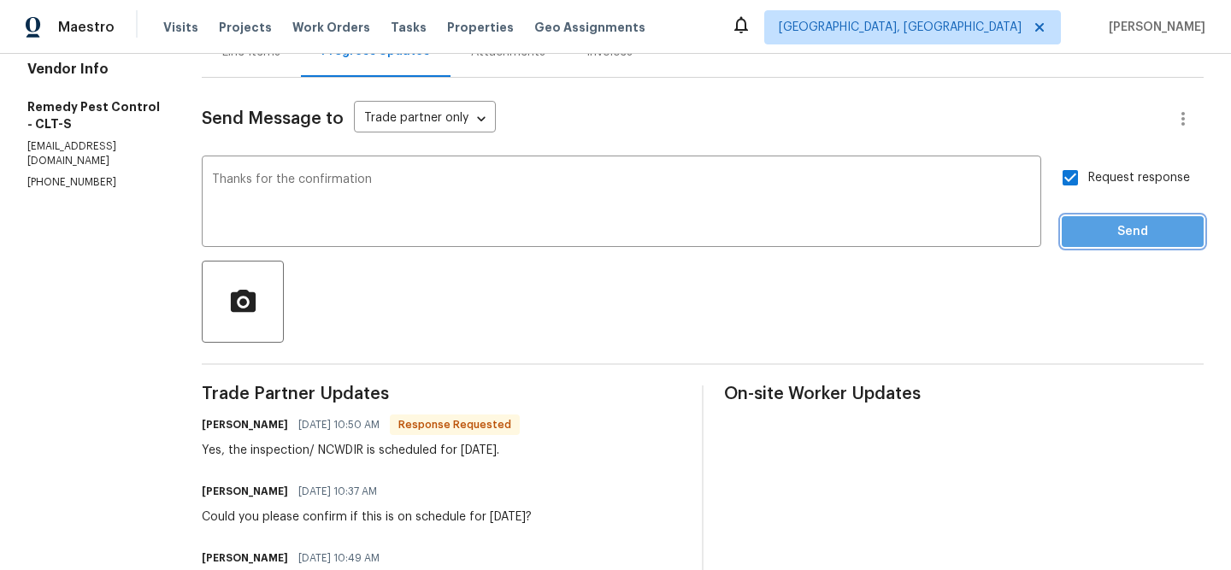
click at [1086, 240] on span "Send" at bounding box center [1132, 231] width 115 height 21
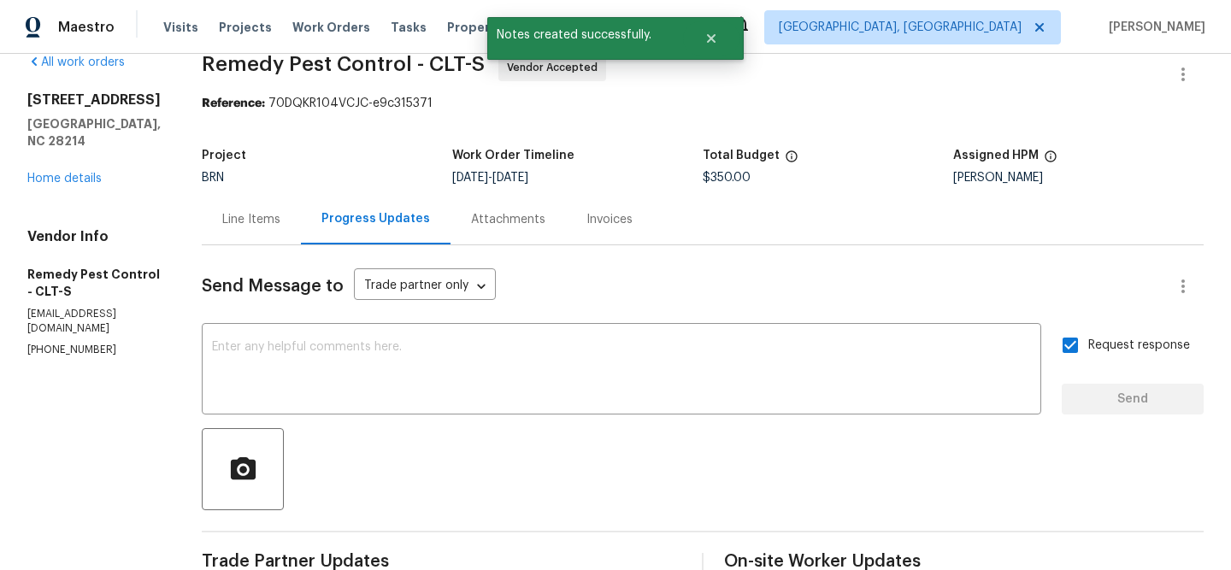
scroll to position [0, 0]
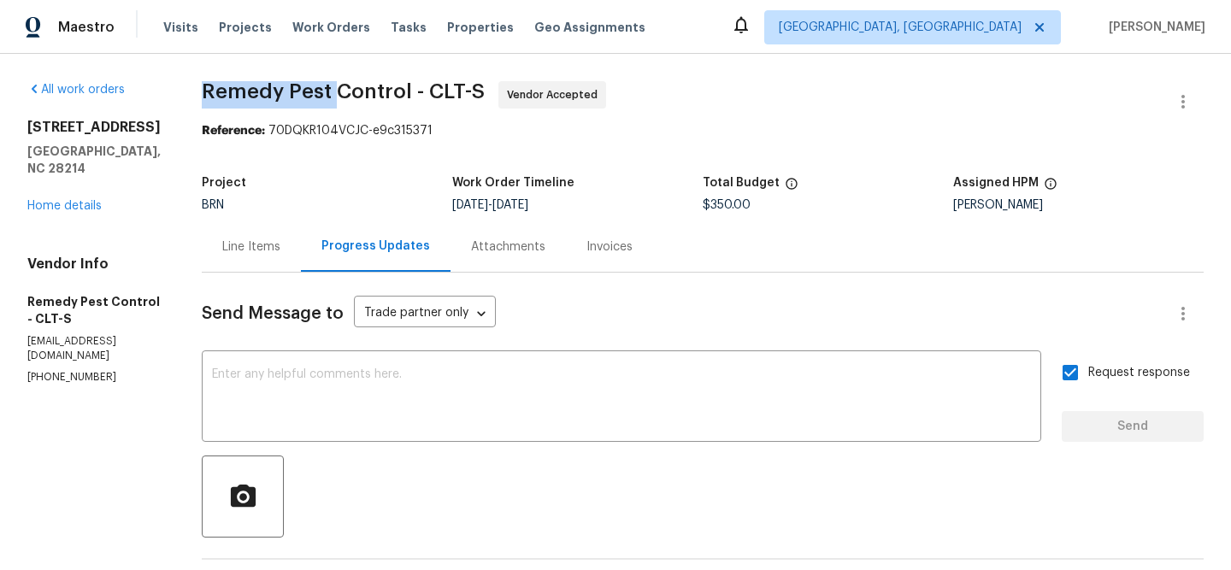
drag, startPoint x: 187, startPoint y: 96, endPoint x: 325, endPoint y: 93, distance: 137.7
copy span "Remedy Pest"
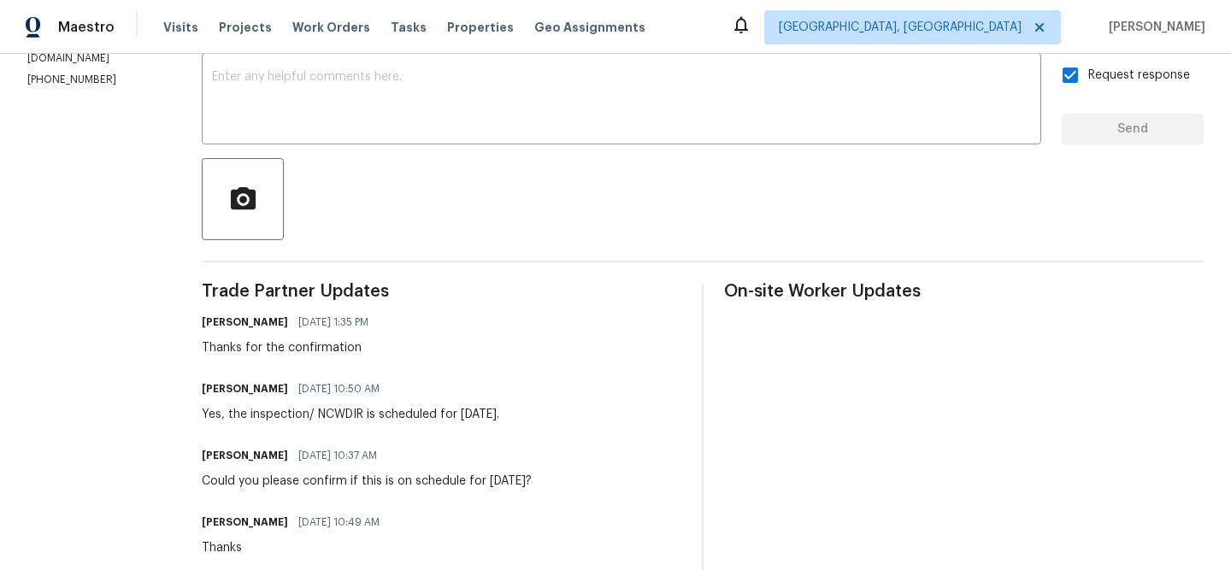
scroll to position [303, 0]
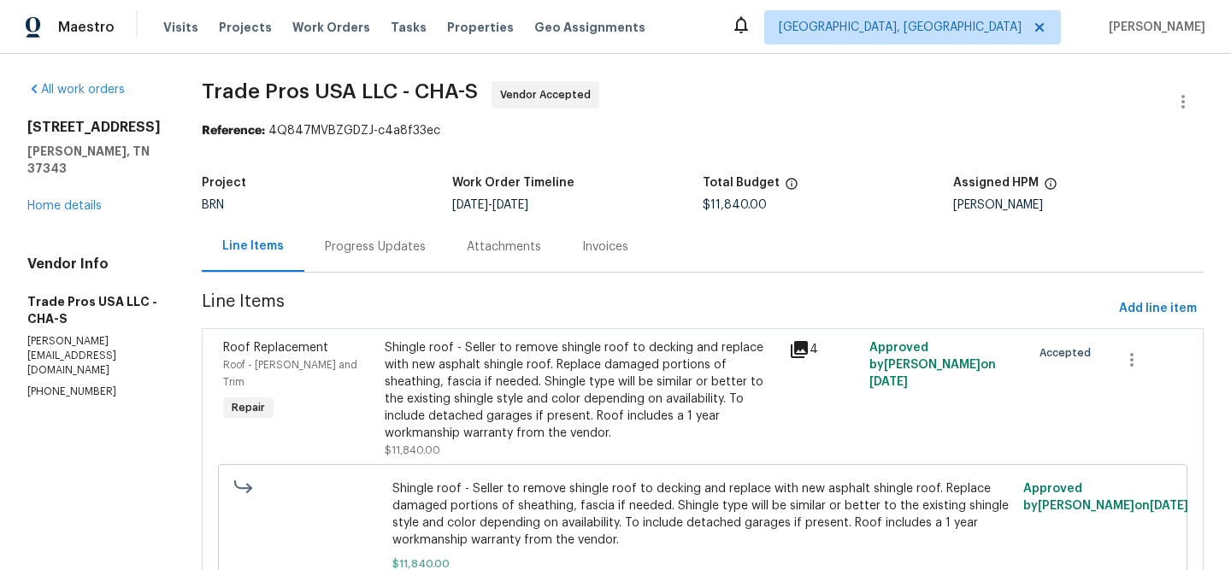
click at [467, 248] on div "Attachments" at bounding box center [504, 247] width 74 height 17
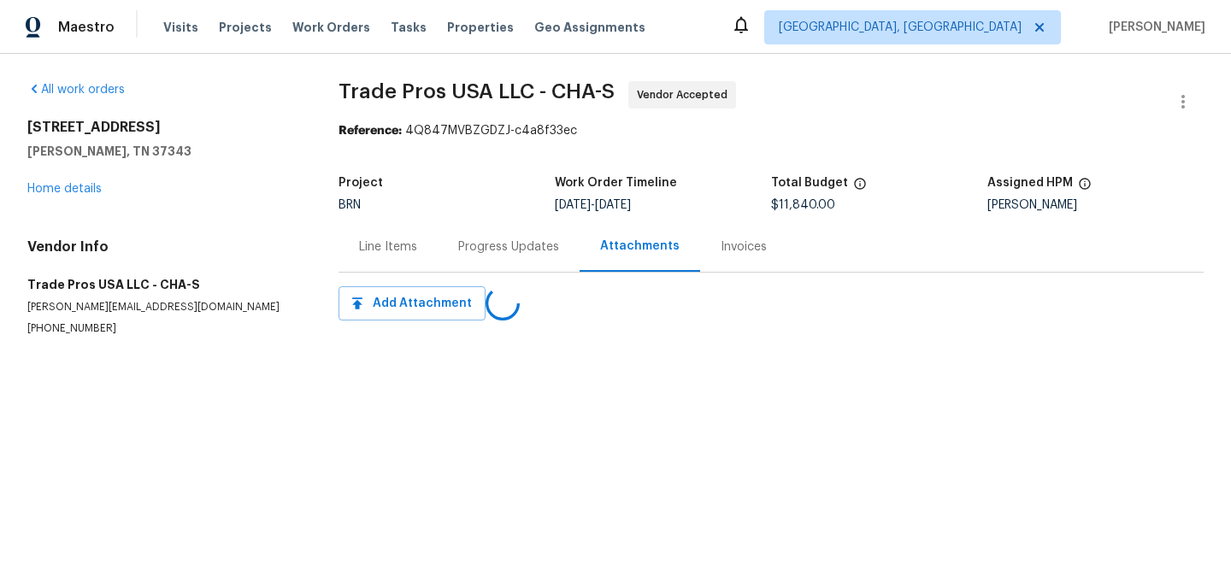
click at [439, 240] on div "Progress Updates" at bounding box center [509, 246] width 142 height 50
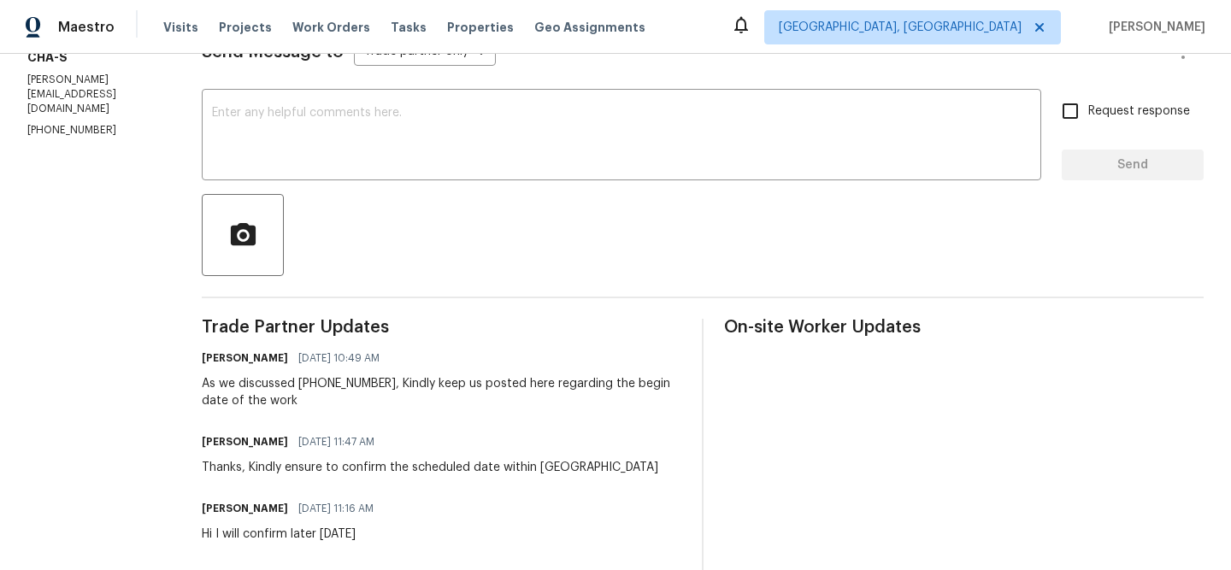
scroll to position [239, 0]
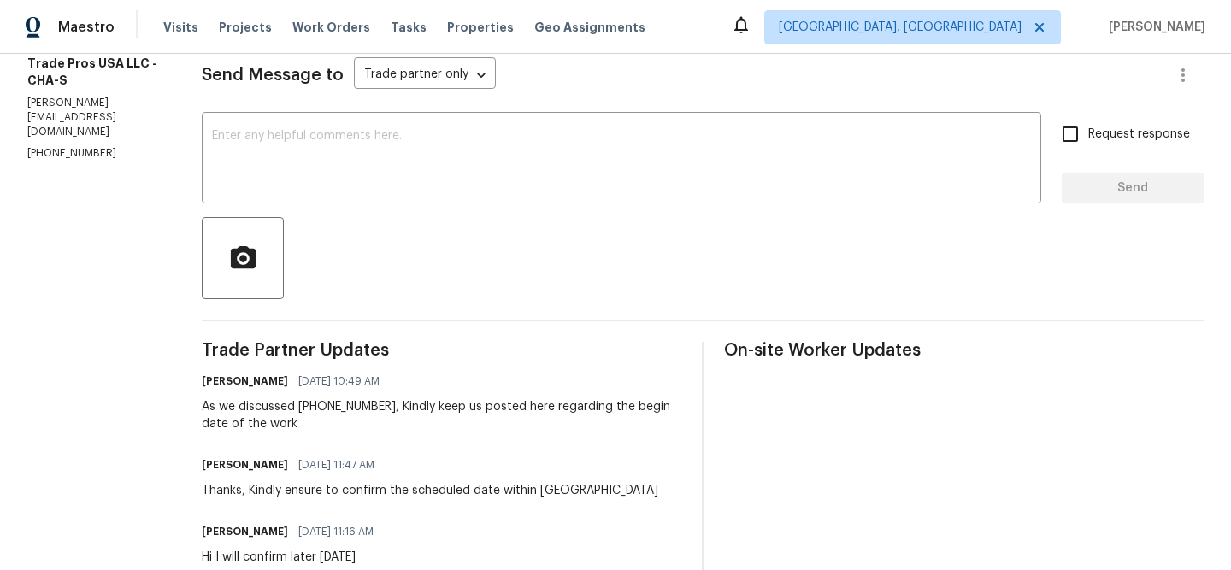
click at [81, 103] on p "trevor@tradeprosusa.com" at bounding box center [93, 118] width 133 height 44
copy p "trevor@tradeprosusa.com"
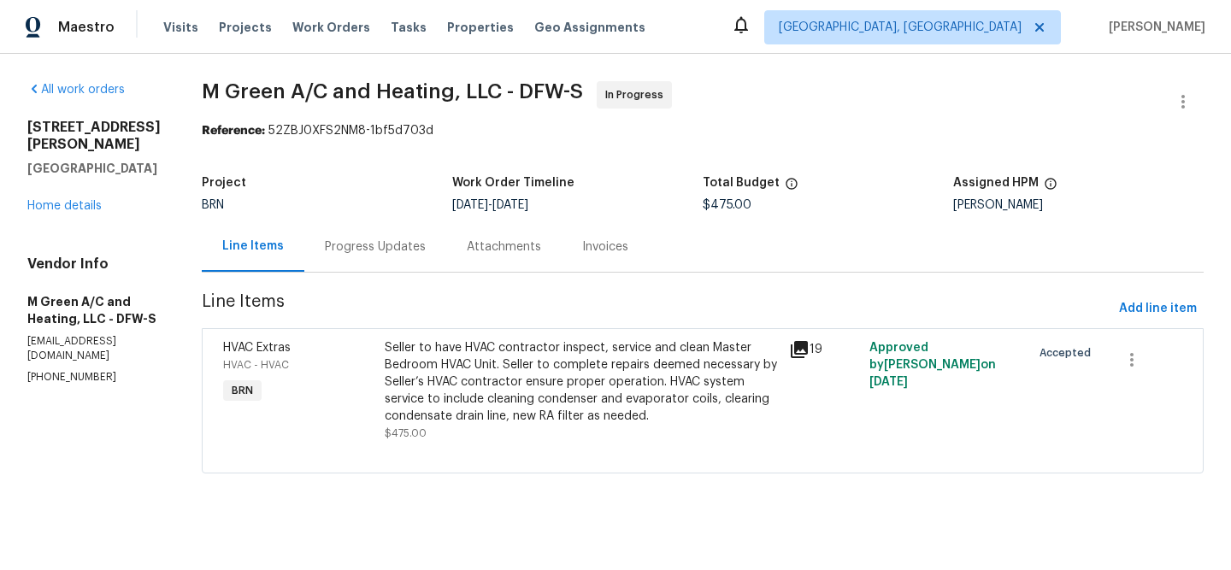
click at [415, 241] on div "Progress Updates" at bounding box center [375, 247] width 101 height 17
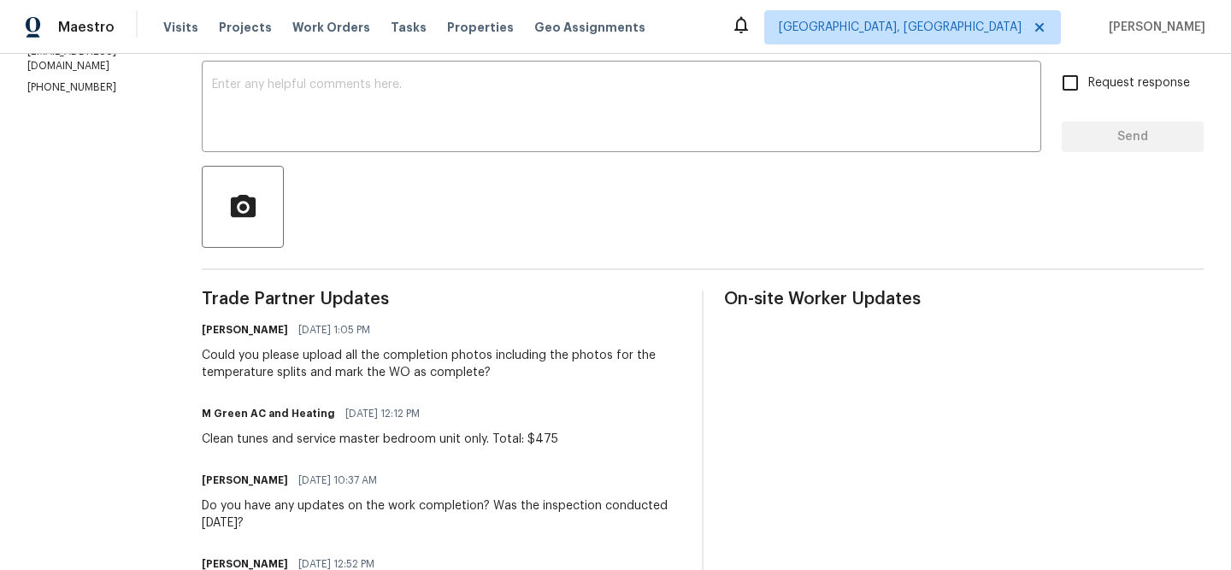
scroll to position [212, 0]
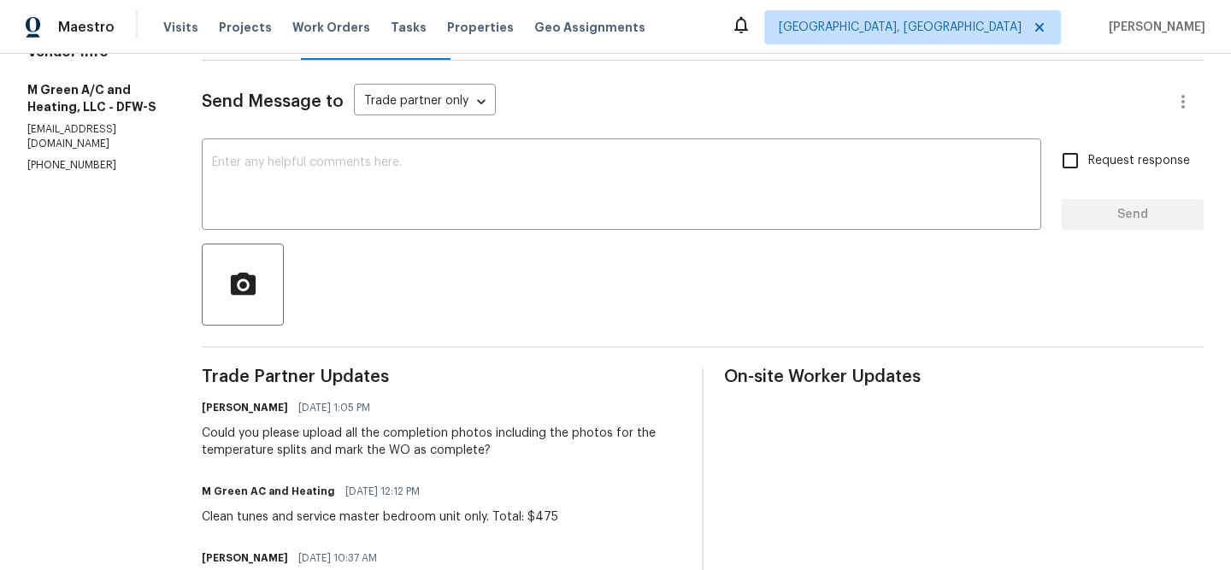
click at [107, 158] on p "[PHONE_NUMBER]" at bounding box center [93, 165] width 133 height 15
copy p "[PHONE_NUMBER]"
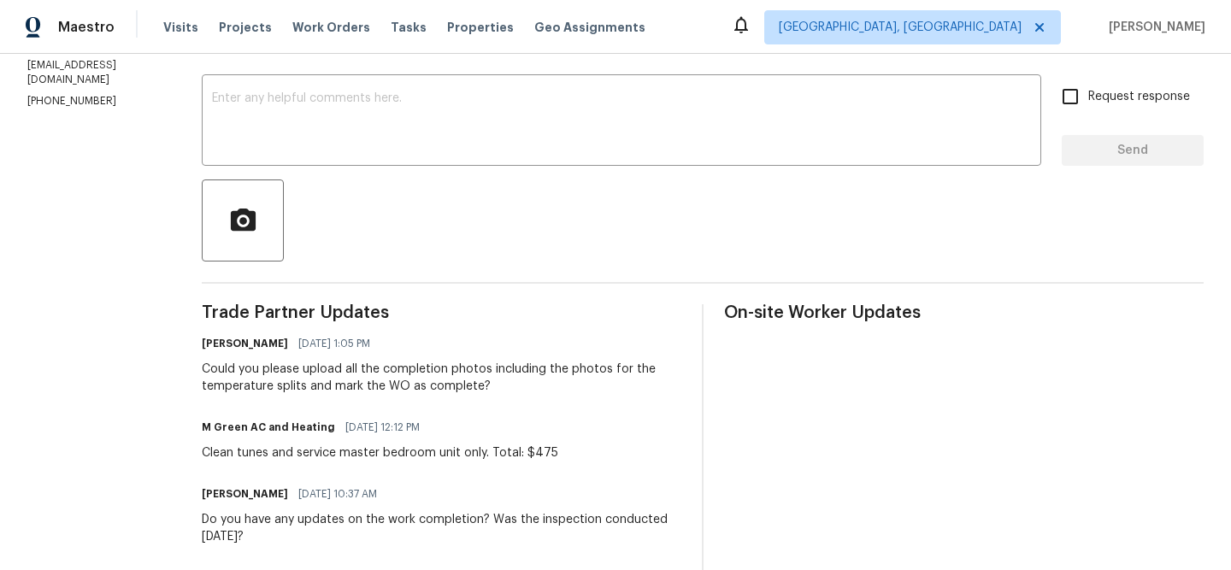
click at [305, 375] on div "Could you please upload all the completion photos including the photos for the …" at bounding box center [442, 378] width 480 height 34
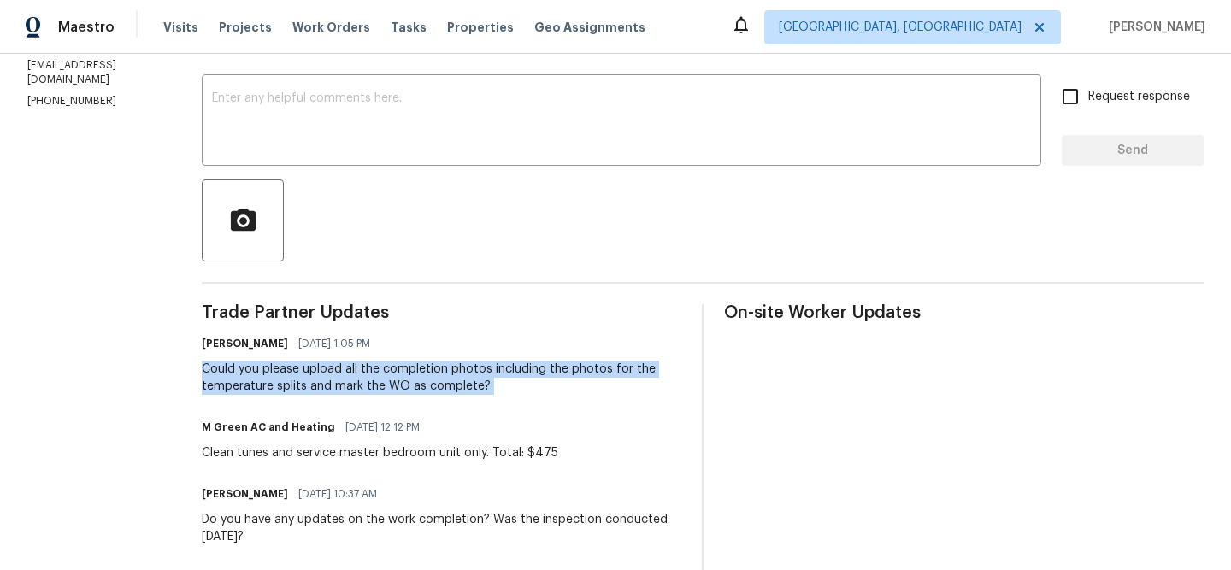
click at [305, 375] on div "Could you please upload all the completion photos including the photos for the …" at bounding box center [442, 378] width 480 height 34
copy div "Could you please upload all the completion photos including the photos for the …"
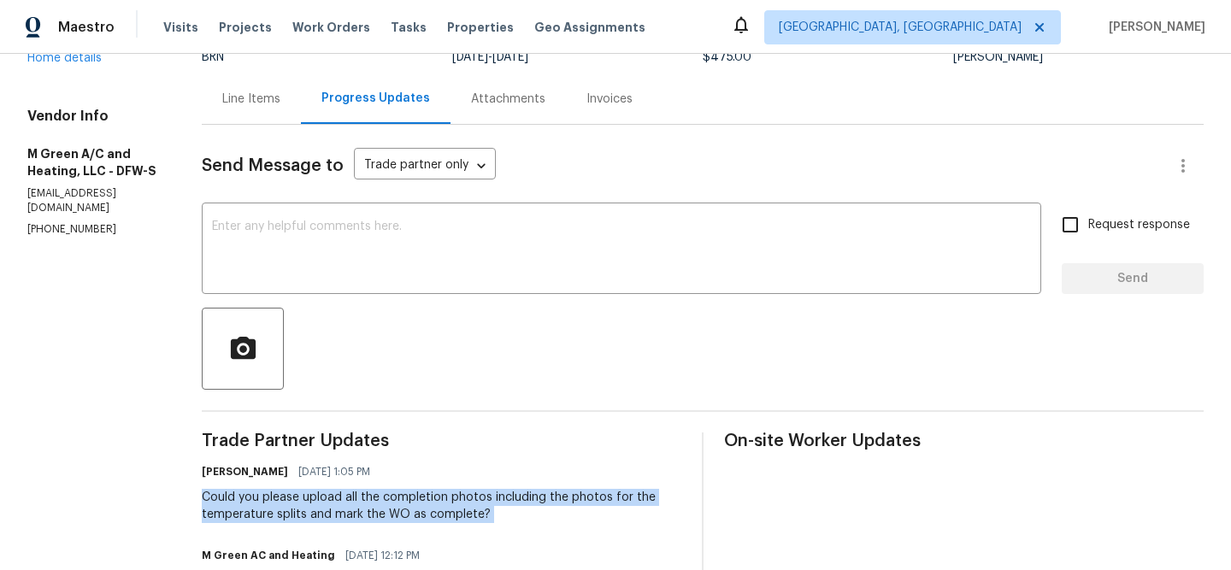
scroll to position [0, 0]
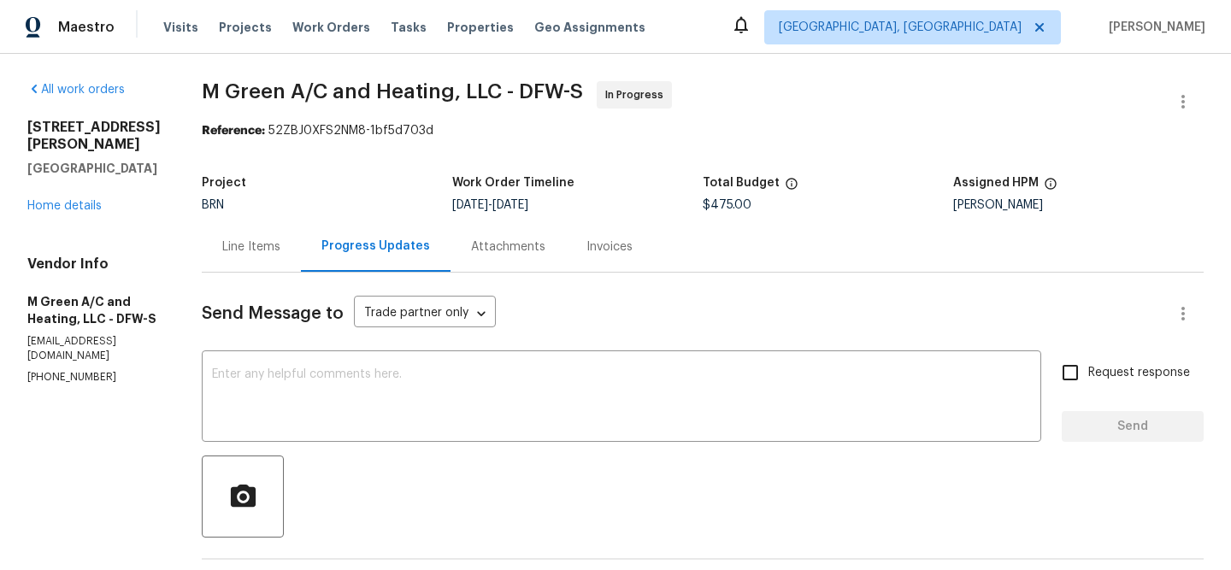
click at [47, 333] on div "Vendor Info M Green A/C and Heating, LLC - DFW-S m.greenairconditioning@yahoo.c…" at bounding box center [93, 320] width 133 height 129
copy p "(972) 415-3696"
click at [280, 249] on div "Line Items" at bounding box center [251, 247] width 58 height 17
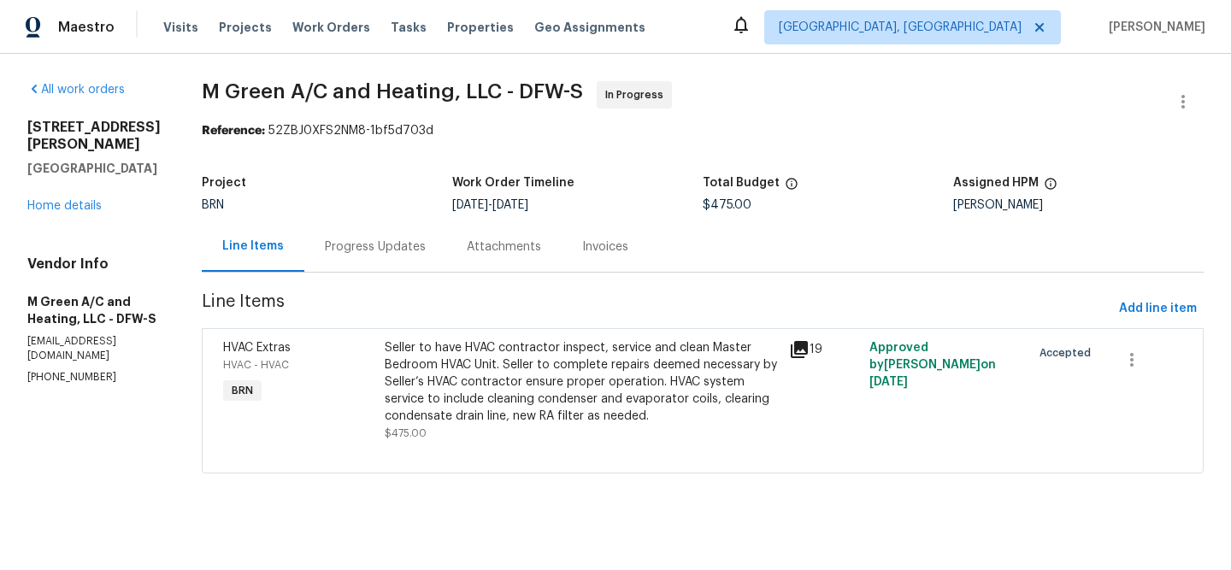
click at [595, 366] on div "Seller to have HVAC contractor inspect, service and clean Master Bedroom HVAC U…" at bounding box center [582, 381] width 394 height 85
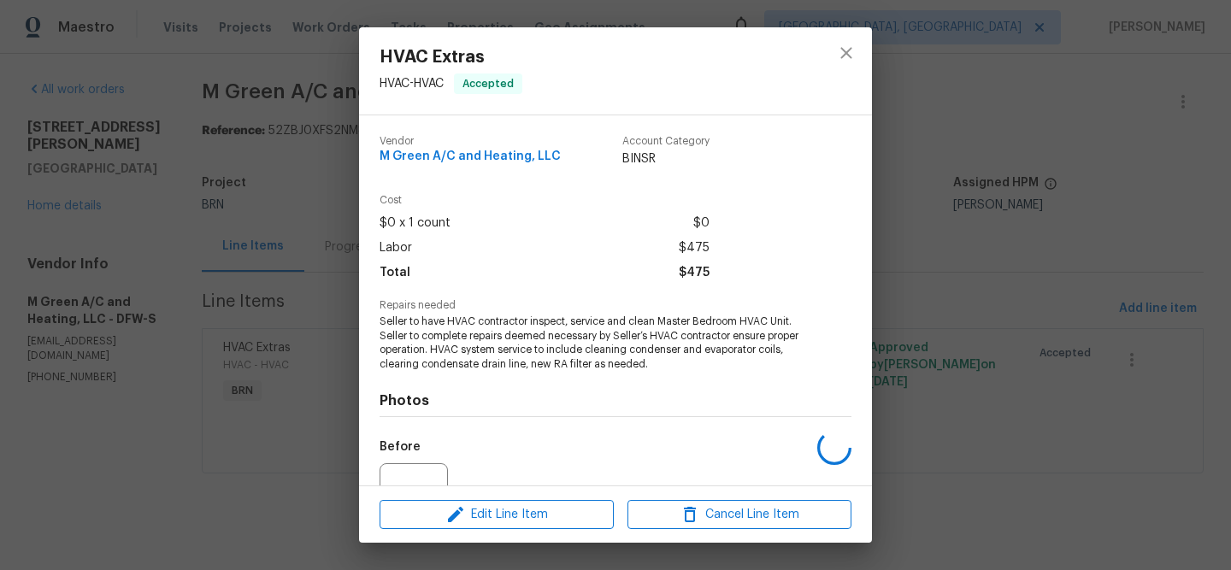
scroll to position [174, 0]
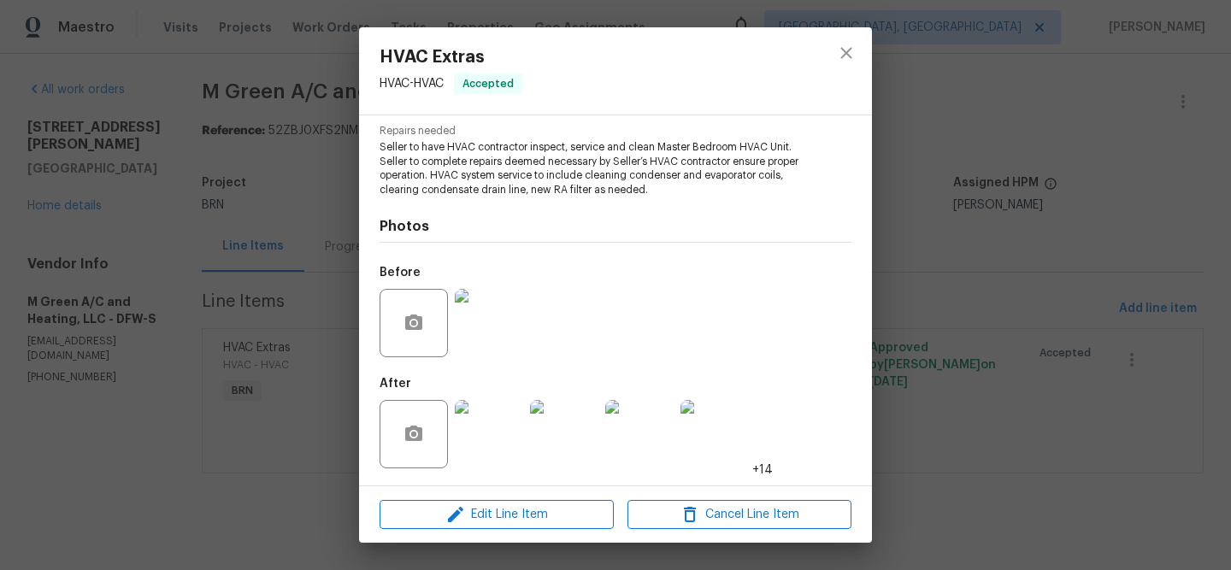
click at [193, 341] on div "HVAC Extras HVAC - HVAC Accepted Vendor M Green A/C and Heating, LLC Account Ca…" at bounding box center [615, 285] width 1231 height 570
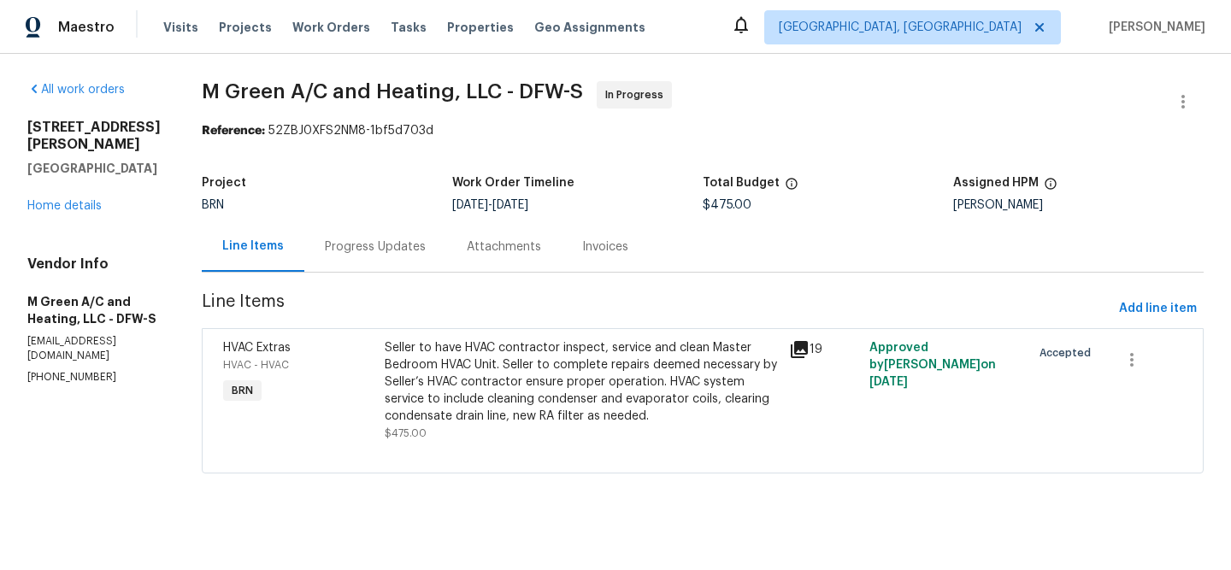
click at [413, 248] on div "Progress Updates" at bounding box center [375, 247] width 101 height 17
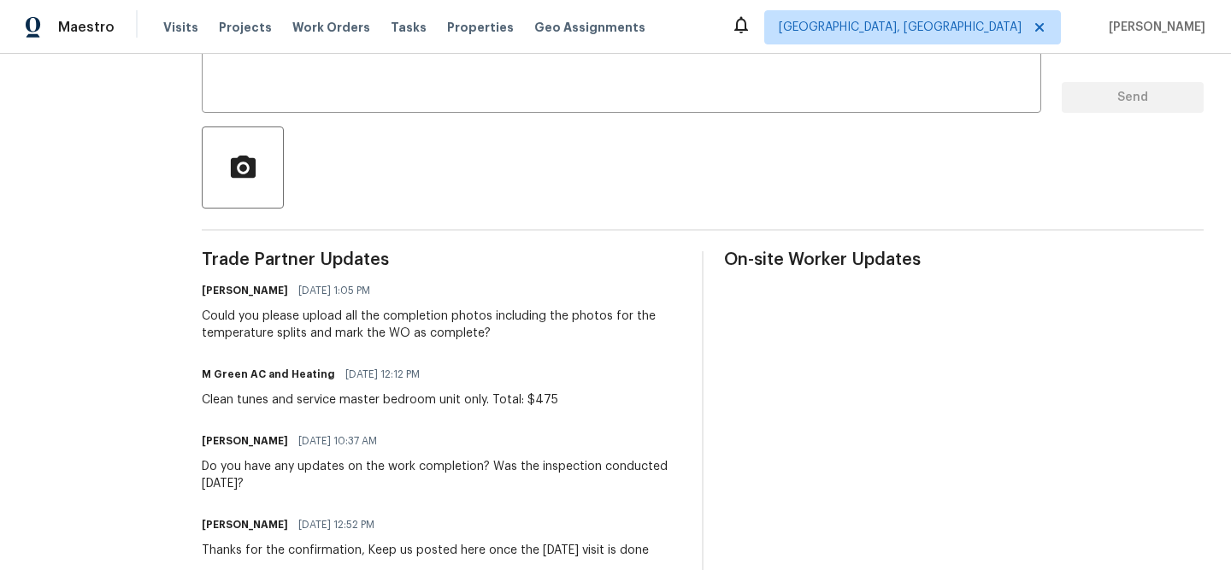
scroll to position [388, 0]
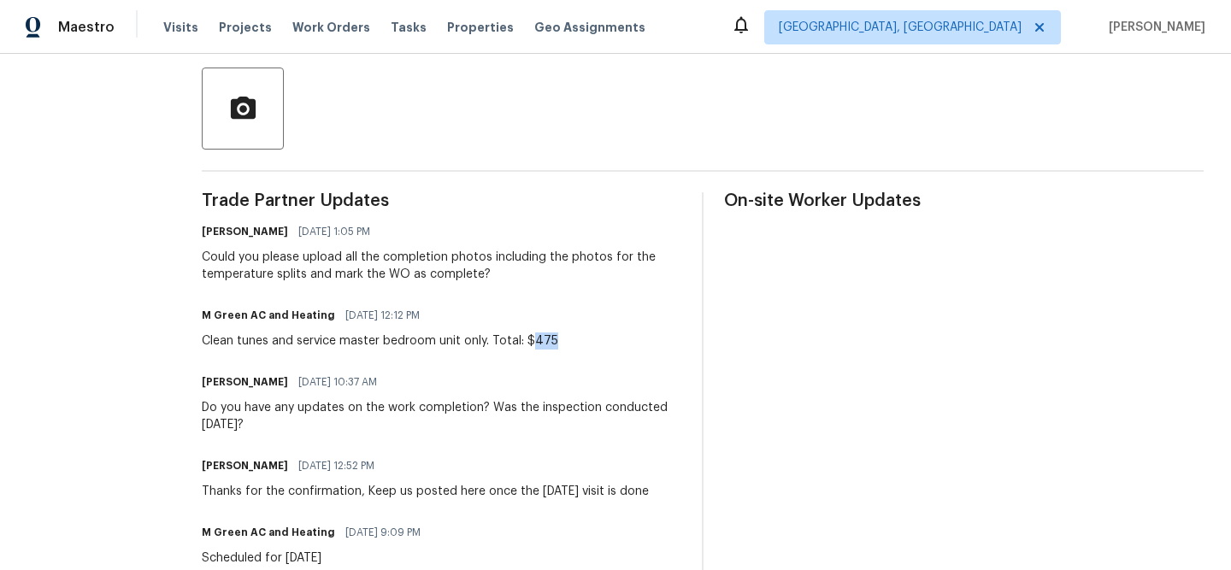
drag, startPoint x: 570, startPoint y: 339, endPoint x: 624, endPoint y: 339, distance: 53.9
click at [625, 339] on div "M Green AC and Heating 08/27/2025 12:12 PM Clean tunes and service master bedro…" at bounding box center [442, 326] width 480 height 46
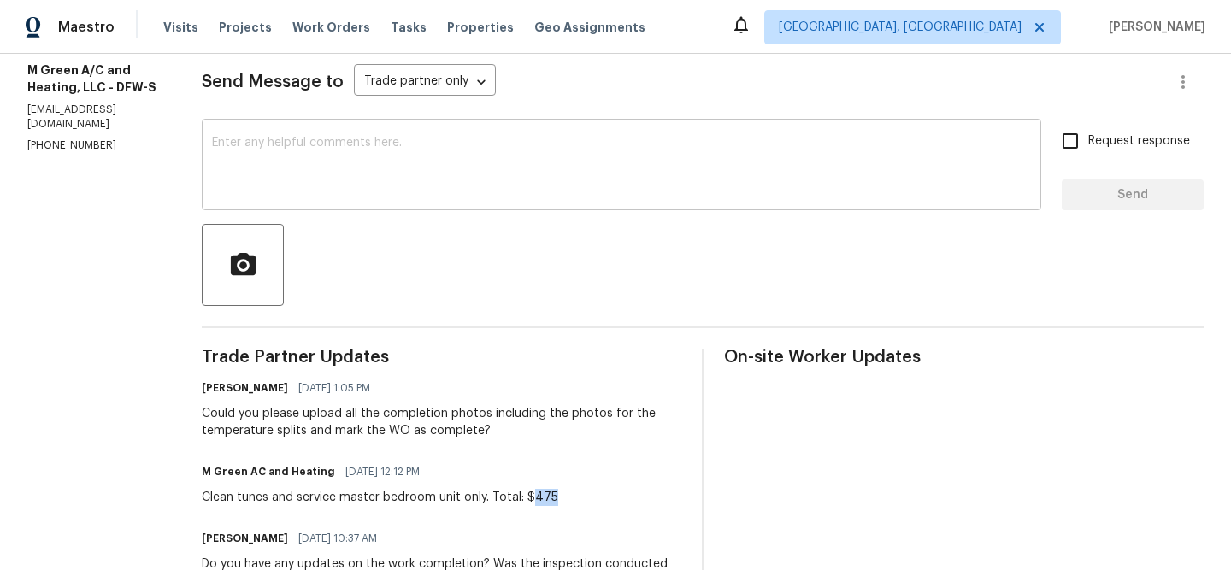
scroll to position [206, 0]
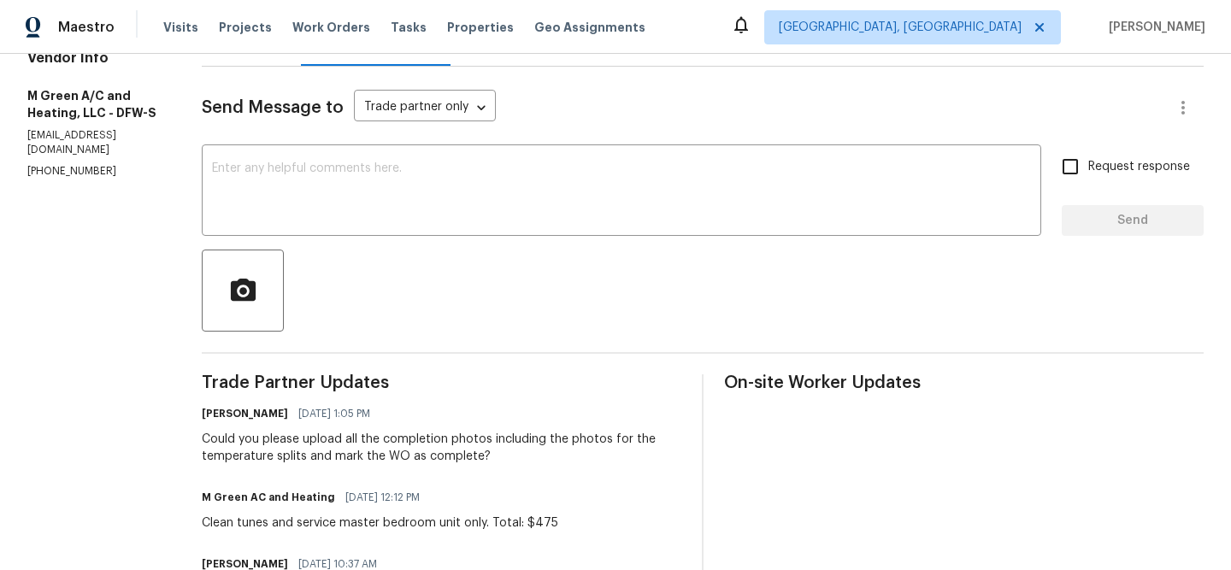
click at [299, 59] on div "Line Items" at bounding box center [251, 40] width 99 height 50
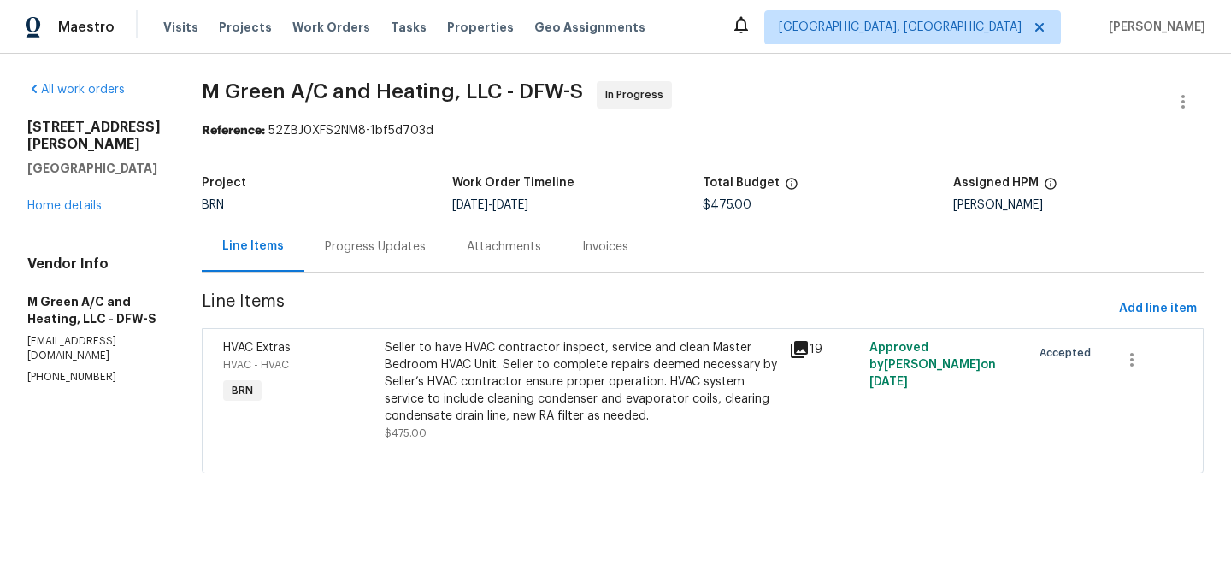
click at [544, 380] on div "Seller to have HVAC contractor inspect, service and clean Master Bedroom HVAC U…" at bounding box center [582, 381] width 394 height 85
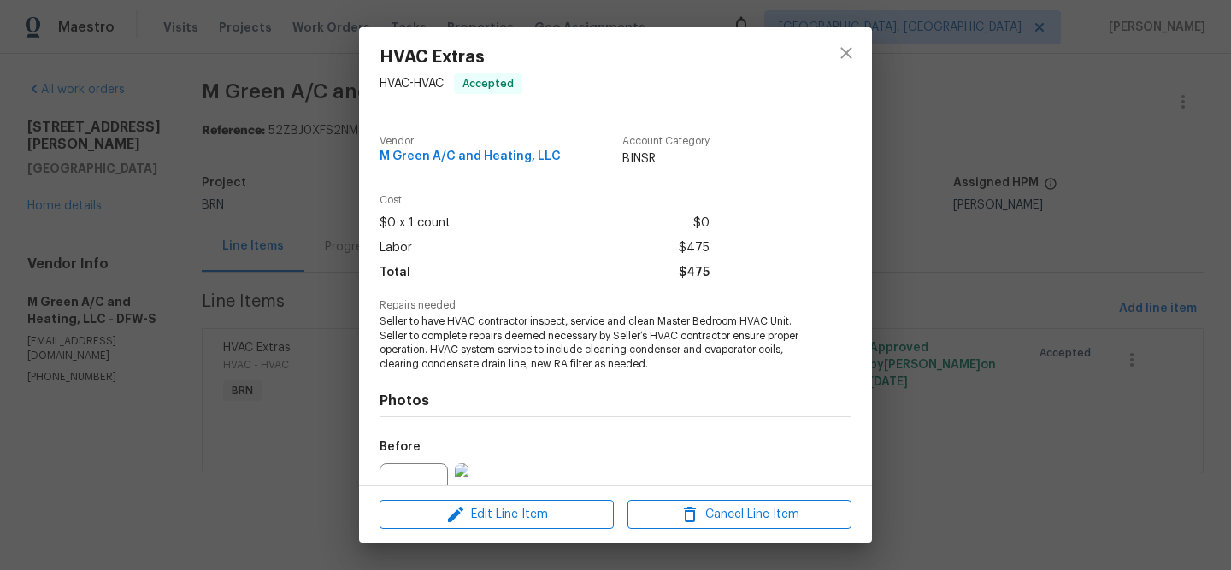
scroll to position [174, 0]
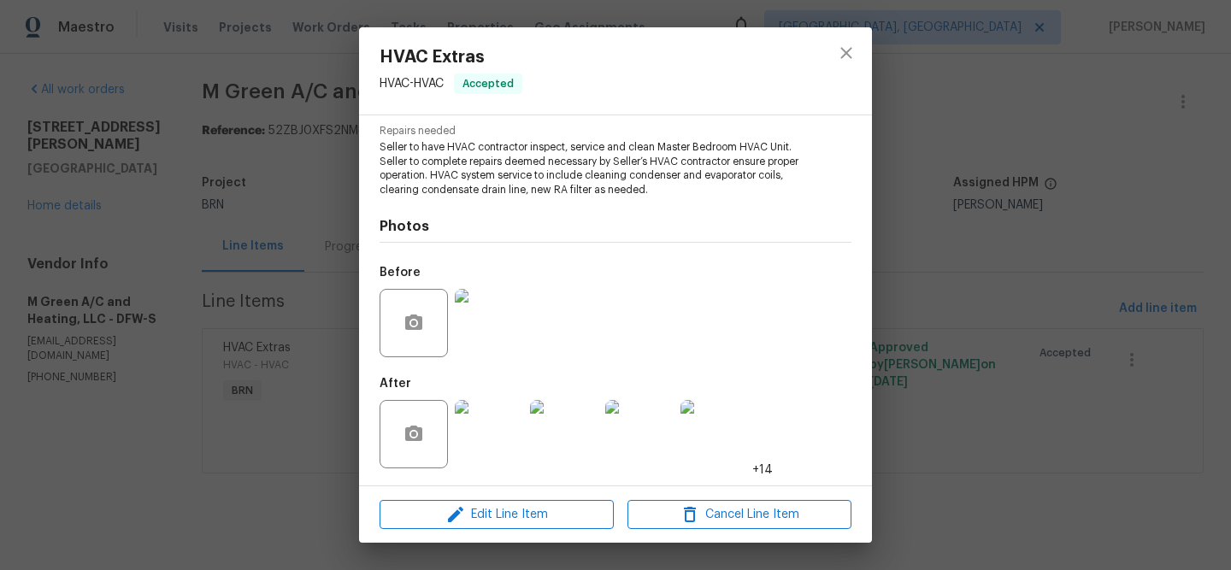
click at [499, 432] on img at bounding box center [489, 434] width 68 height 68
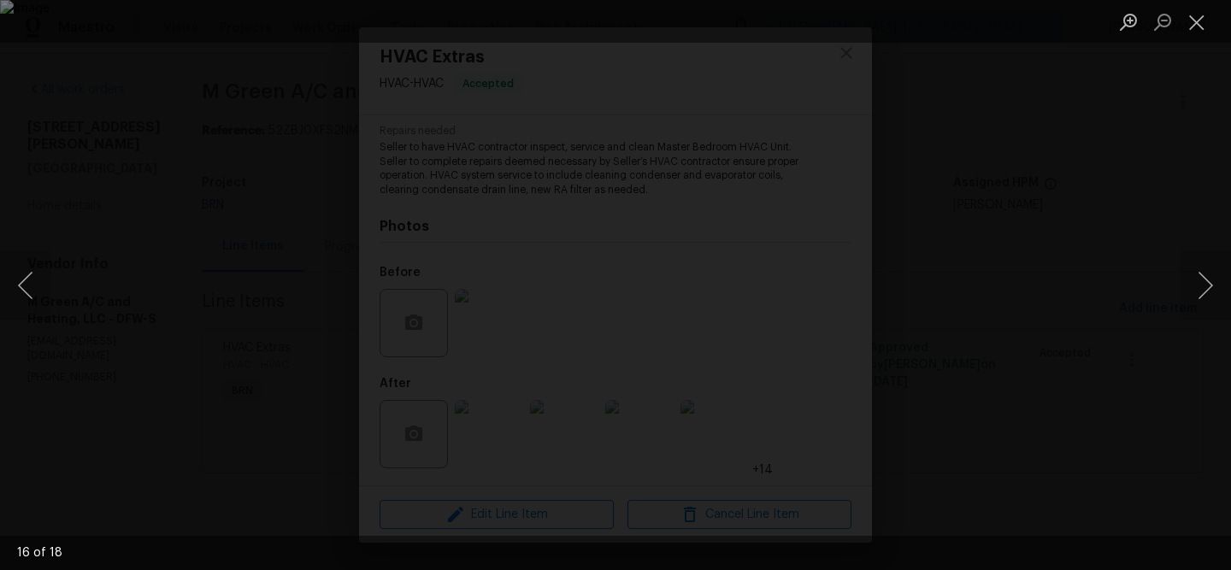
click at [183, 253] on div "Lightbox" at bounding box center [615, 285] width 1231 height 570
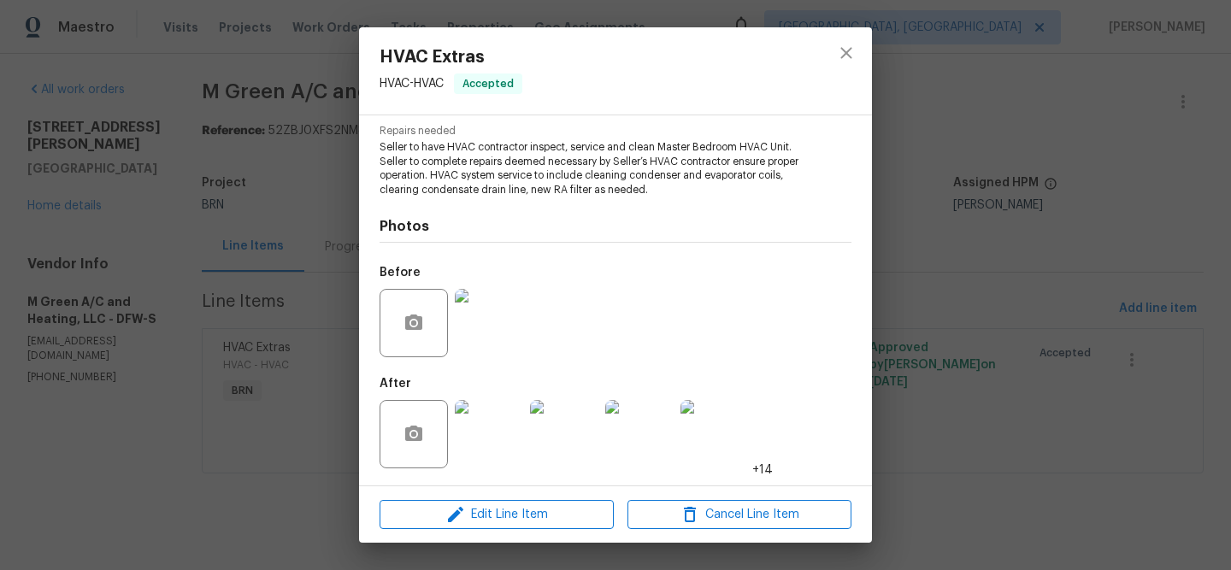
click at [222, 202] on div "HVAC Extras HVAC - HVAC Accepted Vendor M Green A/C and Heating, LLC Account Ca…" at bounding box center [615, 285] width 1231 height 570
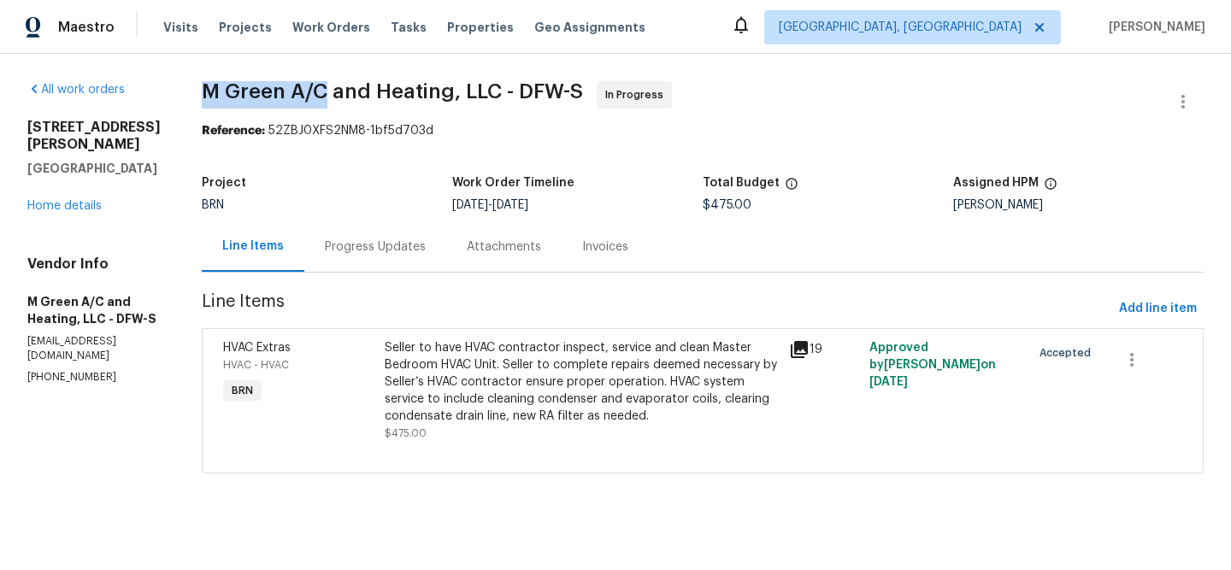
drag, startPoint x: 233, startPoint y: 104, endPoint x: 366, endPoint y: 96, distance: 133.6
click at [366, 96] on div "All work orders 619 Hammond Dr Mansfield, TX 76063 Home details Vendor Info M G…" at bounding box center [615, 288] width 1231 height 468
copy span "M Green A/C"
click at [387, 257] on div "Progress Updates" at bounding box center [375, 246] width 142 height 50
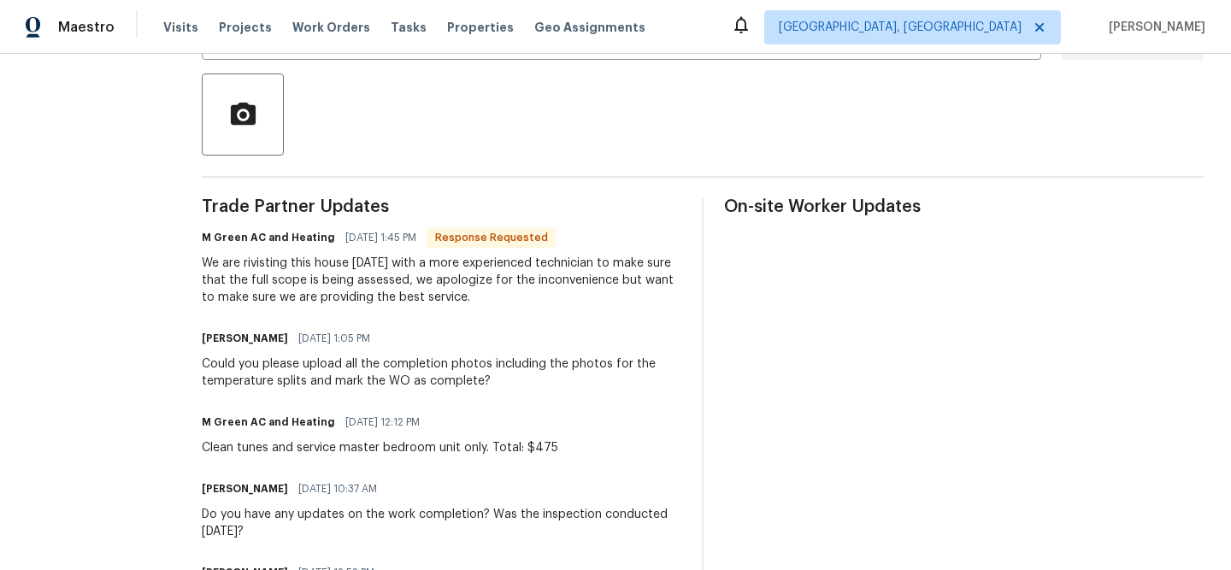
scroll to position [398, 0]
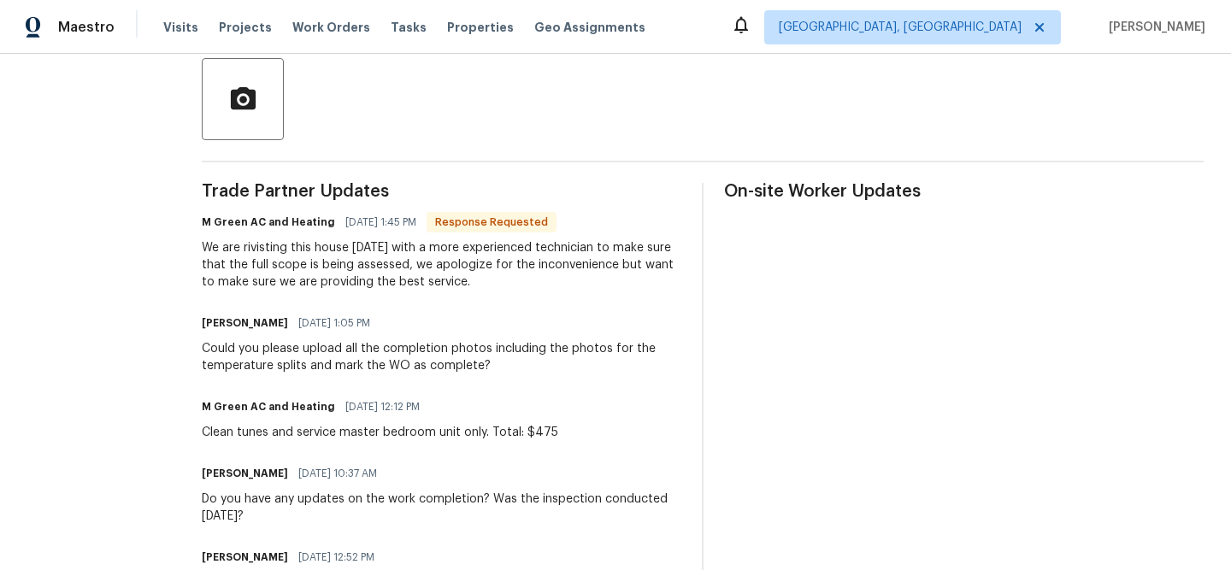
click at [353, 255] on div "We are rivisting this house today with a more experienced technician to make su…" at bounding box center [442, 264] width 480 height 51
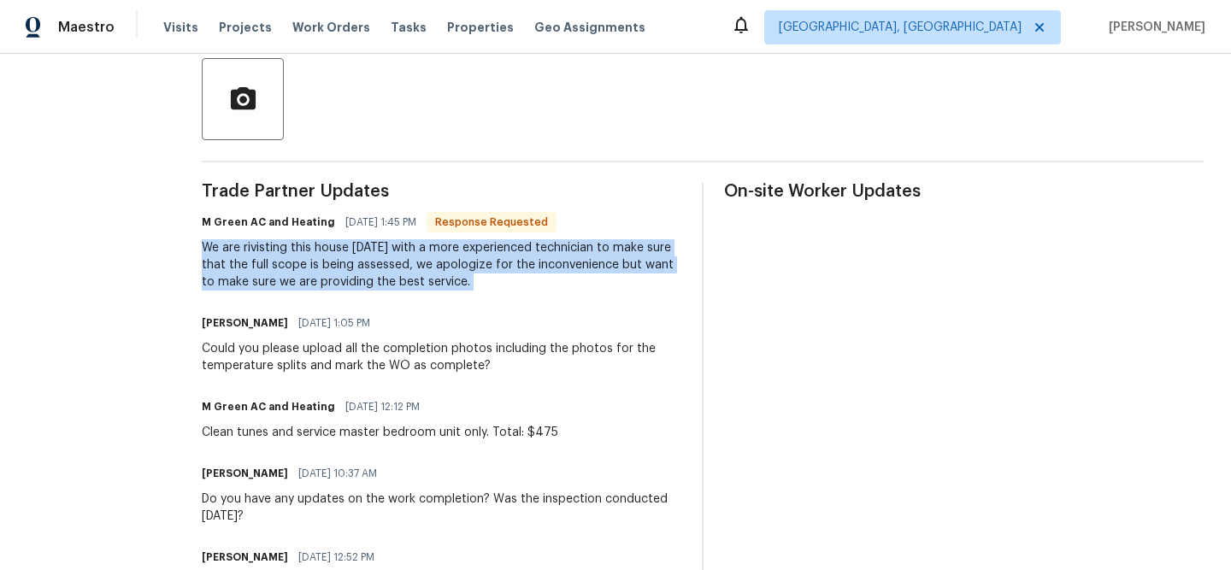
click at [353, 255] on div "We are rivisting this house today with a more experienced technician to make su…" at bounding box center [442, 264] width 480 height 51
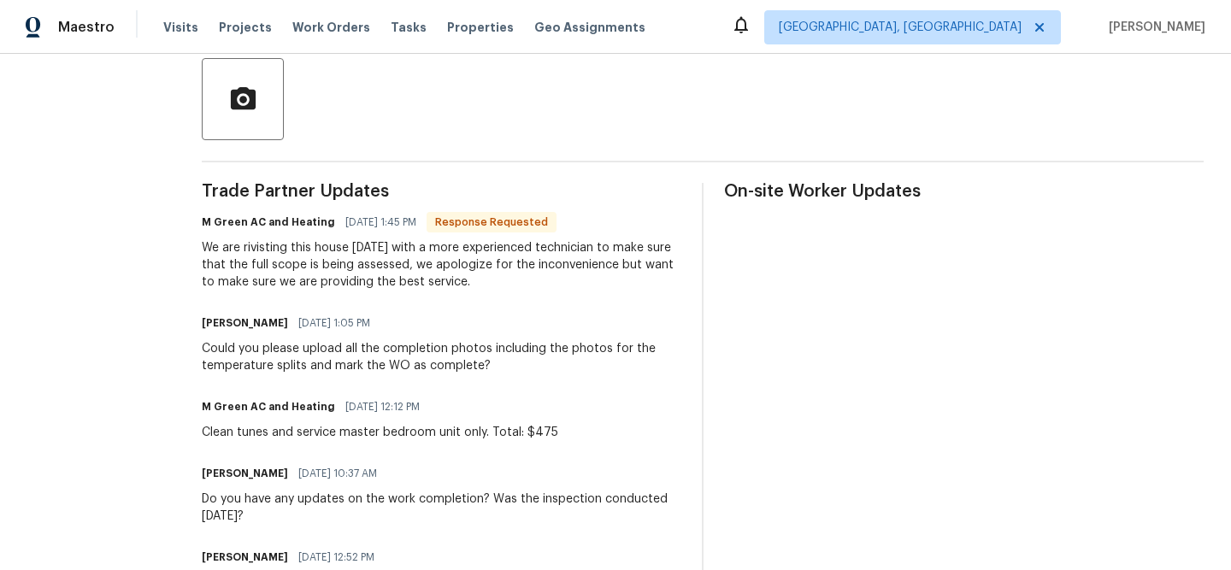
click at [353, 255] on div "We are rivisting this house today with a more experienced technician to make su…" at bounding box center [442, 264] width 480 height 51
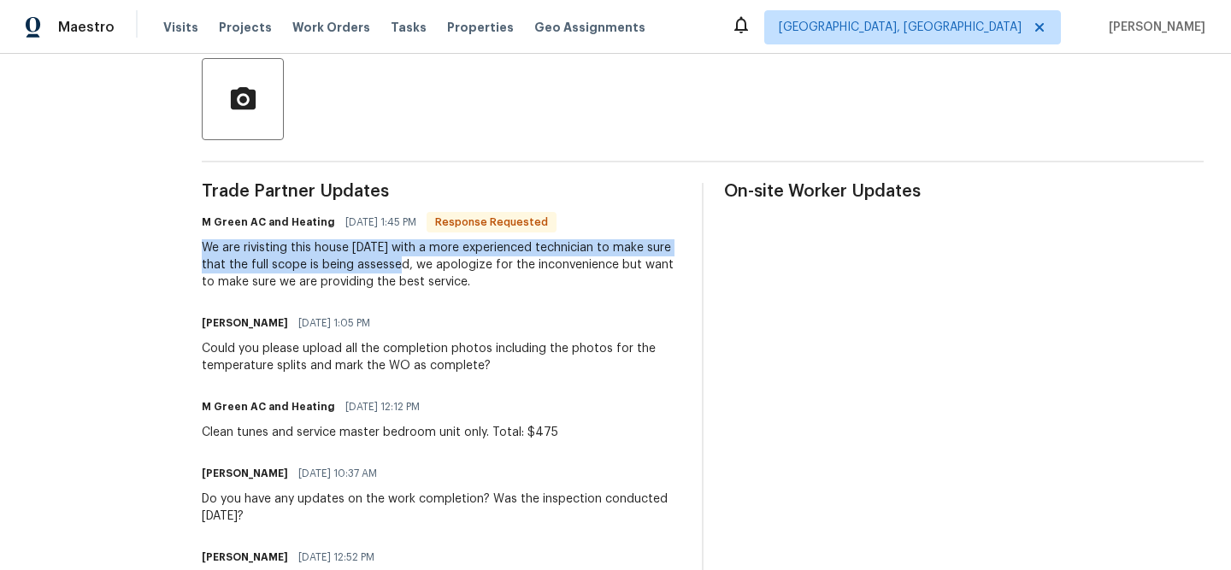
drag, startPoint x: 241, startPoint y: 242, endPoint x: 473, endPoint y: 264, distance: 232.7
click at [473, 264] on div "All work orders 619 Hammond Dr Mansfield, TX 76063 Home details Vendor Info M G…" at bounding box center [615, 248] width 1231 height 1185
copy div "We are rivisting this house today with a more experienced technician to make su…"
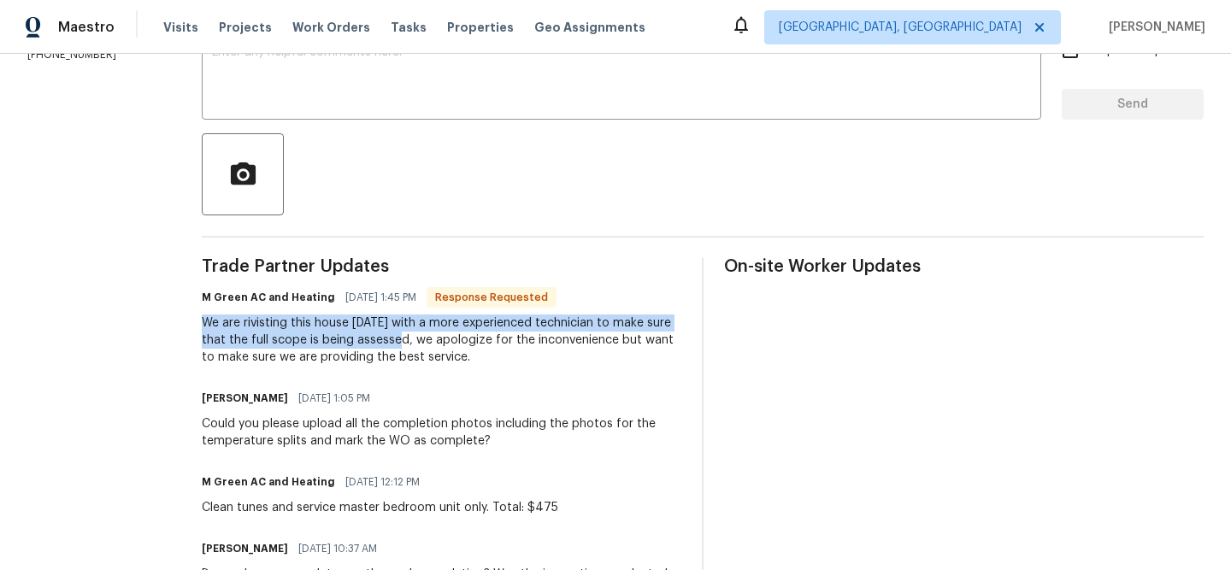
scroll to position [274, 0]
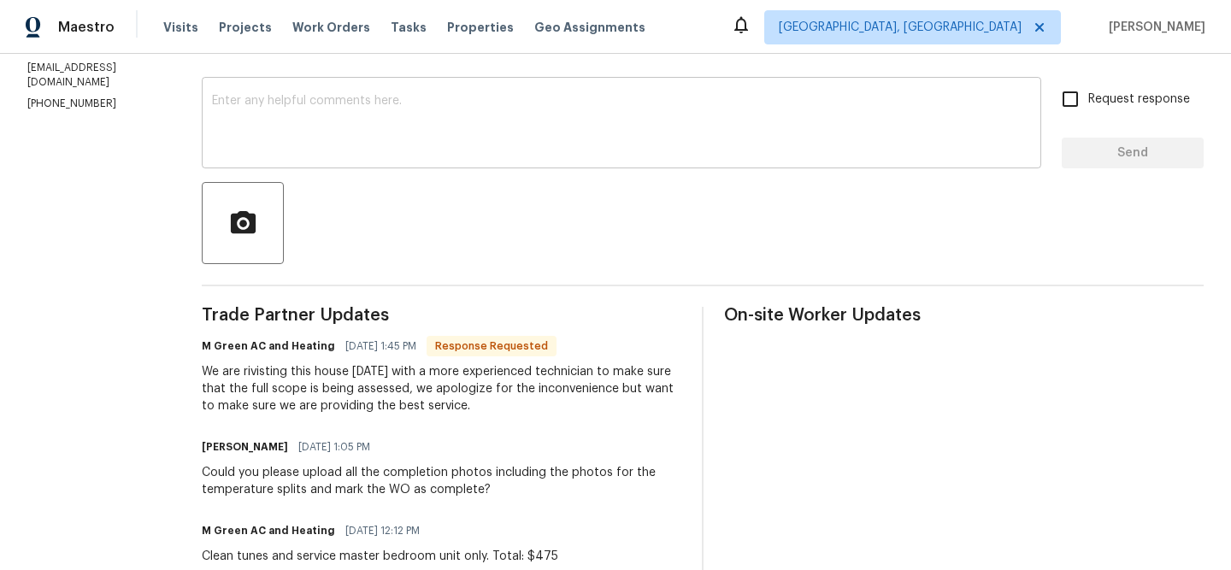
click at [313, 156] on div "x ​" at bounding box center [622, 124] width 840 height 87
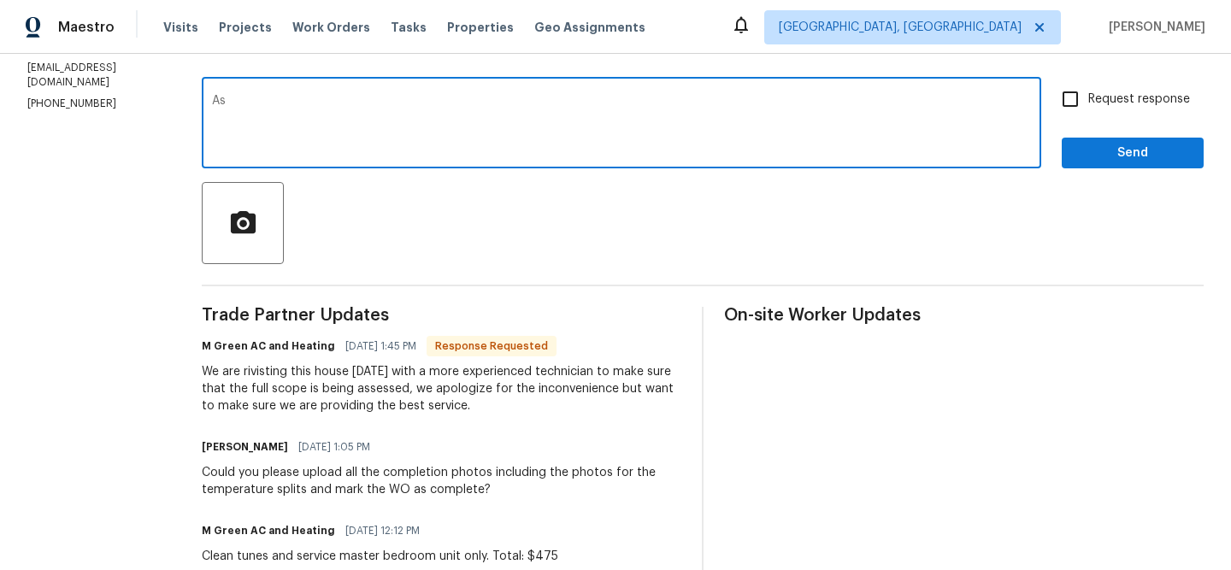
type textarea "A"
click at [78, 80] on section "All work orders 619 Hammond Dr Mansfield, TX 76063 Home details Vendor Info M G…" at bounding box center [93, 373] width 133 height 1130
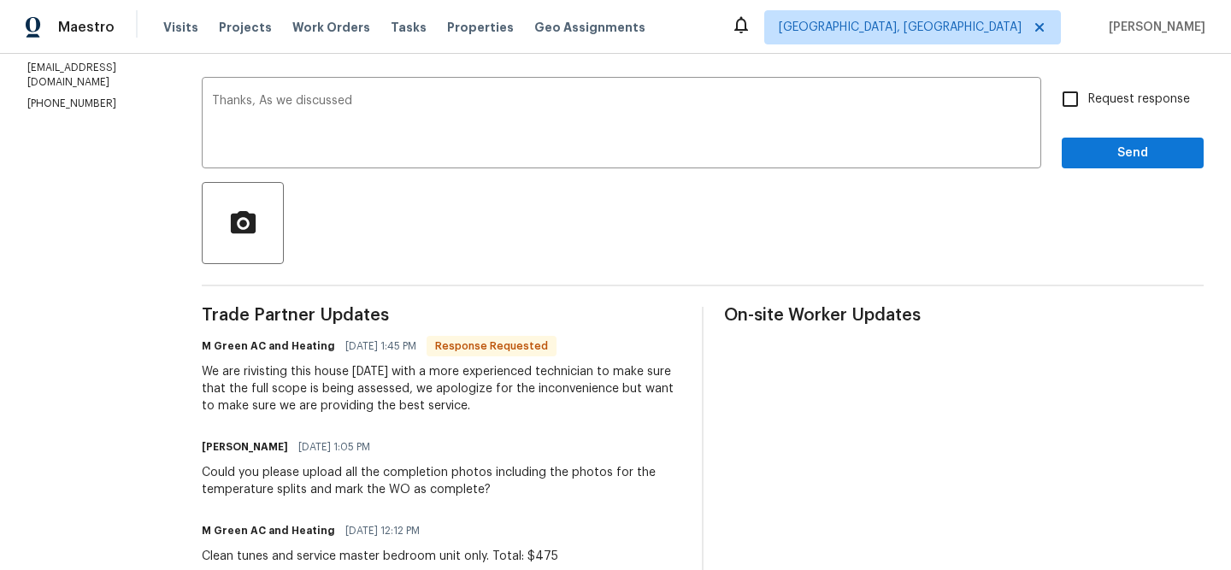
click at [78, 80] on section "All work orders 619 Hammond Dr Mansfield, TX 76063 Home details Vendor Info M G…" at bounding box center [93, 373] width 133 height 1130
copy p "(972) 415-3696"
click at [476, 111] on textarea "Thanks, As we discussed" at bounding box center [621, 125] width 819 height 60
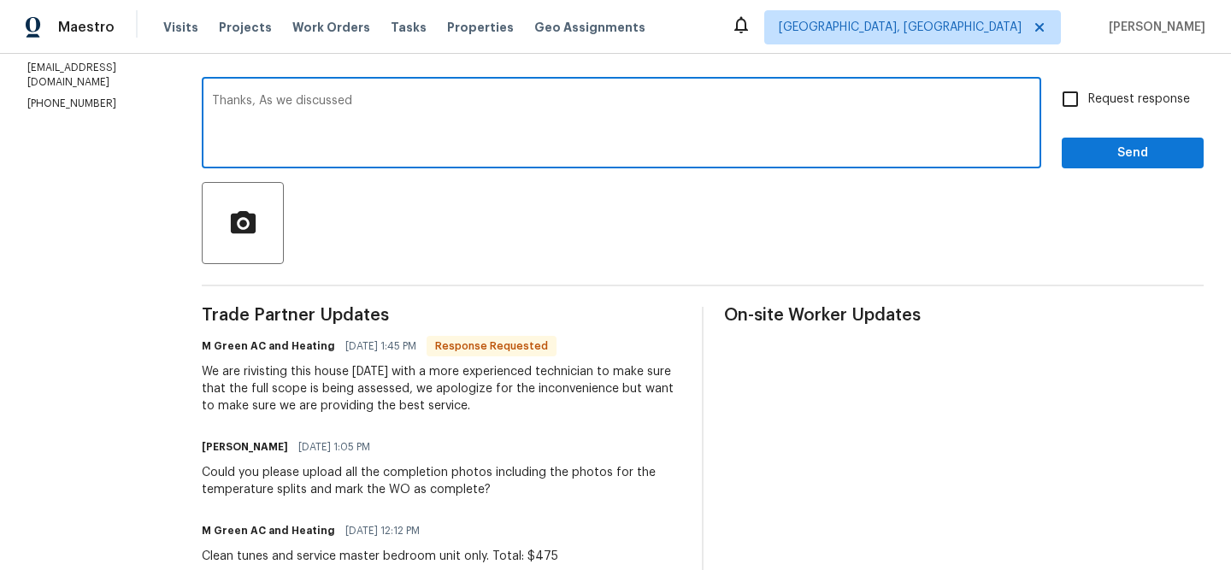
paste textarea "(972) 415-3696"
type textarea "Thanks, As we discussed (972) 415-3696, Kindly keep us posted here once the ins…"
click at [1090, 93] on span "Request response" at bounding box center [1139, 100] width 102 height 18
click at [1088, 93] on input "Request response" at bounding box center [1070, 99] width 36 height 36
checkbox input "true"
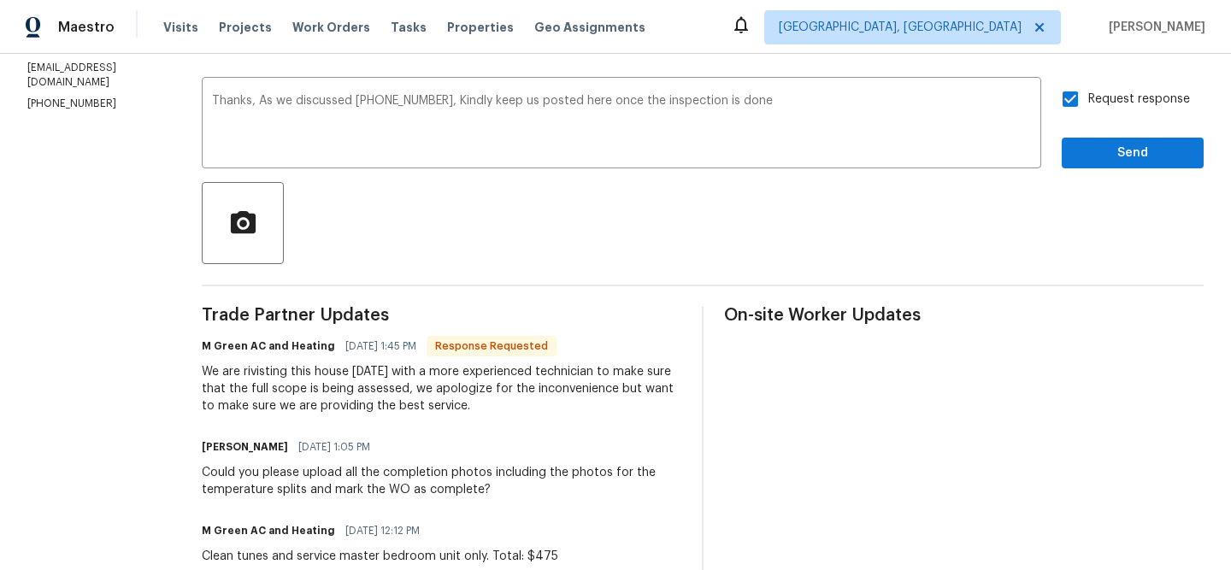
click at [1087, 133] on div "Request response Send" at bounding box center [1133, 124] width 142 height 87
click at [1087, 137] on div "Request response Send" at bounding box center [1133, 124] width 142 height 87
click at [1100, 152] on span "Send" at bounding box center [1132, 153] width 115 height 21
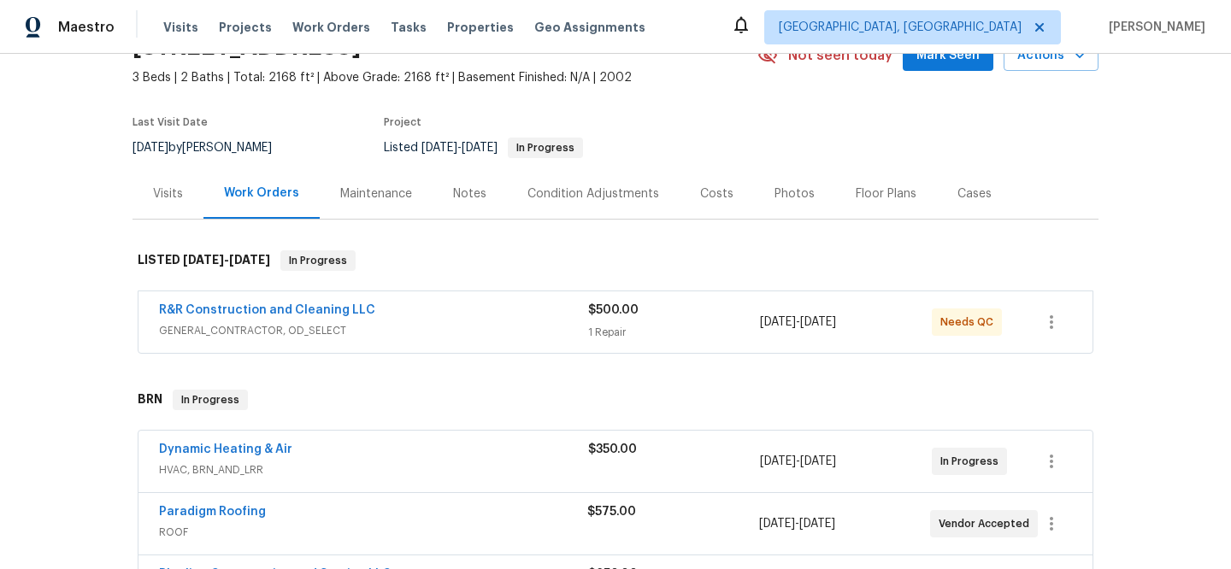
scroll to position [156, 0]
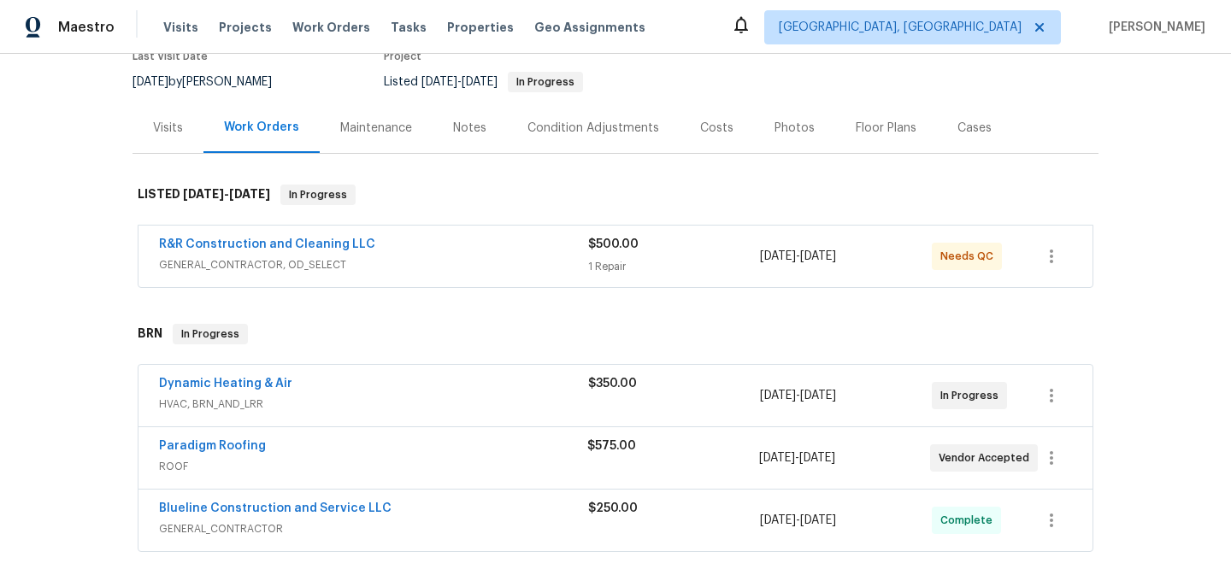
click at [219, 376] on span "Dynamic Heating & Air" at bounding box center [225, 383] width 133 height 17
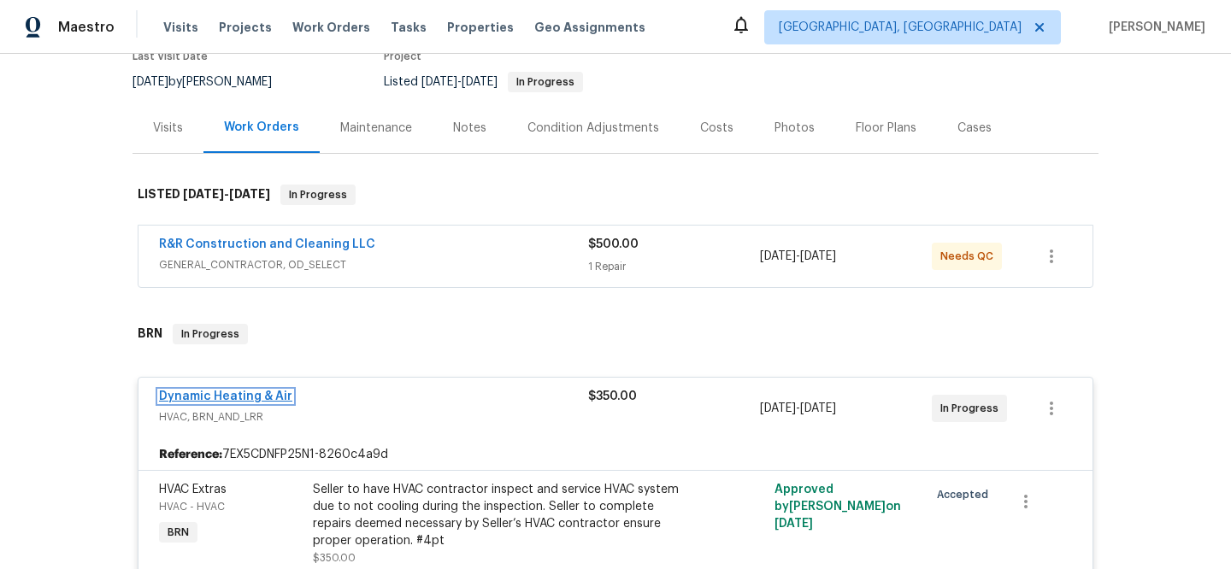
click at [208, 397] on link "Dynamic Heating & Air" at bounding box center [225, 397] width 133 height 12
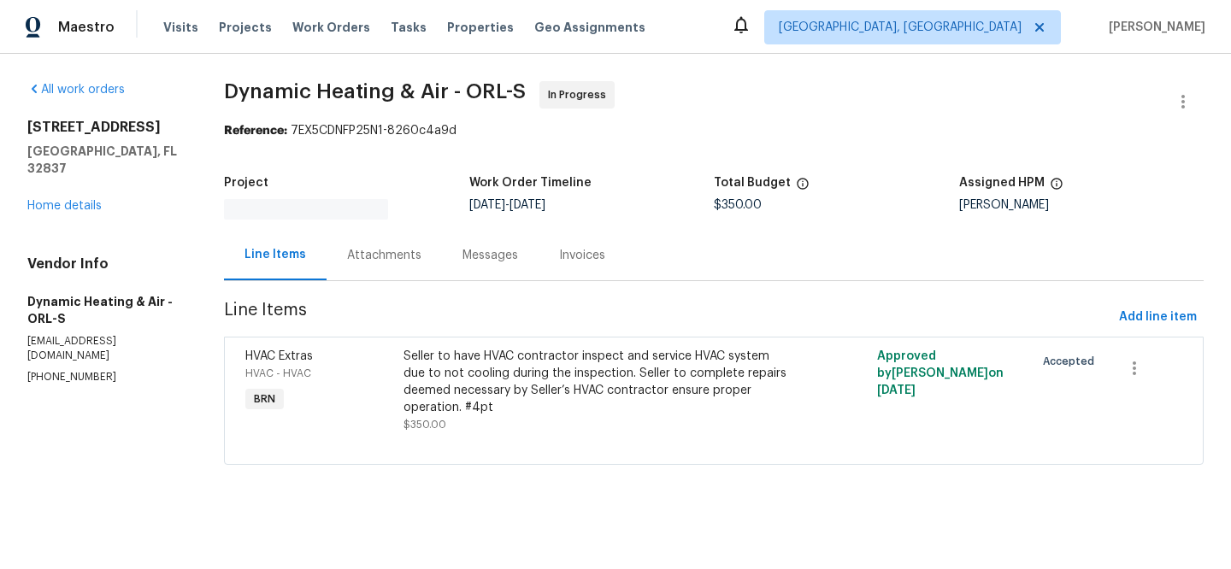
click at [376, 281] on div "Line Items Attachments Messages Invoices" at bounding box center [714, 255] width 980 height 51
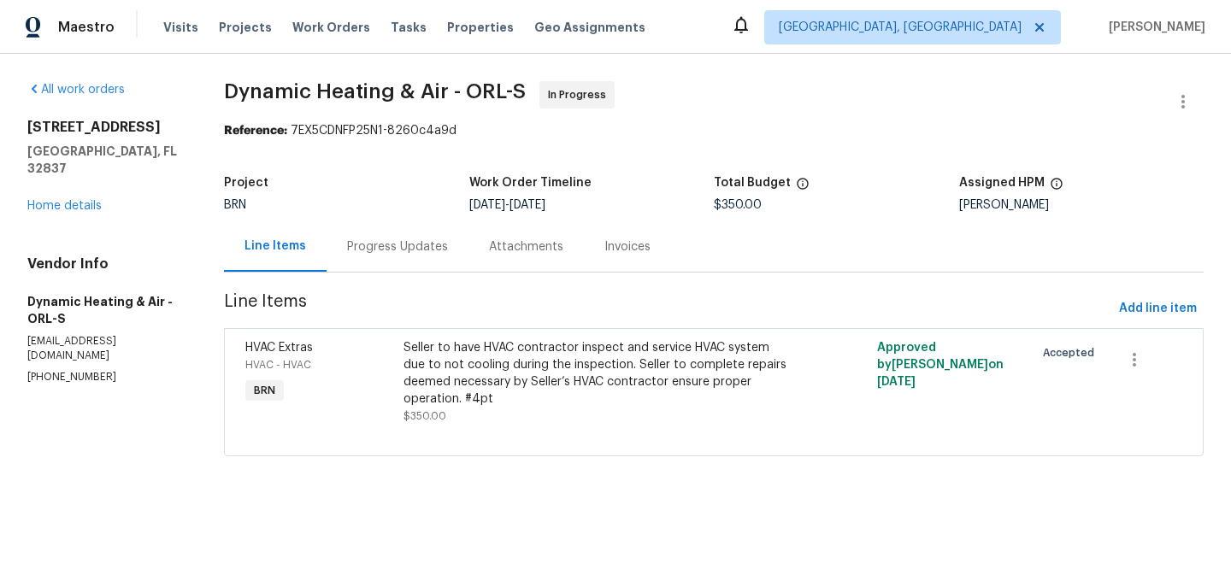
click at [361, 240] on div "Progress Updates" at bounding box center [397, 247] width 101 height 17
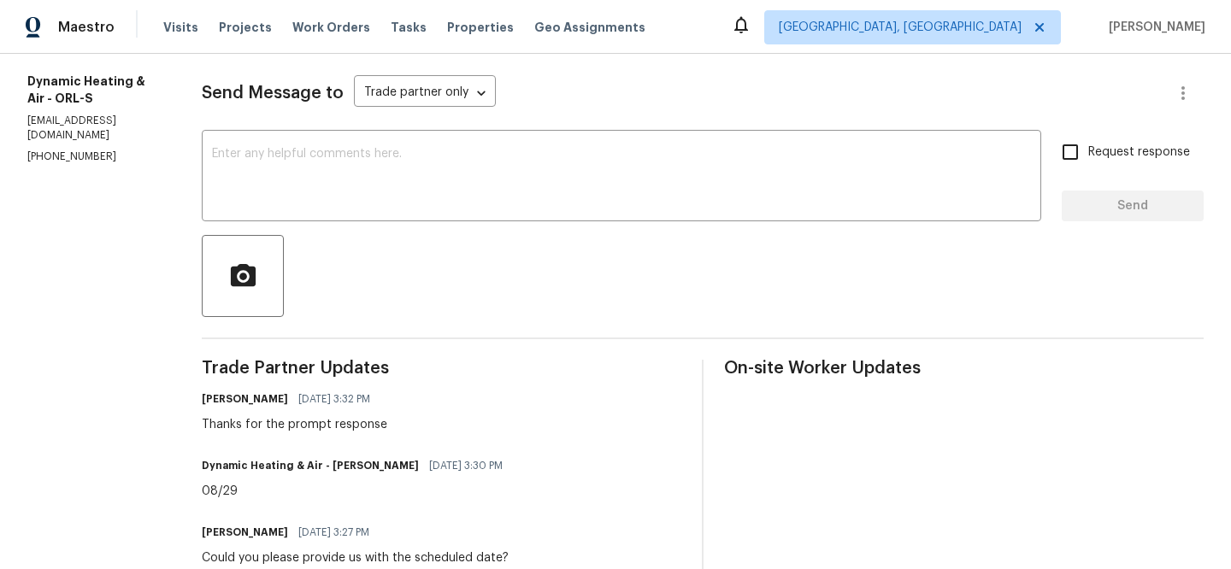
scroll to position [234, 0]
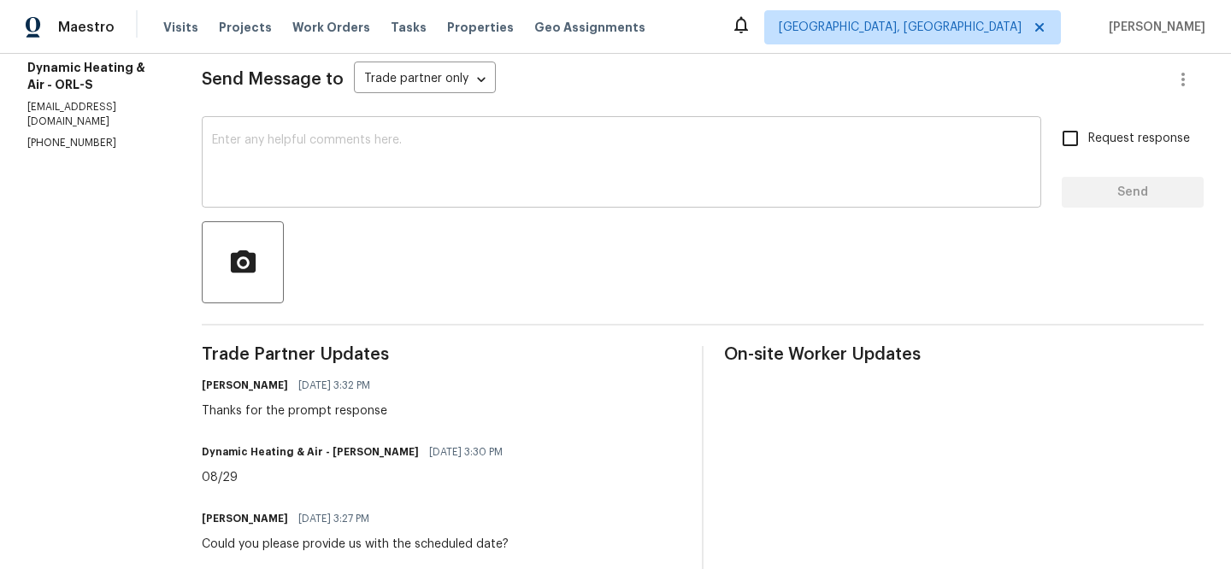
click at [383, 205] on div "x ​" at bounding box center [622, 164] width 840 height 87
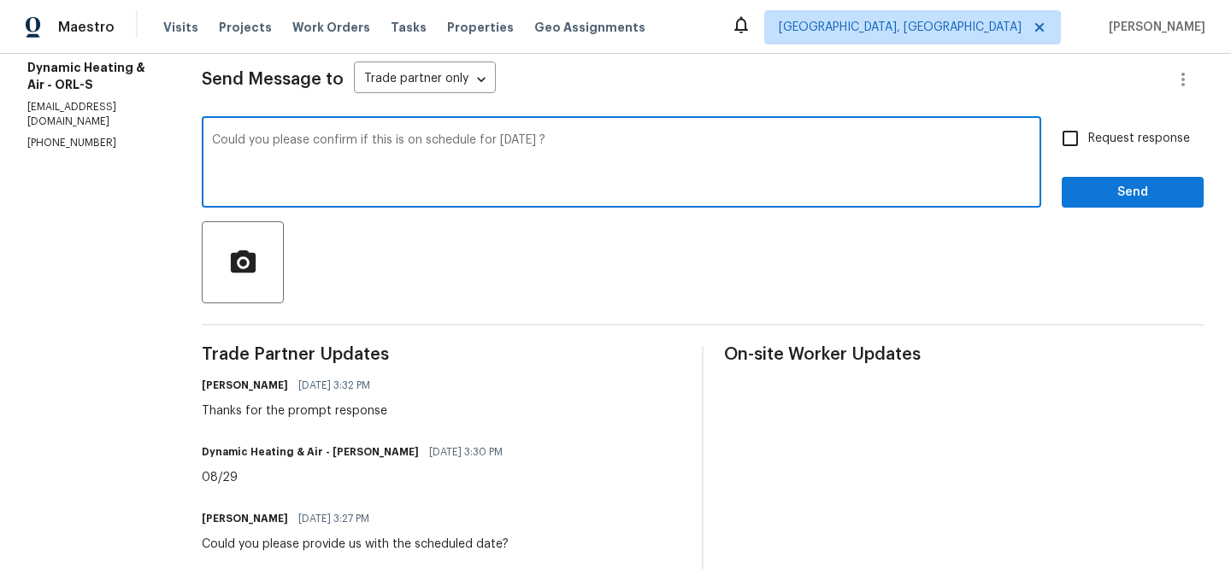
type textarea "Could you please confirm if this is on schedule for [DATE] ?"
click at [1103, 138] on span "Request response" at bounding box center [1139, 139] width 102 height 18
click at [1088, 138] on input "Request response" at bounding box center [1070, 139] width 36 height 36
checkbox input "true"
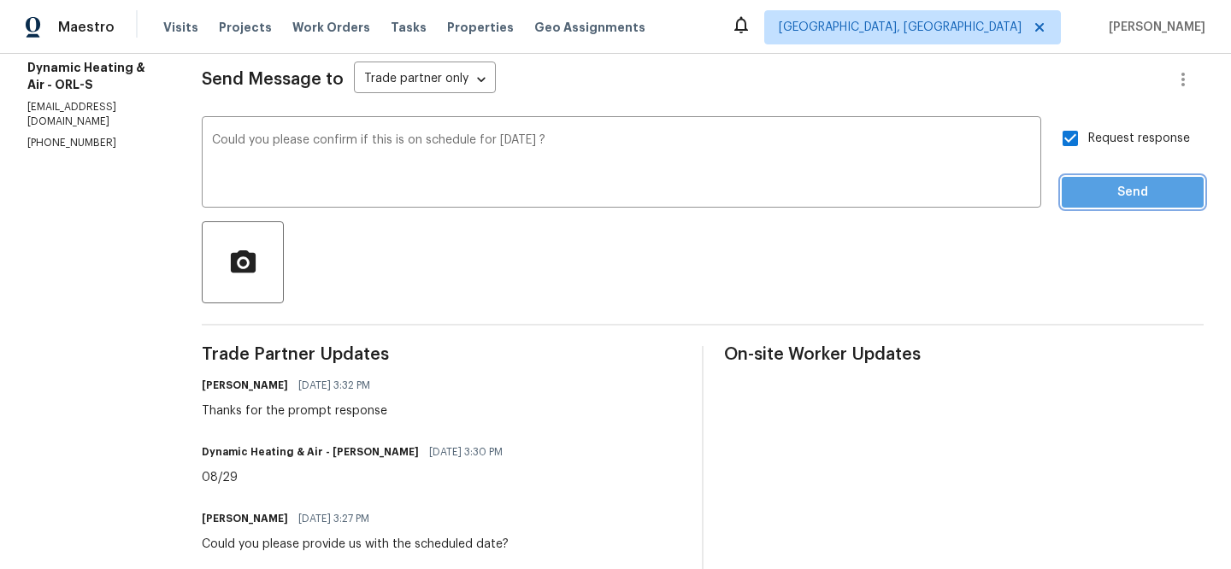
click at [1091, 183] on span "Send" at bounding box center [1132, 192] width 115 height 21
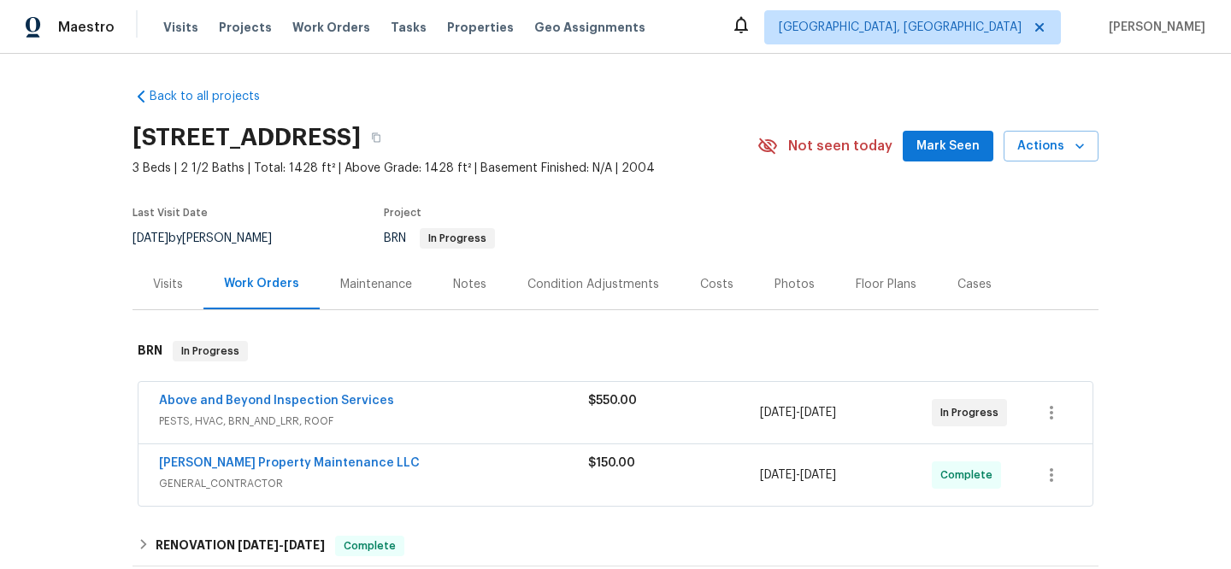
scroll to position [41, 0]
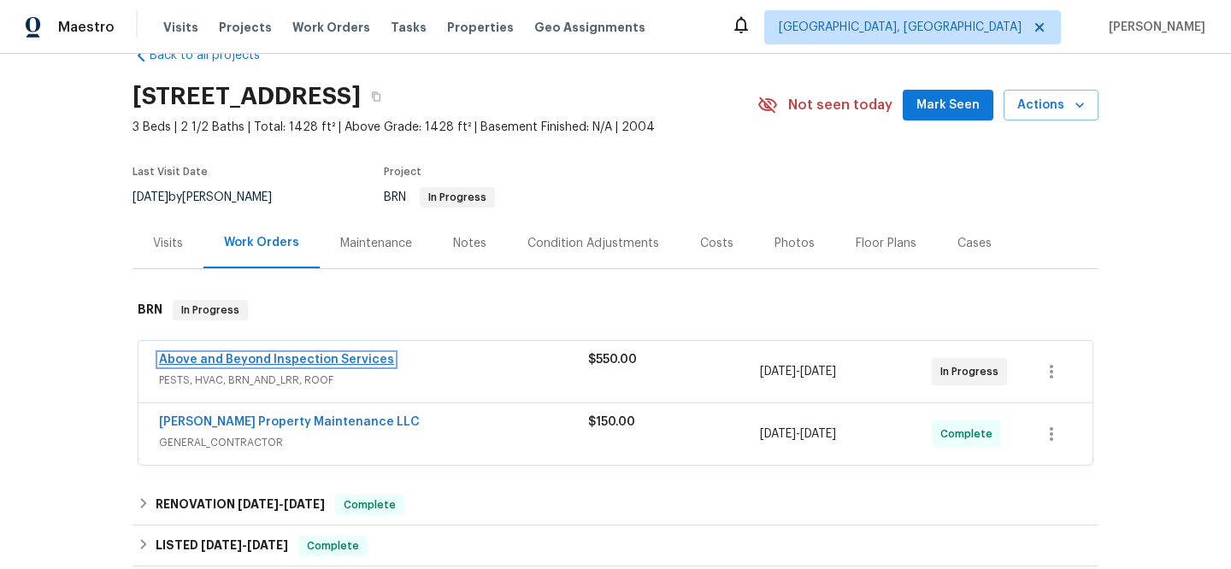
click at [195, 361] on link "Above and Beyond Inspection Services" at bounding box center [276, 360] width 235 height 12
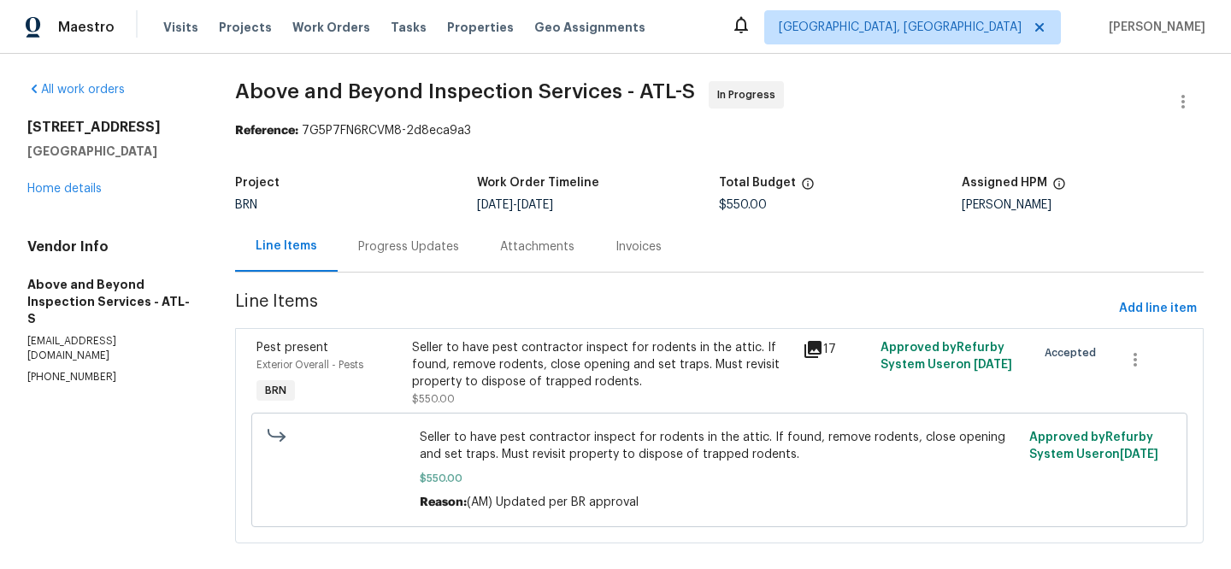
click at [397, 241] on div "Progress Updates" at bounding box center [408, 247] width 101 height 17
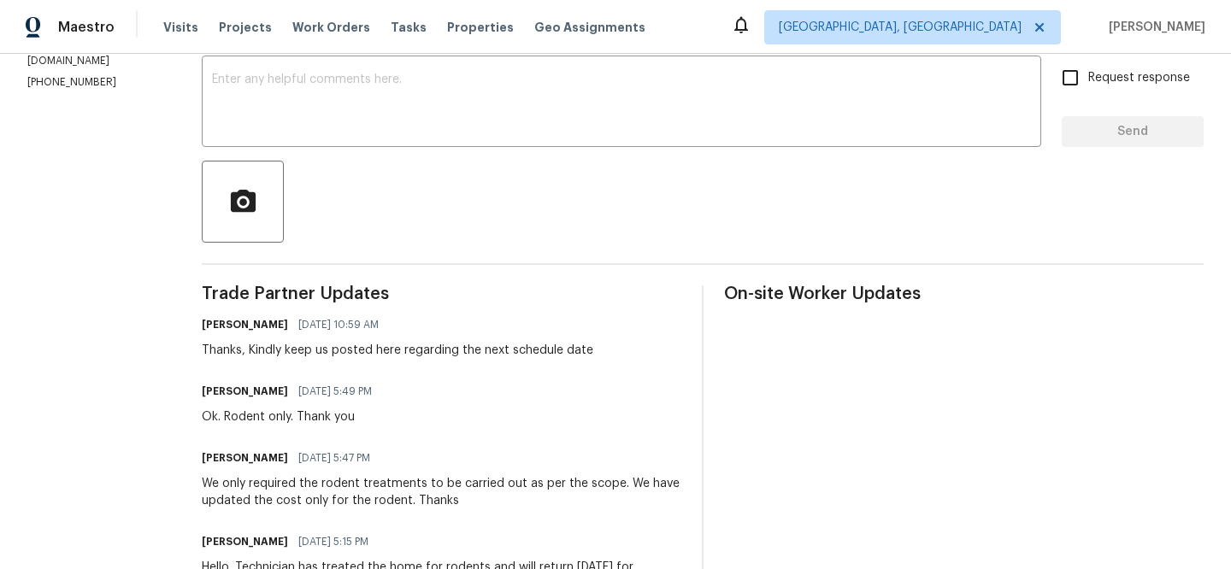
scroll to position [175, 0]
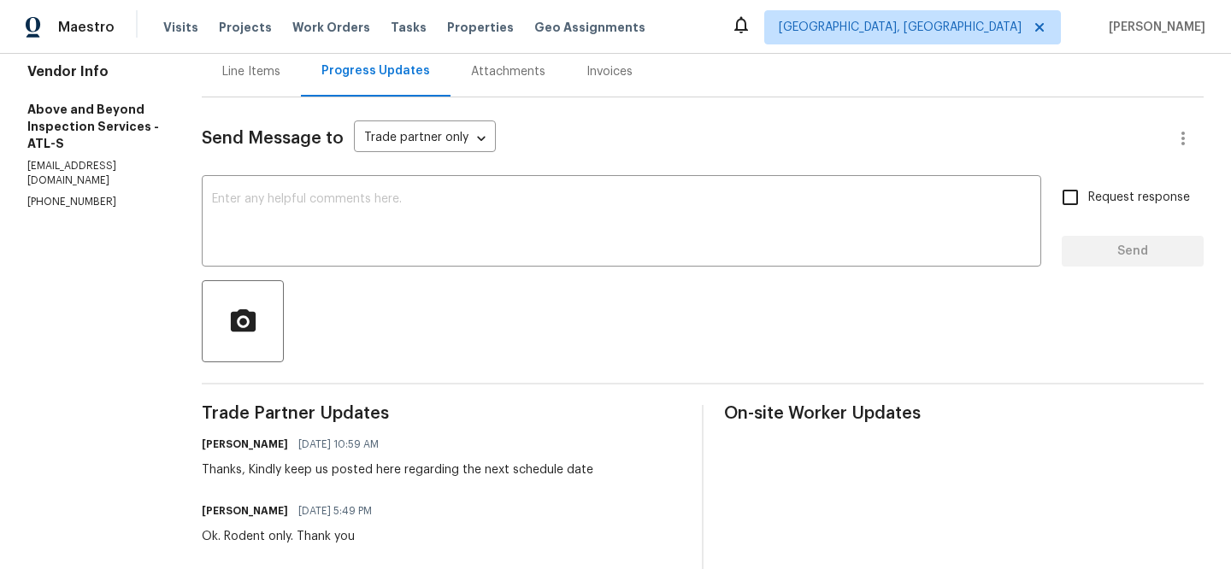
click at [97, 195] on p "(678) 763-7798" at bounding box center [93, 202] width 133 height 15
copy p "(678) 763-7798"
click at [161, 138] on div "Vendor Info Above and Beyond Inspection Services - ATL-S aboveandbeyondservices…" at bounding box center [93, 136] width 133 height 146
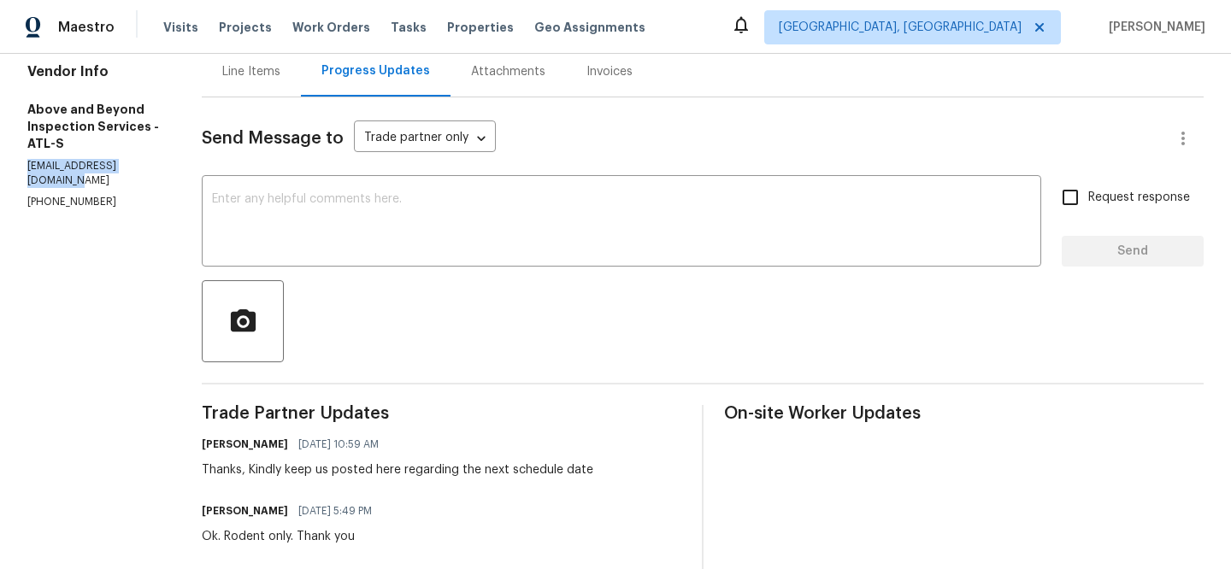
click at [161, 138] on div "Vendor Info Above and Beyond Inspection Services - ATL-S aboveandbeyondservices…" at bounding box center [93, 136] width 133 height 146
copy p "aboveandbeyondservices22@gmail.com"
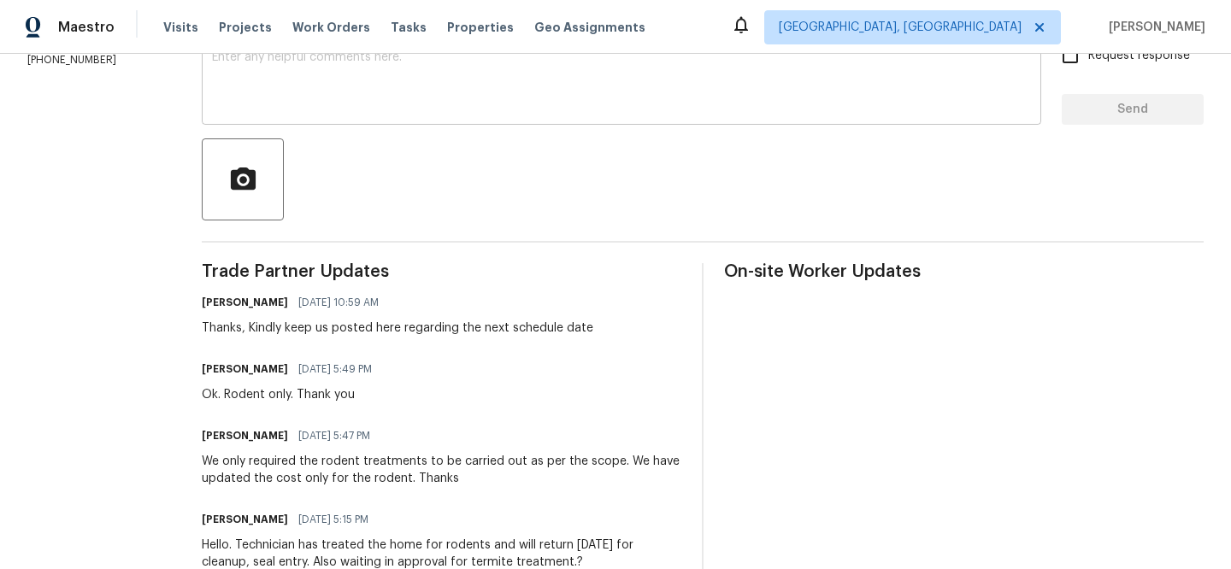
scroll to position [277, 0]
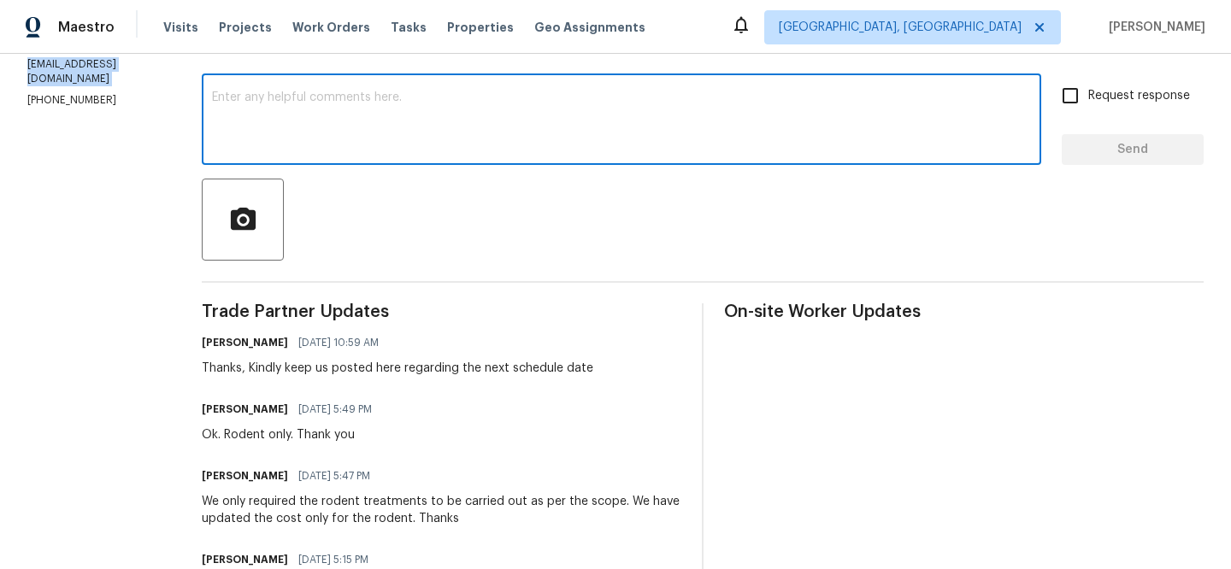
click at [315, 111] on textarea at bounding box center [621, 121] width 819 height 60
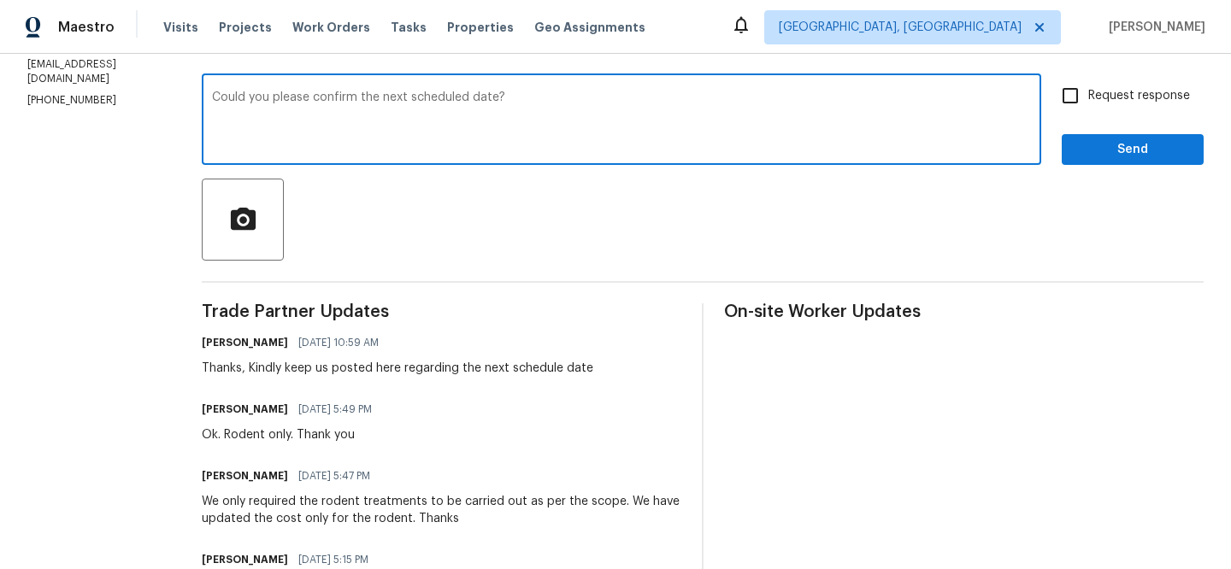
type textarea "Could you please confirm the next scheduled date?"
click at [1087, 102] on input "Request response" at bounding box center [1070, 96] width 36 height 36
checkbox input "true"
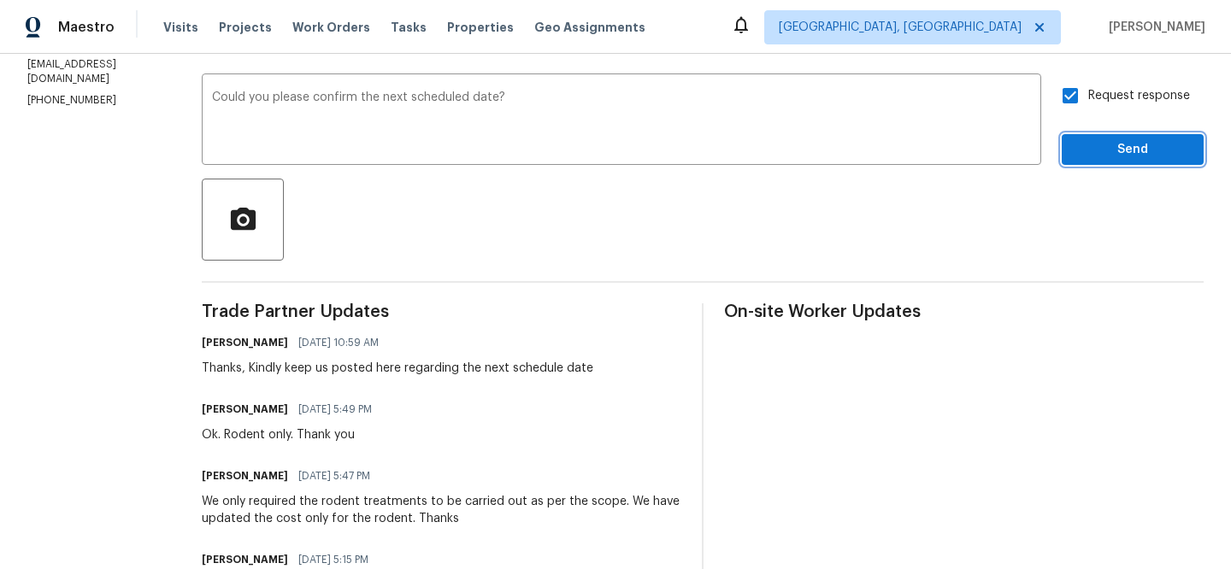
click at [1093, 161] on button "Send" at bounding box center [1133, 150] width 142 height 32
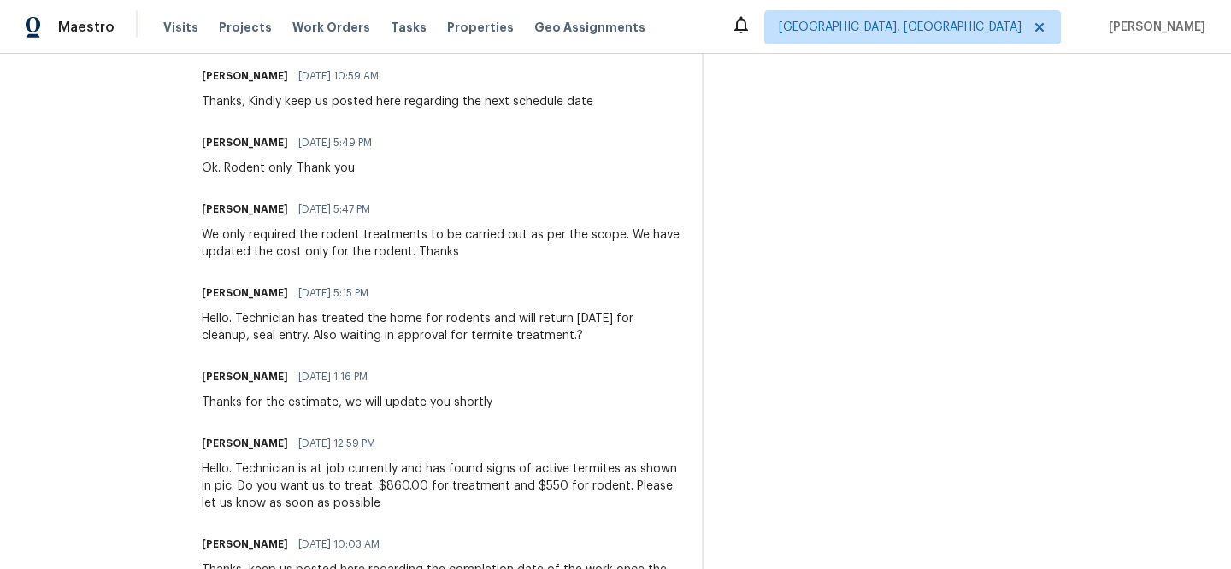
scroll to position [614, 0]
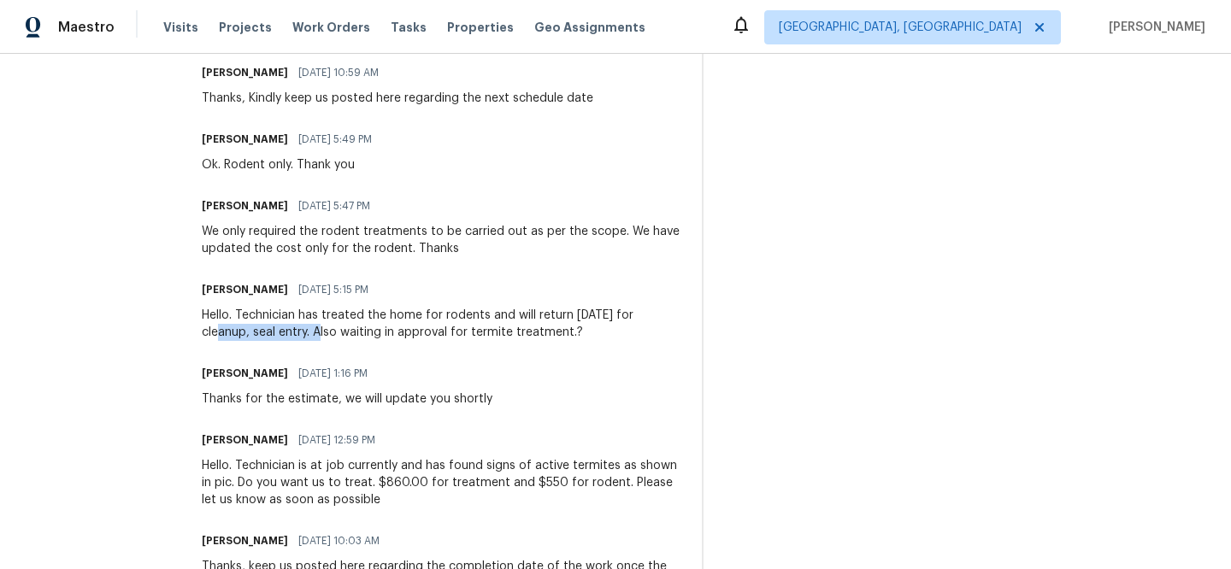
drag, startPoint x: 256, startPoint y: 330, endPoint x: 367, endPoint y: 328, distance: 110.3
click at [367, 328] on div "All work orders 11403 S Grove Dr Hampton, GA 30228 Home details Vendor Info Abo…" at bounding box center [615, 149] width 1231 height 1419
copy div "cleanup, seal entry"
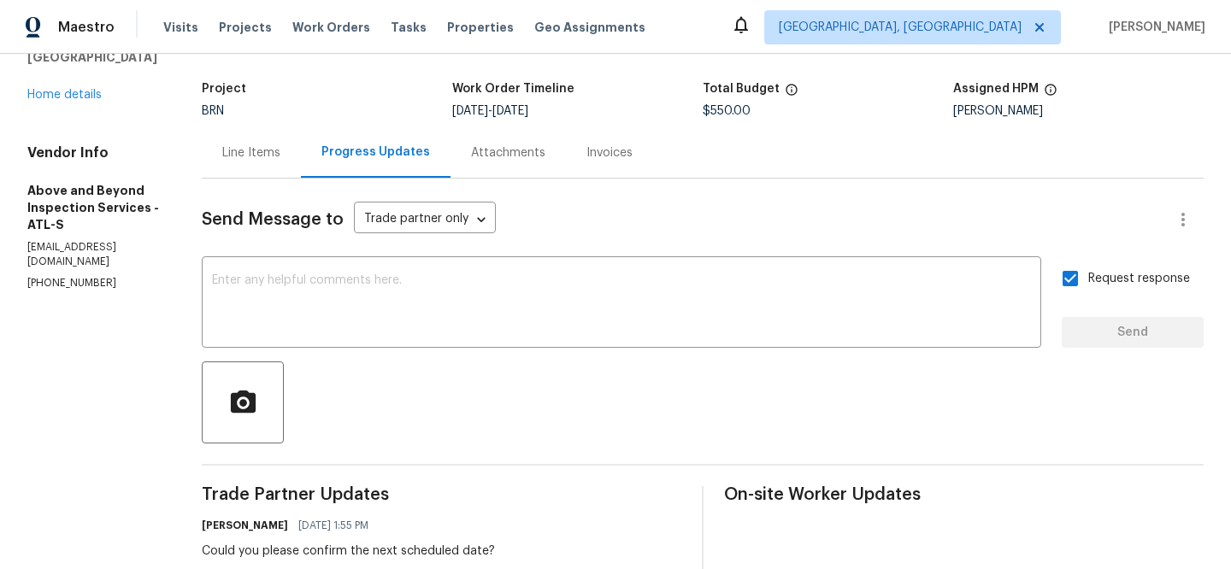
scroll to position [0, 0]
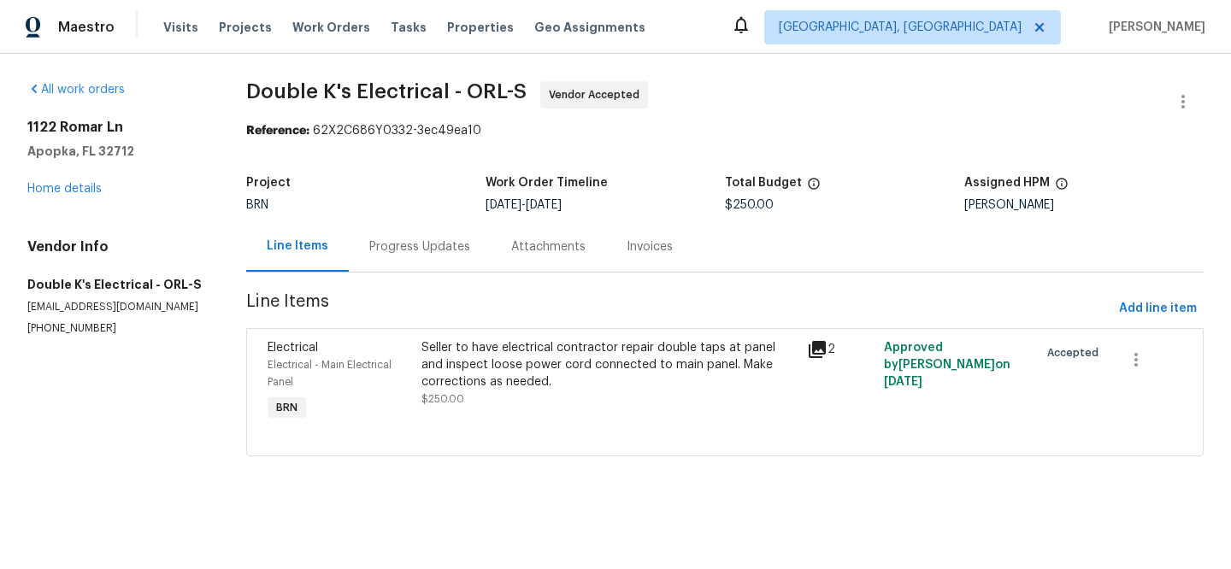
click at [386, 256] on div "Progress Updates" at bounding box center [420, 246] width 142 height 50
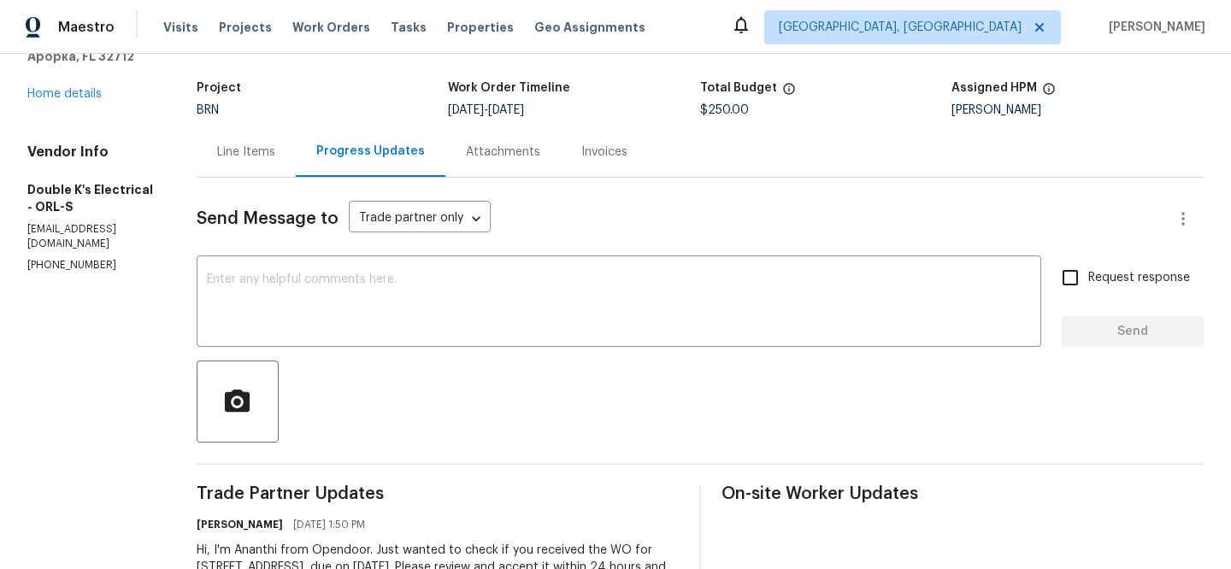
scroll to position [109, 0]
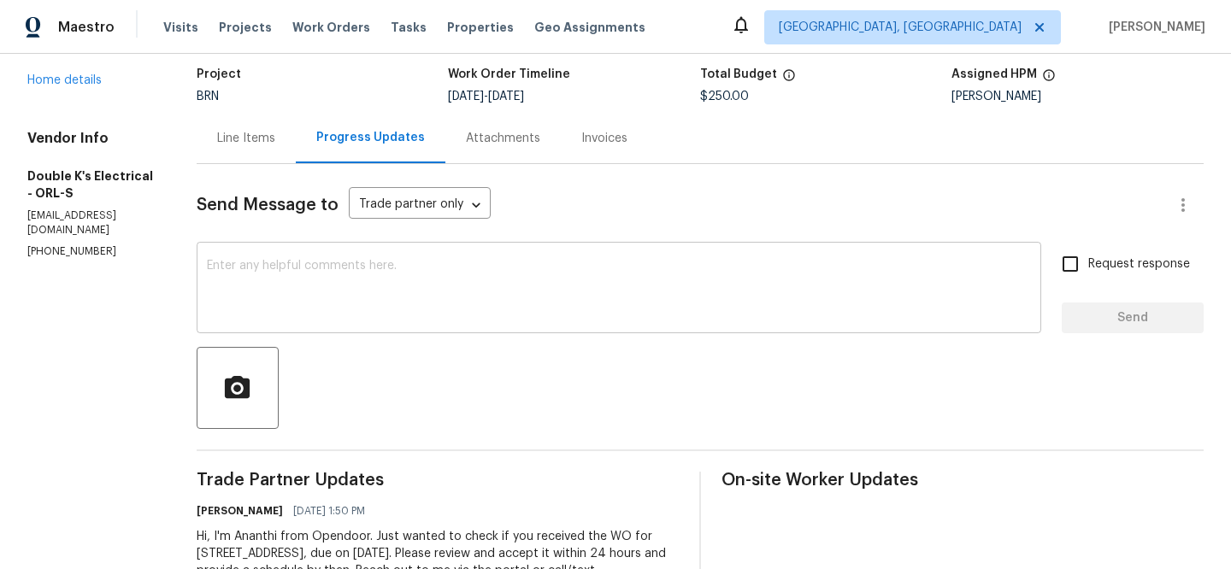
click at [365, 251] on div "x ​" at bounding box center [619, 289] width 845 height 87
paste textarea "Could you please provide us with the scheduled date?"
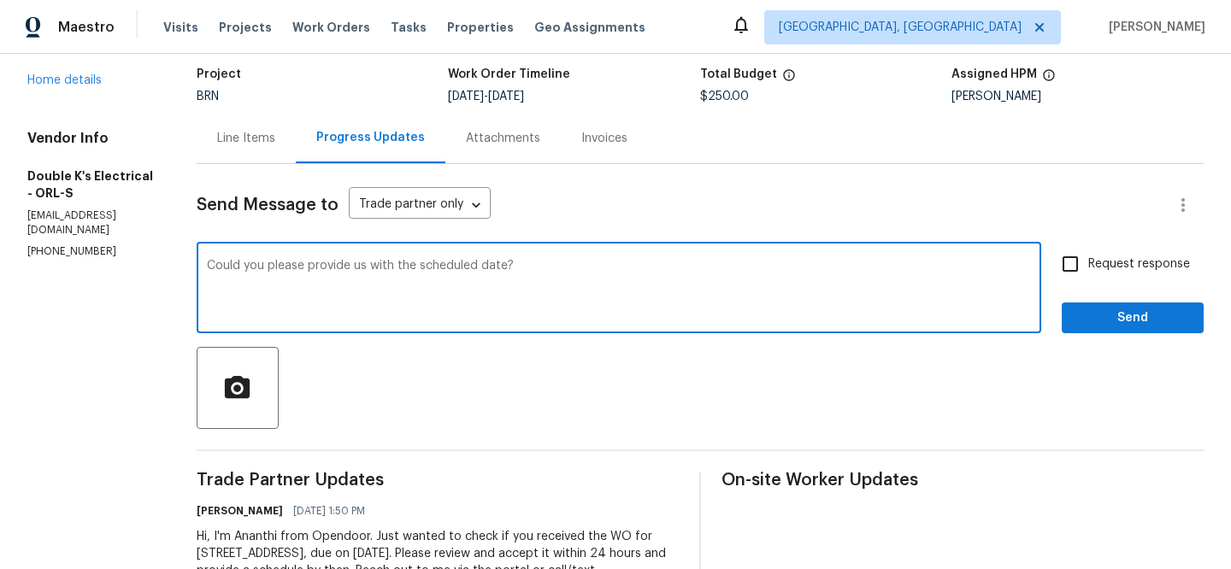
type textarea "Could you please provide us with the scheduled date?"
click at [1082, 273] on input "Request response" at bounding box center [1070, 264] width 36 height 36
checkbox input "true"
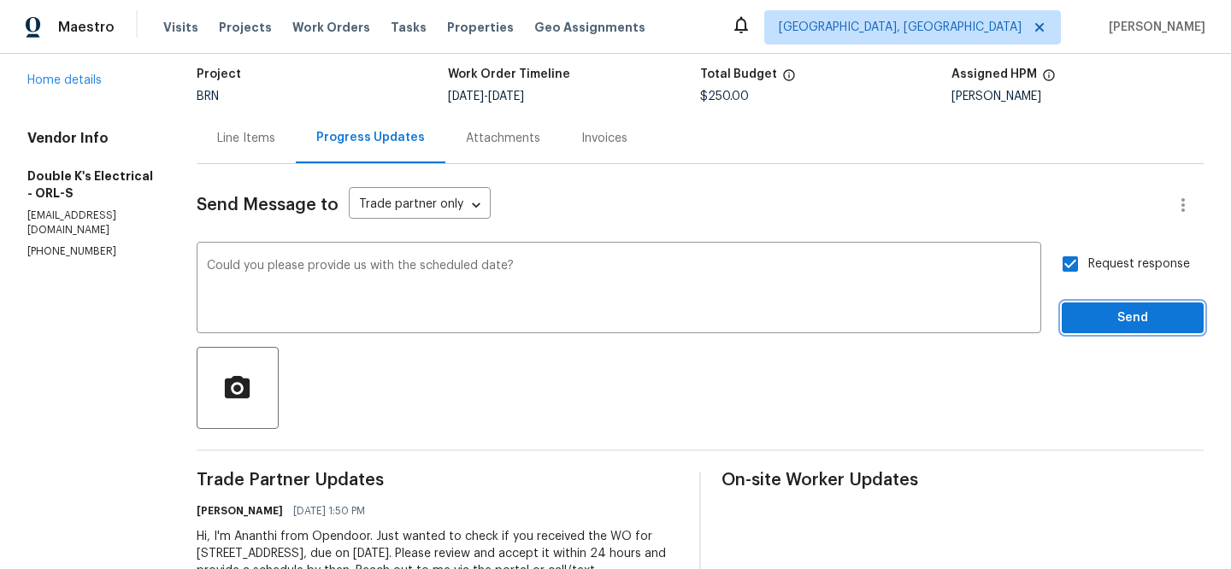
click at [1082, 316] on span "Send" at bounding box center [1132, 318] width 115 height 21
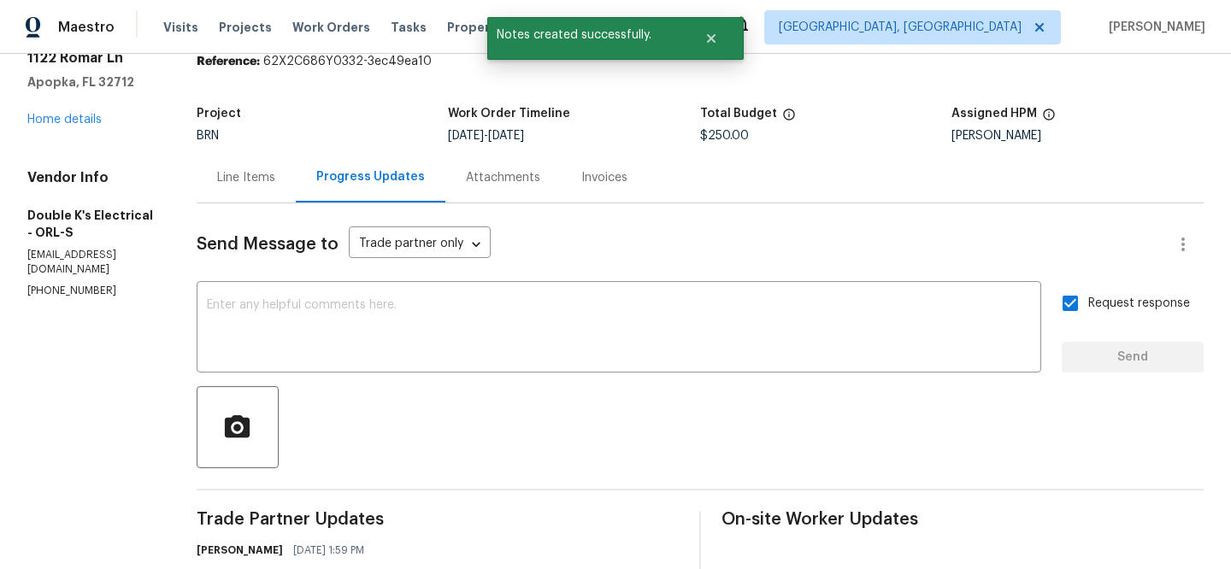
scroll to position [123, 0]
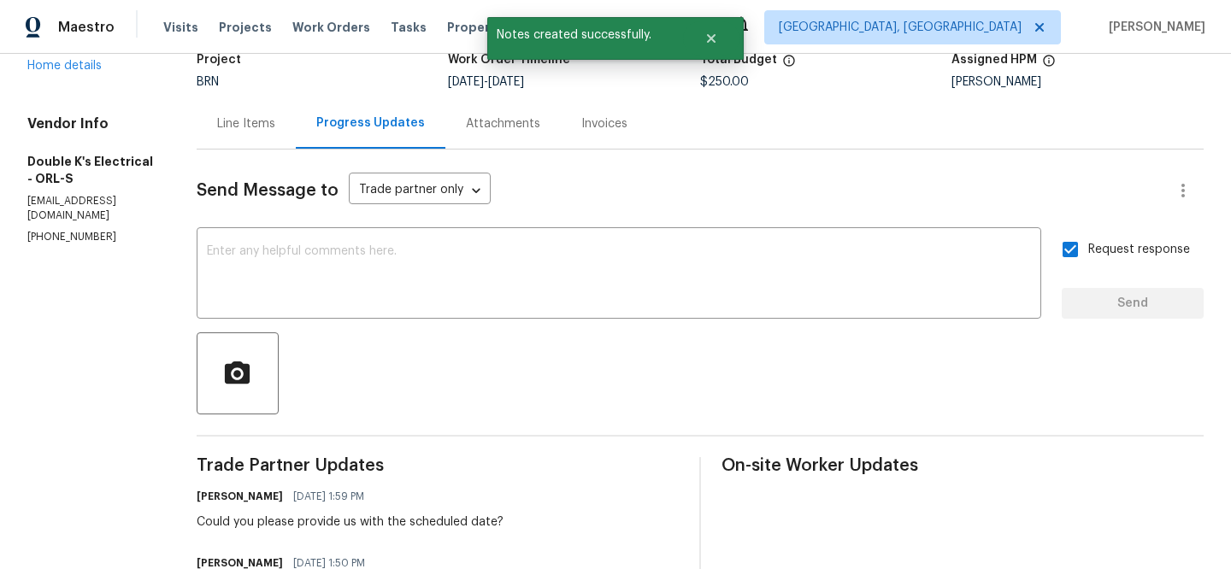
click at [9, 210] on div "All work orders [STREET_ADDRESS] Home details Vendor Info Double K's Electrical…" at bounding box center [615, 322] width 1231 height 783
click at [22, 210] on div "All work orders [STREET_ADDRESS] Home details Vendor Info Double K's Electrical…" at bounding box center [615, 322] width 1231 height 783
copy p "[PHONE_NUMBER]"
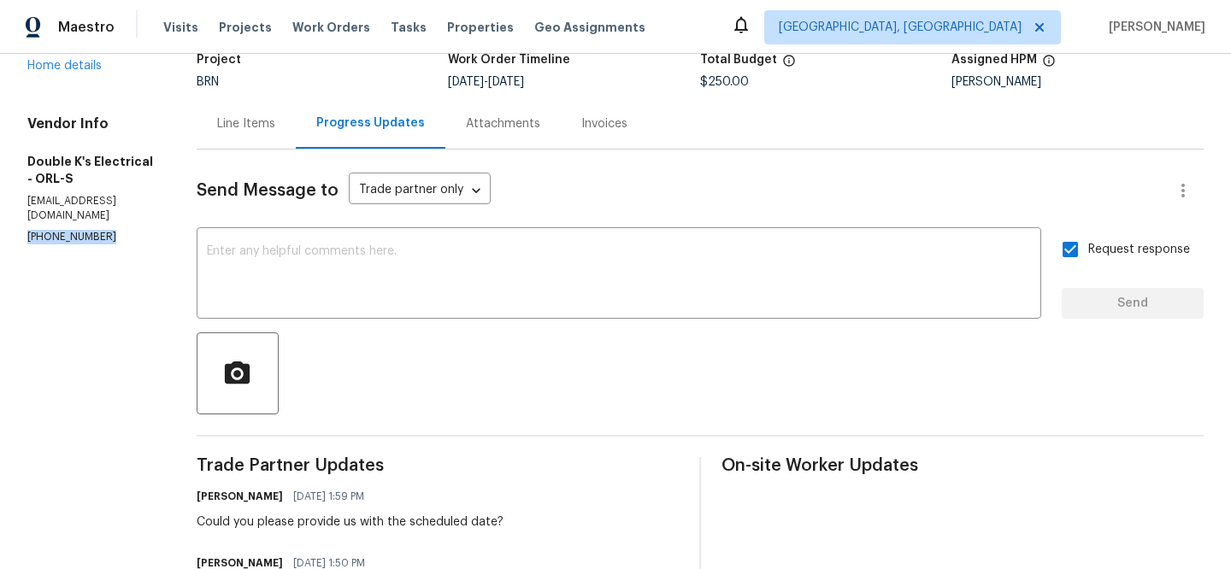
scroll to position [0, 0]
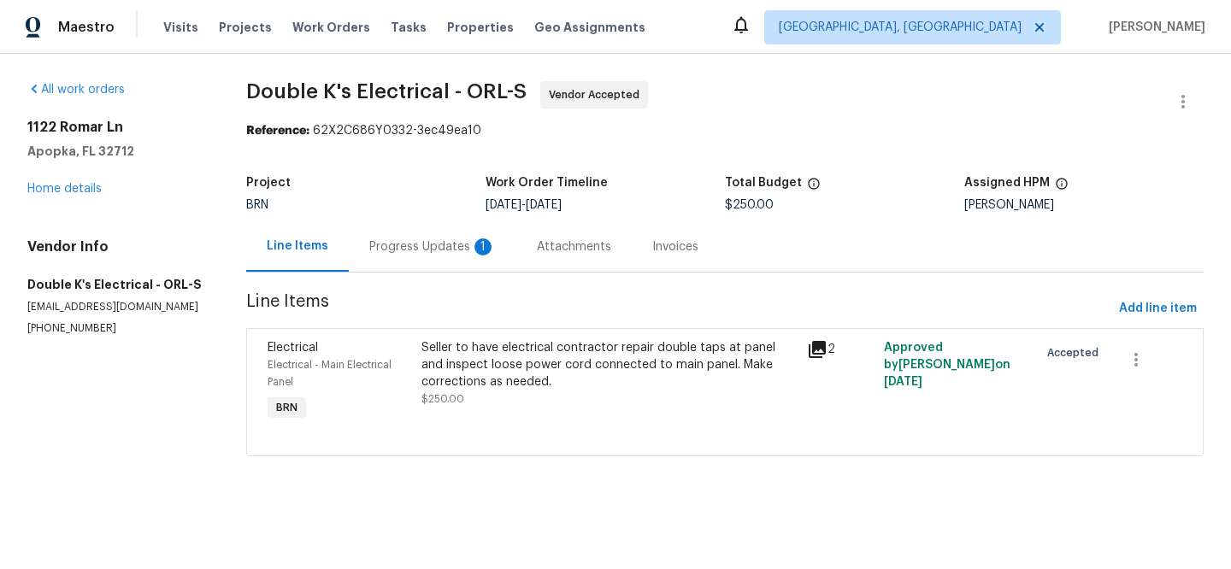
click at [387, 290] on section "Double K's Electrical - ORL-S Vendor Accepted Reference: 62X2C686Y0332-3ec49ea1…" at bounding box center [725, 279] width 958 height 396
click at [394, 269] on div "Progress Updates 1" at bounding box center [433, 246] width 168 height 50
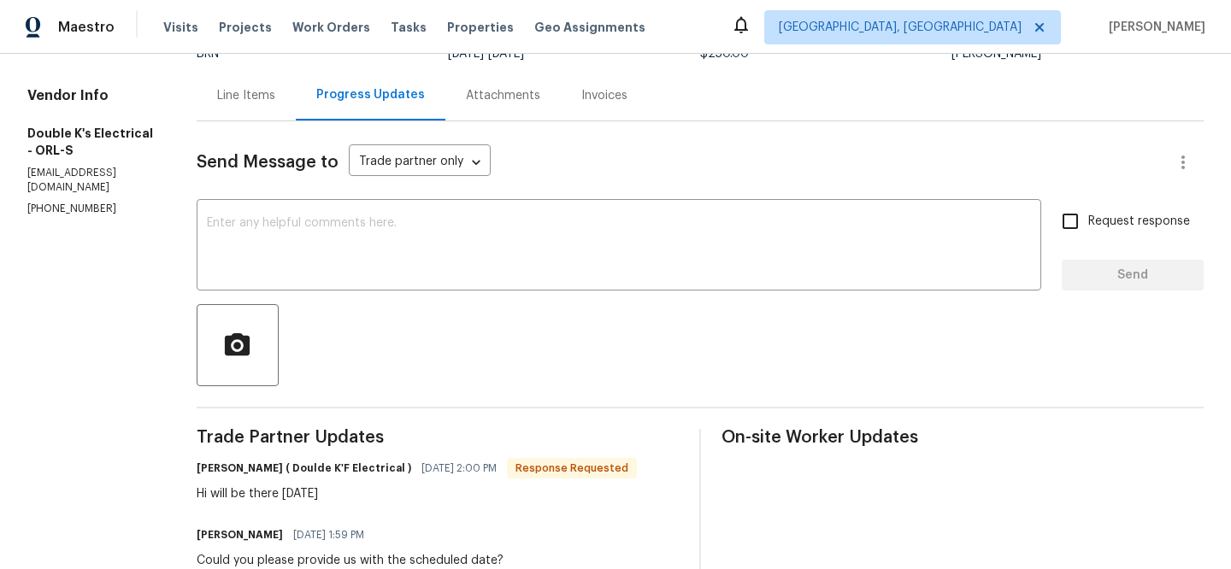
scroll to position [167, 0]
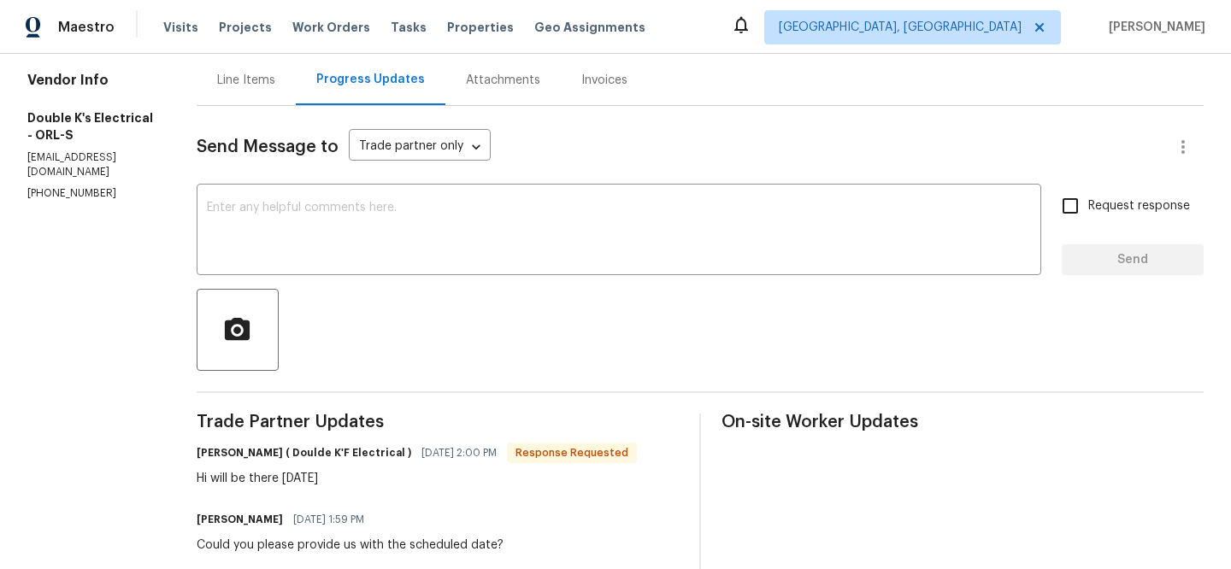
click at [339, 305] on div at bounding box center [700, 330] width 1007 height 82
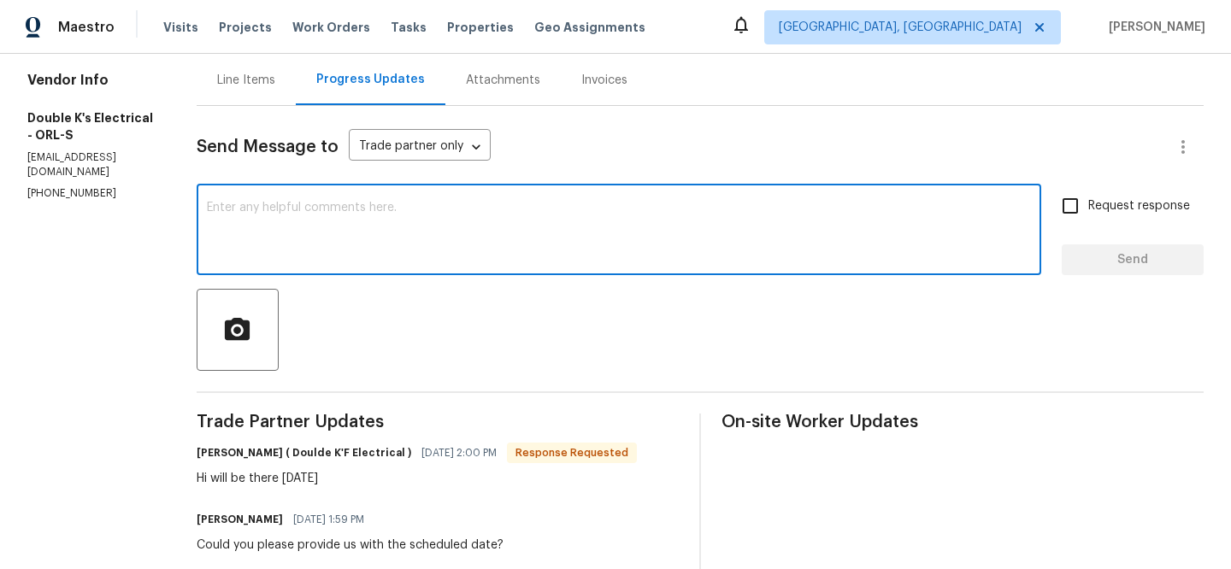
click at [339, 210] on textarea at bounding box center [619, 232] width 824 height 60
type textarea "Thanks for the prompt response"
click at [1123, 203] on span "Request response" at bounding box center [1139, 206] width 102 height 18
click at [1088, 203] on input "Request response" at bounding box center [1070, 206] width 36 height 36
checkbox input "true"
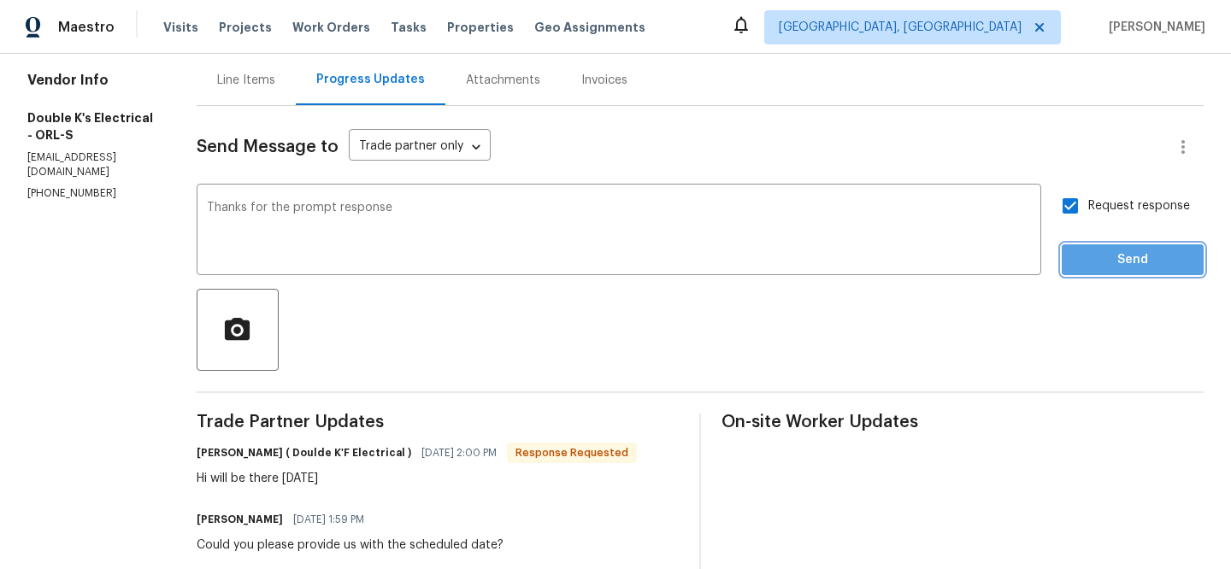
click at [1099, 252] on span "Send" at bounding box center [1132, 260] width 115 height 21
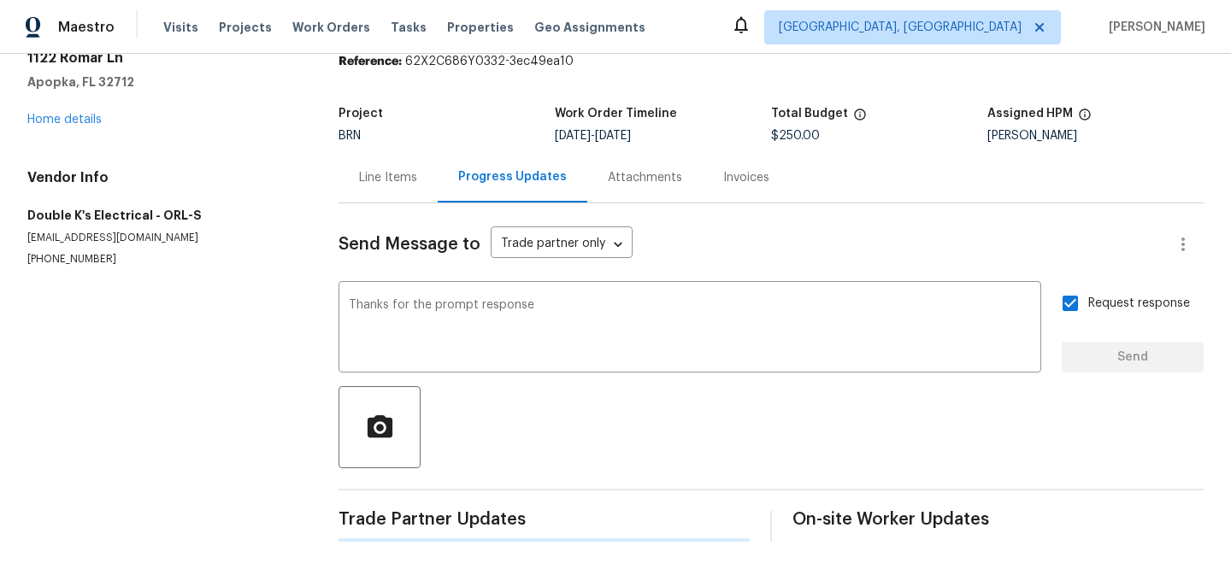
scroll to position [0, 0]
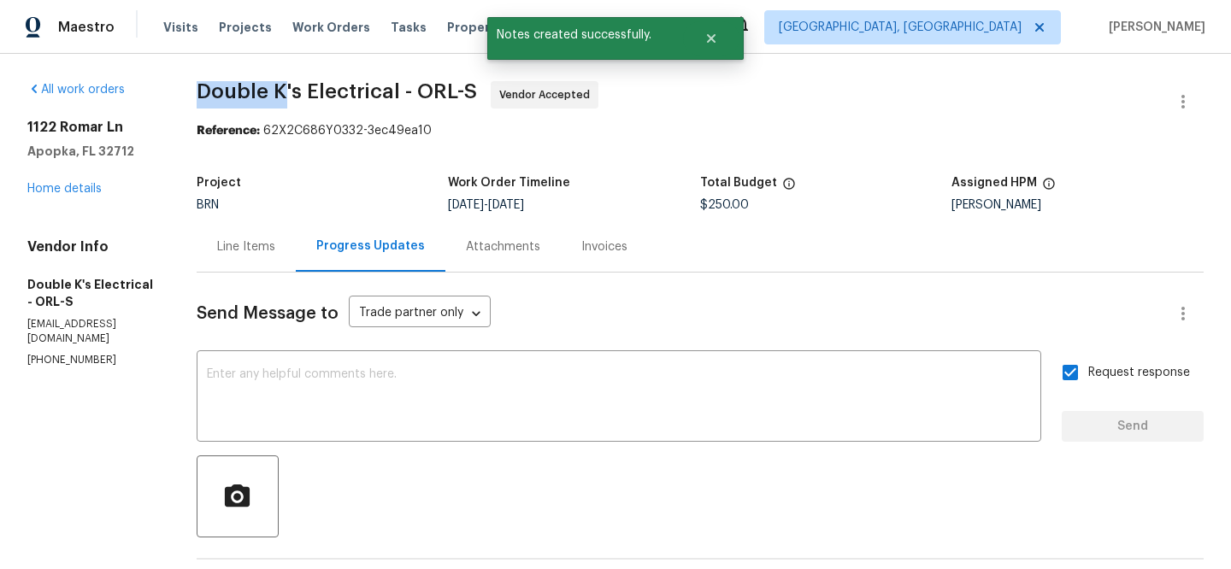
drag, startPoint x: 209, startPoint y: 89, endPoint x: 295, endPoint y: 89, distance: 86.3
click at [295, 89] on div "All work orders [STREET_ADDRESS] Home details Vendor Info Double K's Electrical…" at bounding box center [615, 512] width 1231 height 916
copy span "Double K"
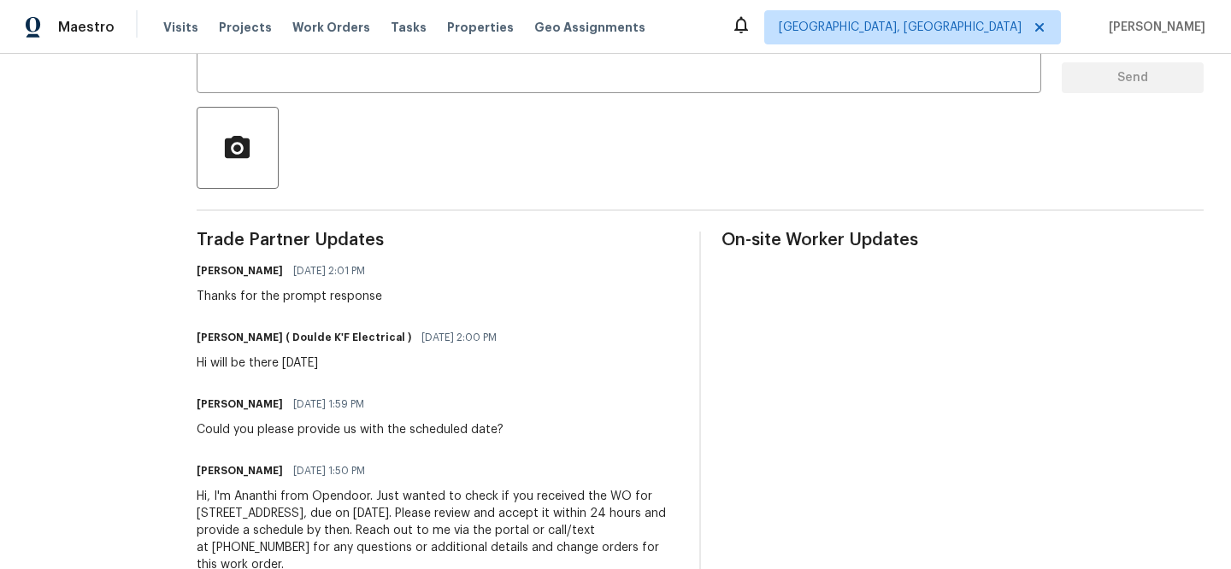
scroll to position [363, 0]
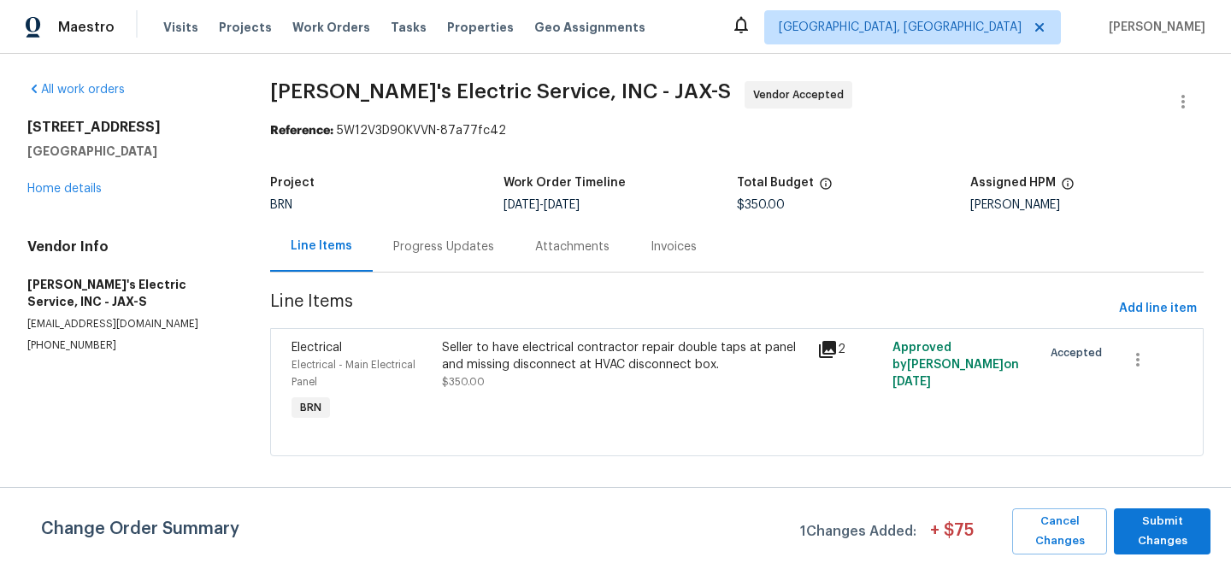
click at [427, 250] on div "Progress Updates" at bounding box center [443, 247] width 101 height 17
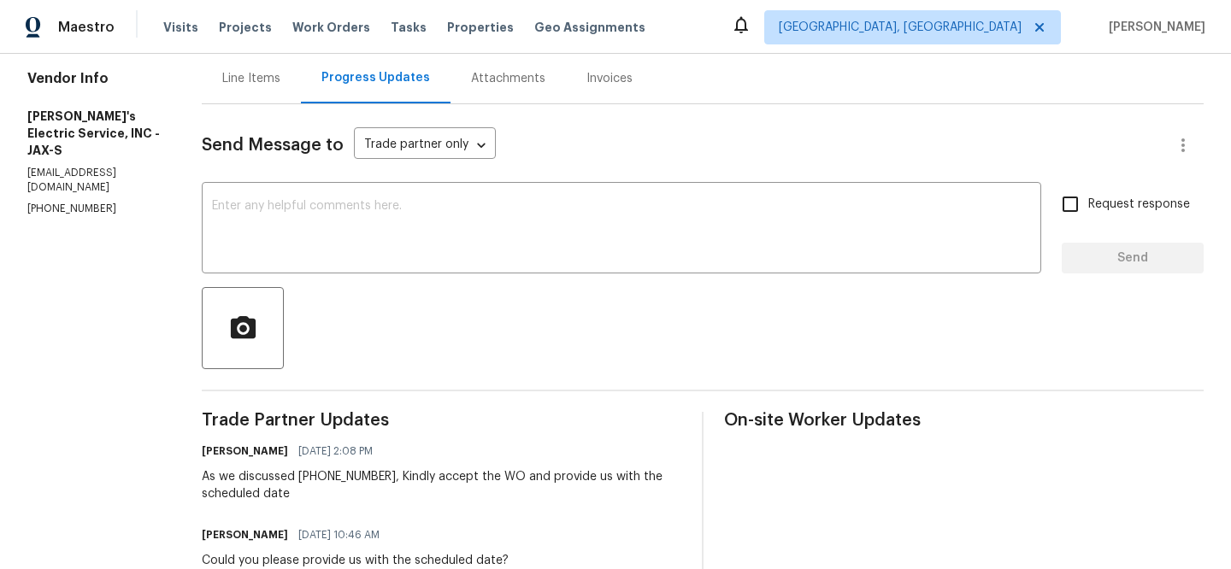
scroll to position [179, 0]
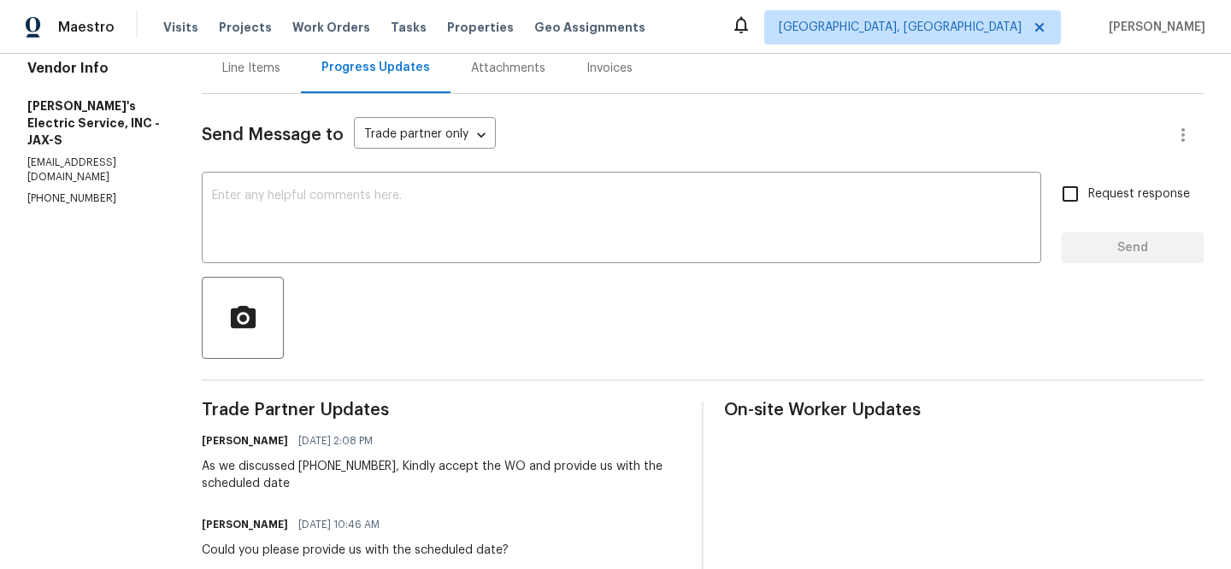
click at [42, 205] on p "[PHONE_NUMBER]" at bounding box center [93, 199] width 133 height 15
copy p "[PHONE_NUMBER]"
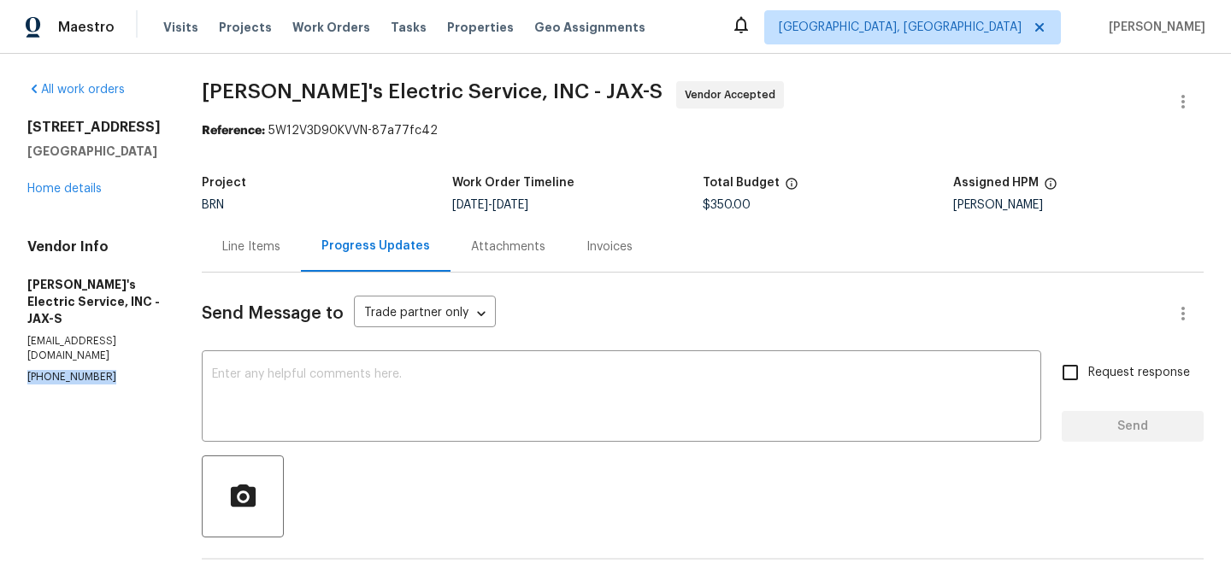
scroll to position [199, 0]
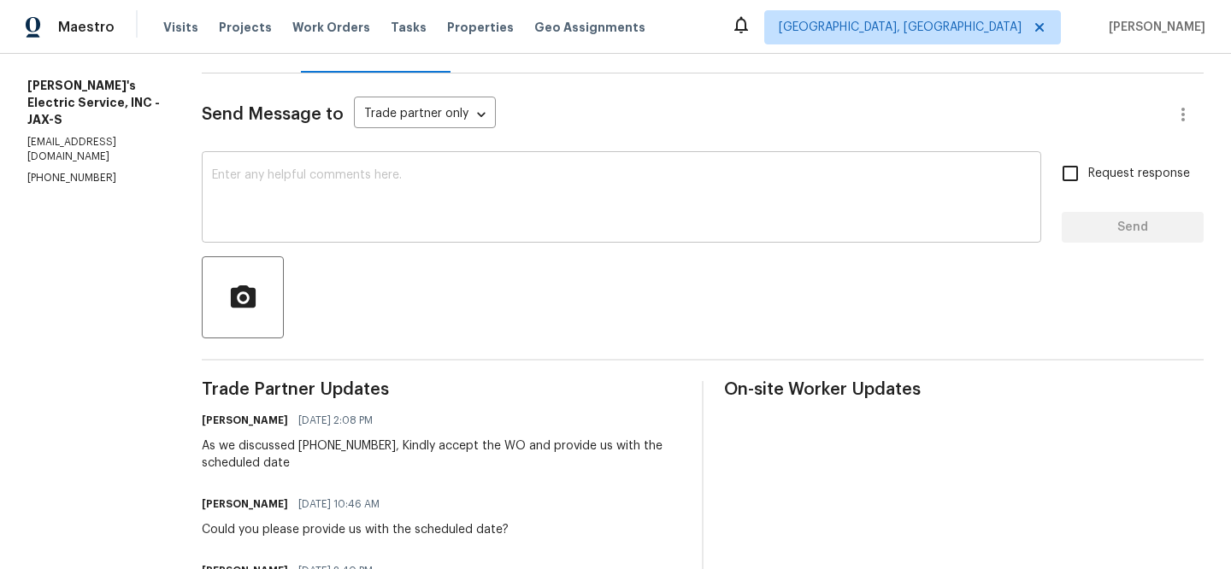
click at [300, 174] on textarea at bounding box center [621, 199] width 819 height 60
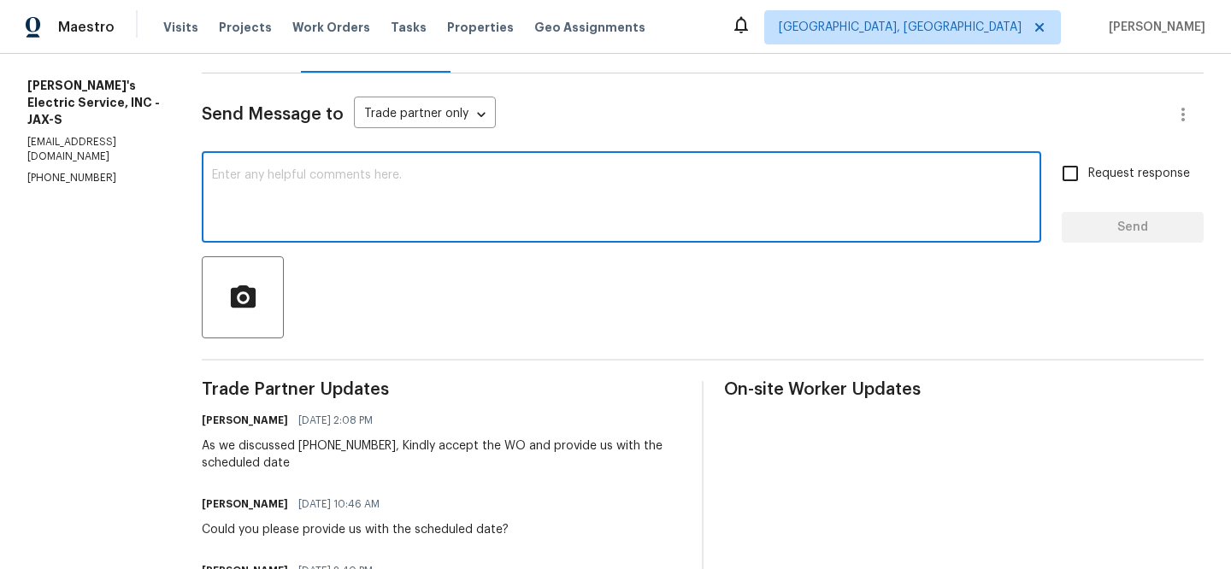
paste textarea "Could you please provide us with the scheduled date?"
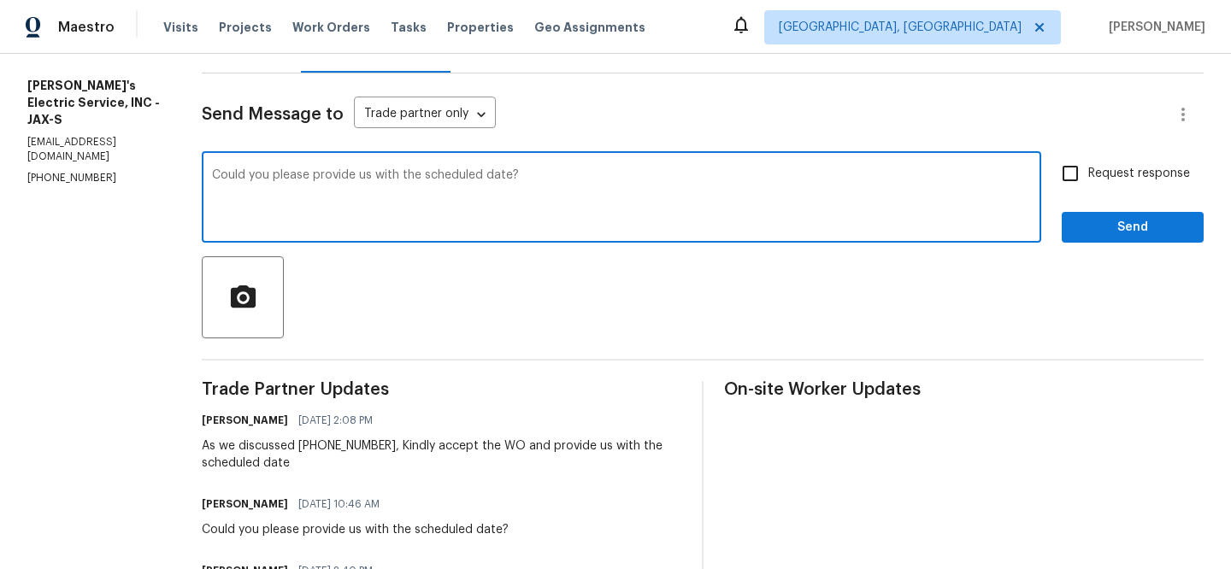
type textarea "Could you please provide us with the scheduled date?"
click at [1081, 160] on input "Request response" at bounding box center [1070, 174] width 36 height 36
checkbox input "true"
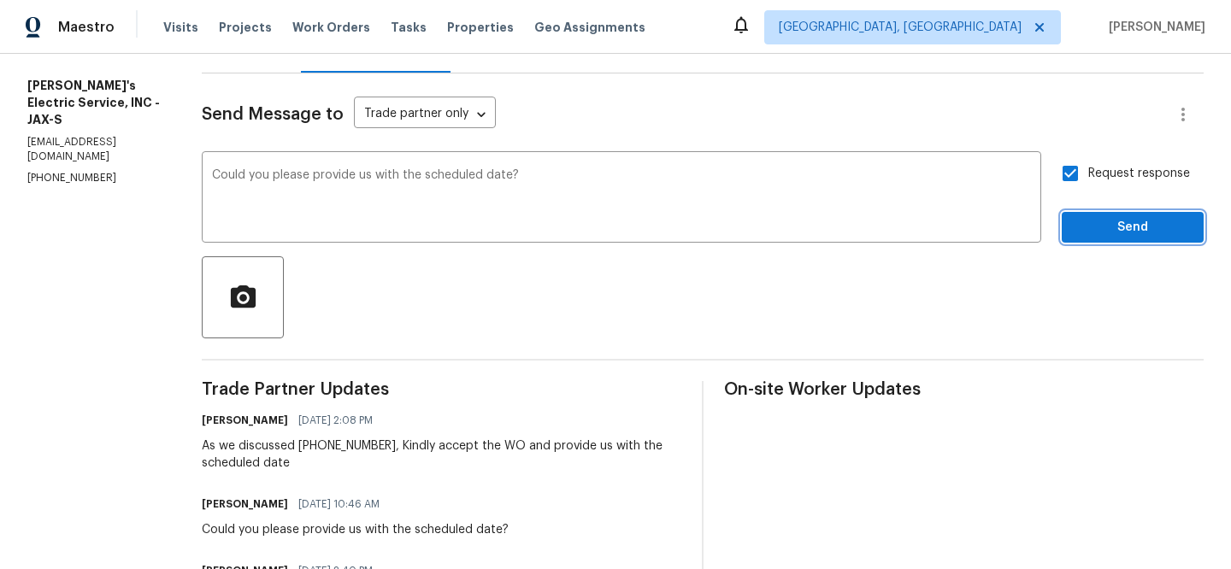
click at [1082, 231] on span "Send" at bounding box center [1132, 227] width 115 height 21
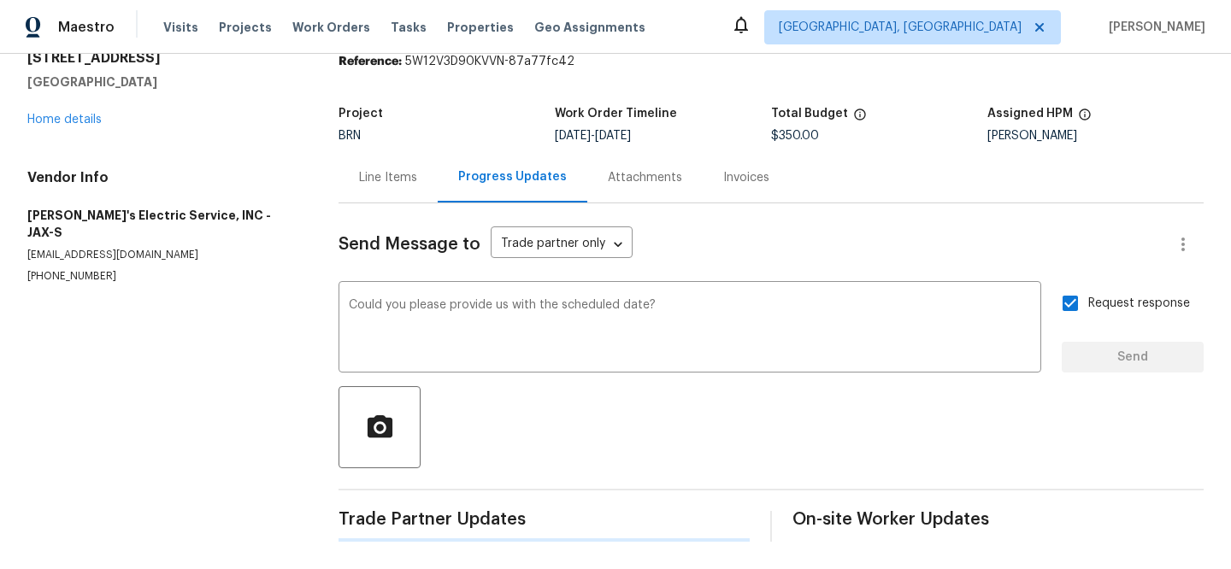
scroll to position [69, 0]
click at [70, 256] on section "All work orders [STREET_ADDRESS] Home details Vendor Info [PERSON_NAME]'s Elect…" at bounding box center [162, 277] width 270 height 530
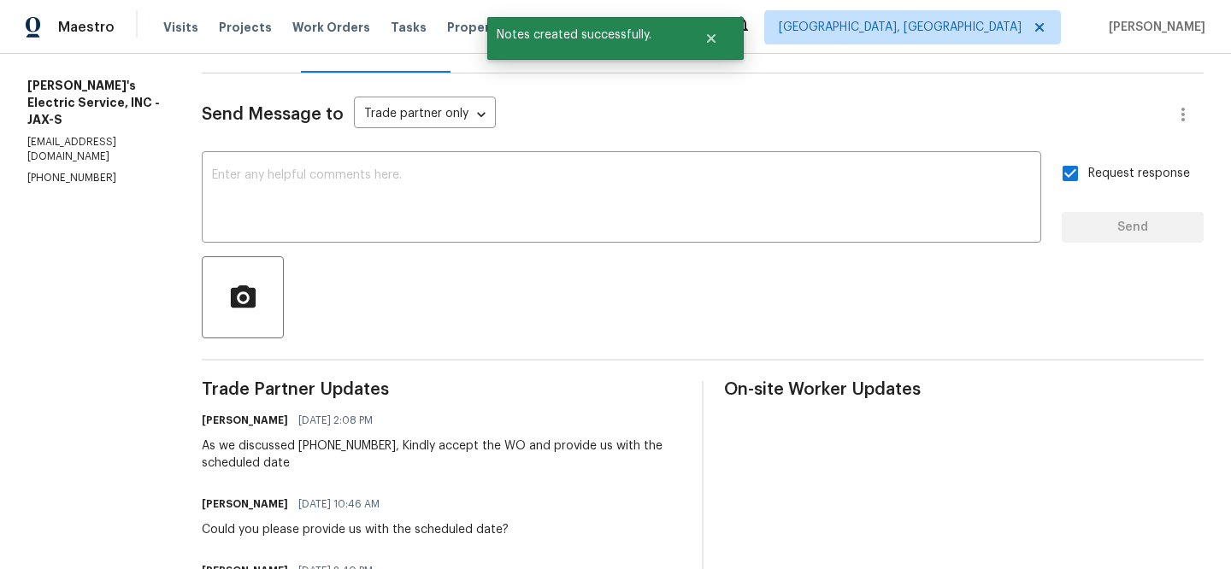
click at [70, 256] on section "All work orders [STREET_ADDRESS] Home details Vendor Info [PERSON_NAME]'s Elect…" at bounding box center [93, 288] width 133 height 812
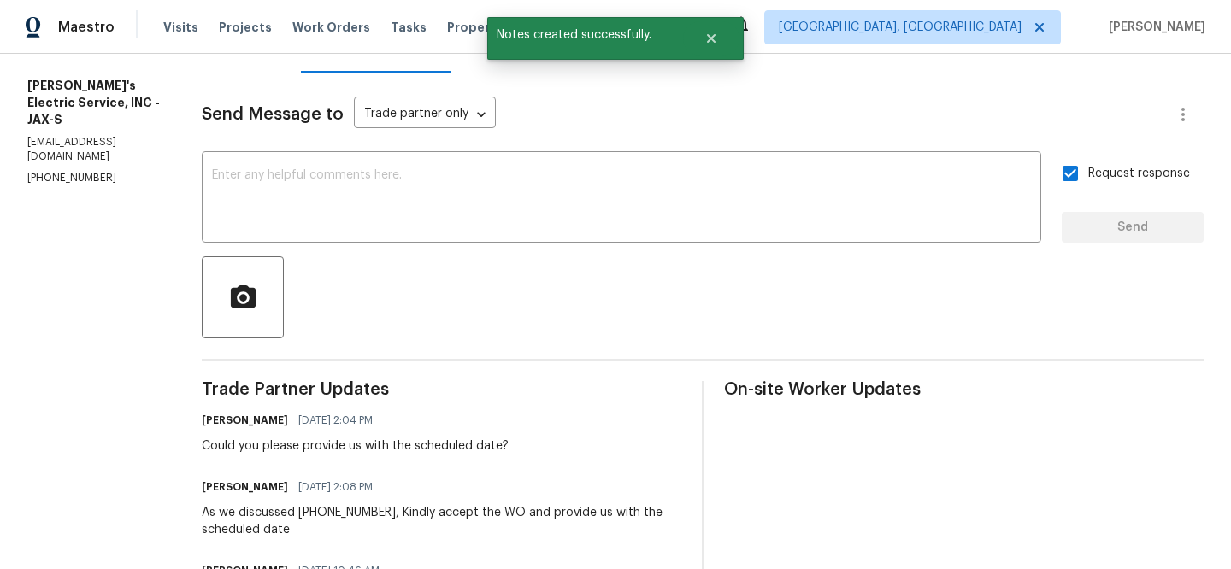
click at [62, 164] on p "[EMAIL_ADDRESS][DOMAIN_NAME]" at bounding box center [93, 149] width 133 height 29
copy p "[EMAIL_ADDRESS][DOMAIN_NAME]"
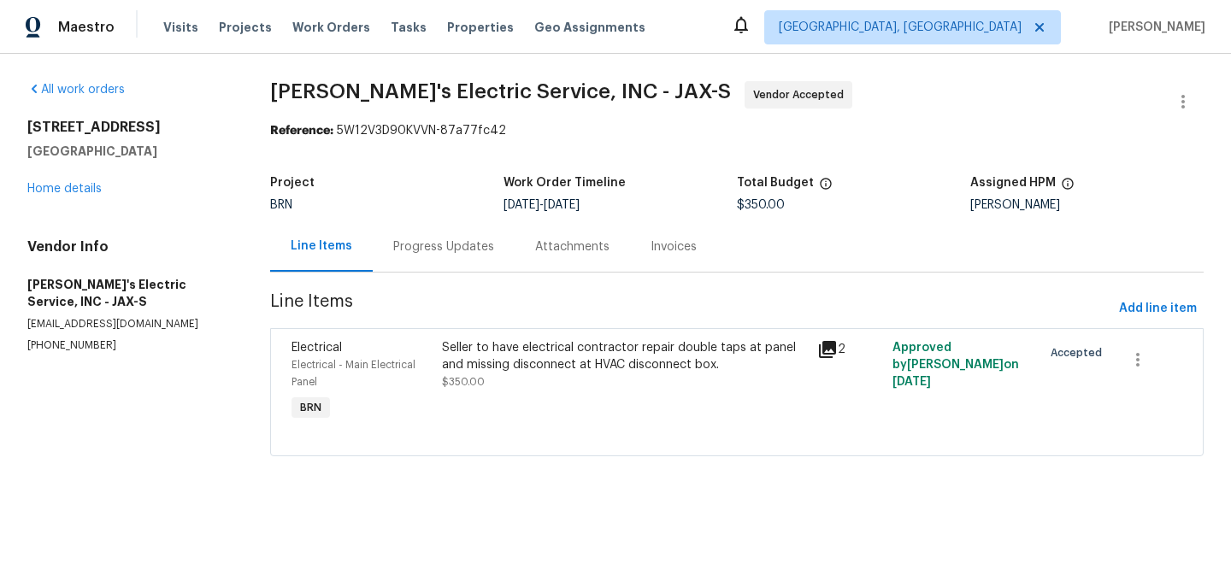
click at [445, 246] on div "Progress Updates" at bounding box center [443, 247] width 101 height 17
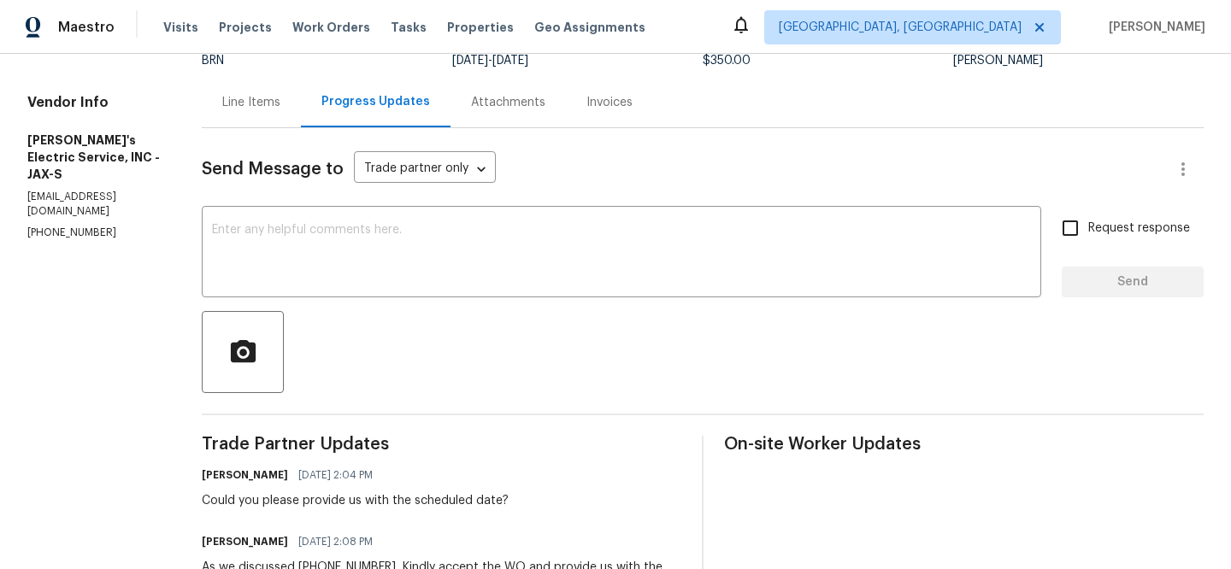
scroll to position [156, 0]
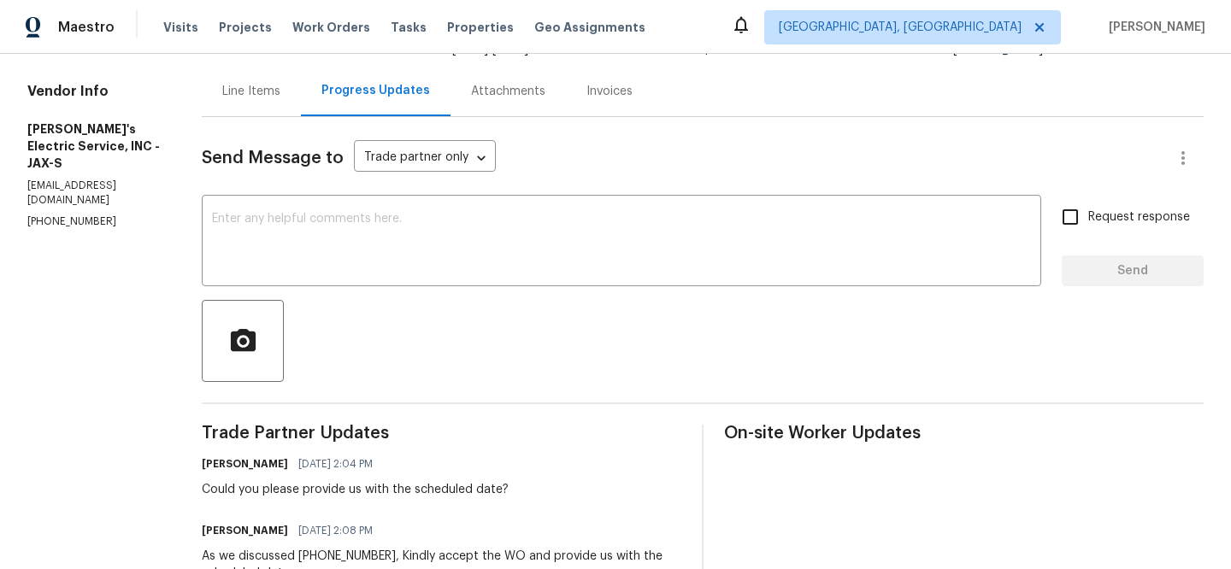
click at [97, 222] on p "[PHONE_NUMBER]" at bounding box center [93, 222] width 133 height 15
click at [97, 222] on p "(904) 874-6702" at bounding box center [93, 222] width 133 height 15
copy p "(904) 874-6702"
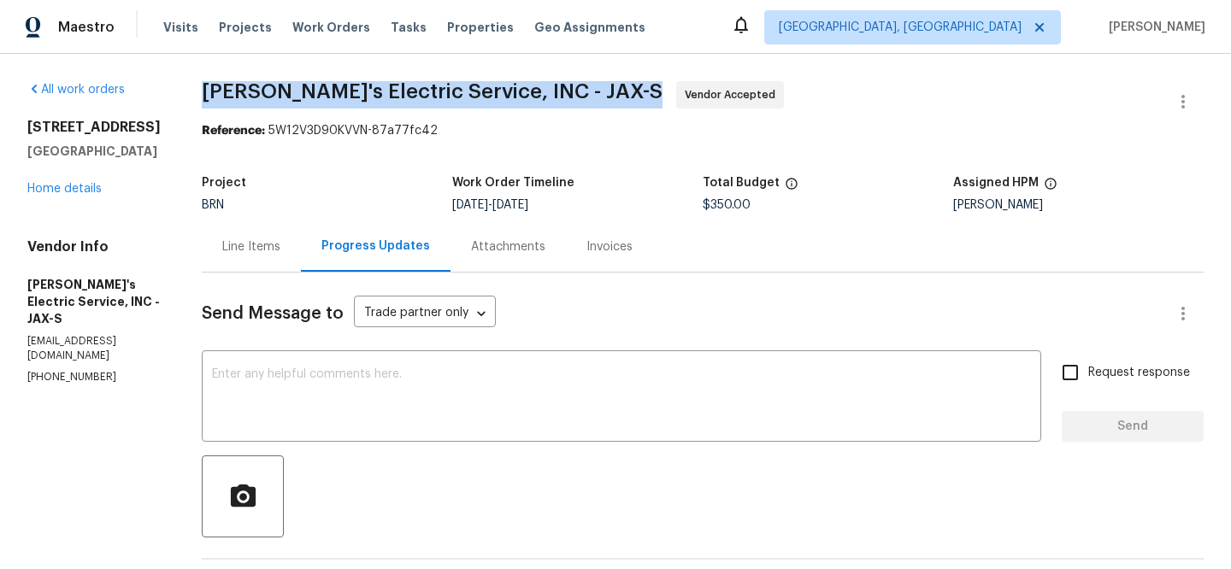
drag, startPoint x: 186, startPoint y: 87, endPoint x: 309, endPoint y: 87, distance: 123.1
click at [309, 87] on div "All work orders 2444 Shelby Creek Rd W Jacksonville, FL 32221 Home details Vend…" at bounding box center [615, 521] width 1231 height 934
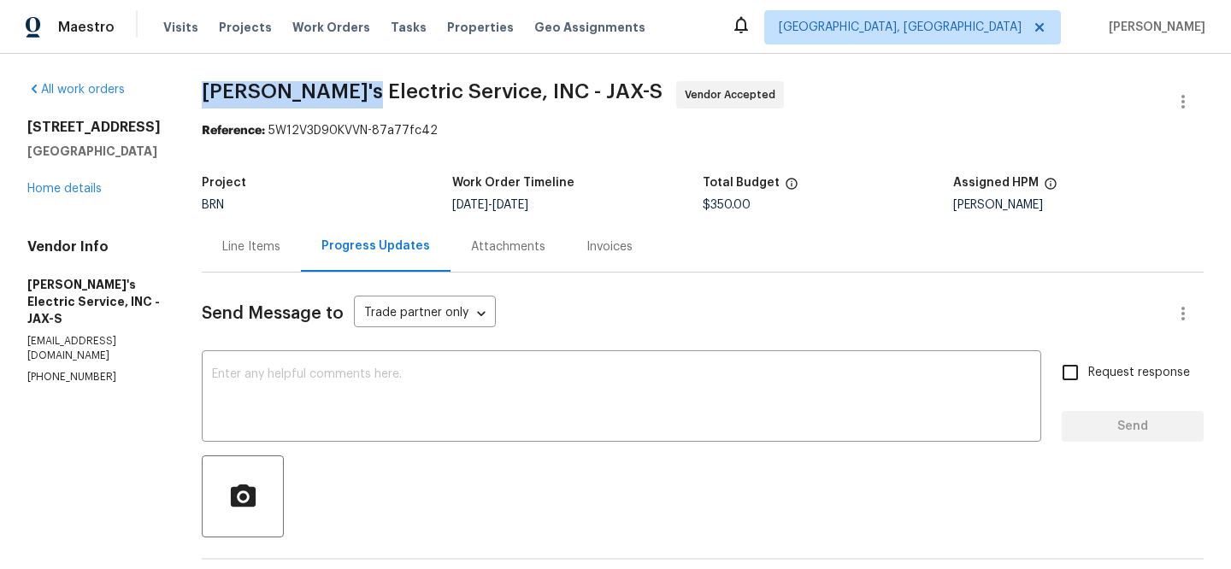
drag, startPoint x: 174, startPoint y: 84, endPoint x: 330, endPoint y: 86, distance: 156.5
click at [330, 86] on div "All work orders [STREET_ADDRESS] Home details Vendor Info [PERSON_NAME]'s Elect…" at bounding box center [615, 521] width 1231 height 934
copy span "[PERSON_NAME]'s Electric"
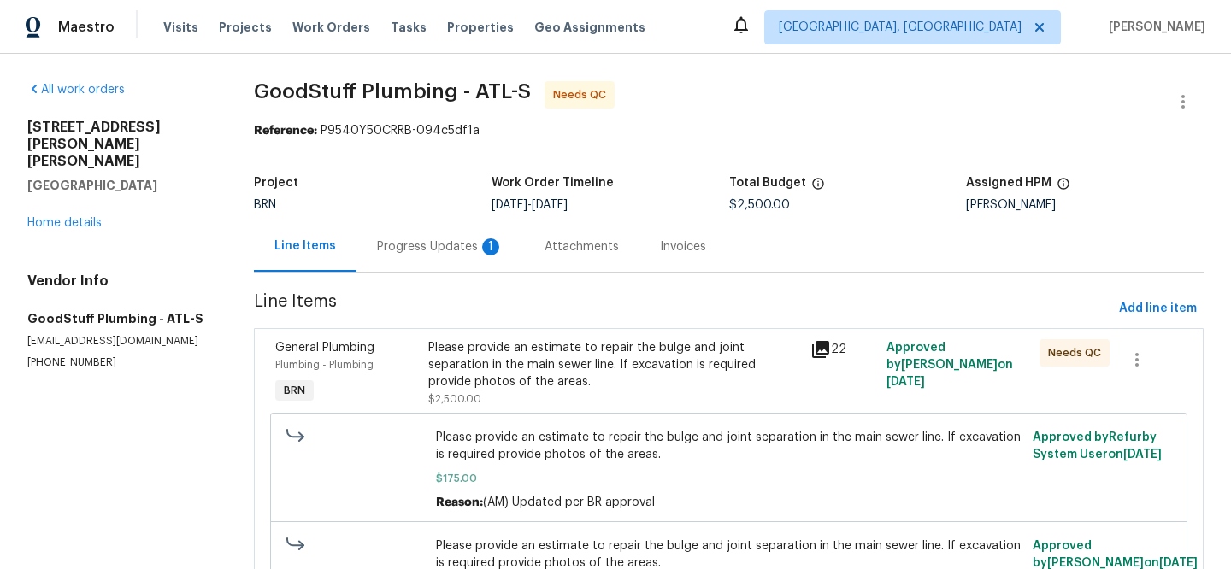
click at [407, 251] on div "Progress Updates 1" at bounding box center [440, 247] width 127 height 17
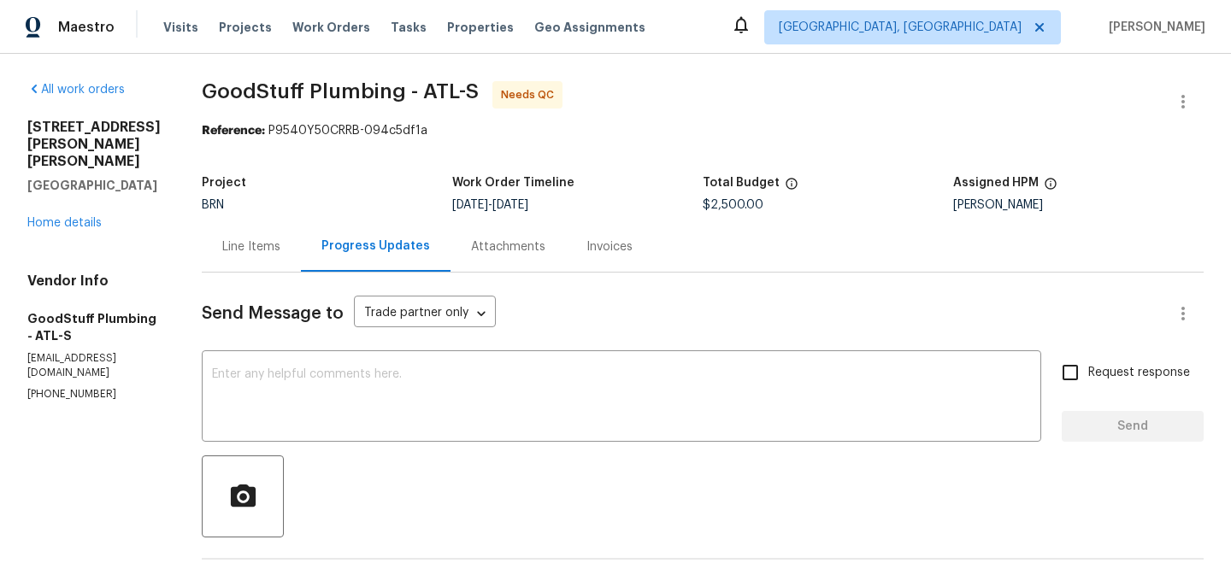
click at [301, 222] on div "Line Items" at bounding box center [251, 246] width 99 height 50
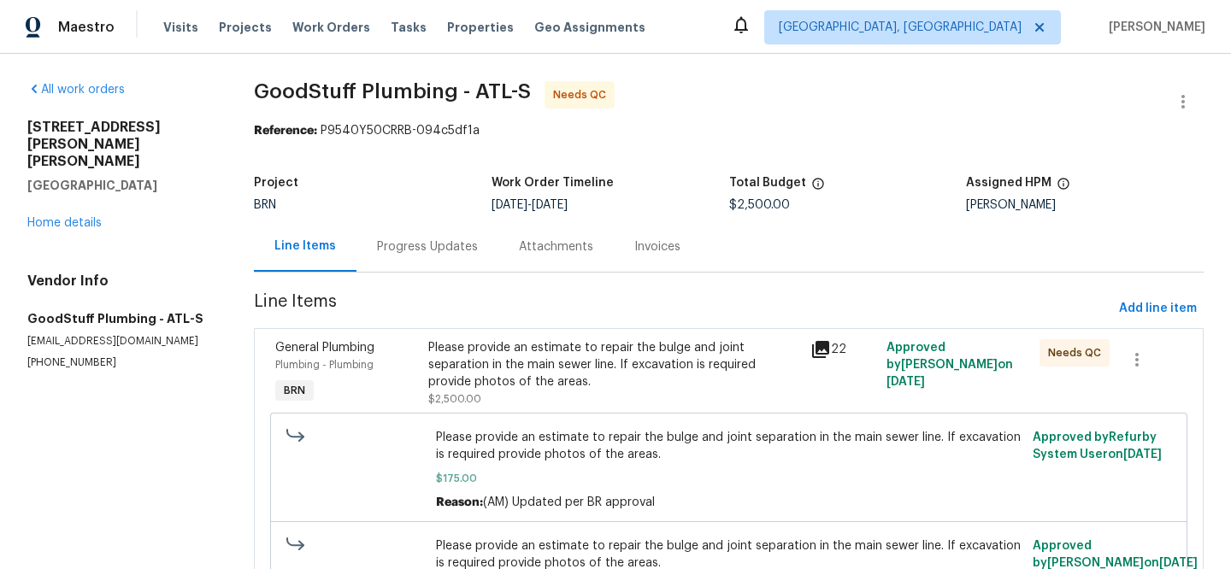
click at [497, 367] on div "Please provide an estimate to repair the bulge and joint separation in the main…" at bounding box center [614, 364] width 372 height 51
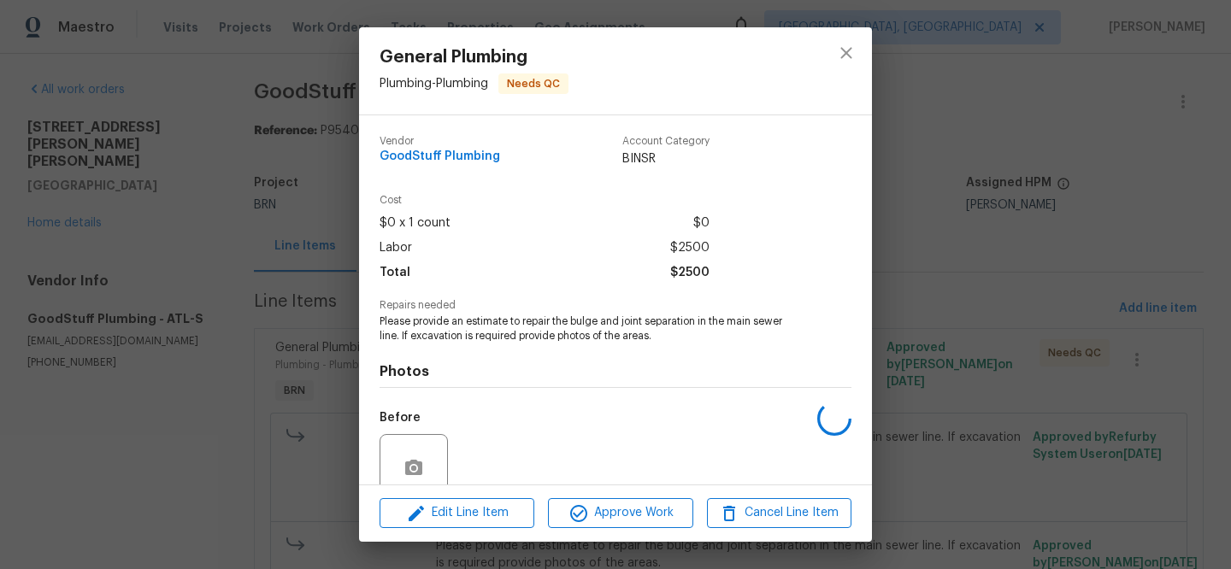
scroll to position [146, 0]
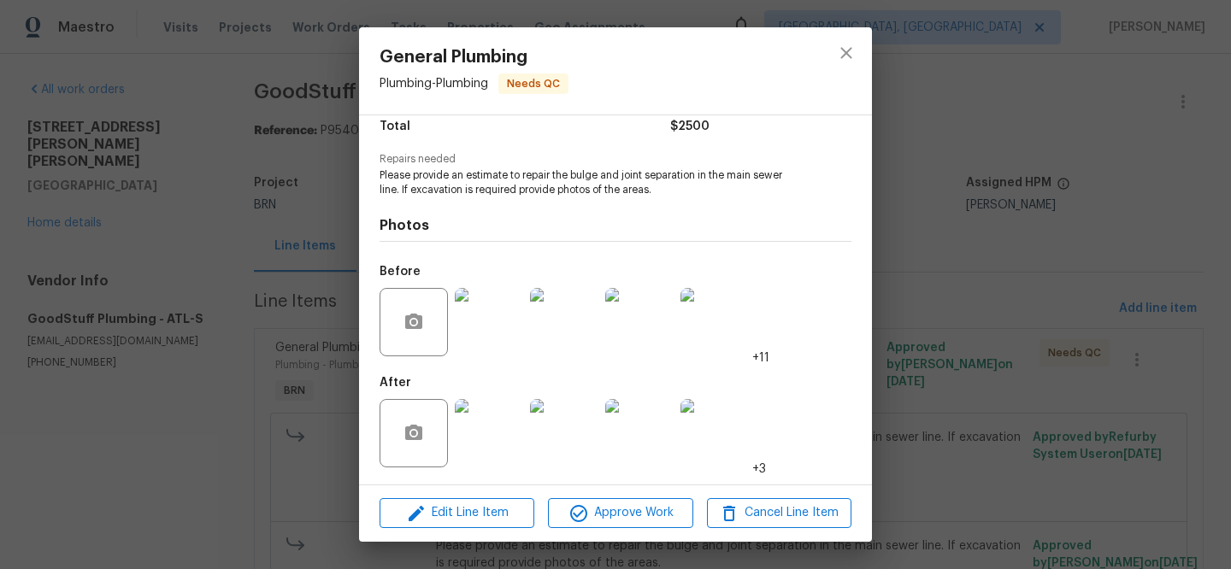
click at [495, 434] on img at bounding box center [489, 433] width 68 height 68
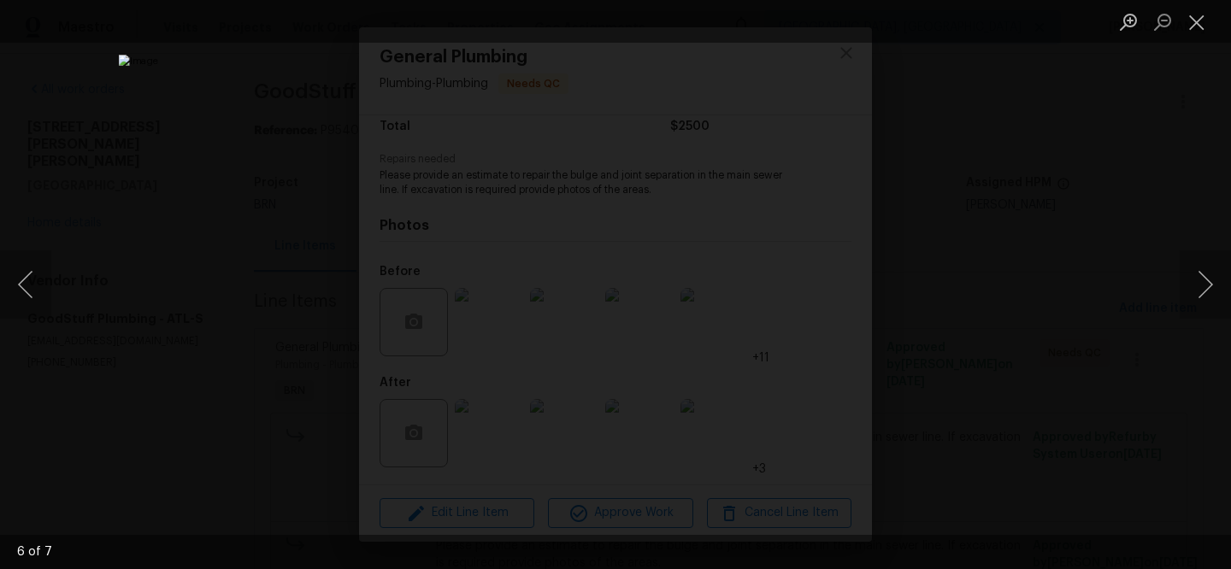
click at [192, 262] on div "Lightbox" at bounding box center [615, 284] width 1231 height 569
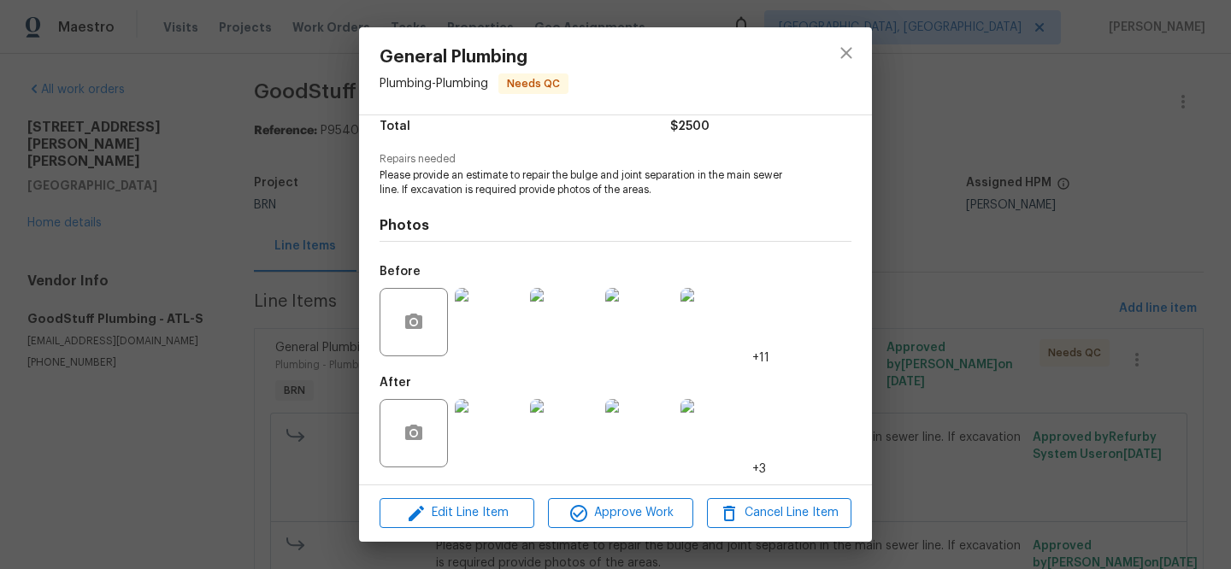
click at [231, 261] on div "General Plumbing Plumbing - Plumbing Needs QC Vendor GoodStuff Plumbing Account…" at bounding box center [615, 284] width 1231 height 569
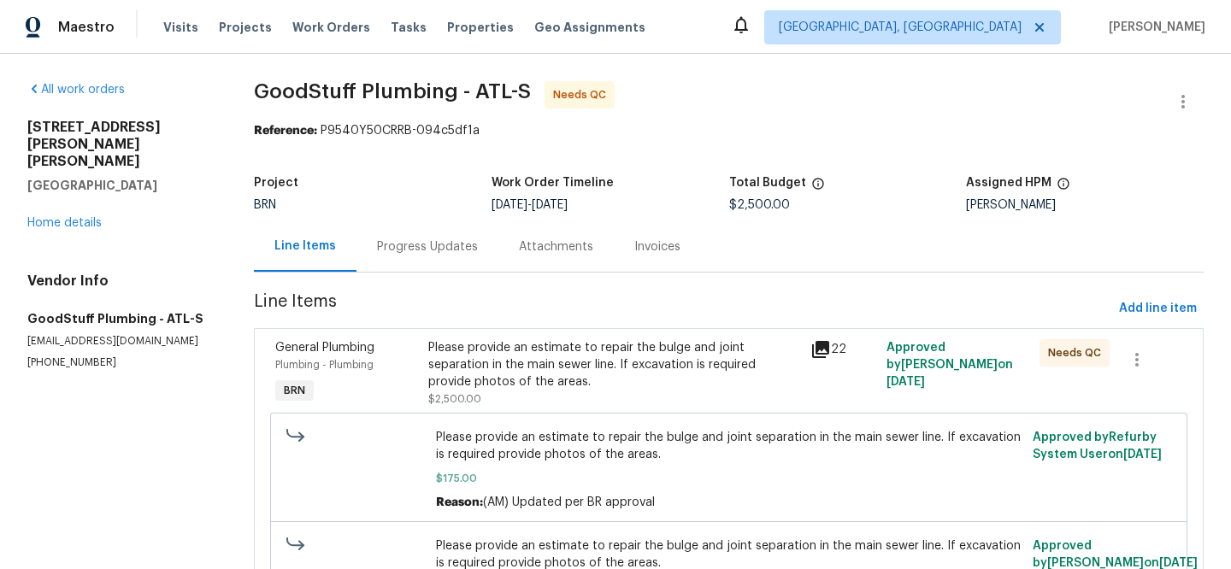
click at [137, 334] on p "[EMAIL_ADDRESS][DOMAIN_NAME]" at bounding box center [120, 341] width 186 height 15
copy p "[EMAIL_ADDRESS][DOMAIN_NAME]"
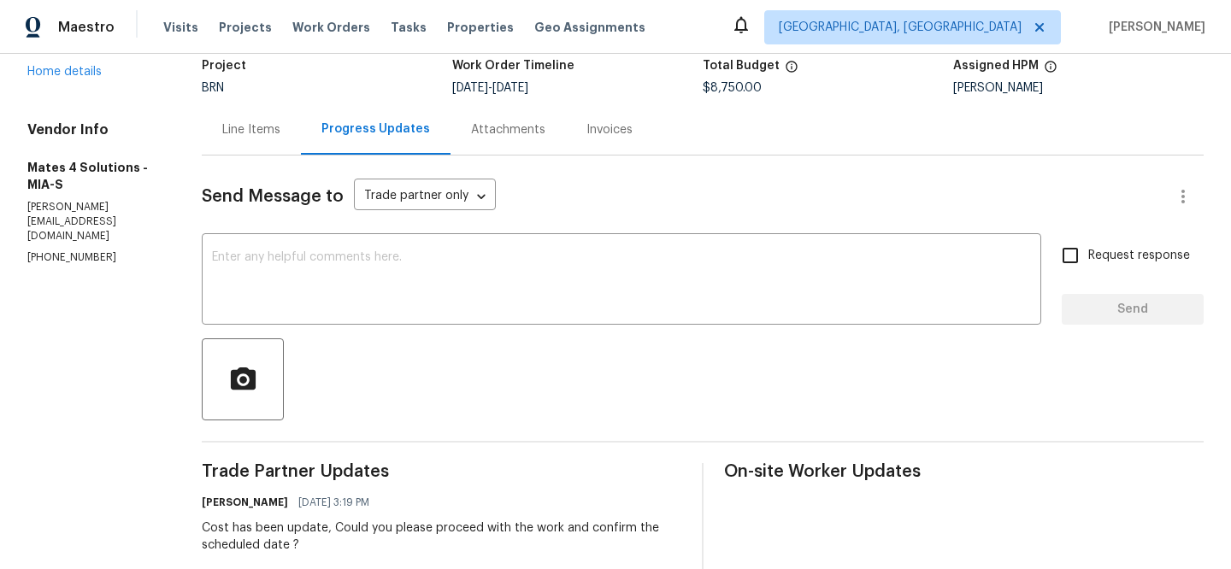
scroll to position [131, 0]
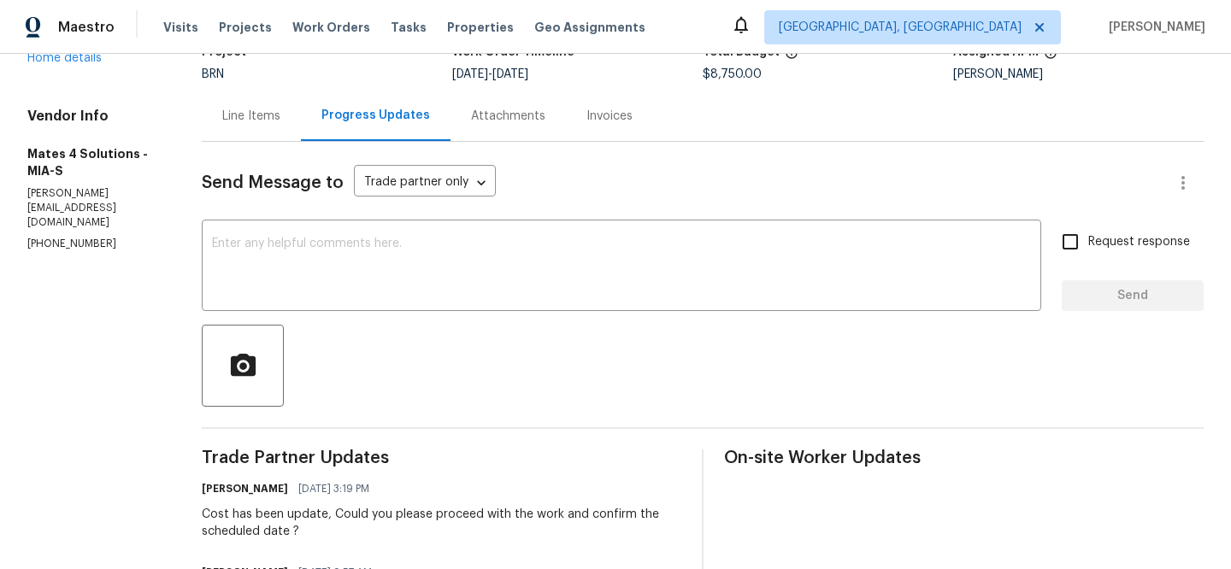
click at [67, 237] on p "[PHONE_NUMBER]" at bounding box center [93, 244] width 133 height 15
copy p "[PHONE_NUMBER]"
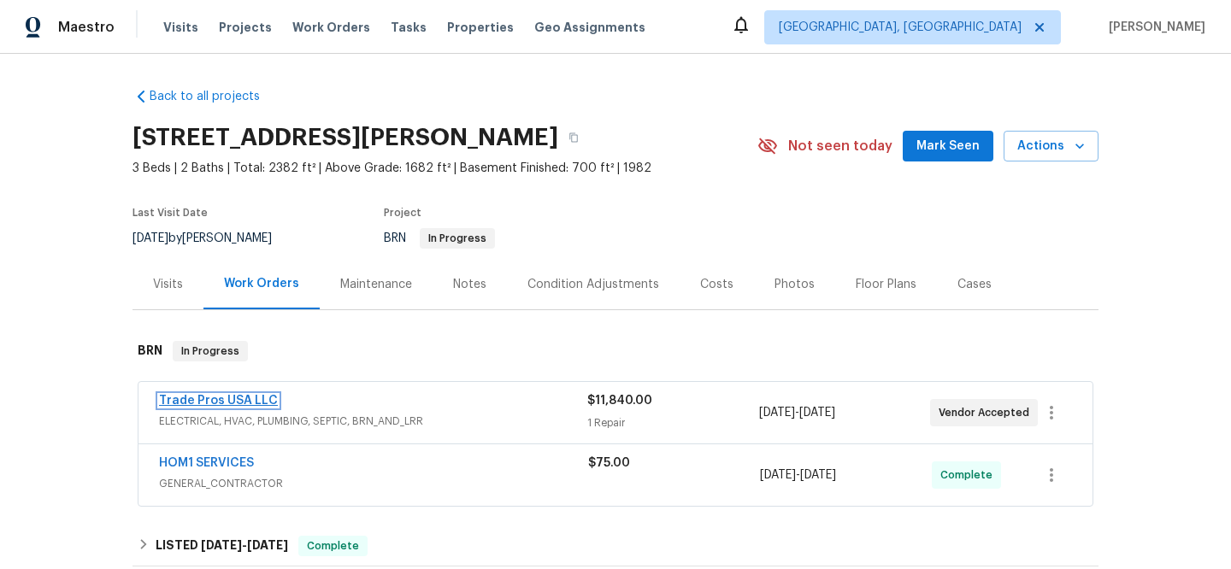
click at [186, 404] on link "Trade Pros USA LLC" at bounding box center [218, 401] width 119 height 12
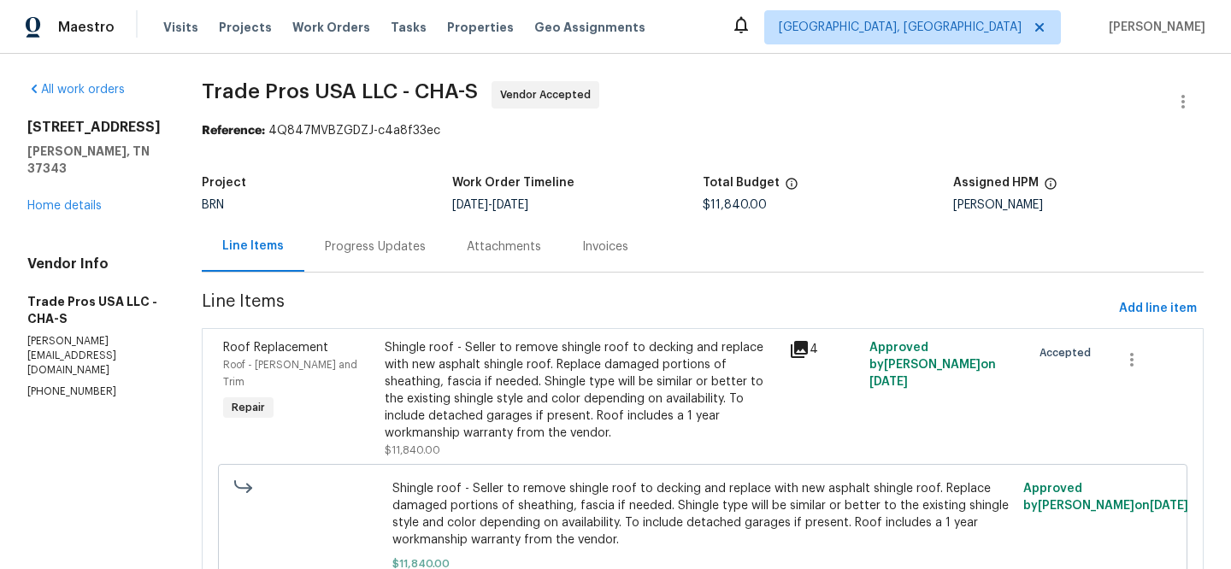
click at [35, 385] on p "(256) 910-1247" at bounding box center [93, 392] width 133 height 15
copy p "(256) 910-1247"
click at [382, 241] on div "Progress Updates" at bounding box center [375, 247] width 101 height 17
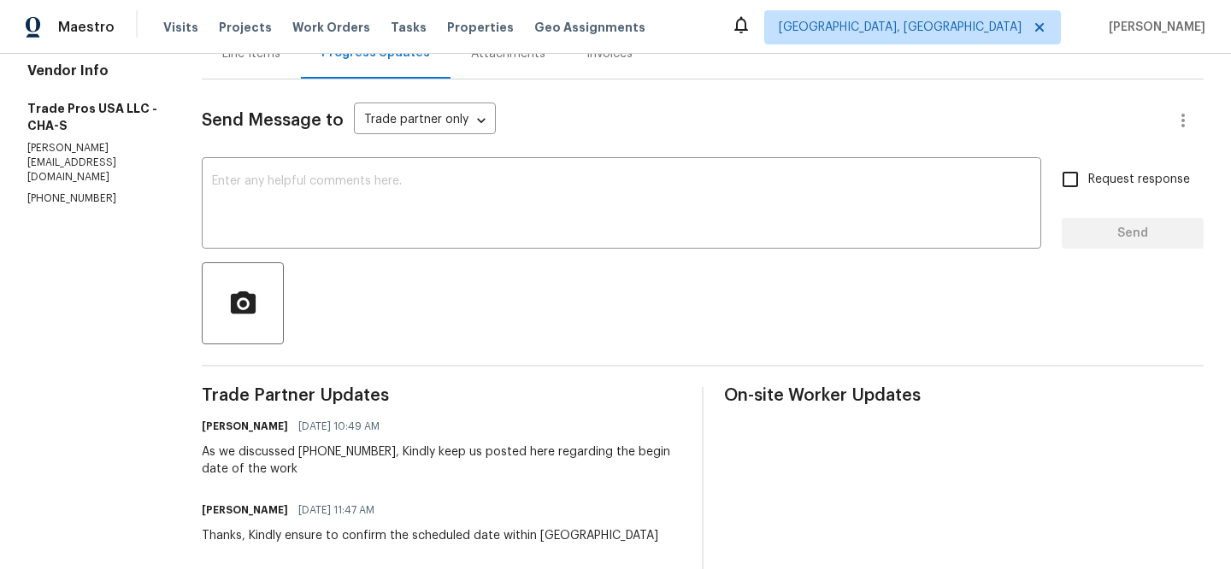
scroll to position [198, 0]
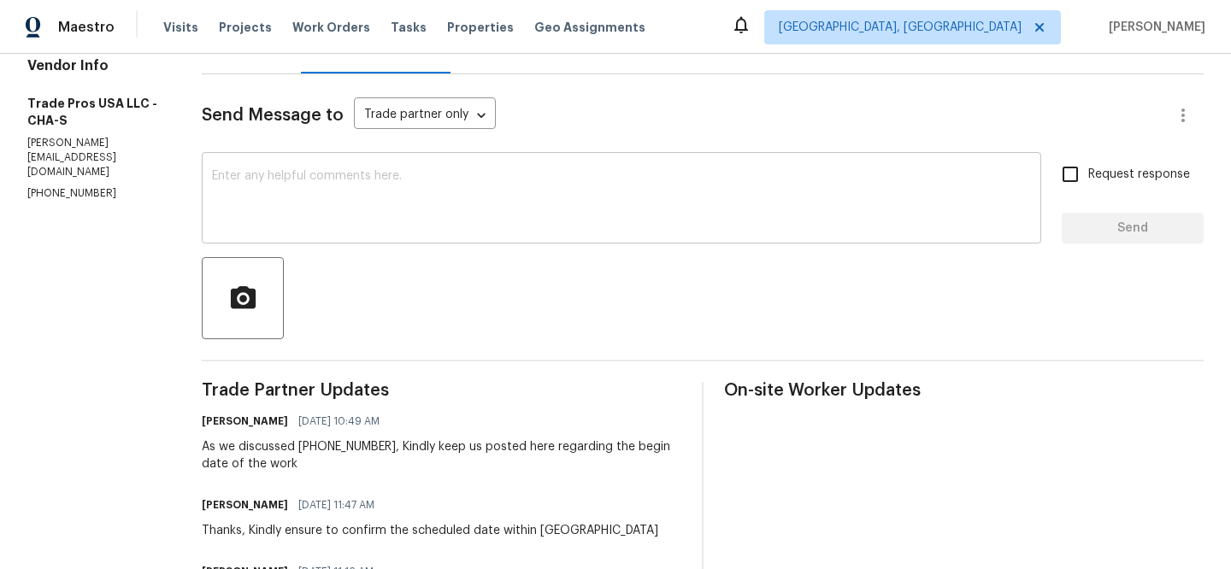
click at [258, 225] on textarea at bounding box center [621, 200] width 819 height 60
click at [65, 186] on p "(256) 910-1247" at bounding box center [93, 193] width 133 height 15
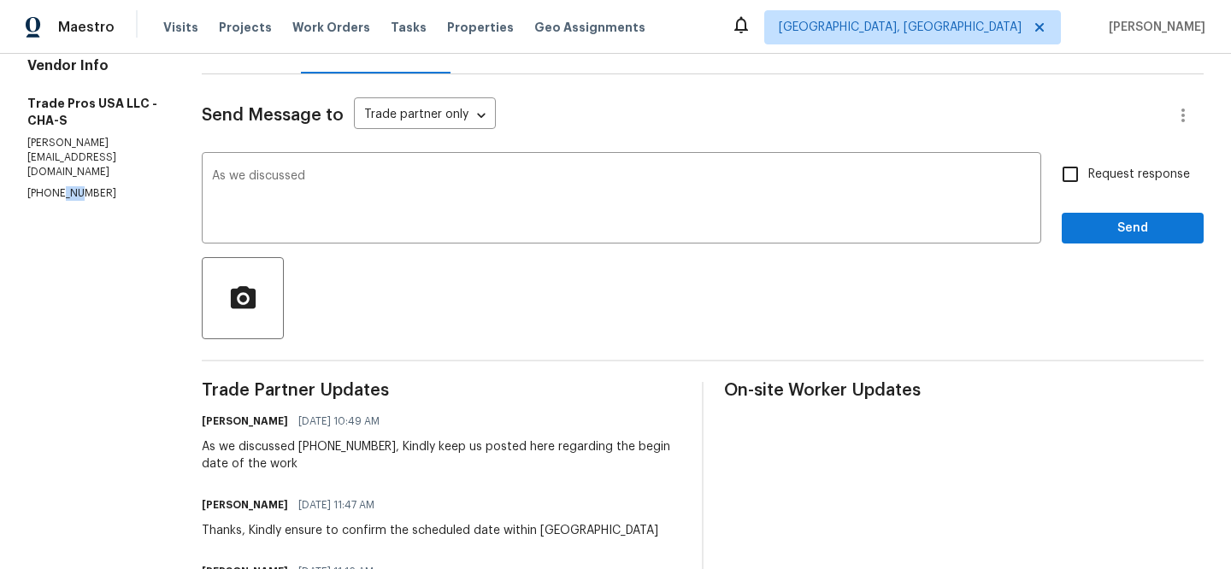
click at [65, 186] on p "(256) 910-1247" at bounding box center [93, 193] width 133 height 15
copy p "(256) 910-1247"
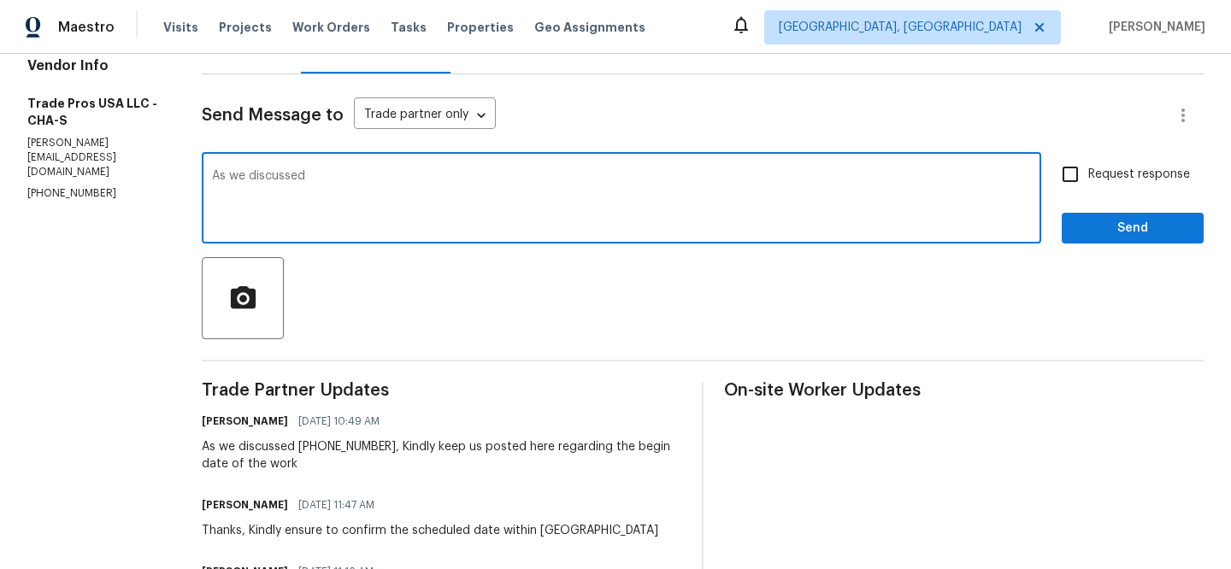
click at [342, 190] on textarea "As we discussed" at bounding box center [621, 200] width 819 height 60
paste textarea "(256) 910-1247"
type textarea "As we discussed (256) 910-1247, Kindly confirm the begin date of the work"
click at [1078, 164] on input "Request response" at bounding box center [1070, 174] width 36 height 36
checkbox input "true"
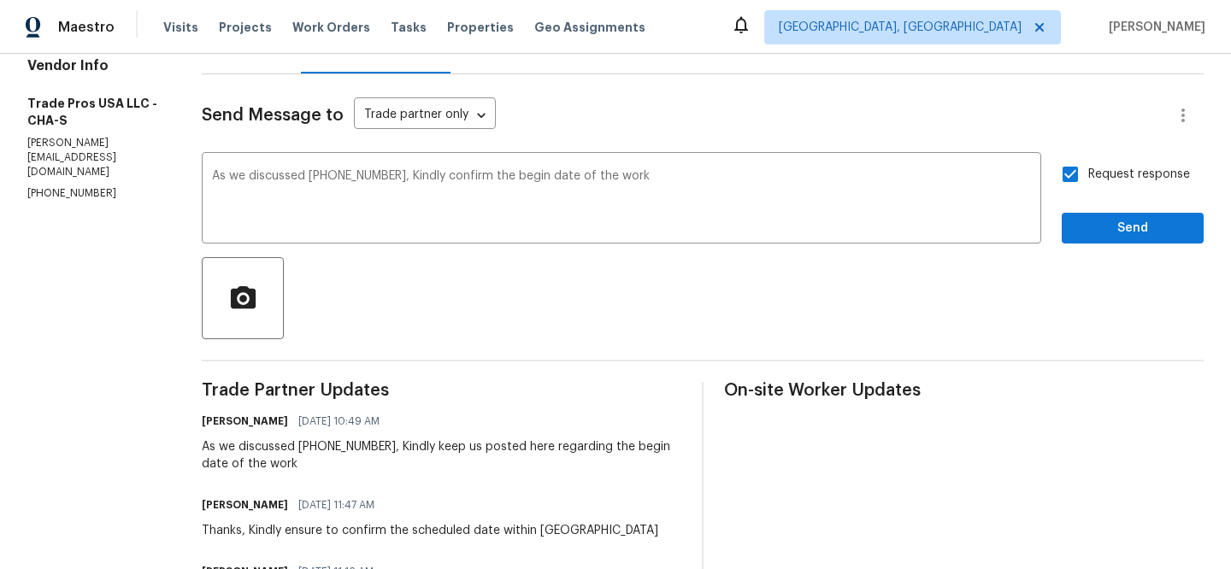
click at [1081, 203] on div "Request response Send" at bounding box center [1133, 199] width 142 height 87
click at [1081, 220] on span "Send" at bounding box center [1132, 228] width 115 height 21
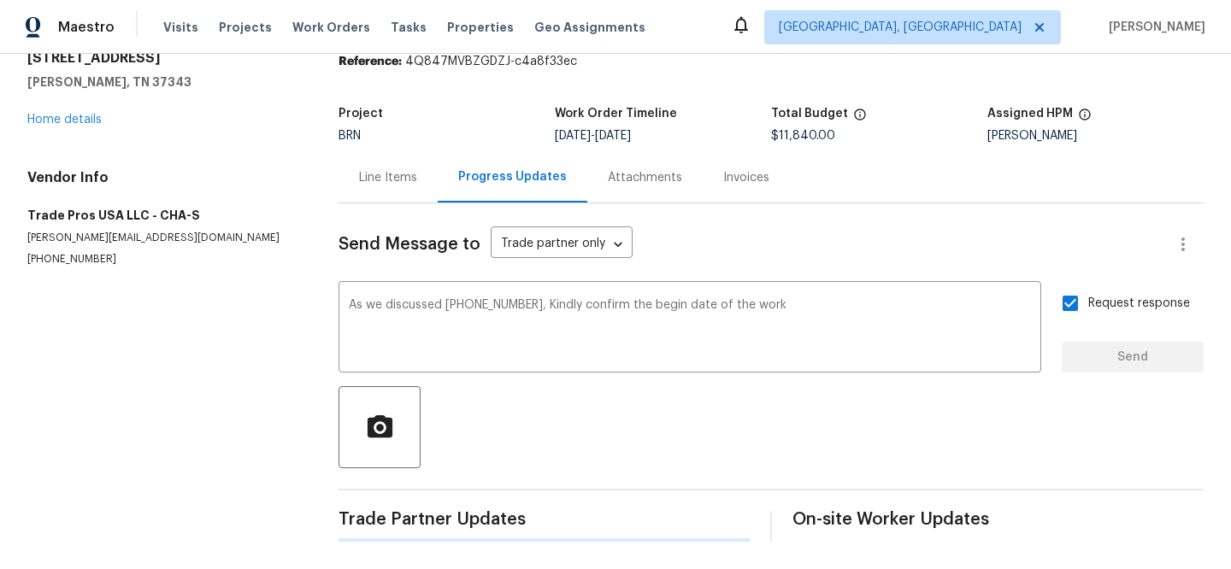
scroll to position [0, 0]
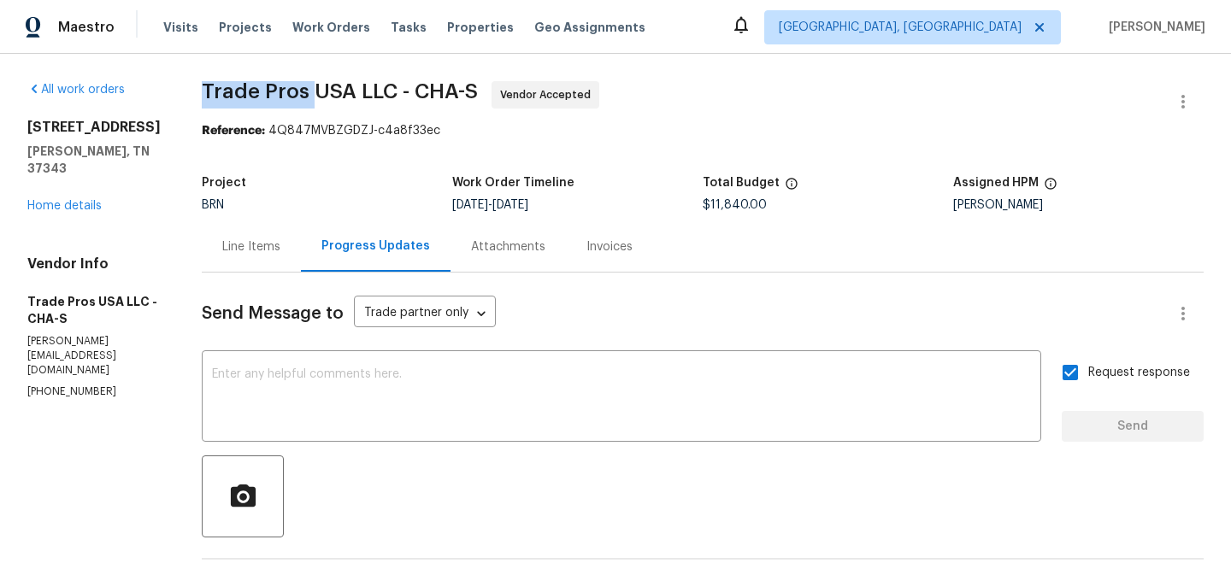
drag, startPoint x: 178, startPoint y: 98, endPoint x: 300, endPoint y: 98, distance: 122.3
copy span "Trade Pros"
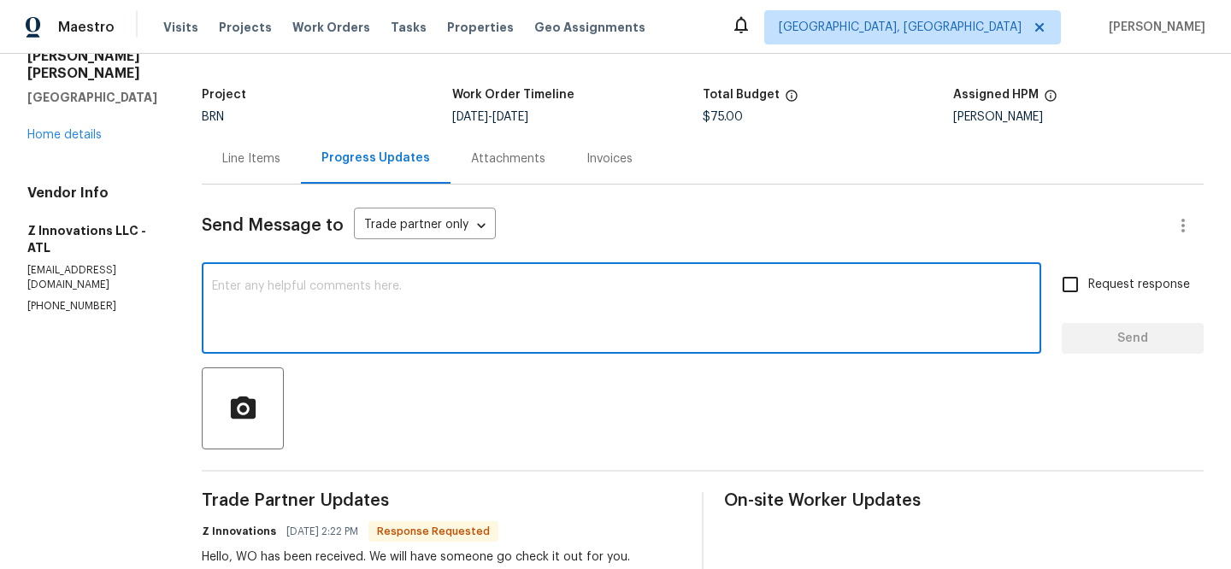
click at [260, 295] on textarea at bounding box center [621, 310] width 819 height 60
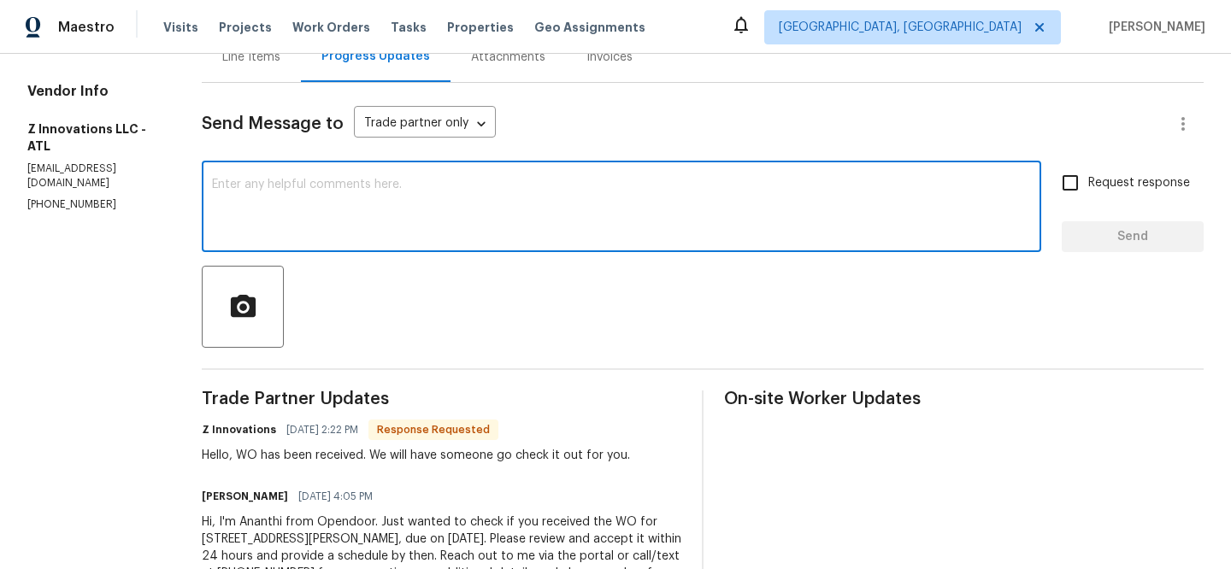
scroll to position [197, 0]
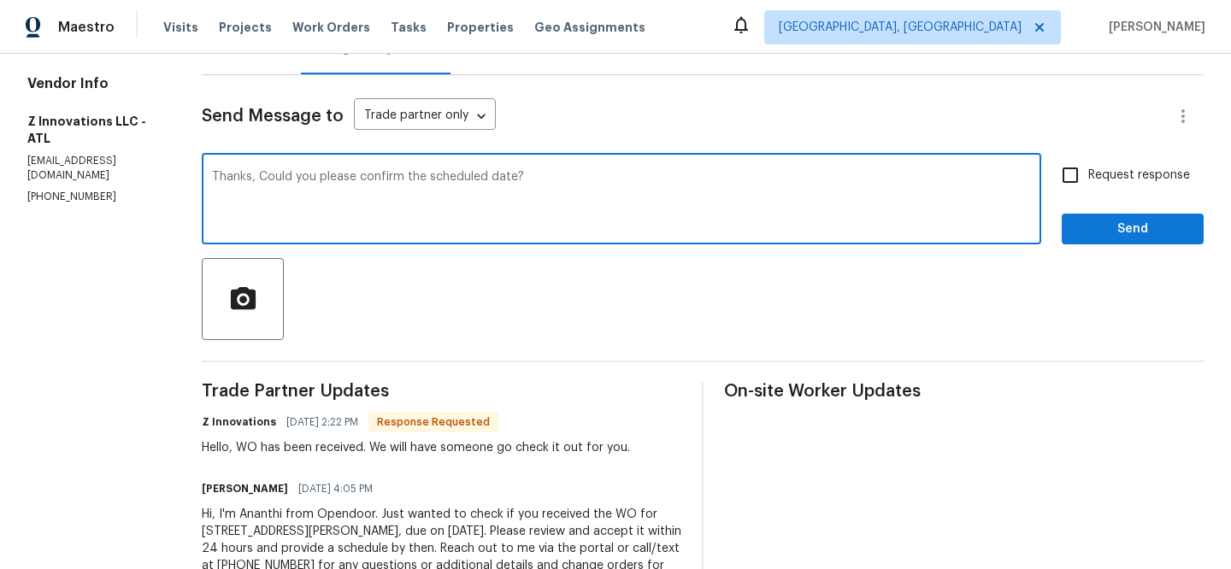
type textarea "Thanks, Could you please confirm the scheduled date?"
click at [1153, 186] on label "Request response" at bounding box center [1121, 175] width 138 height 36
click at [1088, 186] on input "Request response" at bounding box center [1070, 175] width 36 height 36
checkbox input "true"
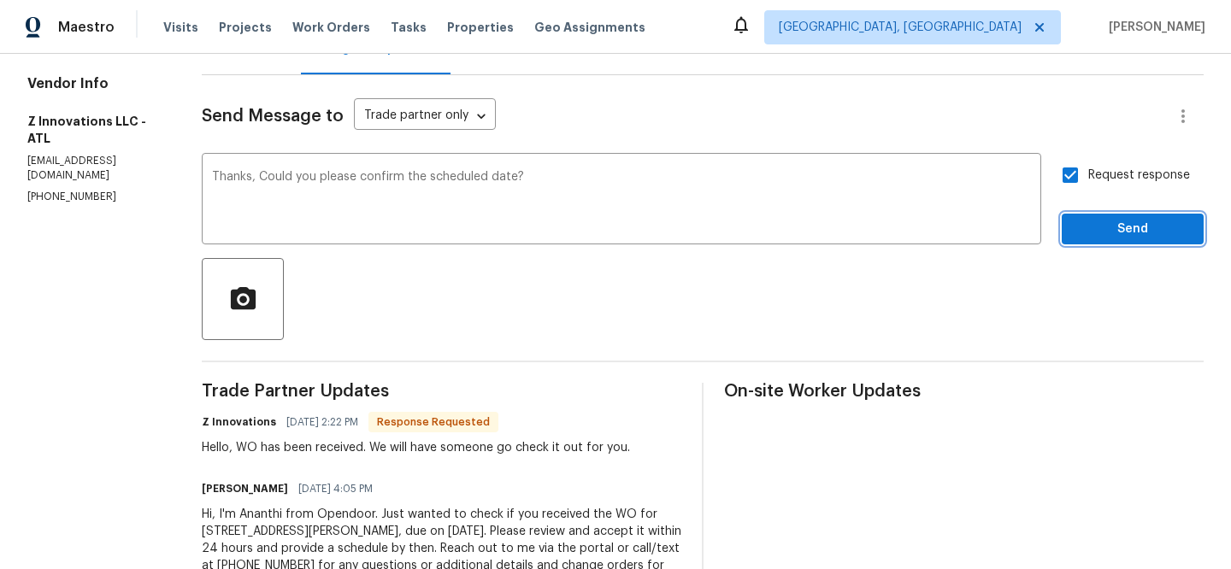
click at [1112, 231] on span "Send" at bounding box center [1132, 229] width 115 height 21
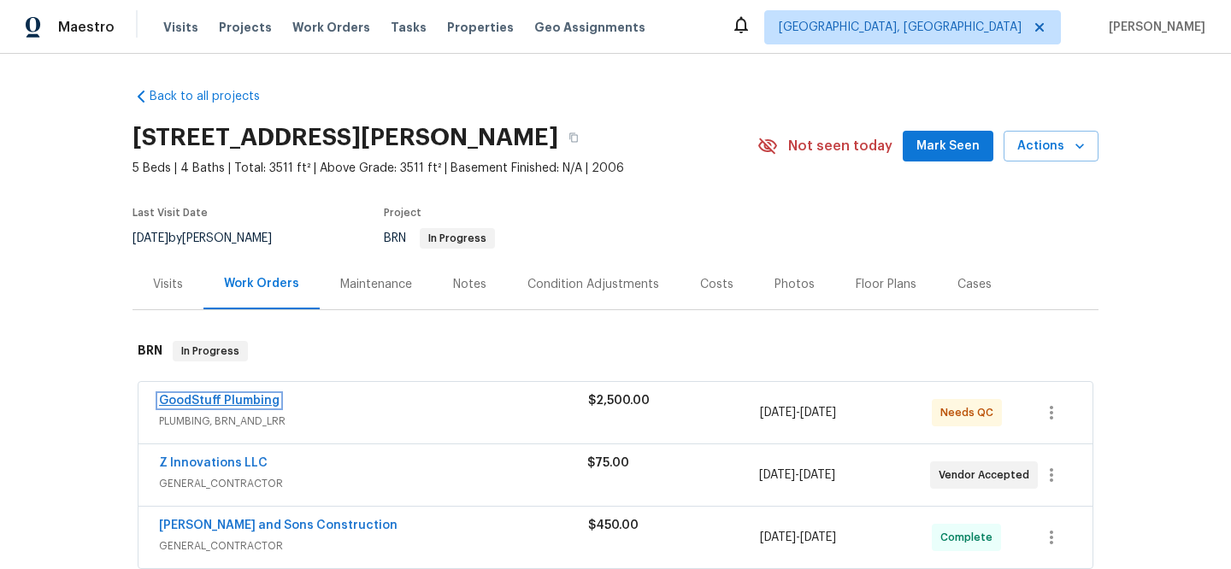
click at [196, 401] on link "GoodStuff Plumbing" at bounding box center [219, 401] width 121 height 12
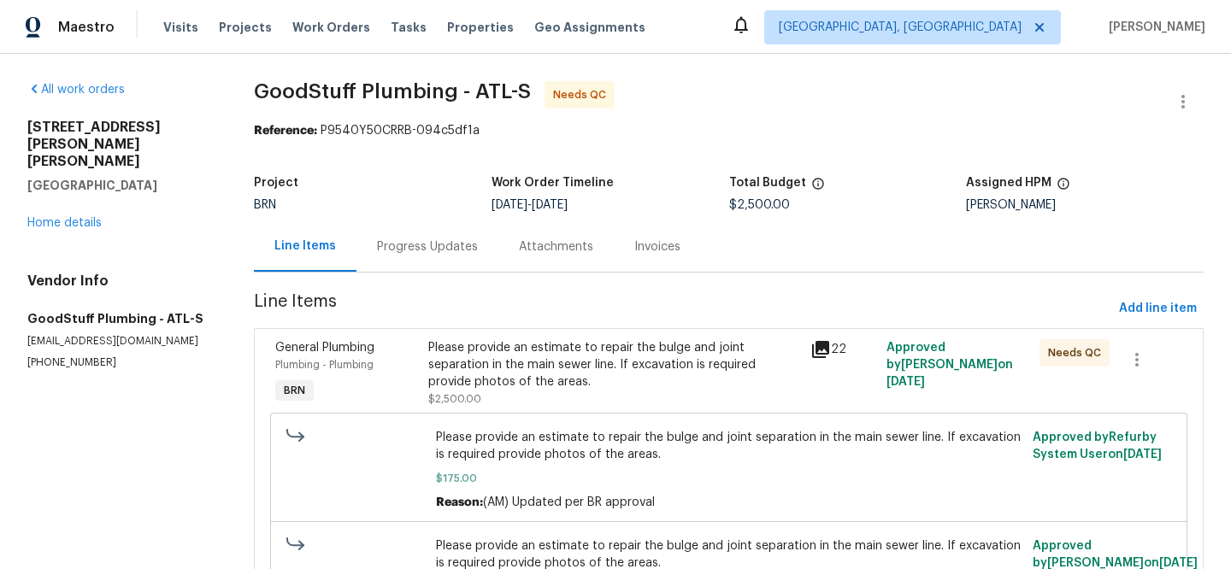
click at [302, 186] on div "Project" at bounding box center [373, 188] width 238 height 22
click at [391, 239] on div "Progress Updates" at bounding box center [427, 247] width 101 height 17
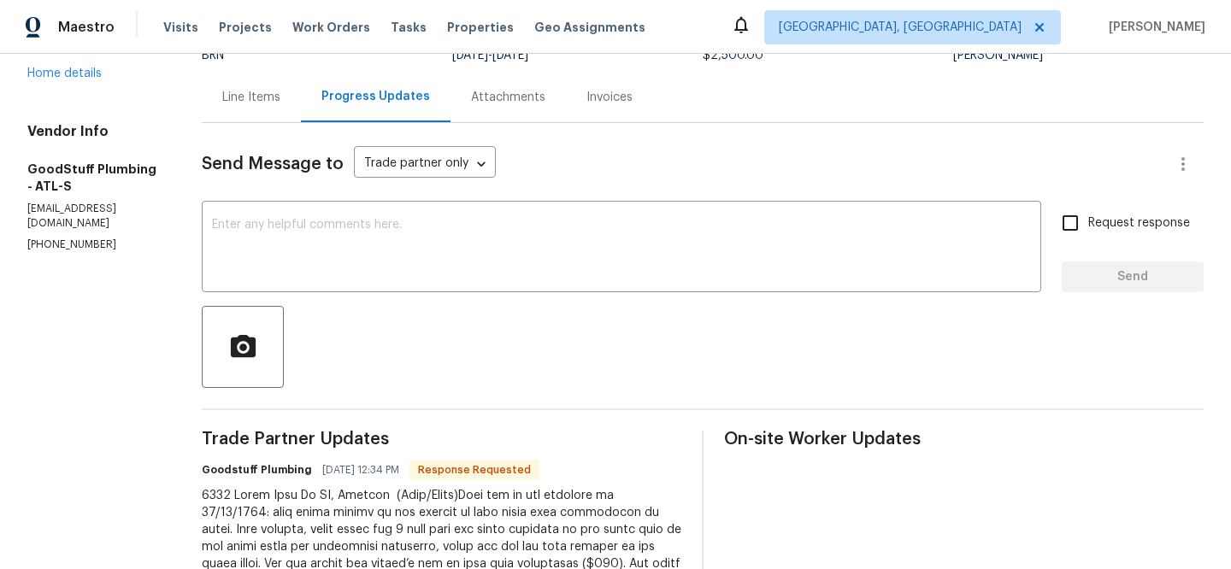
scroll to position [215, 0]
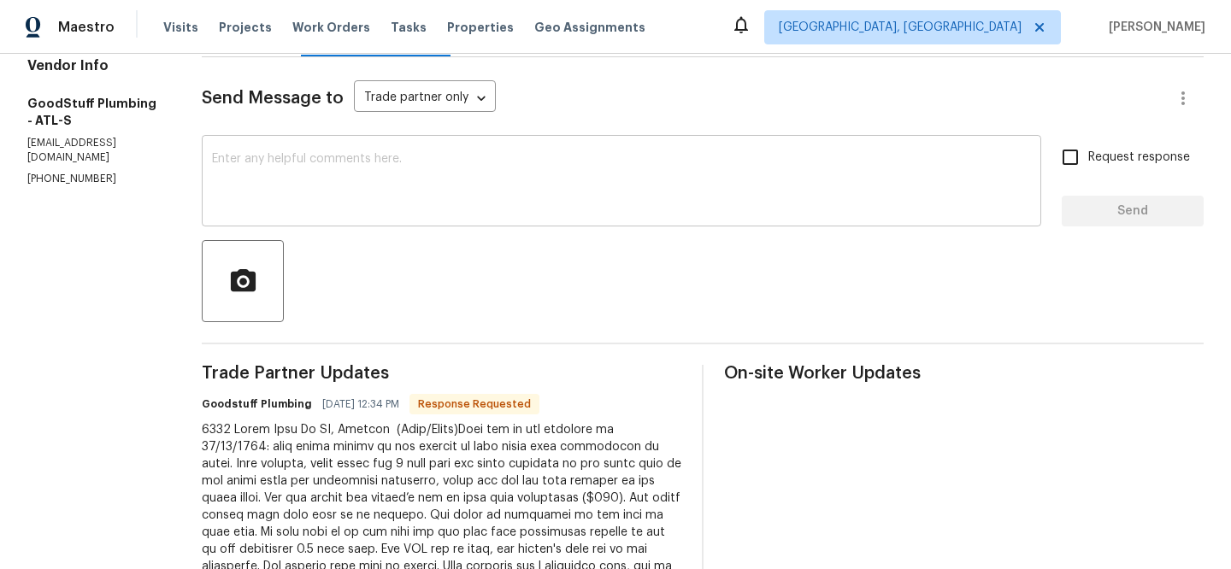
click at [338, 207] on textarea at bounding box center [621, 183] width 819 height 60
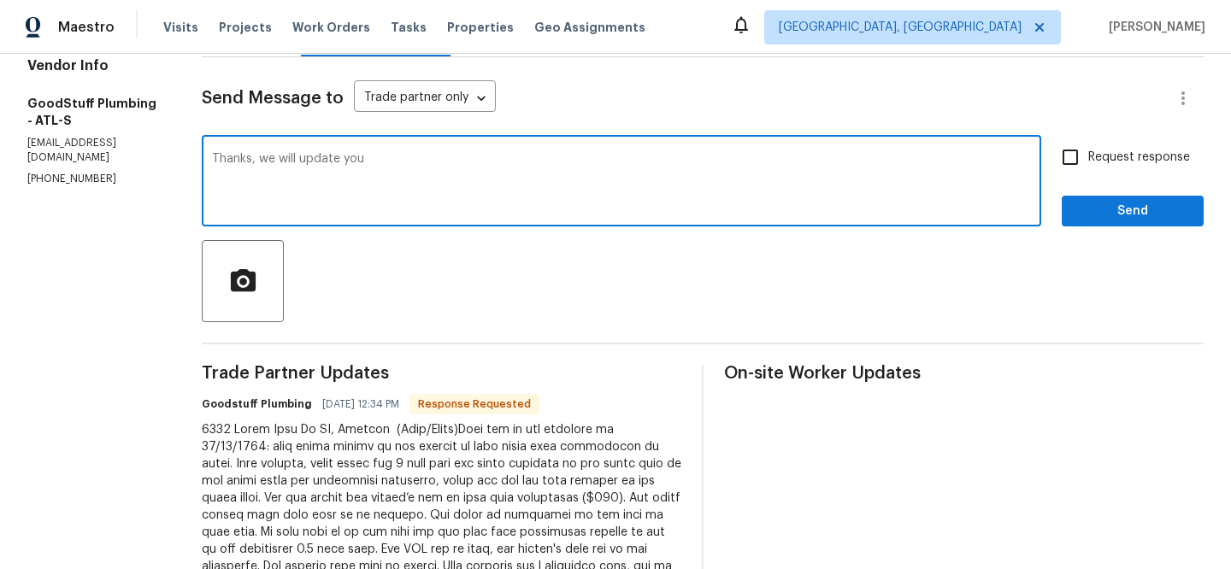
click at [341, 146] on div "Thanks, we will update you x ​" at bounding box center [622, 182] width 840 height 87
click at [341, 152] on div "Thanks, we will update you x ​" at bounding box center [622, 182] width 840 height 87
click at [342, 160] on textarea "Thanks, we will update you" at bounding box center [621, 183] width 819 height 60
type textarea "Thanks, we will review and update you"
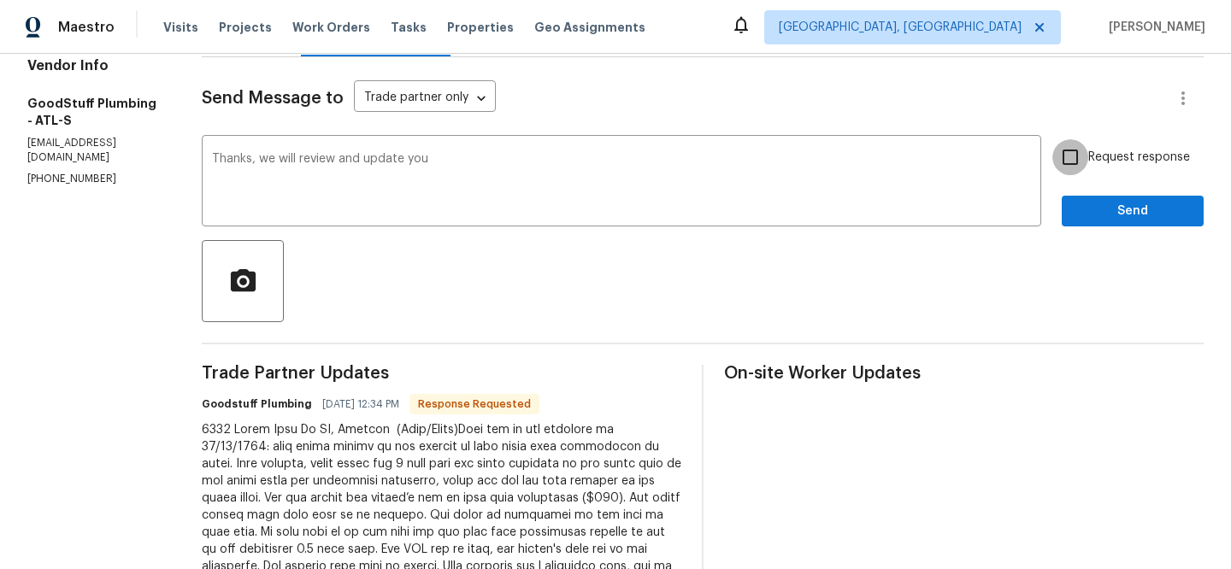
click at [1088, 158] on input "Request response" at bounding box center [1070, 157] width 36 height 36
checkbox input "true"
click at [1081, 207] on span "Send" at bounding box center [1132, 211] width 115 height 21
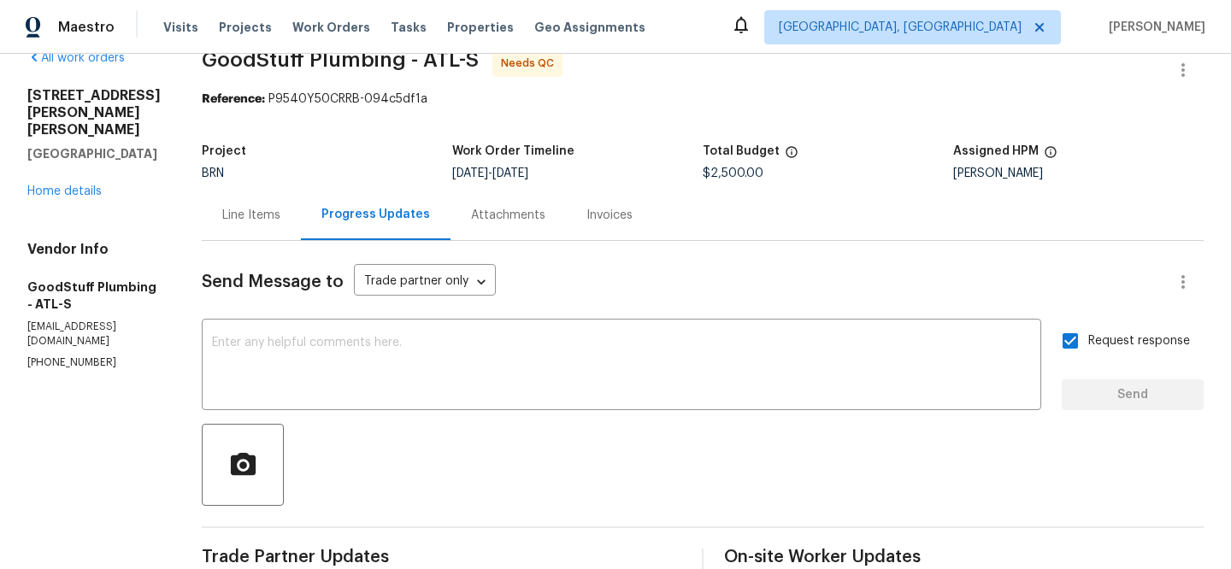
scroll to position [0, 0]
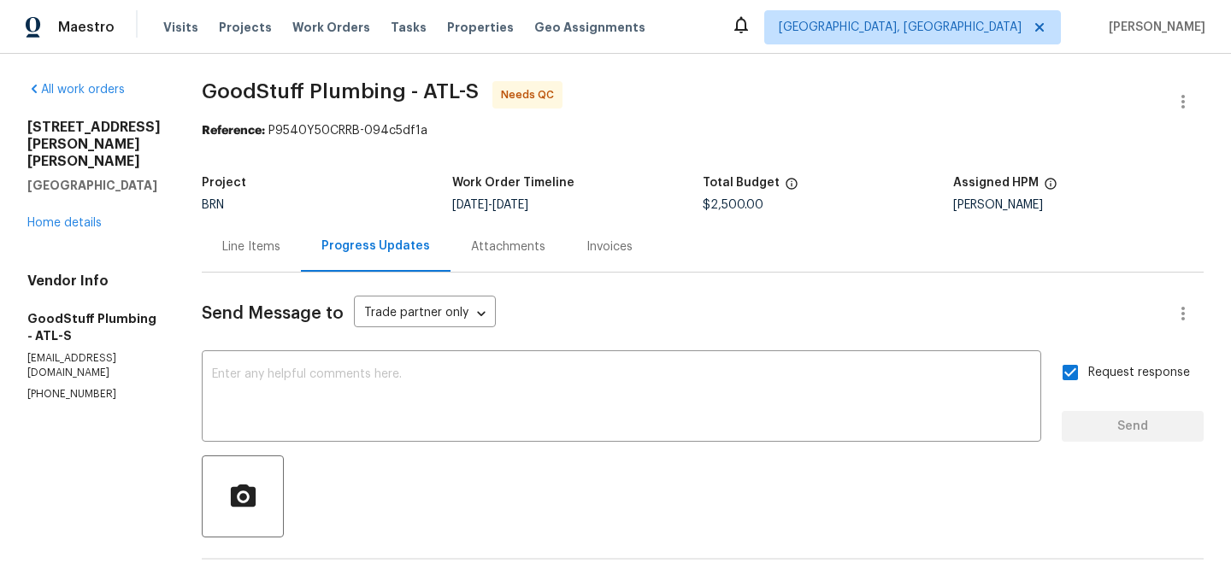
click at [279, 250] on div "Line Items" at bounding box center [251, 247] width 58 height 17
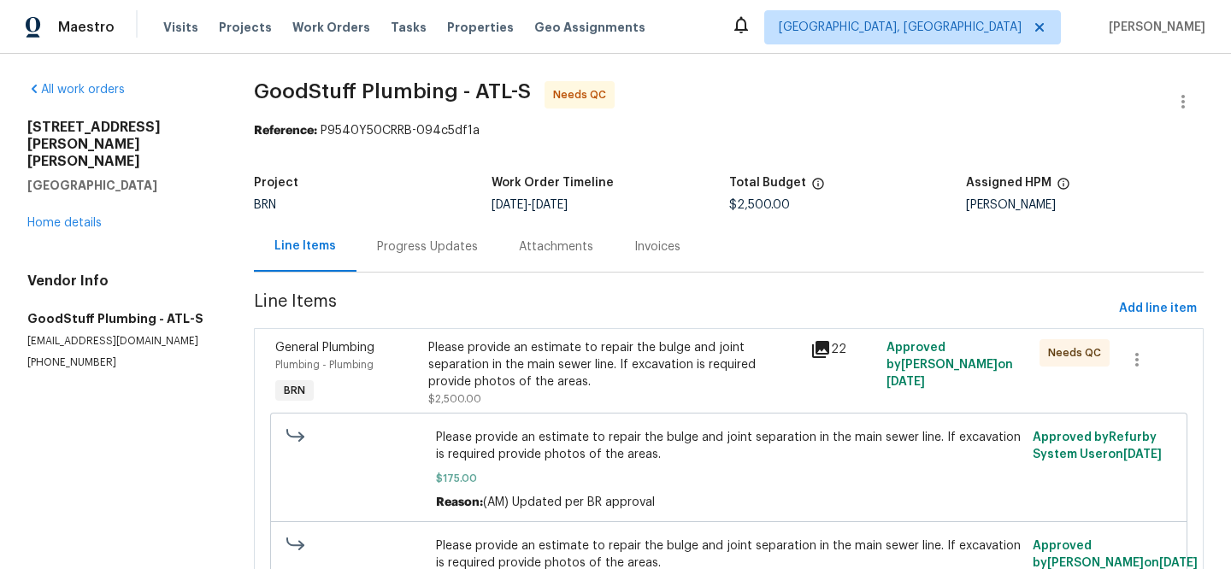
click at [508, 375] on div "Please provide an estimate to repair the bulge and joint separation in the main…" at bounding box center [614, 364] width 372 height 51
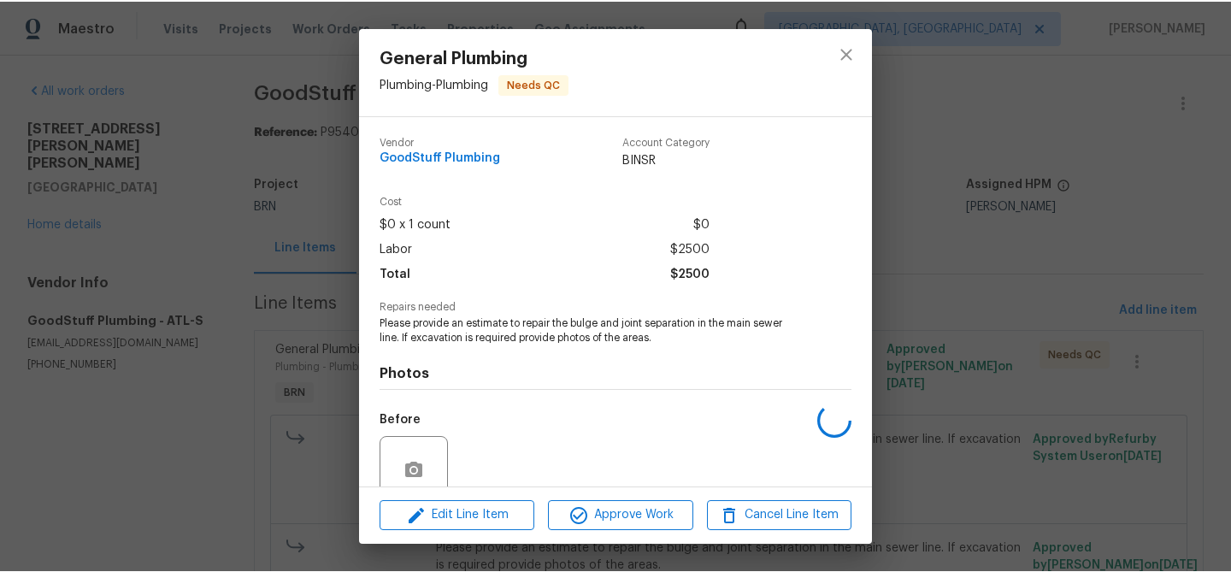
scroll to position [146, 0]
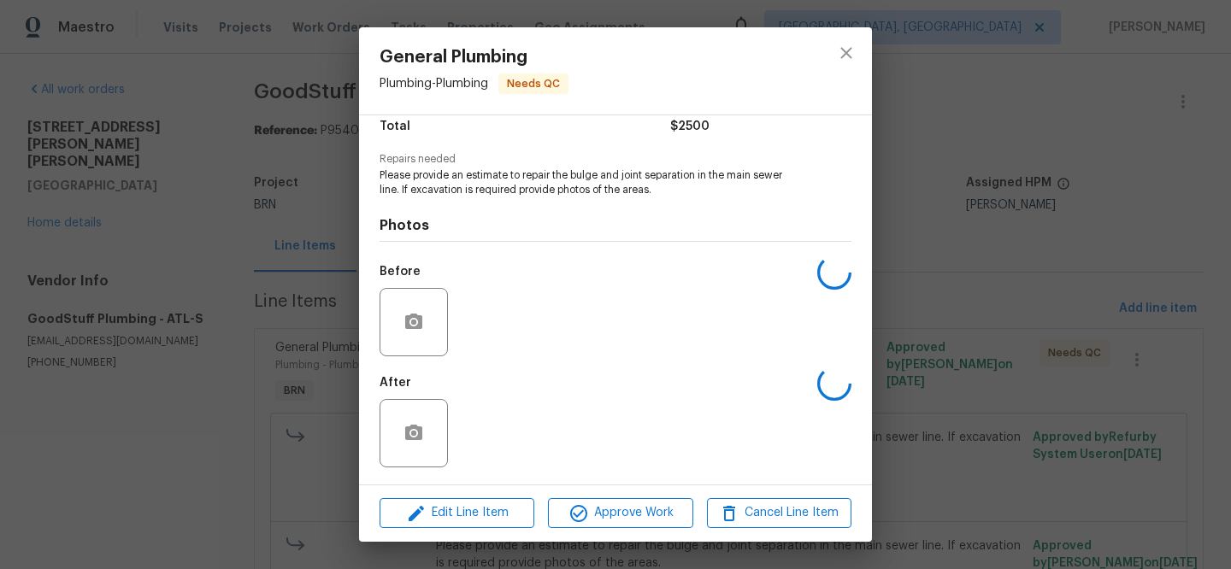
click at [468, 422] on div "After" at bounding box center [616, 422] width 472 height 111
click at [495, 427] on img at bounding box center [489, 433] width 68 height 68
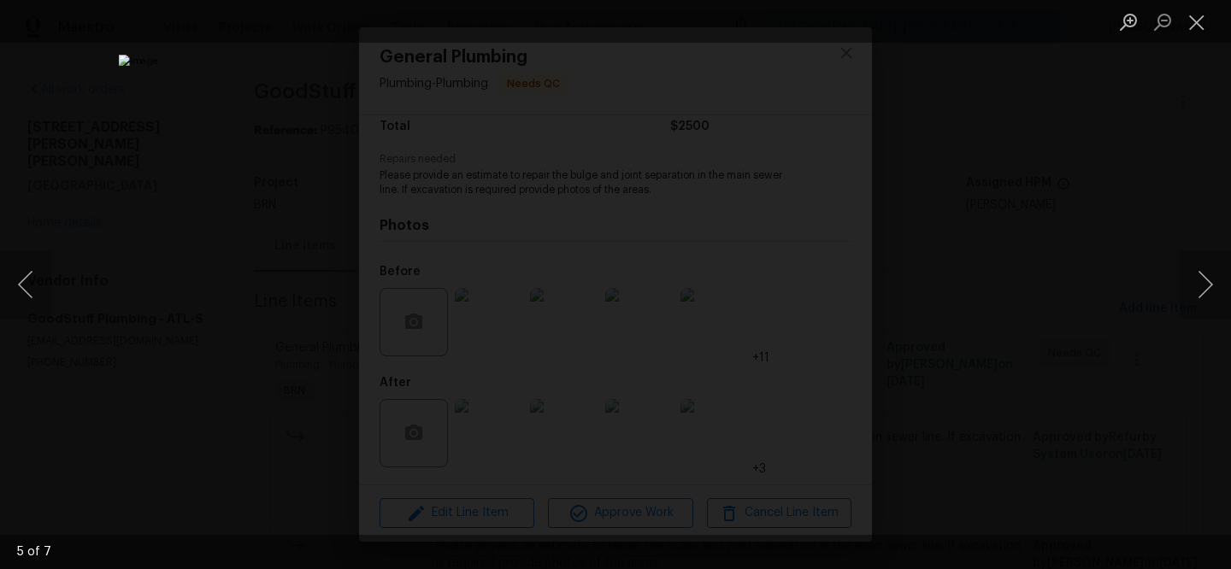
click at [149, 298] on div "Lightbox" at bounding box center [615, 284] width 1231 height 569
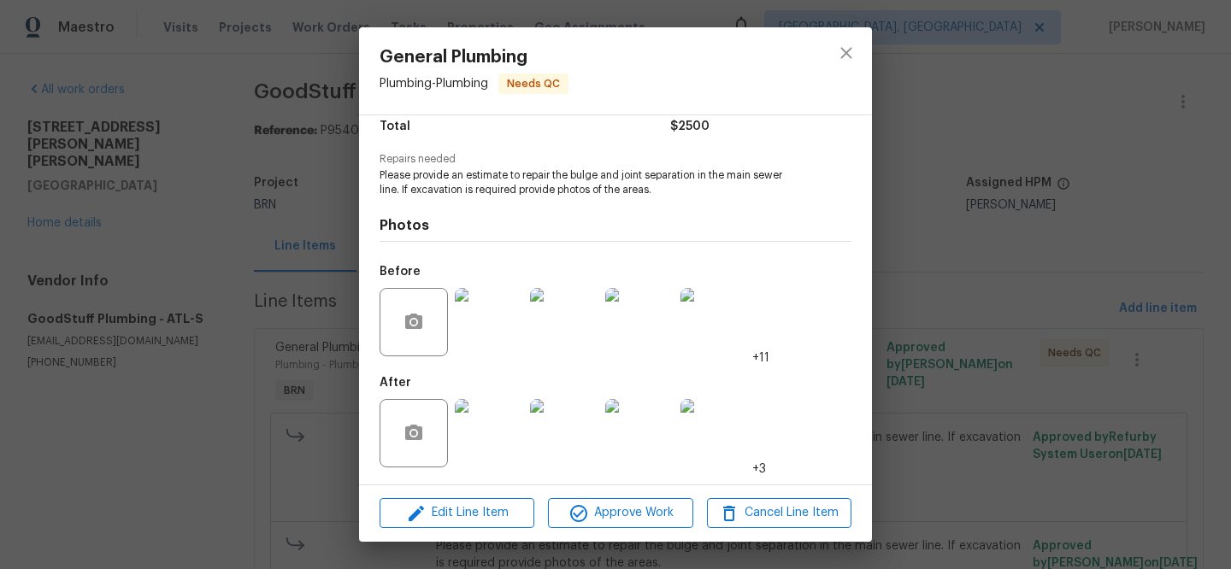
click at [297, 303] on div "General Plumbing Plumbing - Plumbing Needs QC Vendor GoodStuff Plumbing Account…" at bounding box center [615, 284] width 1231 height 569
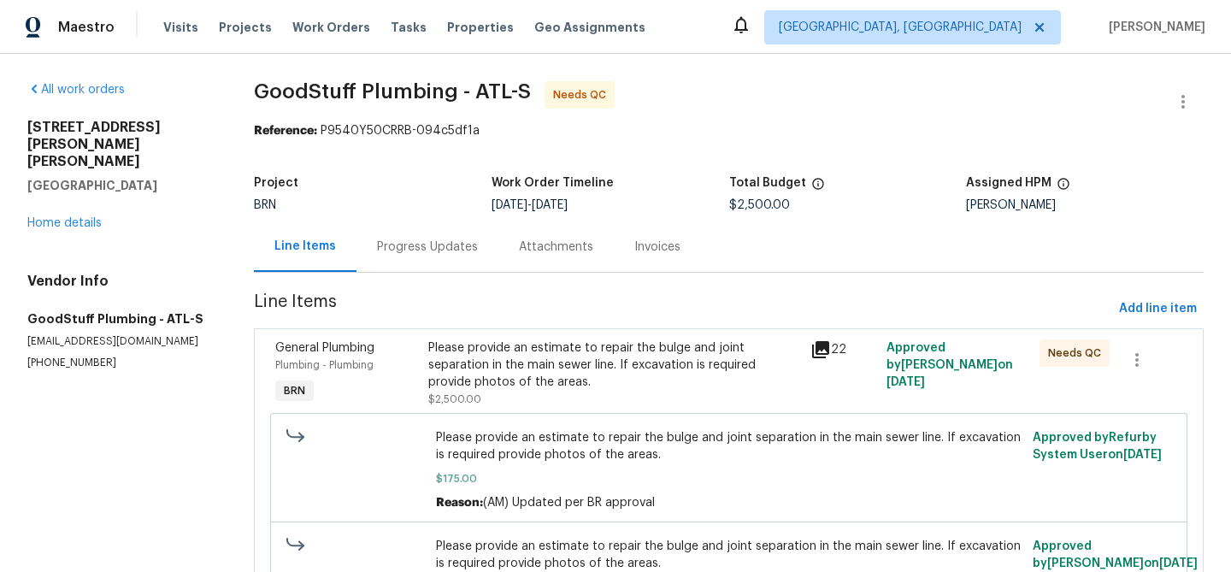
click at [414, 258] on div "Progress Updates" at bounding box center [428, 246] width 142 height 50
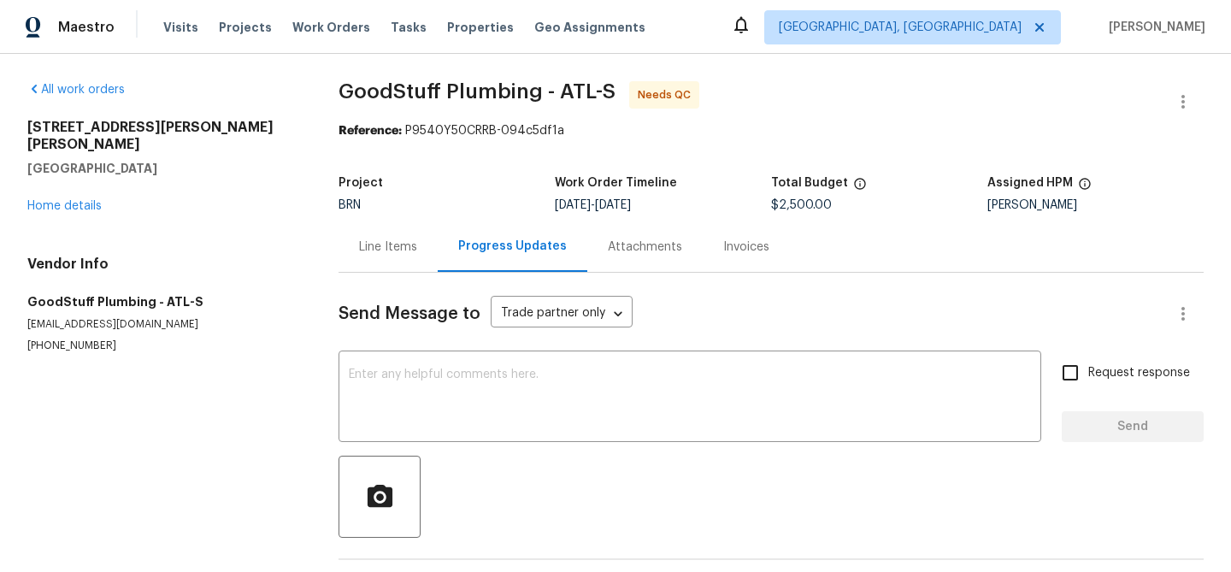
click at [420, 239] on div "Line Items" at bounding box center [388, 246] width 99 height 50
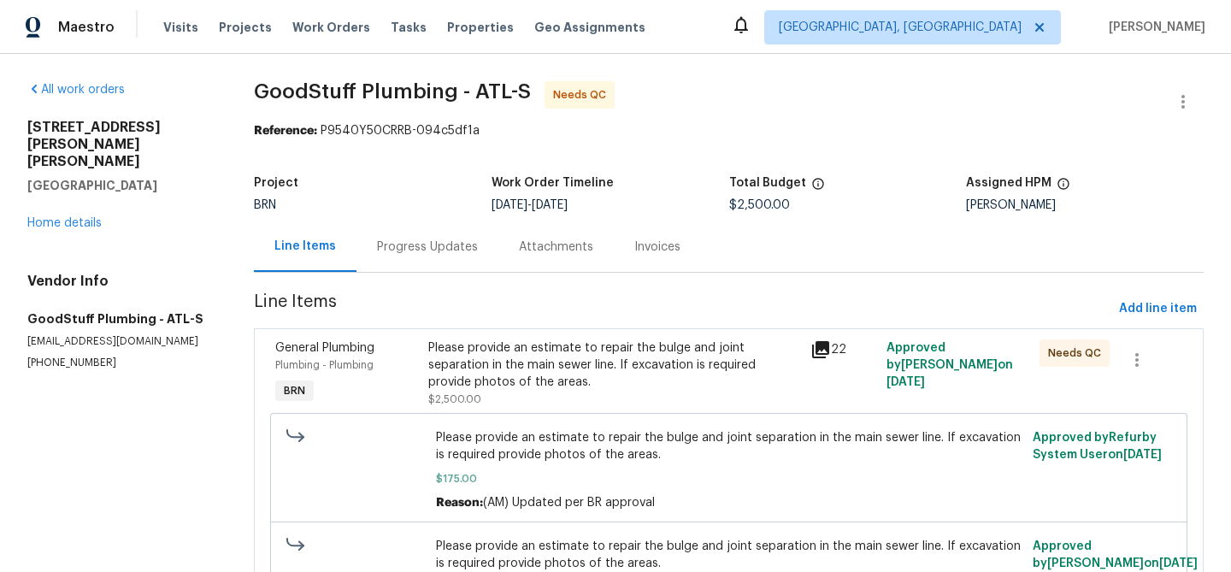
scroll to position [129, 0]
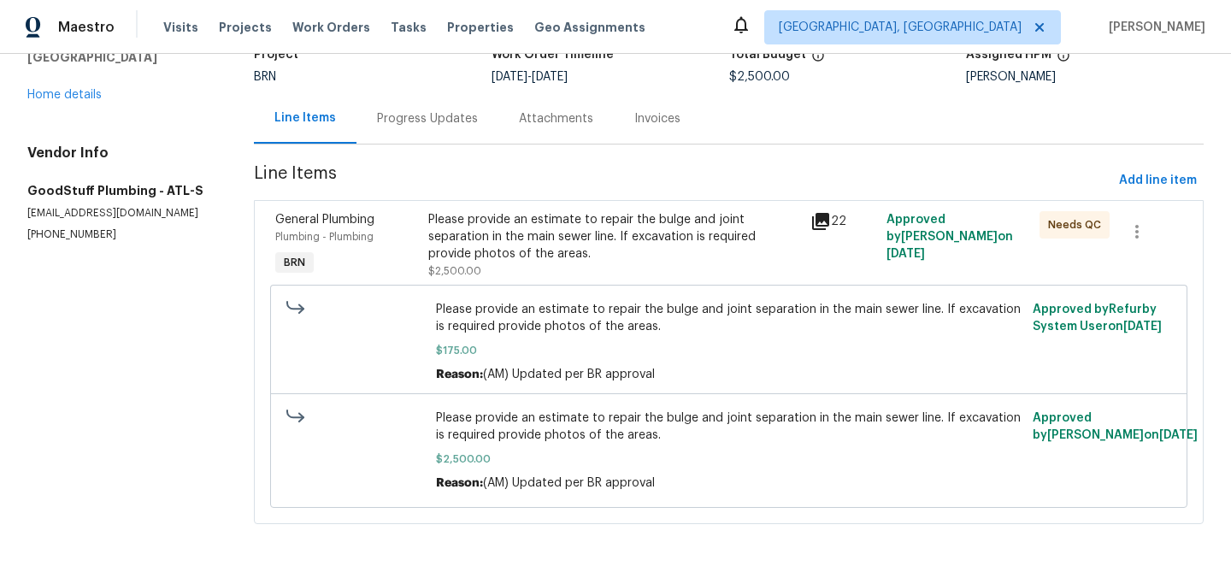
click at [389, 119] on div "Progress Updates" at bounding box center [427, 118] width 101 height 17
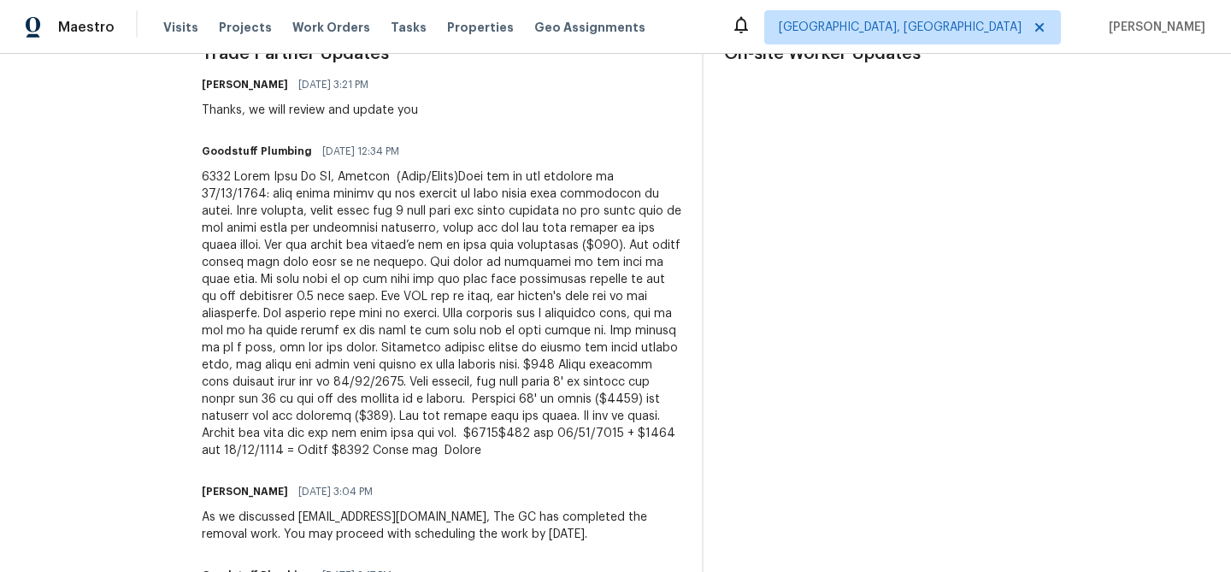
scroll to position [540, 0]
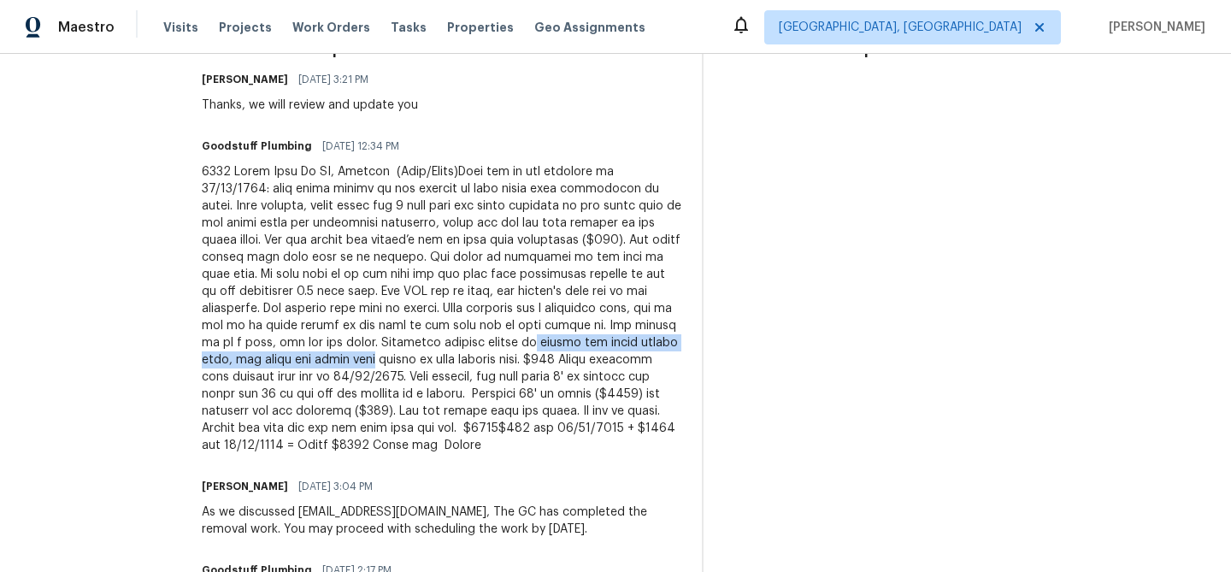
drag, startPoint x: 346, startPoint y: 360, endPoint x: 679, endPoint y: 360, distance: 332.6
click at [679, 360] on div at bounding box center [442, 308] width 480 height 291
copy div "remove the crepe myrtle tree, and grind the stump away"
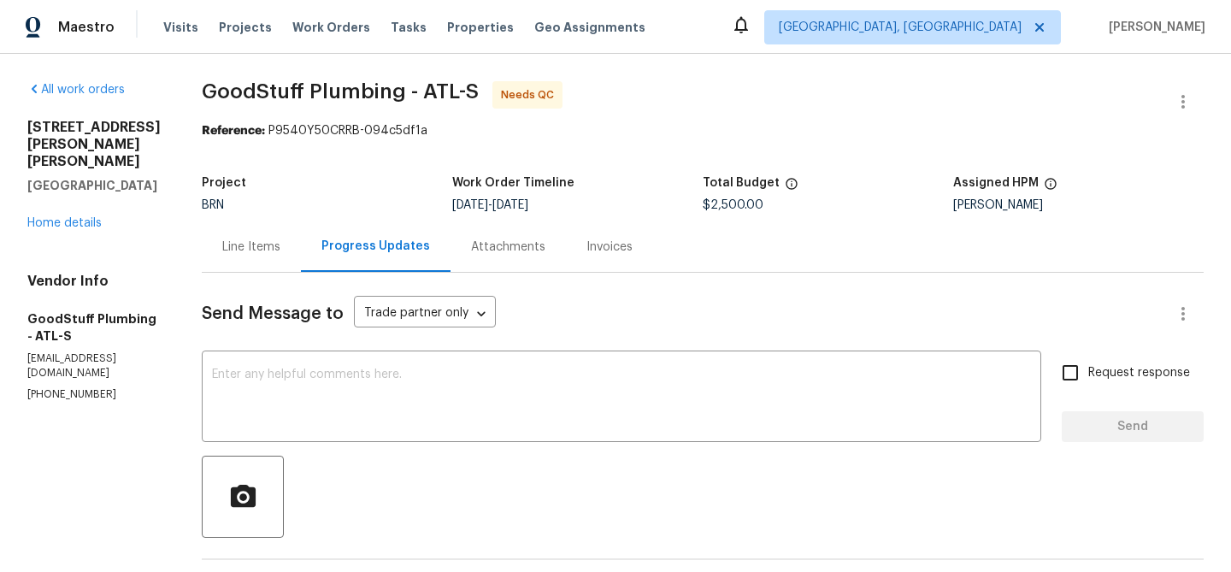
click at [286, 233] on div "Line Items" at bounding box center [251, 246] width 99 height 50
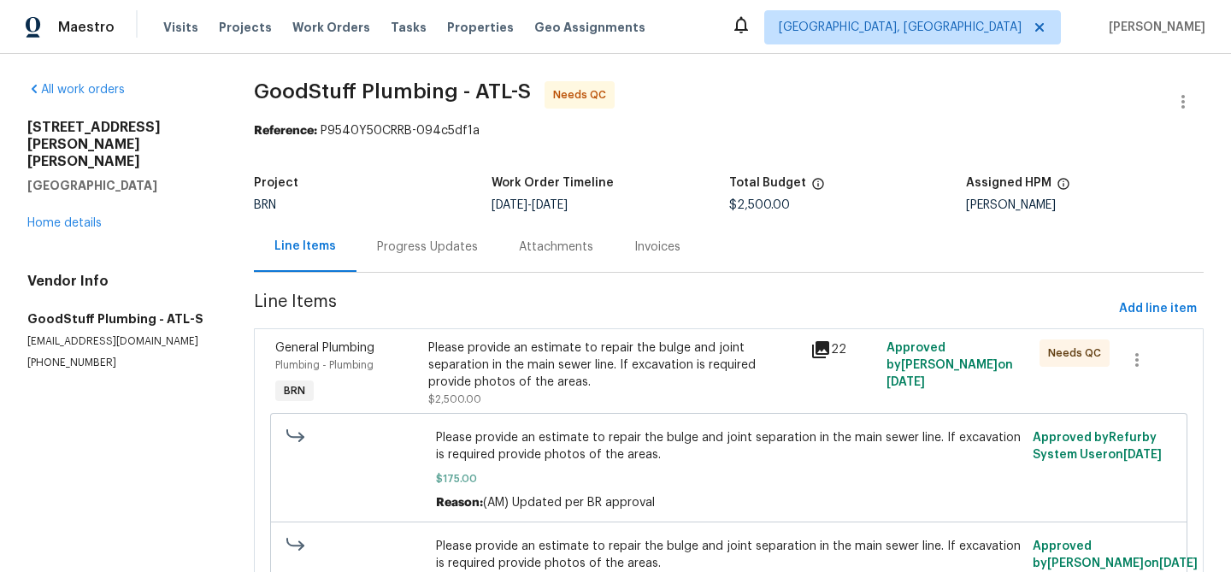
click at [440, 251] on div "Progress Updates" at bounding box center [427, 247] width 101 height 17
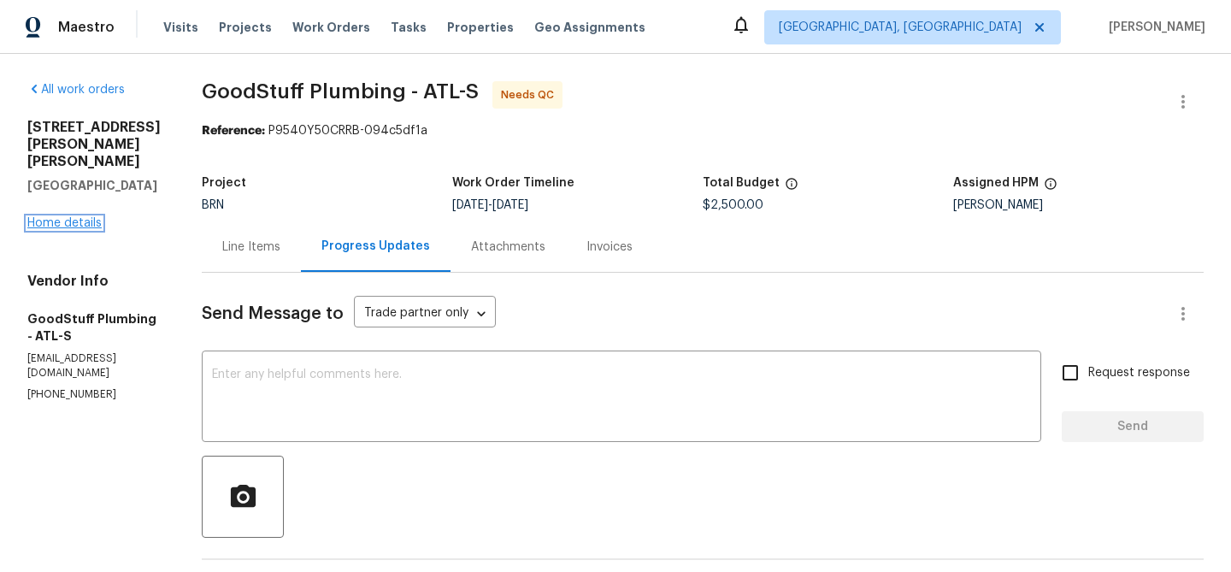
click at [68, 217] on link "Home details" at bounding box center [64, 223] width 74 height 12
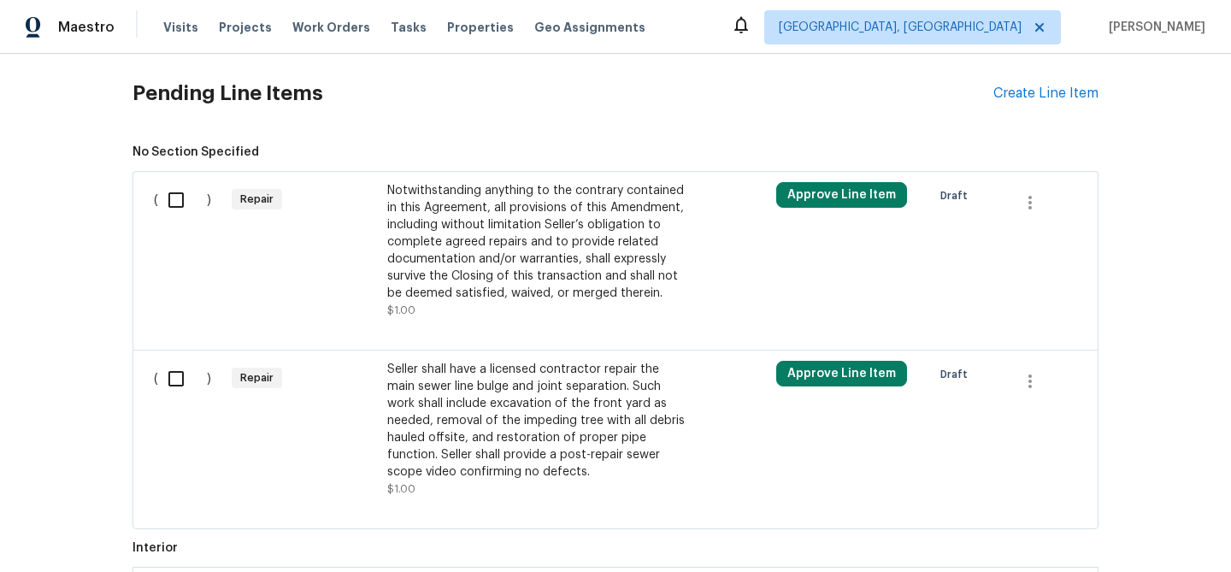
scroll to position [859, 0]
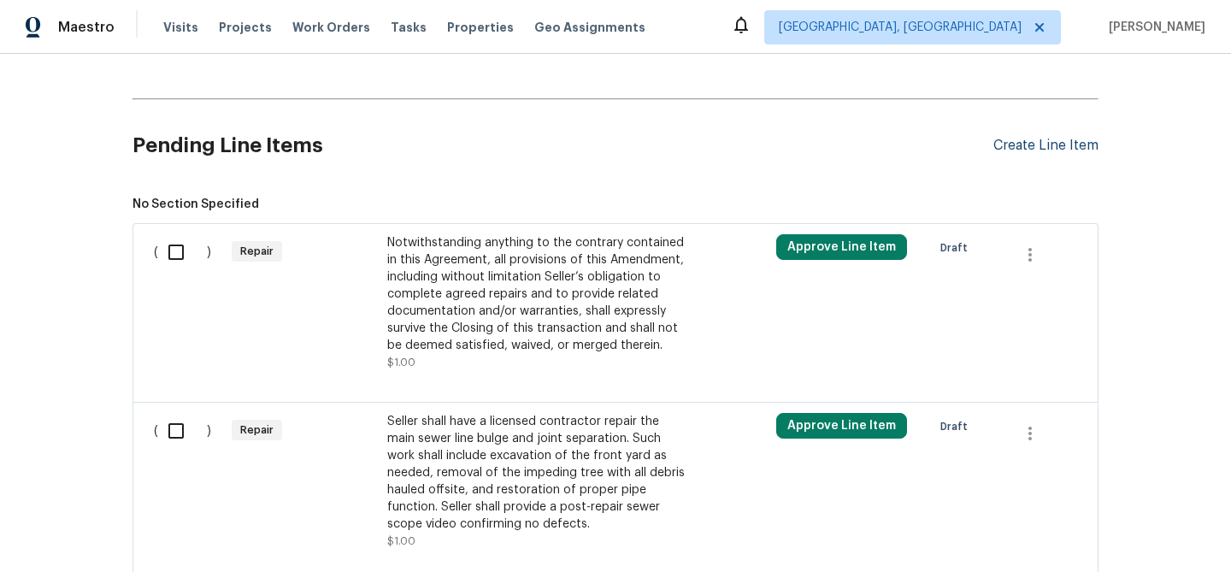
click at [1007, 153] on div "Create Line Item" at bounding box center [1045, 146] width 105 height 16
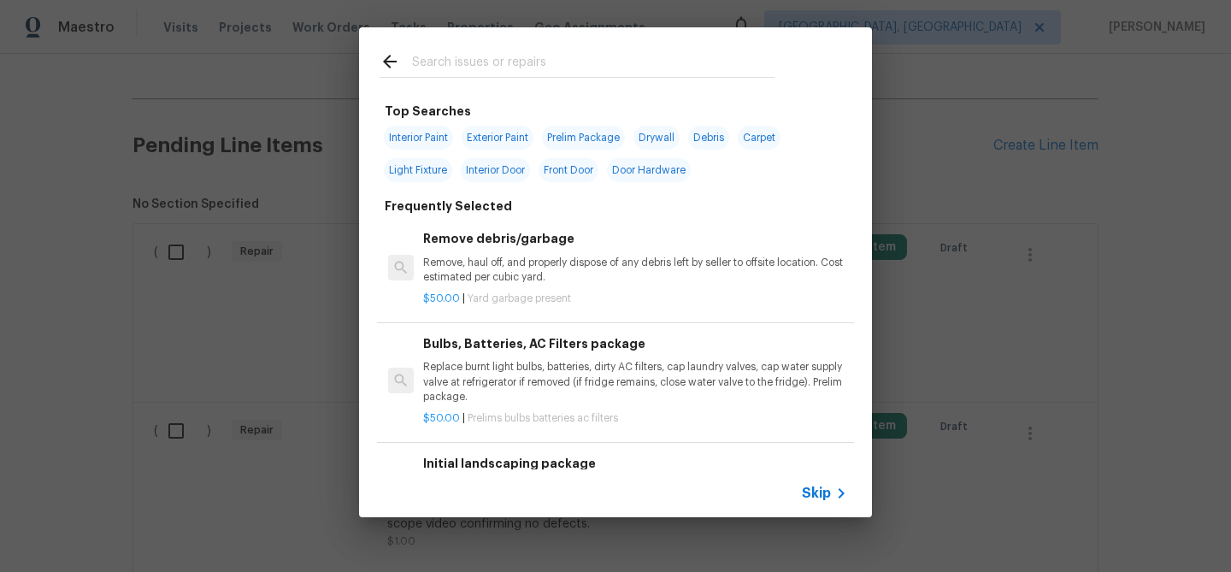
click at [820, 492] on span "Skip" at bounding box center [816, 493] width 29 height 17
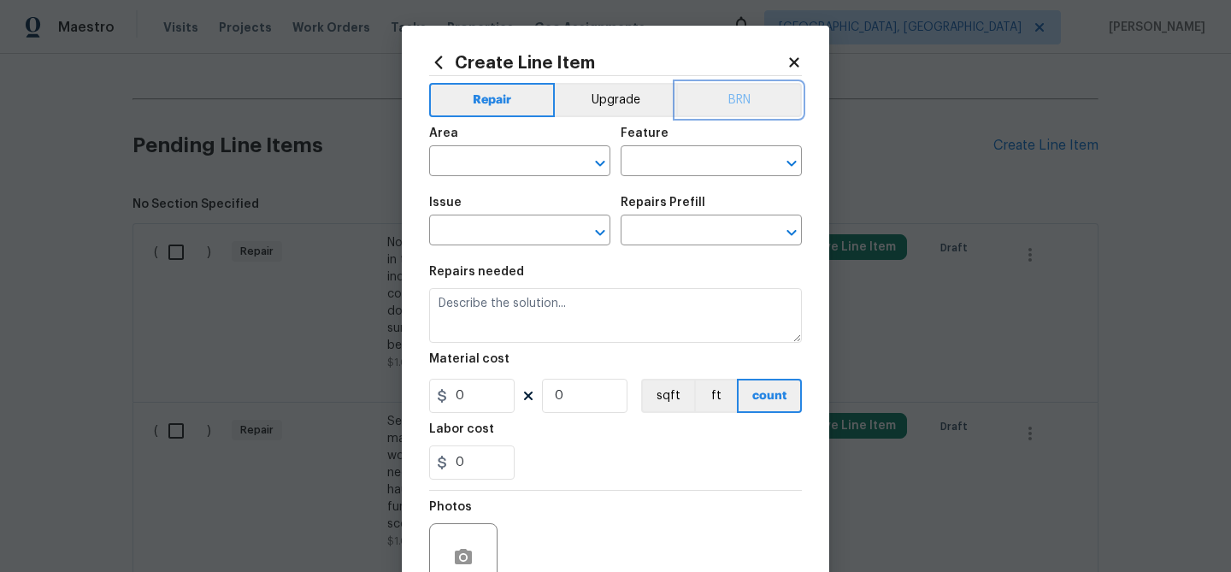
click at [710, 92] on button "BRN" at bounding box center [739, 100] width 126 height 34
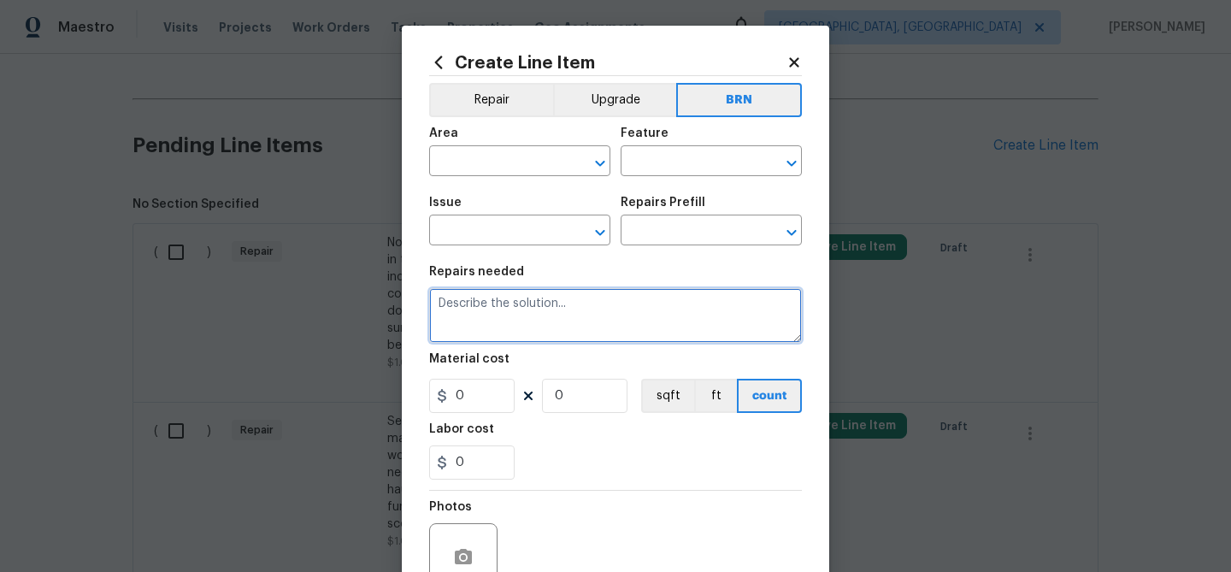
click at [502, 330] on textarea at bounding box center [615, 315] width 373 height 55
paste textarea "Please remove crepe myrtle tree including root ball that has broken the main se…"
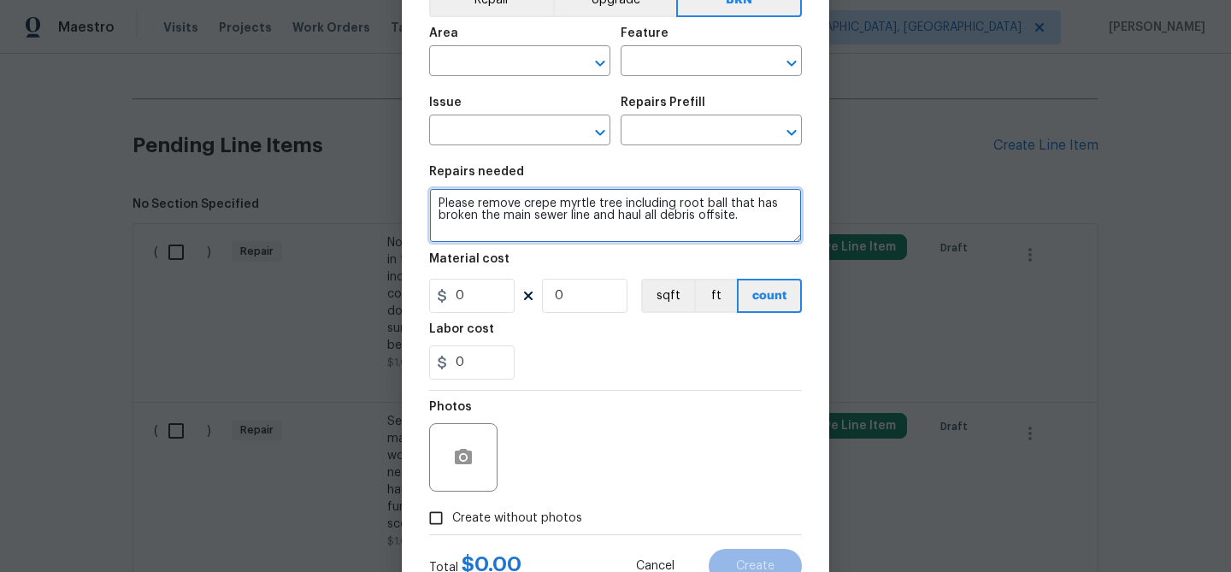
scroll to position [144, 0]
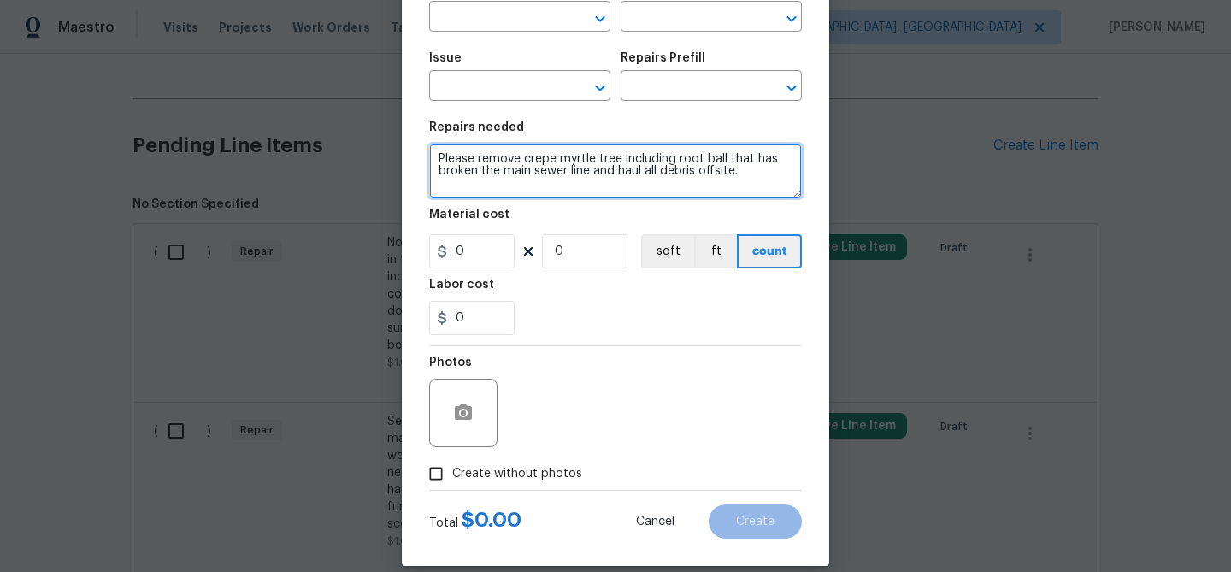
type textarea "Please remove crepe myrtle tree including root ball that has broken the main se…"
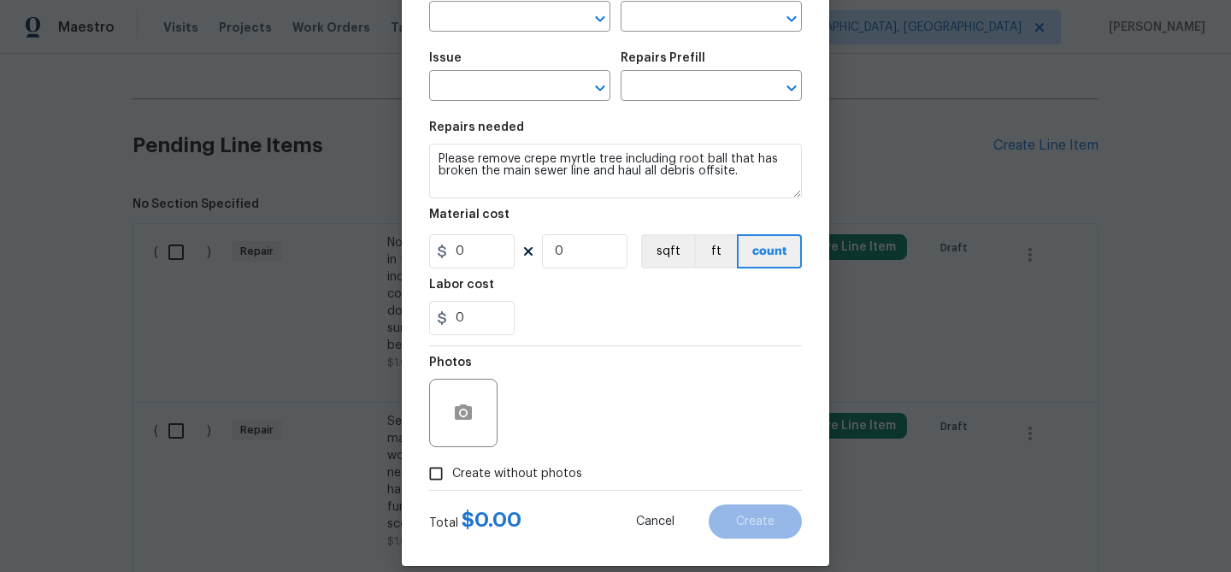
click at [469, 386] on div at bounding box center [463, 413] width 68 height 68
click at [461, 394] on button "button" at bounding box center [463, 412] width 41 height 41
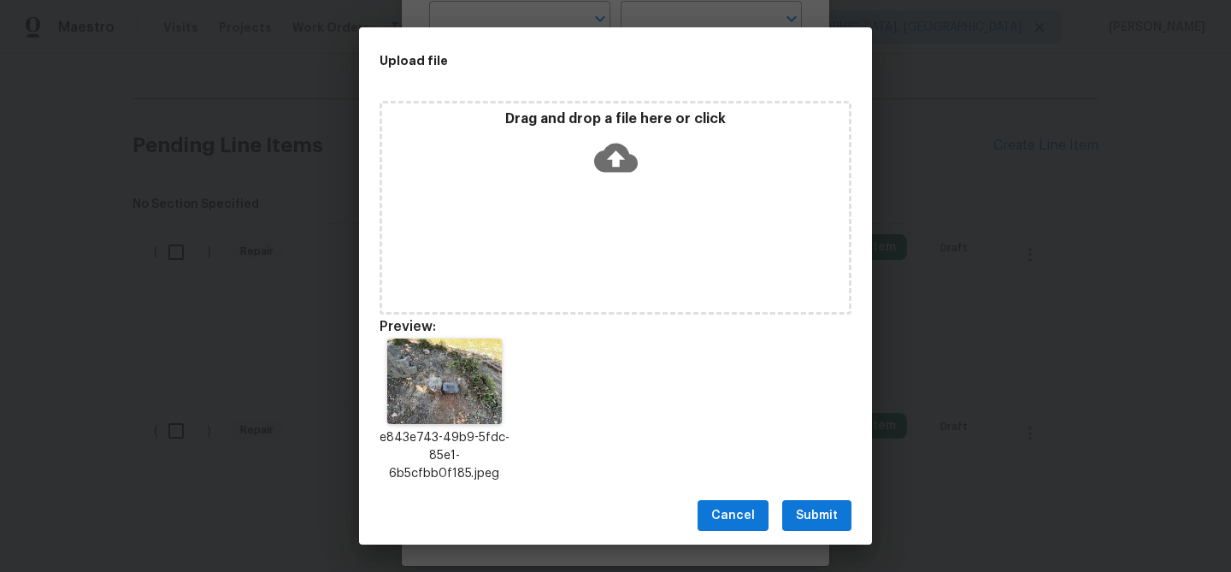
click at [832, 502] on button "Submit" at bounding box center [816, 516] width 69 height 32
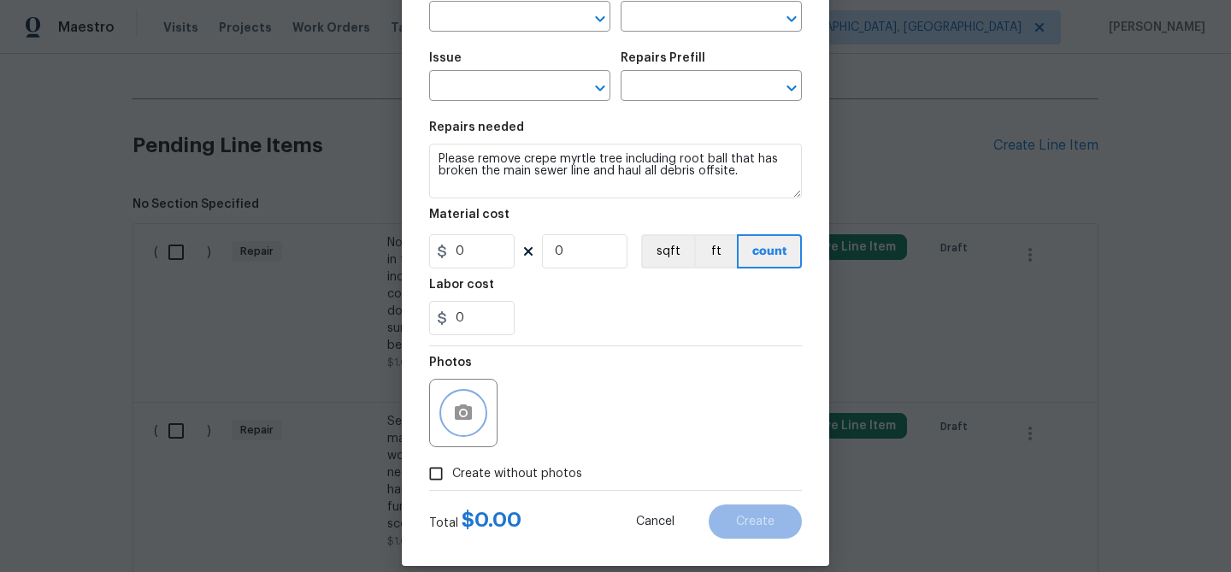
scroll to position [0, 0]
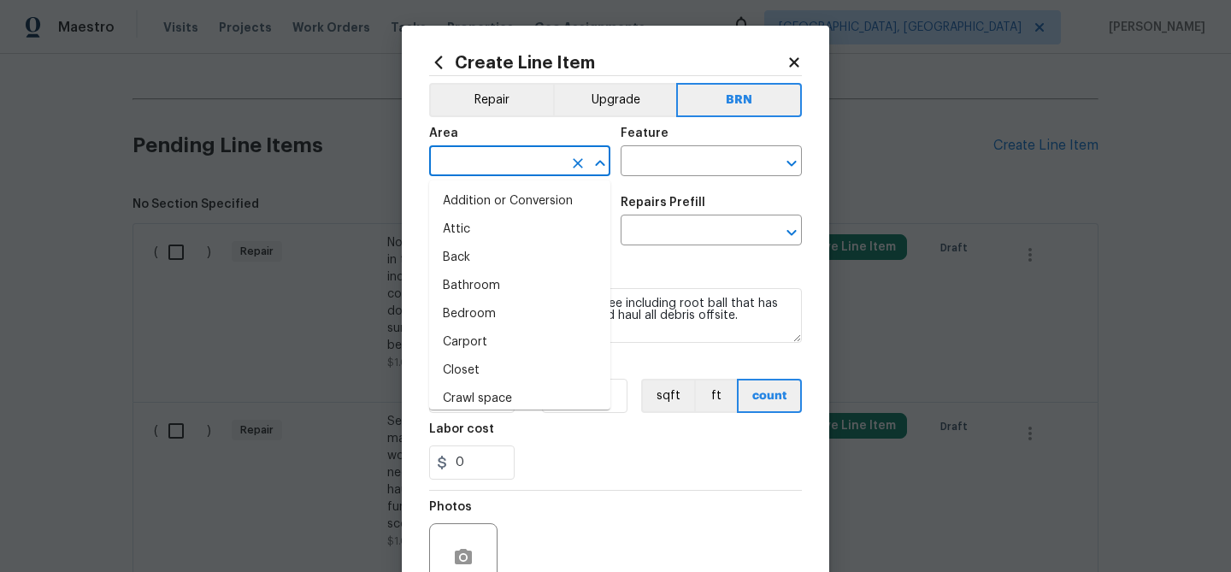
click at [493, 168] on input "text" at bounding box center [495, 163] width 133 height 27
type input "ex"
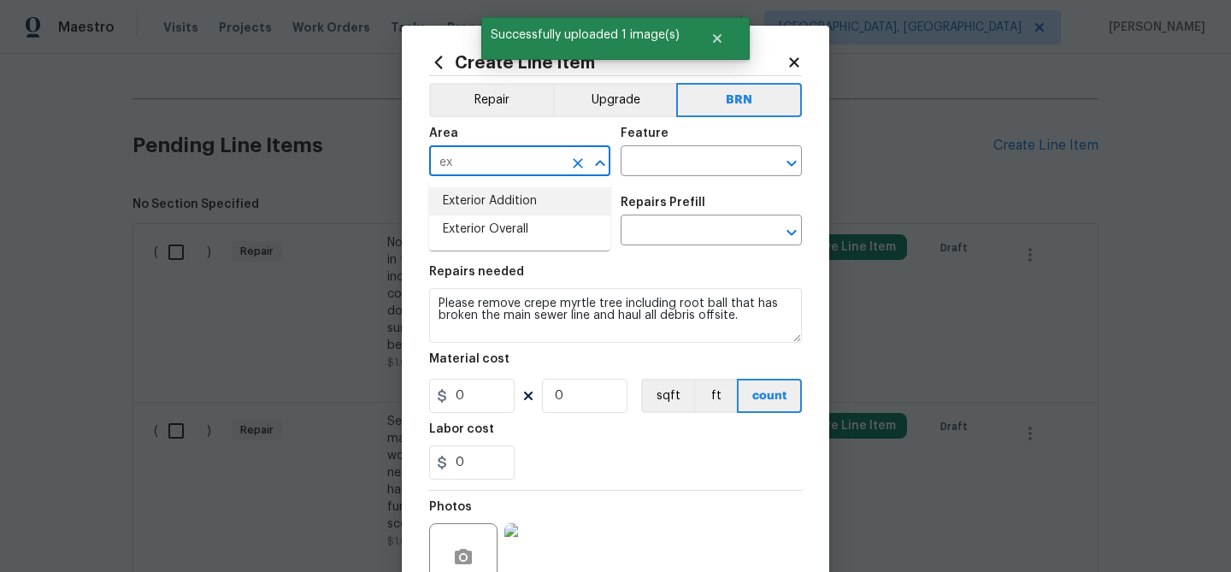
click at [494, 195] on li "Exterior Addition" at bounding box center [519, 201] width 181 height 28
type input "Exterior Addition"
click at [635, 162] on input "text" at bounding box center [687, 163] width 133 height 27
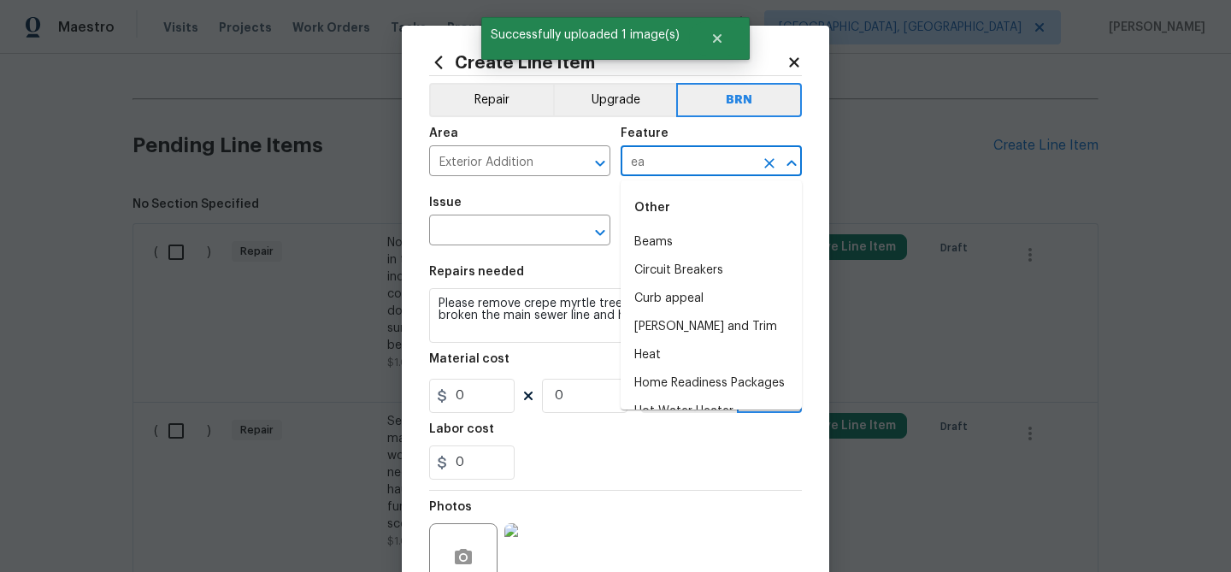
type input "e"
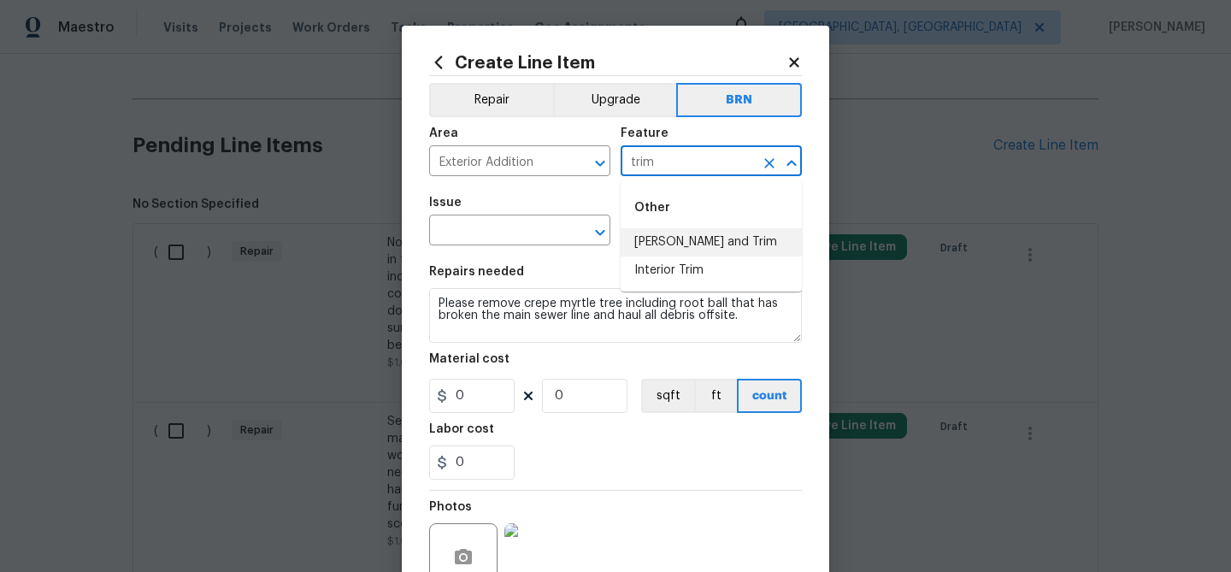
click at [645, 231] on li "Eaves and Trim" at bounding box center [711, 242] width 181 height 28
type input "Eaves and Trim"
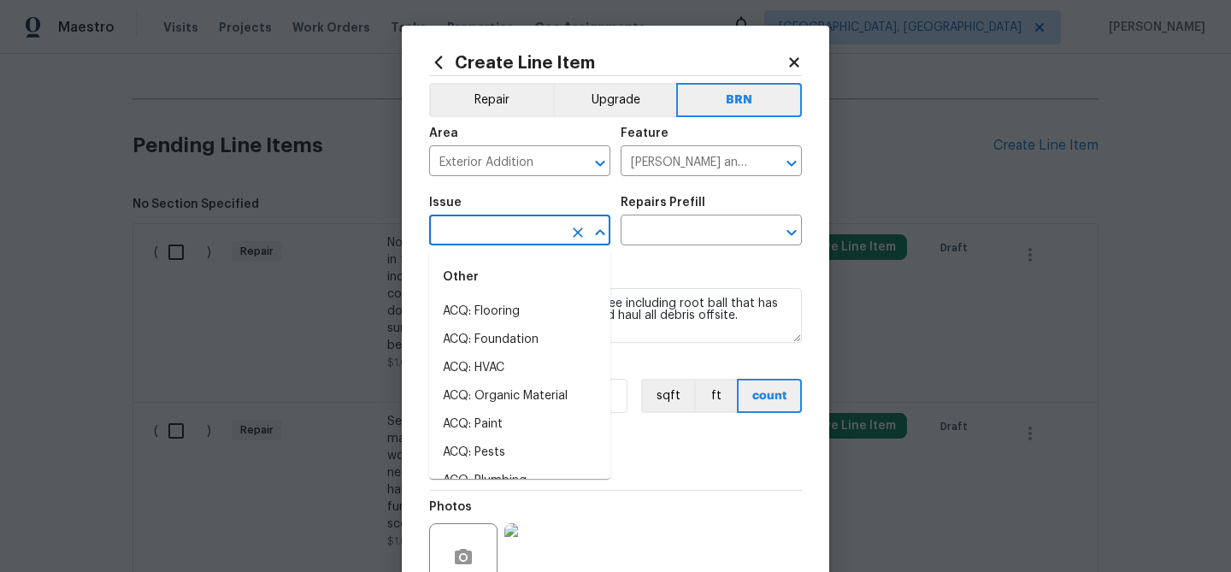
click at [527, 222] on input "text" at bounding box center [495, 232] width 133 height 27
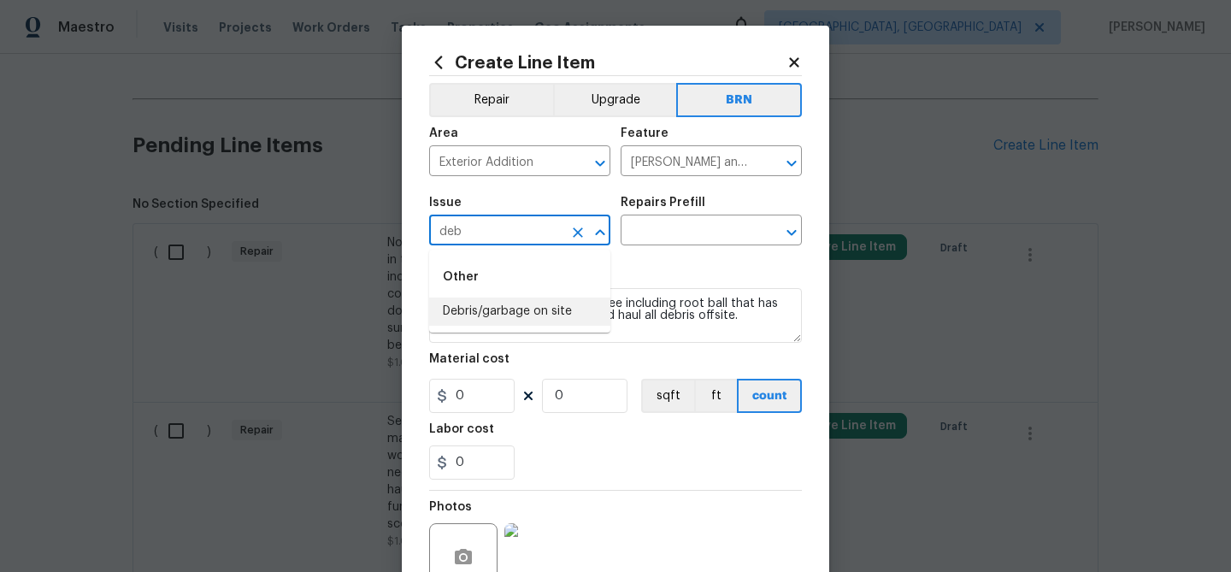
click at [525, 313] on li "Debris/garbage on site" at bounding box center [519, 312] width 181 height 28
type input "Debris/garbage on site"
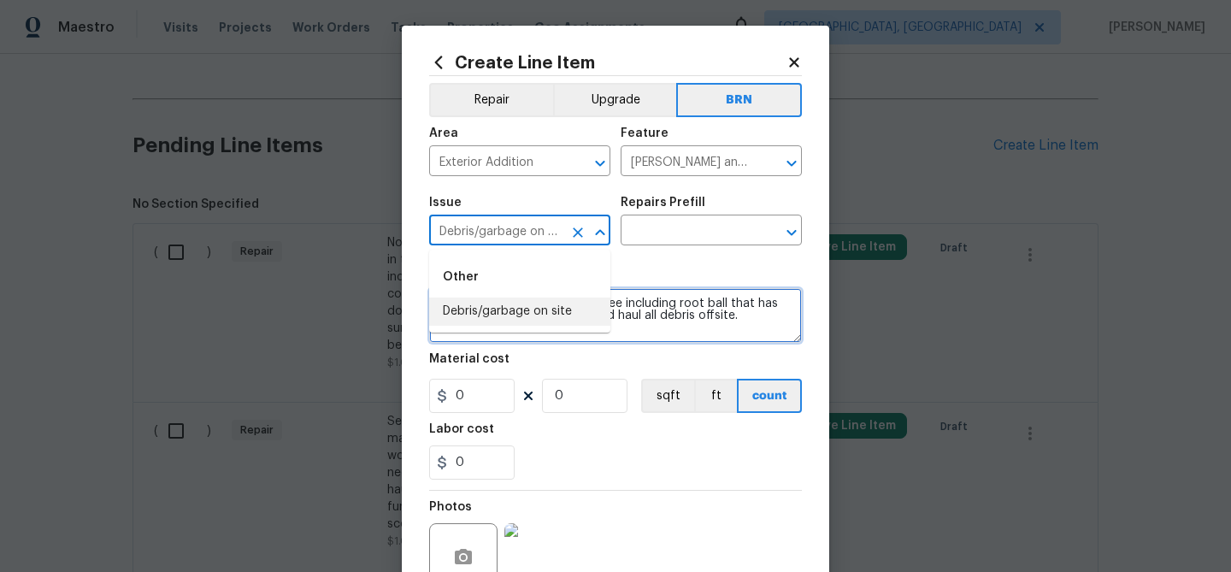
click at [525, 313] on textarea "Please remove crepe myrtle tree including root ball that has broken the main se…" at bounding box center [615, 315] width 373 height 55
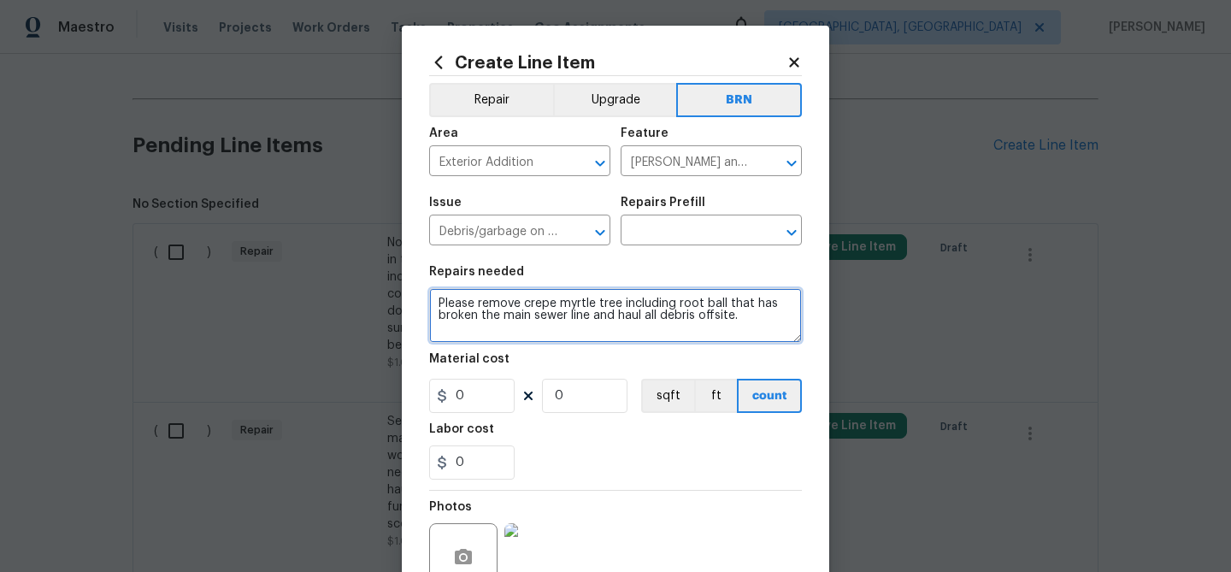
click at [525, 313] on textarea "Please remove crepe myrtle tree including root ball that has broken the main se…" at bounding box center [615, 315] width 373 height 55
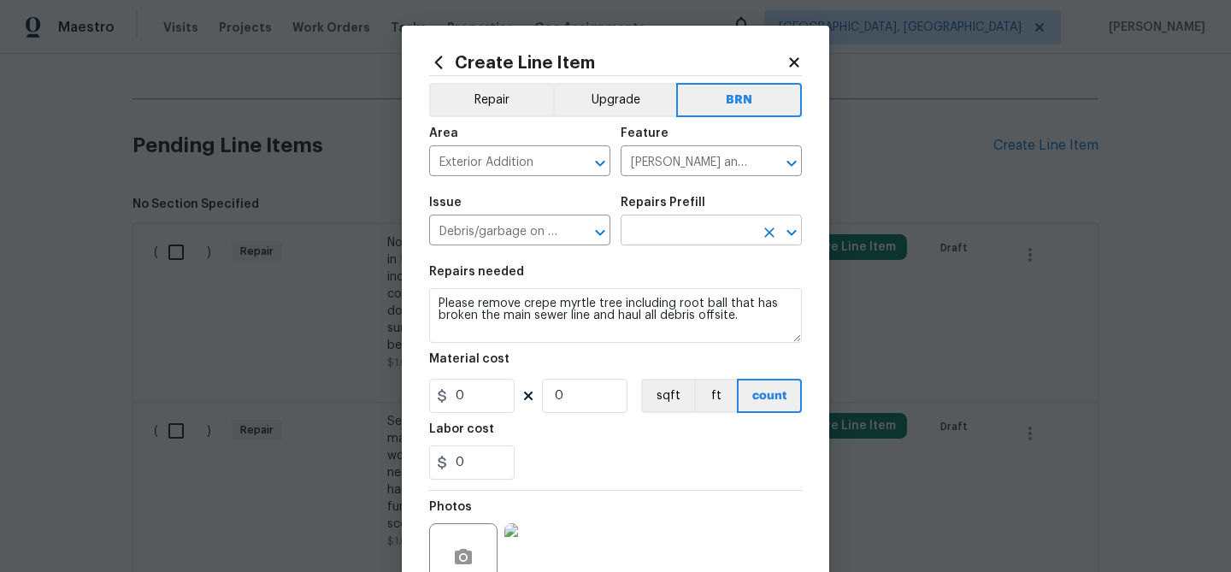
click at [663, 233] on input "text" at bounding box center [687, 232] width 133 height 27
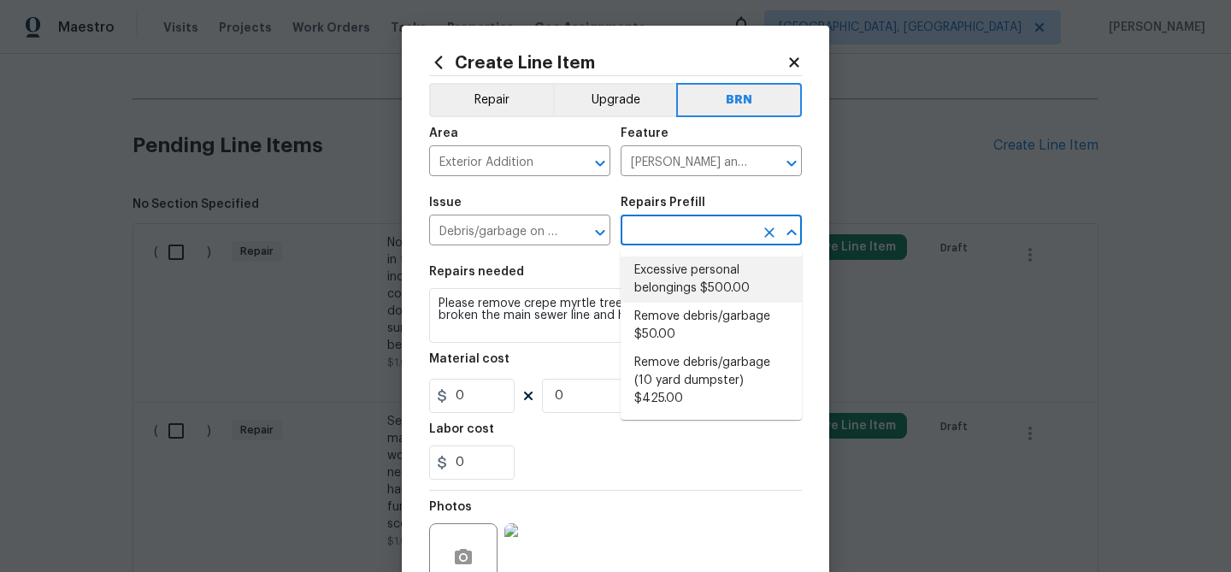
click at [665, 281] on li "Excessive personal belongings $500.00" at bounding box center [711, 279] width 181 height 46
type input "Excessive personal belongings $500.00"
type textarea "Contingency for excessive items to be removed - During assessment, the home con…"
type input "500"
type input "1"
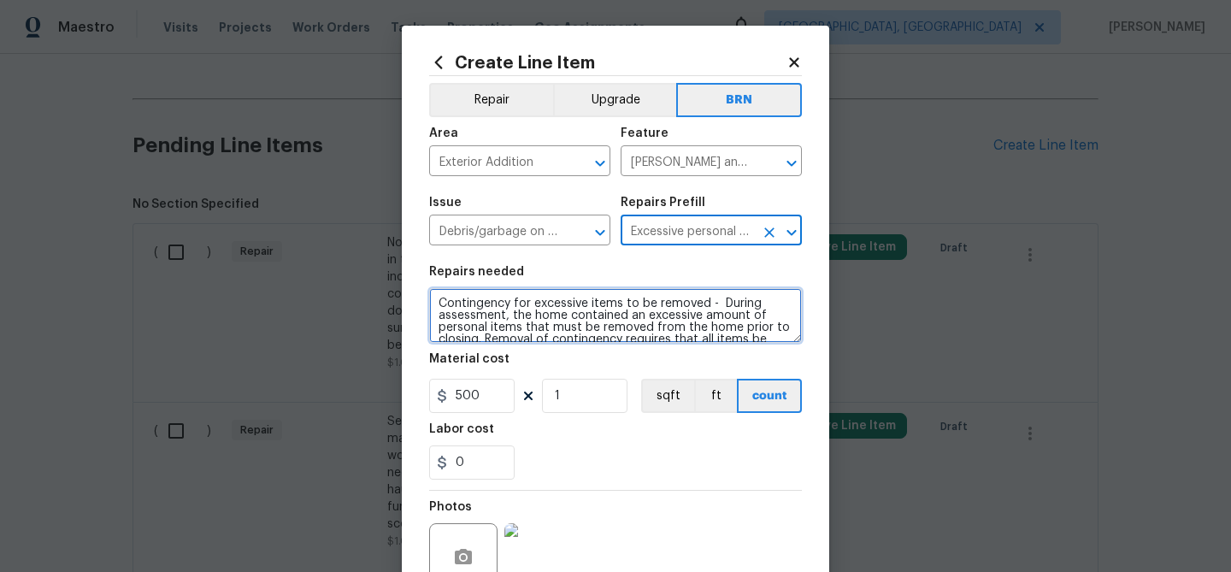
click at [578, 323] on textarea "Contingency for excessive items to be removed - During assessment, the home con…" at bounding box center [615, 315] width 373 height 55
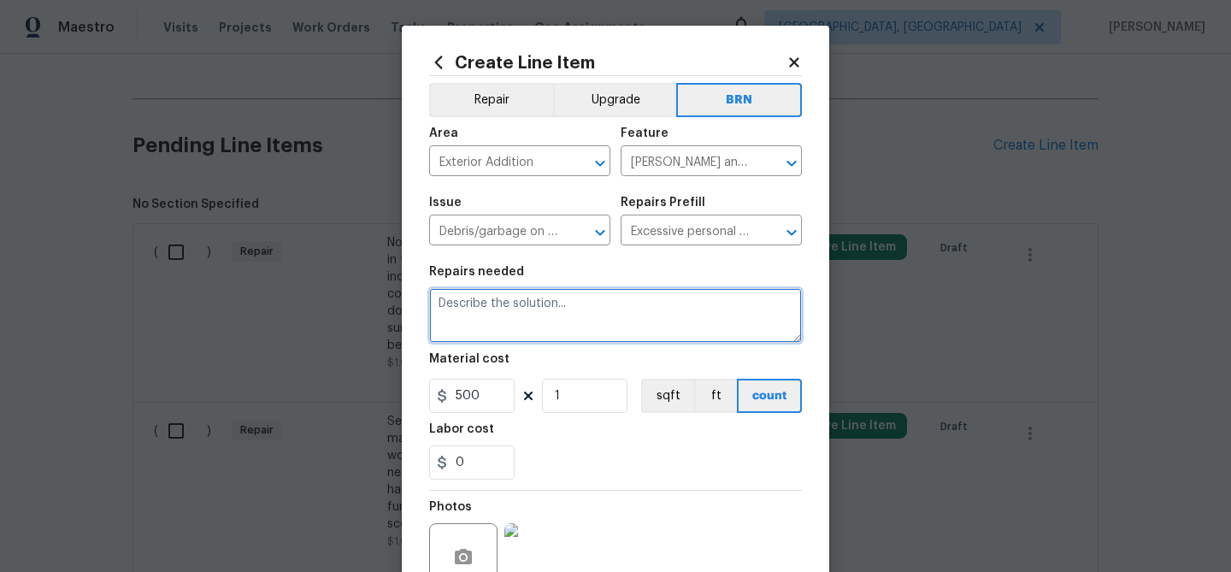
paste textarea "Please remove crepe myrtle tree including root ball that has broken the main se…"
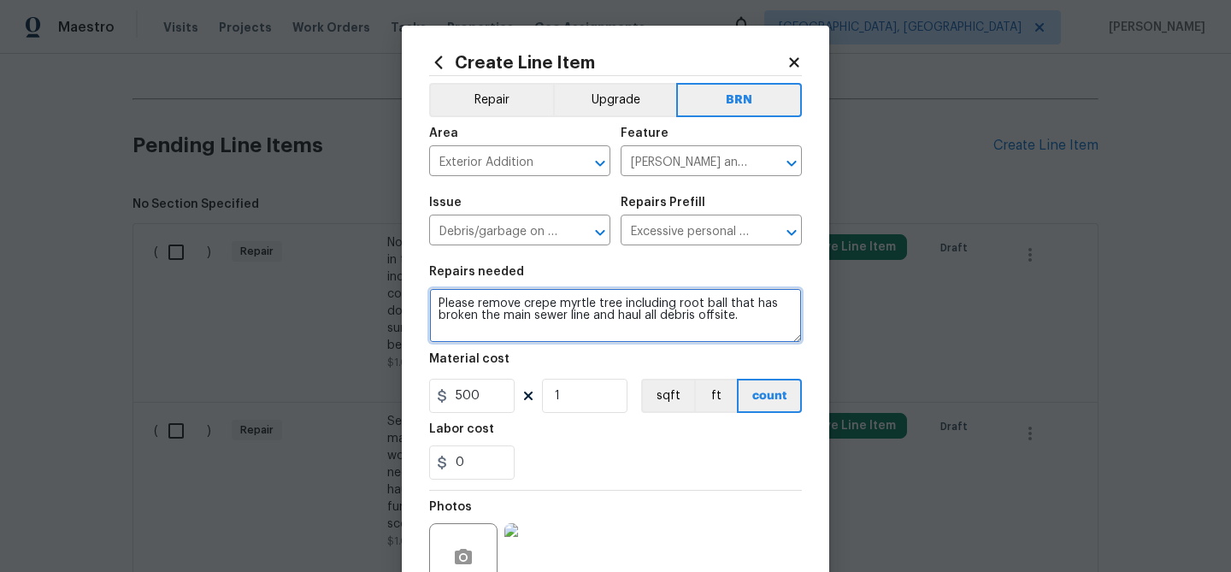
type textarea "Please remove crepe myrtle tree including root ball that has broken the main se…"
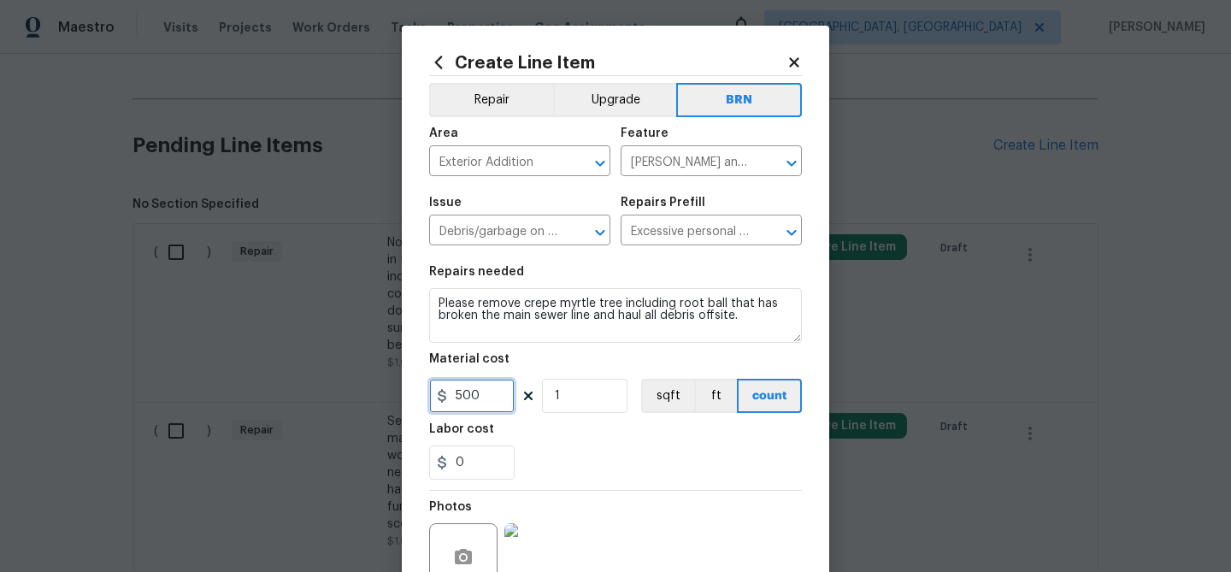
click at [504, 386] on input "500" at bounding box center [471, 396] width 85 height 34
type input "0"
click at [581, 395] on input "1" at bounding box center [584, 396] width 85 height 34
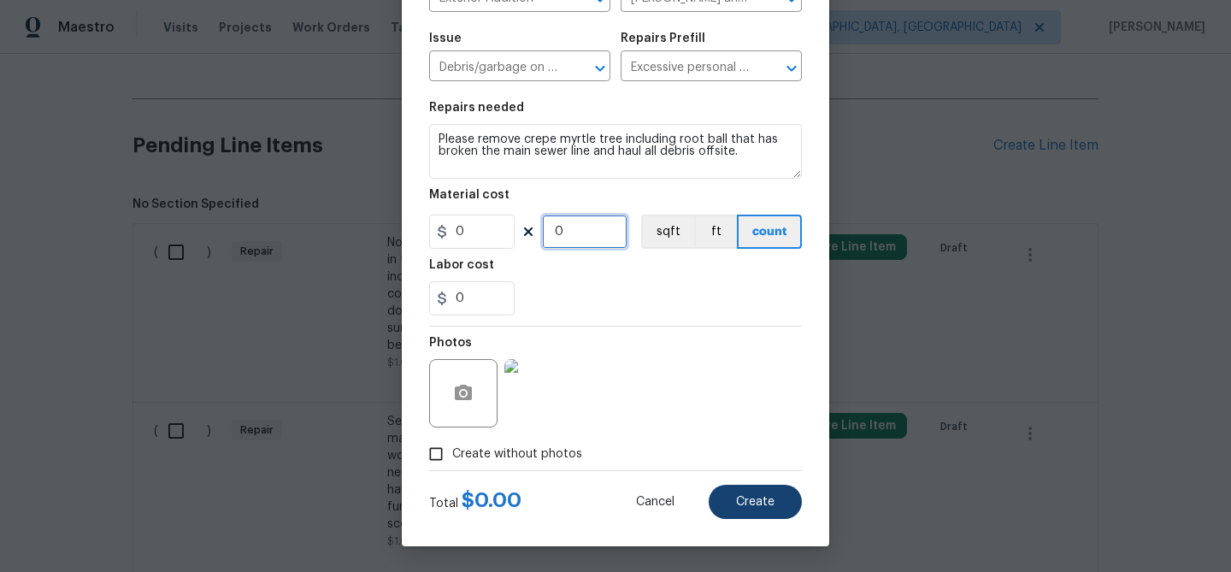
type input "0"
click at [740, 504] on span "Create" at bounding box center [755, 502] width 38 height 13
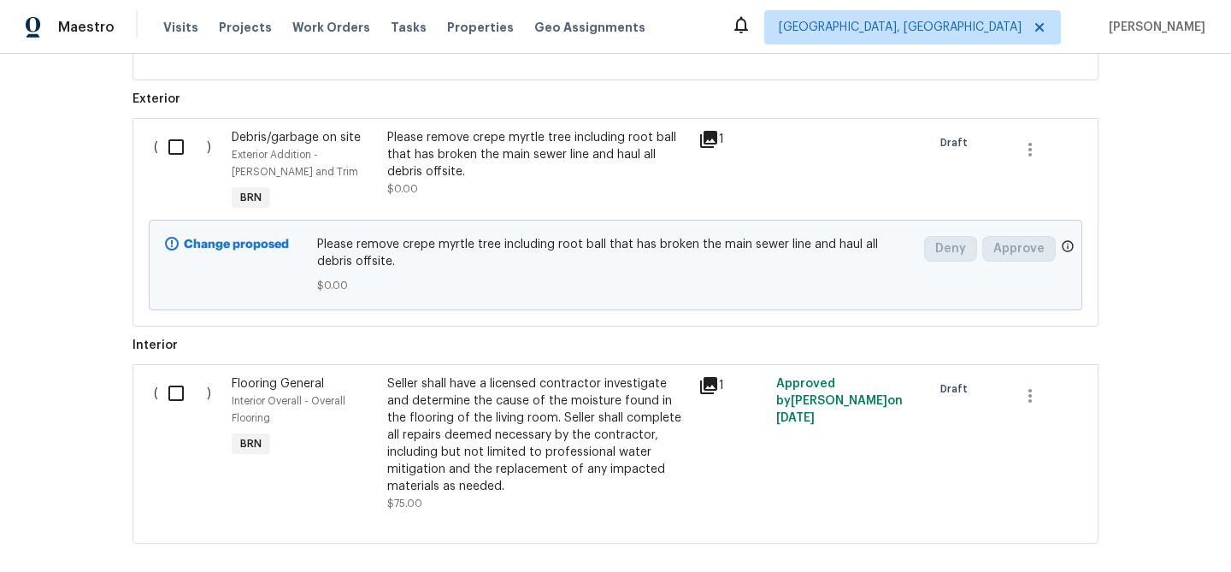
scroll to position [1372, 0]
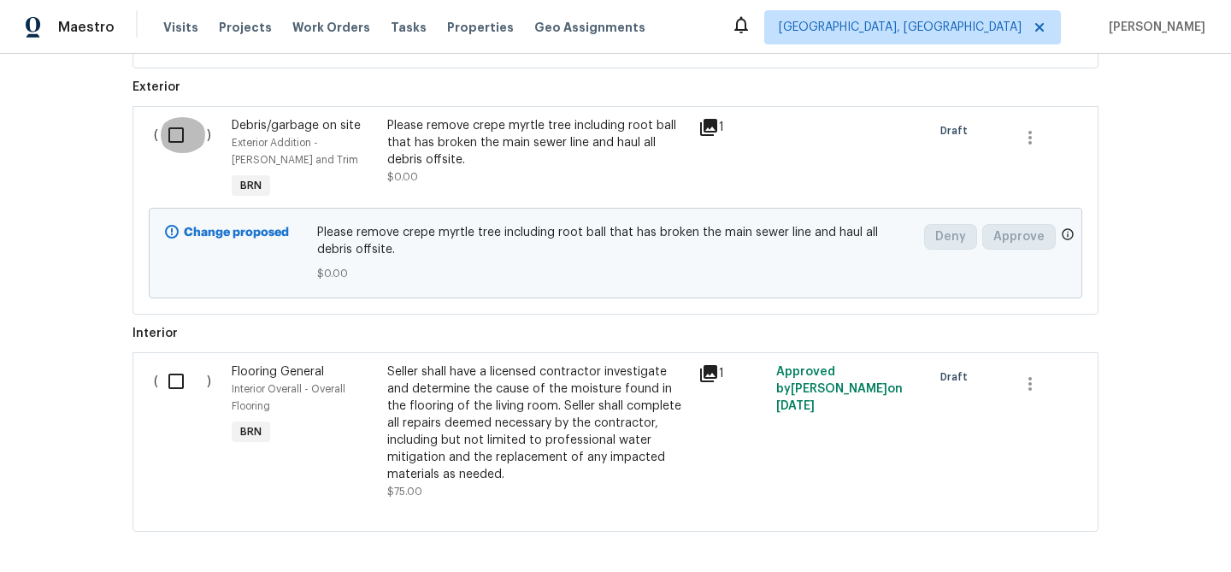
click at [171, 127] on input "checkbox" at bounding box center [182, 135] width 49 height 36
checkbox input "true"
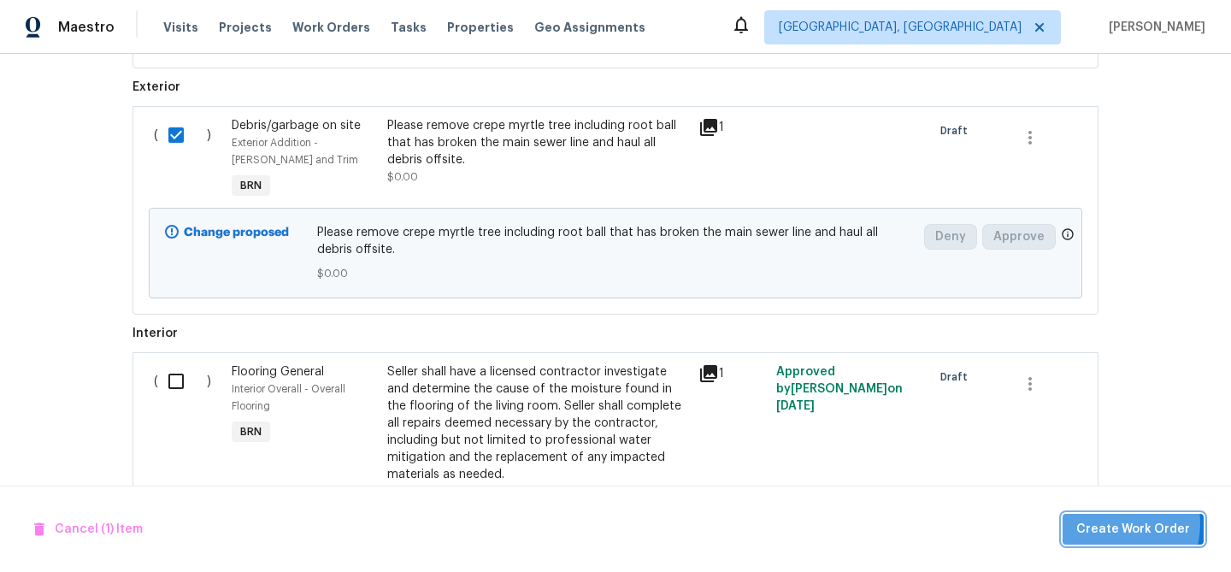
click at [1116, 522] on span "Create Work Order" at bounding box center [1133, 529] width 114 height 21
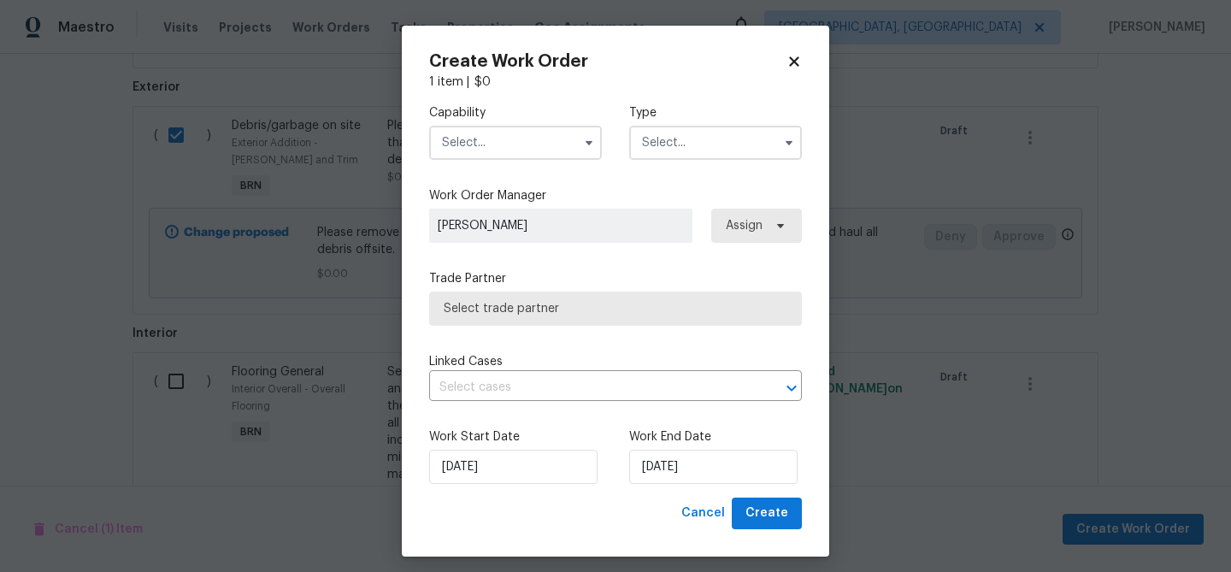
click at [463, 155] on input "text" at bounding box center [515, 143] width 173 height 34
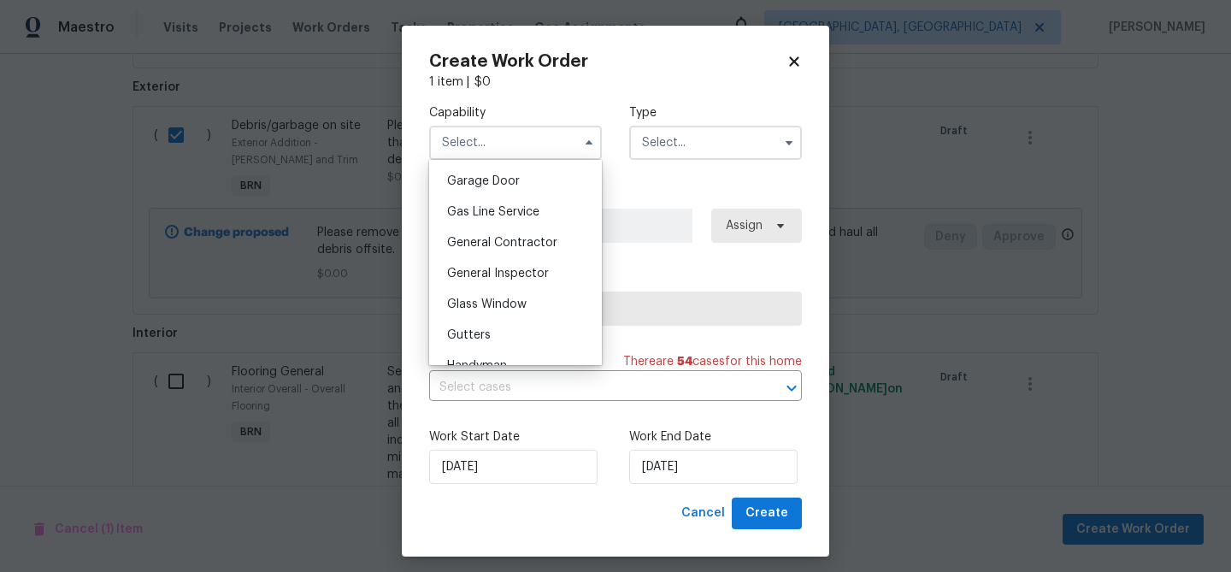
scroll to position [763, 0]
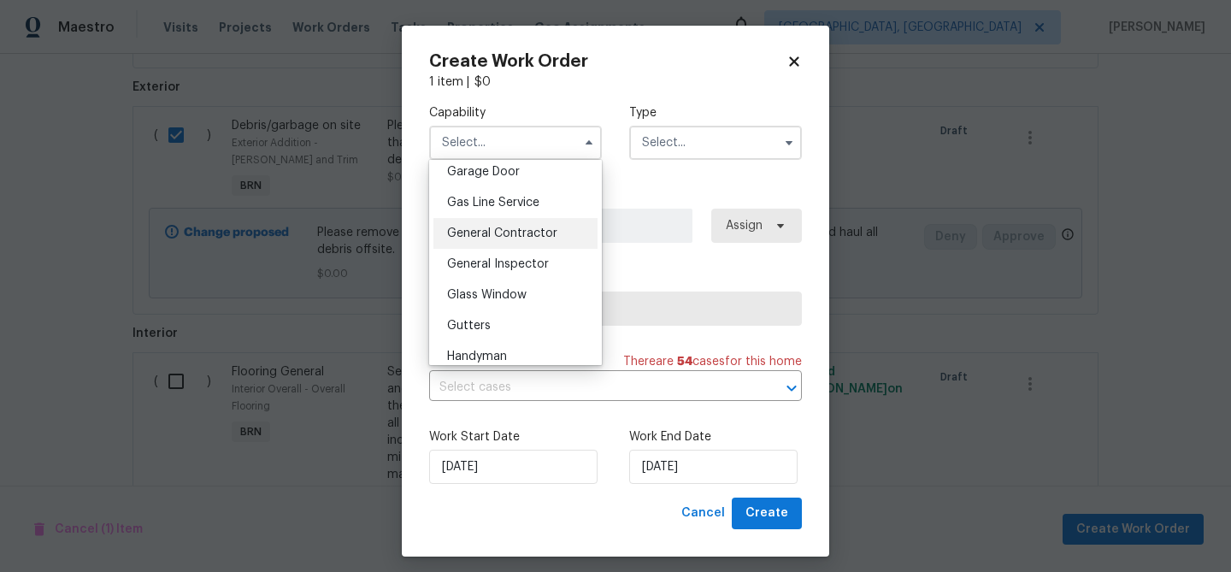
click at [484, 226] on div "General Contractor" at bounding box center [515, 233] width 164 height 31
type input "General Contractor"
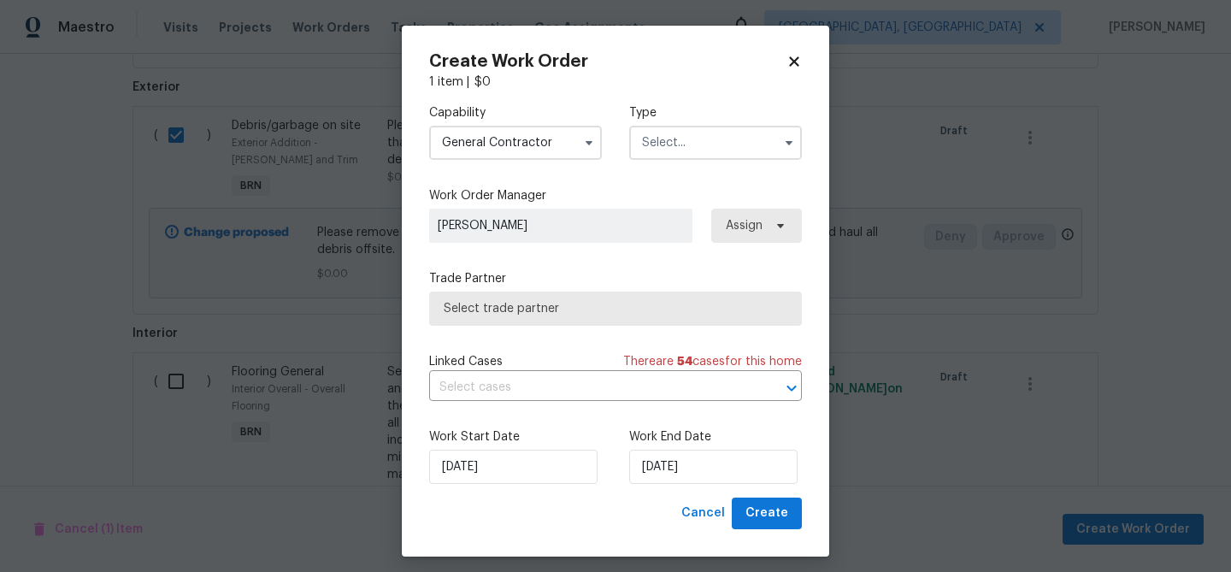
click at [657, 152] on input "text" at bounding box center [715, 143] width 173 height 34
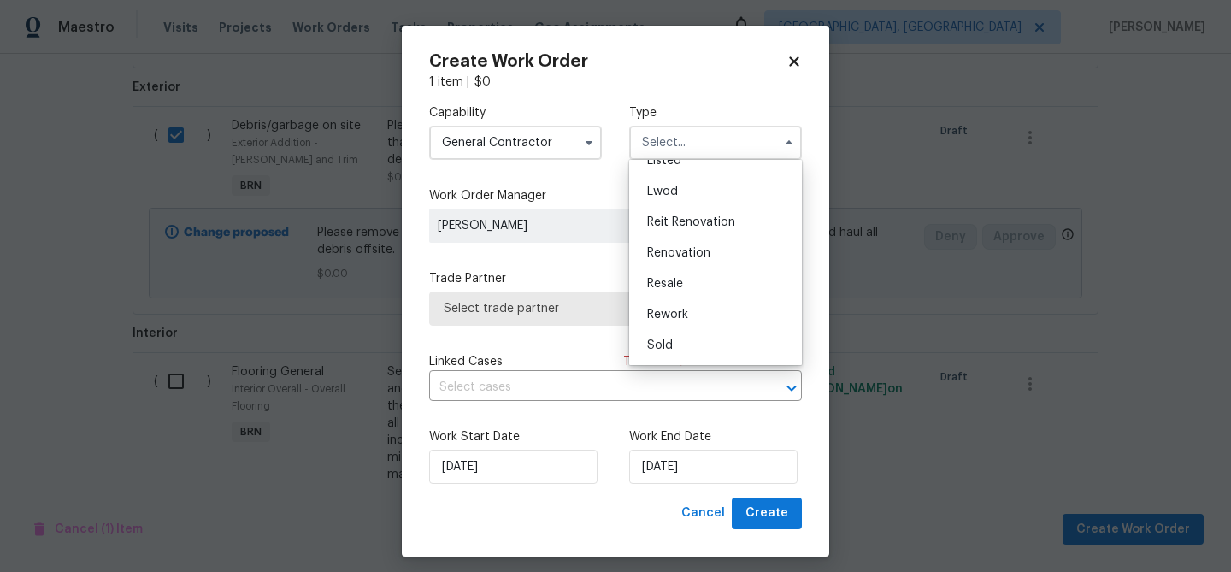
scroll to position [10, 0]
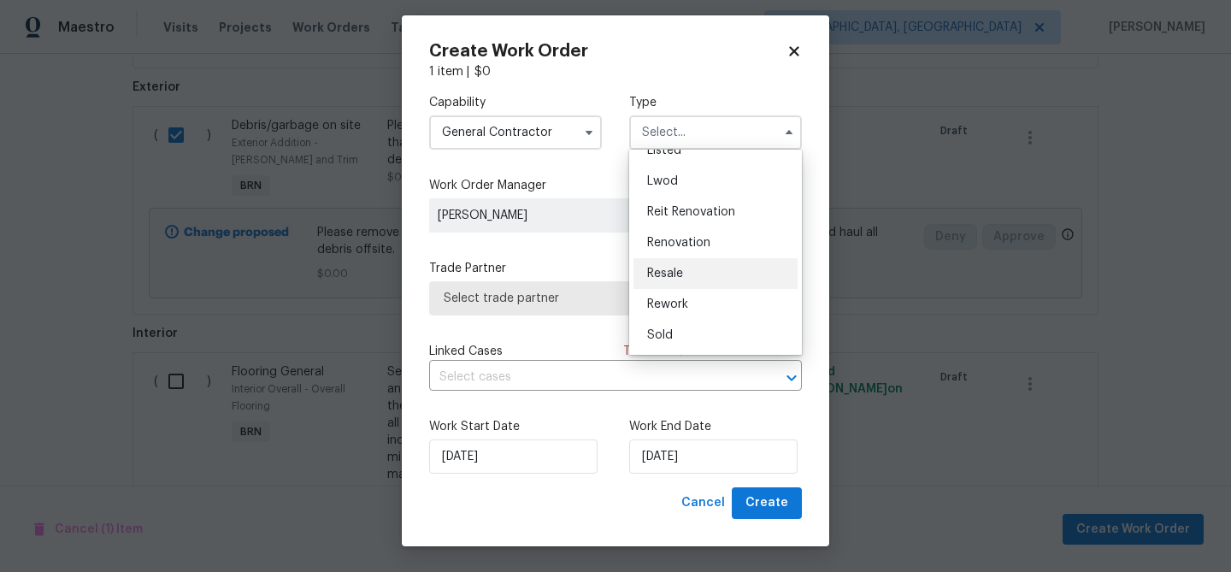
click at [700, 268] on div "Resale" at bounding box center [715, 273] width 164 height 31
type input "Resale"
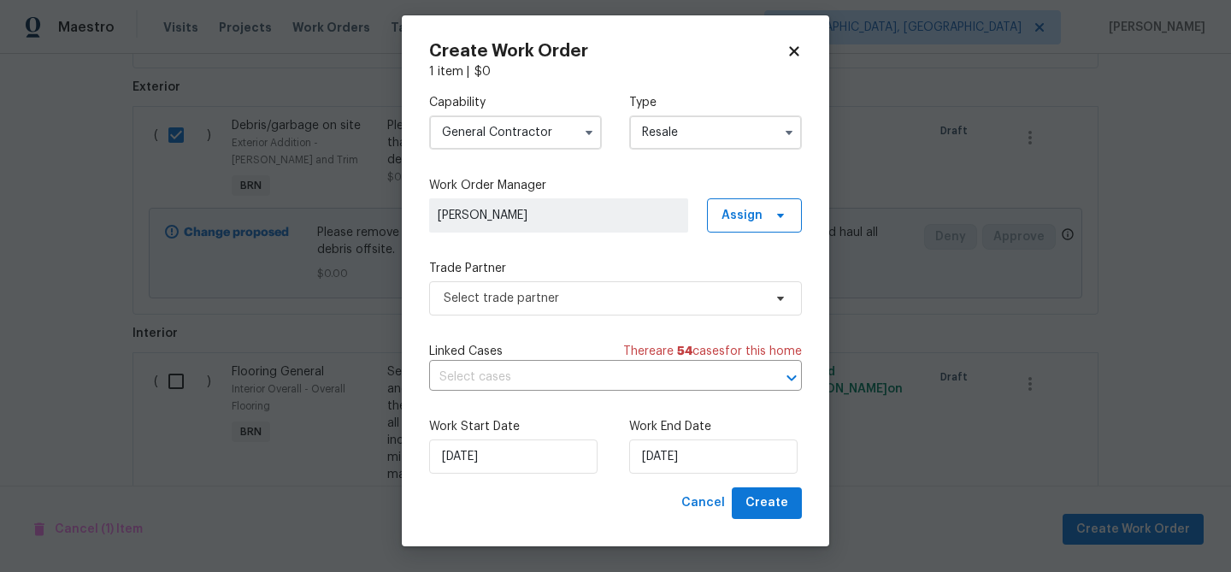
scroll to position [0, 0]
click at [563, 293] on span "Select trade partner" at bounding box center [603, 298] width 319 height 17
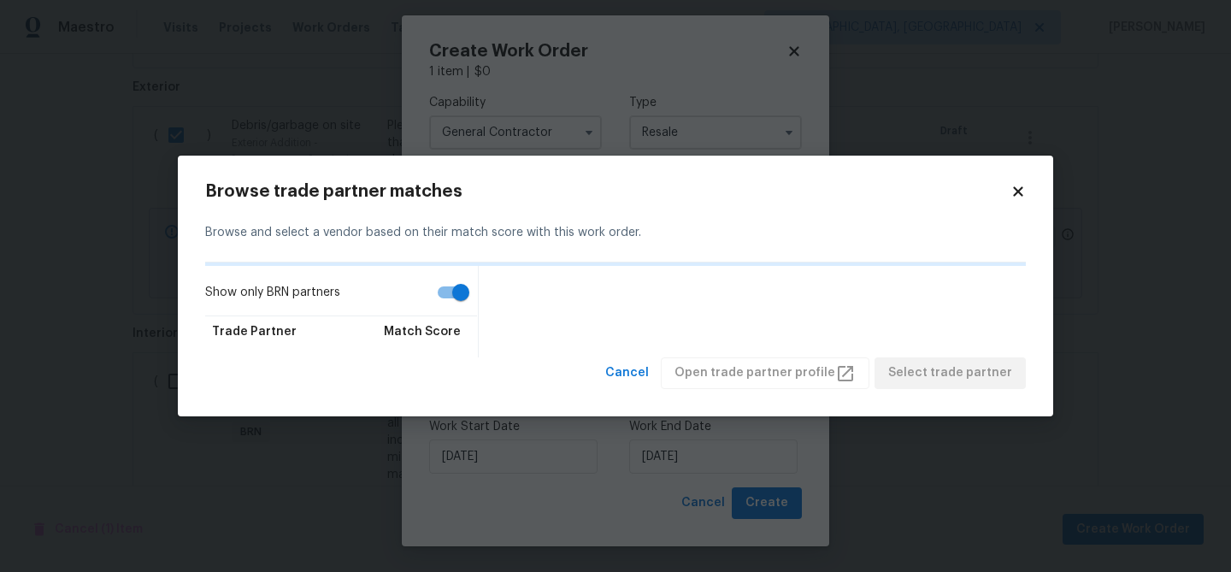
click at [446, 296] on input "Show only BRN partners" at bounding box center [460, 292] width 97 height 32
checkbox input "false"
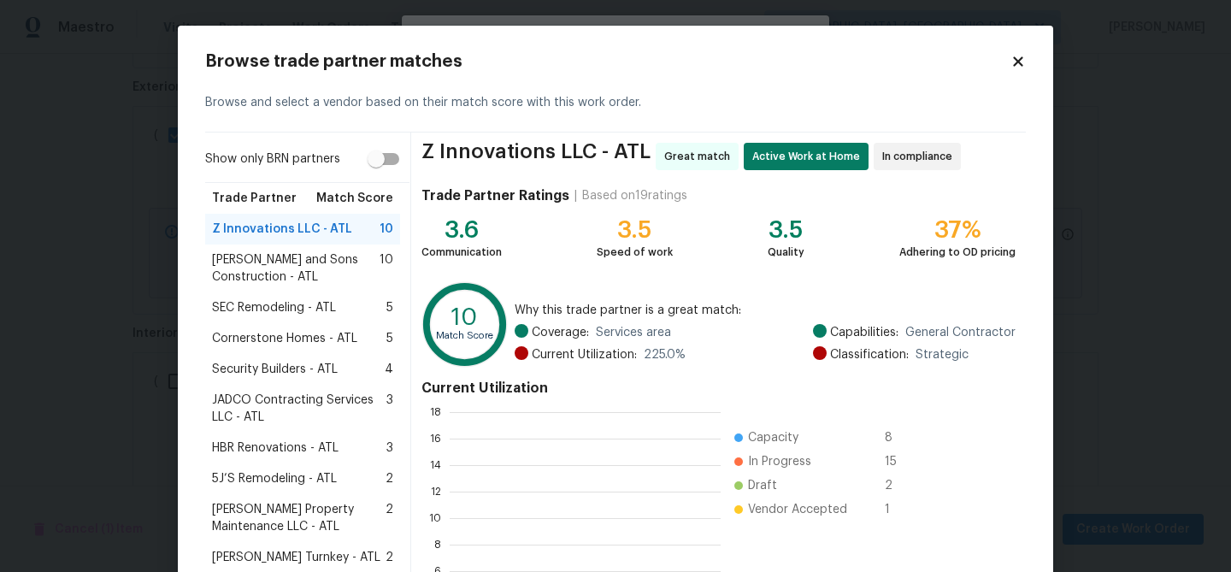
scroll to position [239, 271]
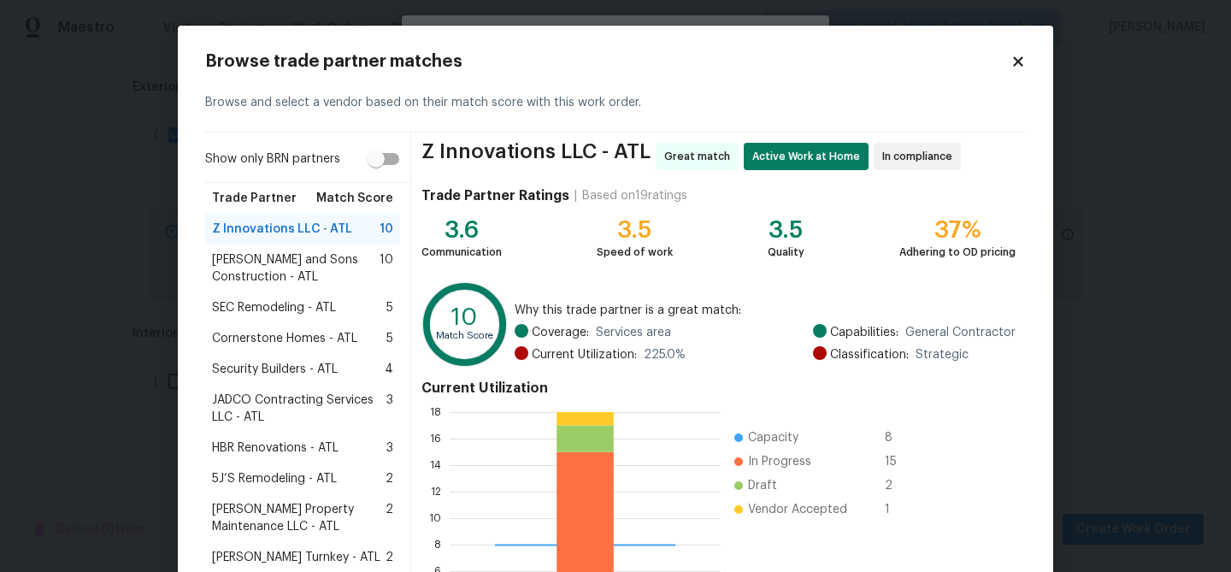
click at [322, 267] on span "Reyes and Sons Construction - ATL" at bounding box center [296, 268] width 168 height 34
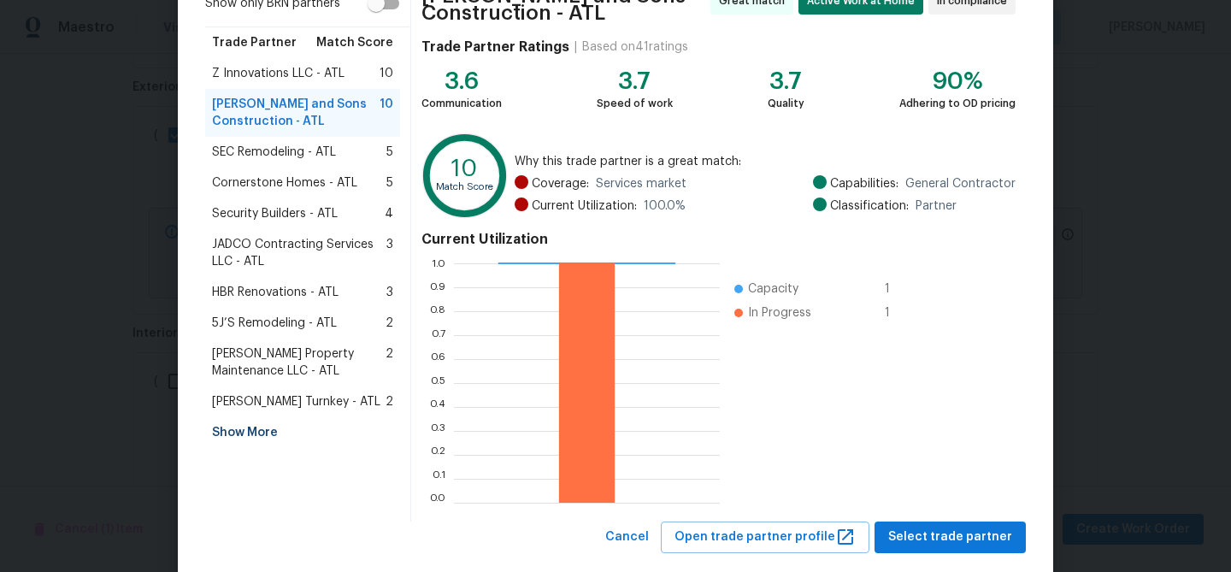
scroll to position [189, 0]
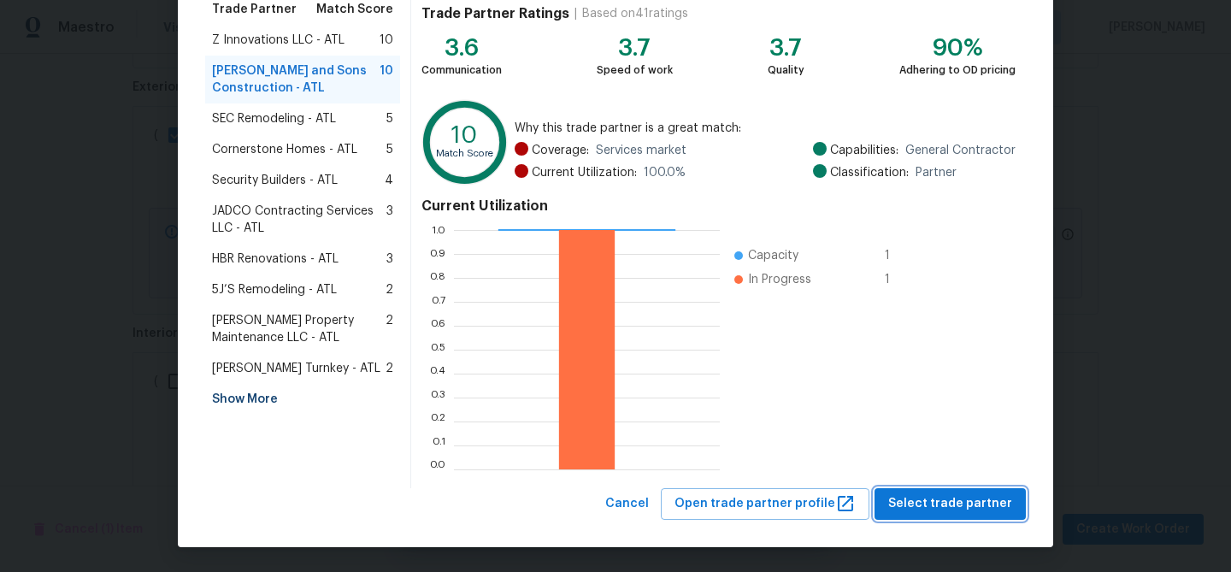
click at [906, 504] on span "Select trade partner" at bounding box center [950, 503] width 124 height 21
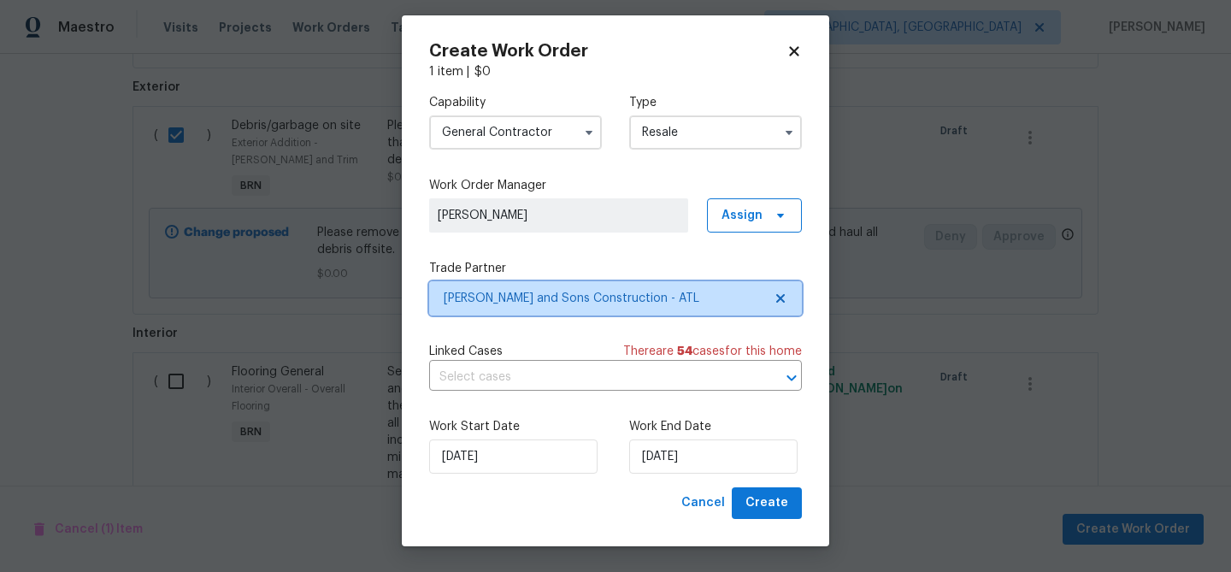
scroll to position [0, 0]
click at [589, 377] on input "text" at bounding box center [591, 377] width 325 height 27
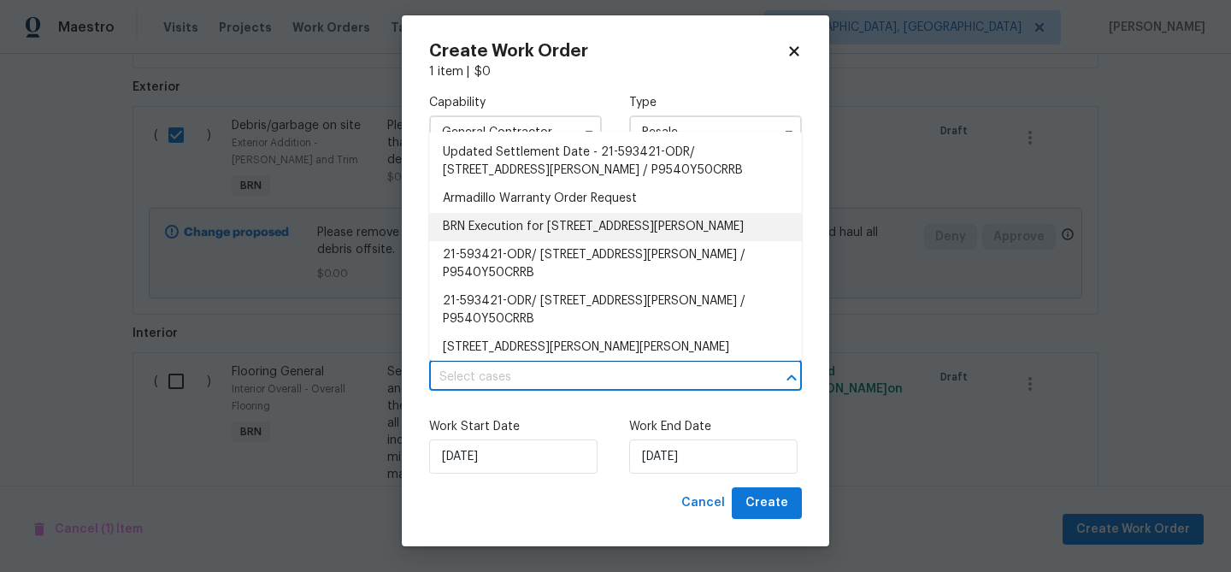
click at [498, 235] on li "BRN Execution for 2669 Saint Paul Dr SW, Atlanta, GA 30331" at bounding box center [615, 227] width 373 height 28
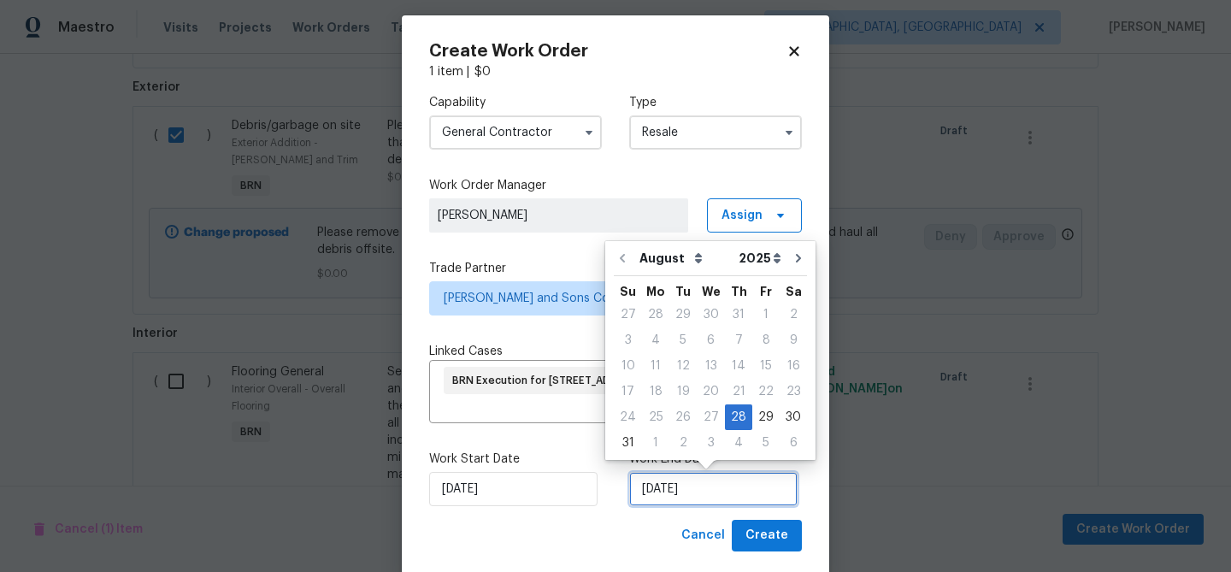
click at [642, 501] on input "28/08/2025" at bounding box center [713, 489] width 168 height 34
click at [758, 417] on div "29" at bounding box center [765, 417] width 27 height 24
type input "29/08/2025"
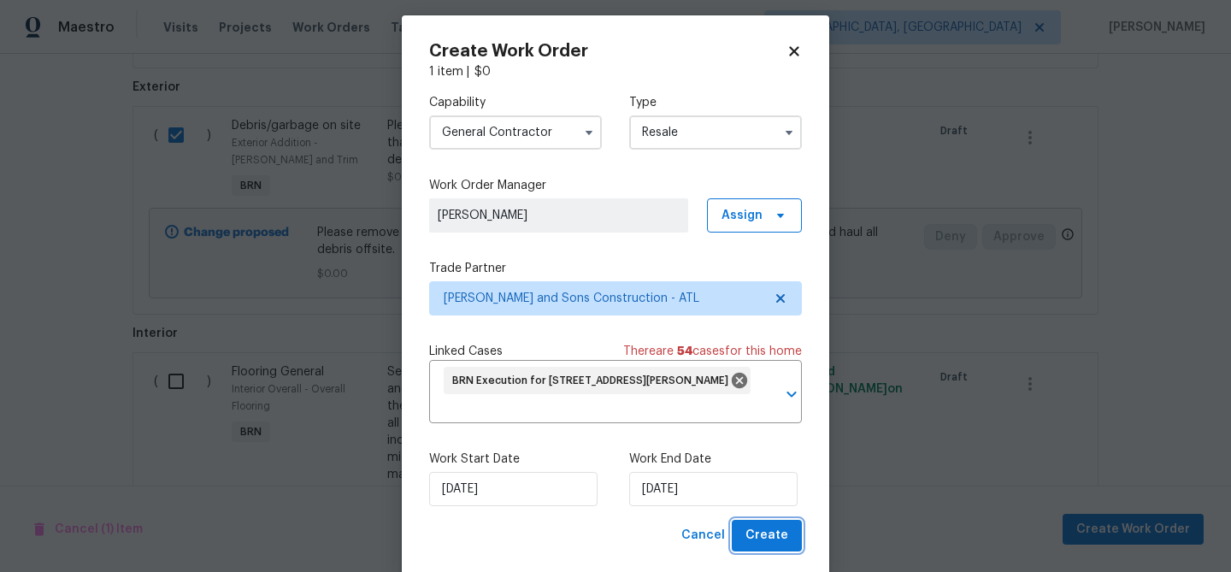
click at [771, 526] on span "Create" at bounding box center [766, 535] width 43 height 21
checkbox input "false"
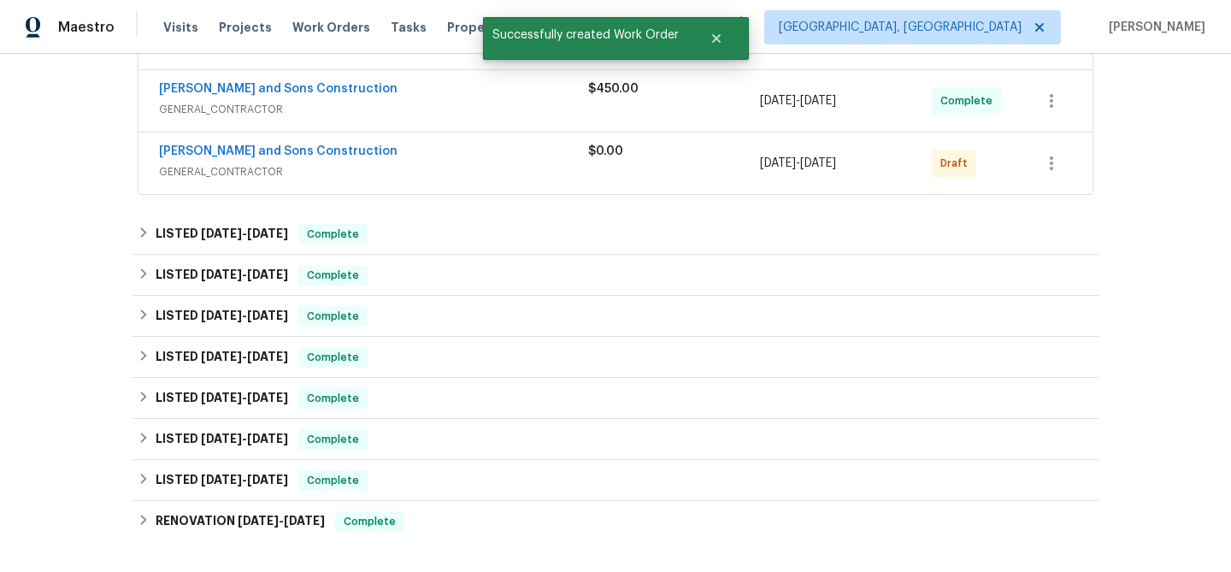
scroll to position [427, 0]
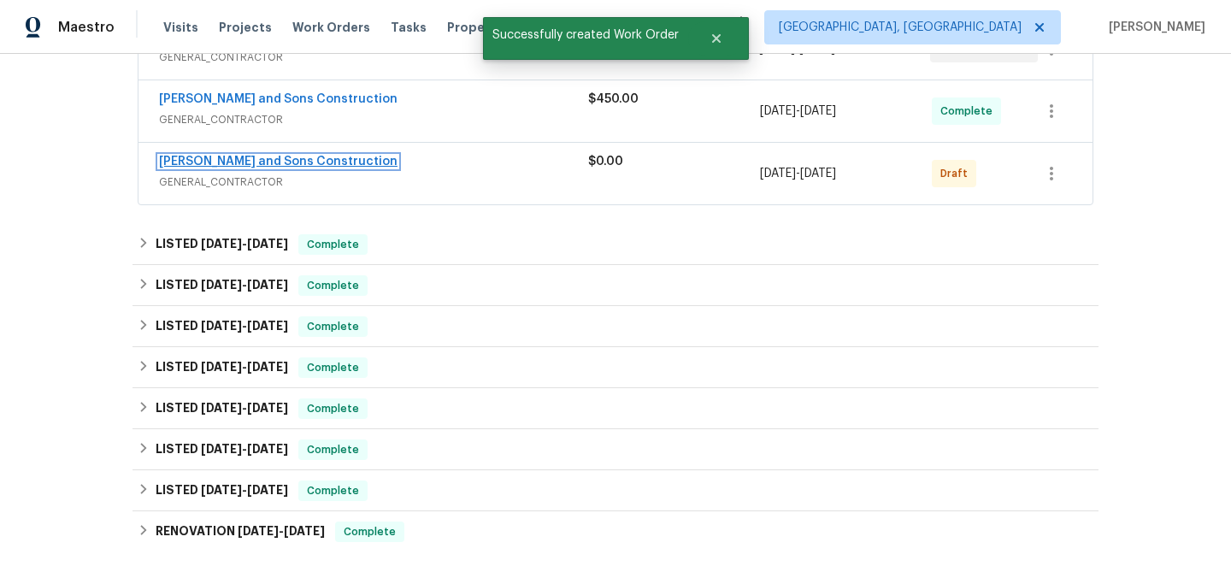
click at [273, 160] on link "[PERSON_NAME] and Sons Construction" at bounding box center [278, 162] width 239 height 12
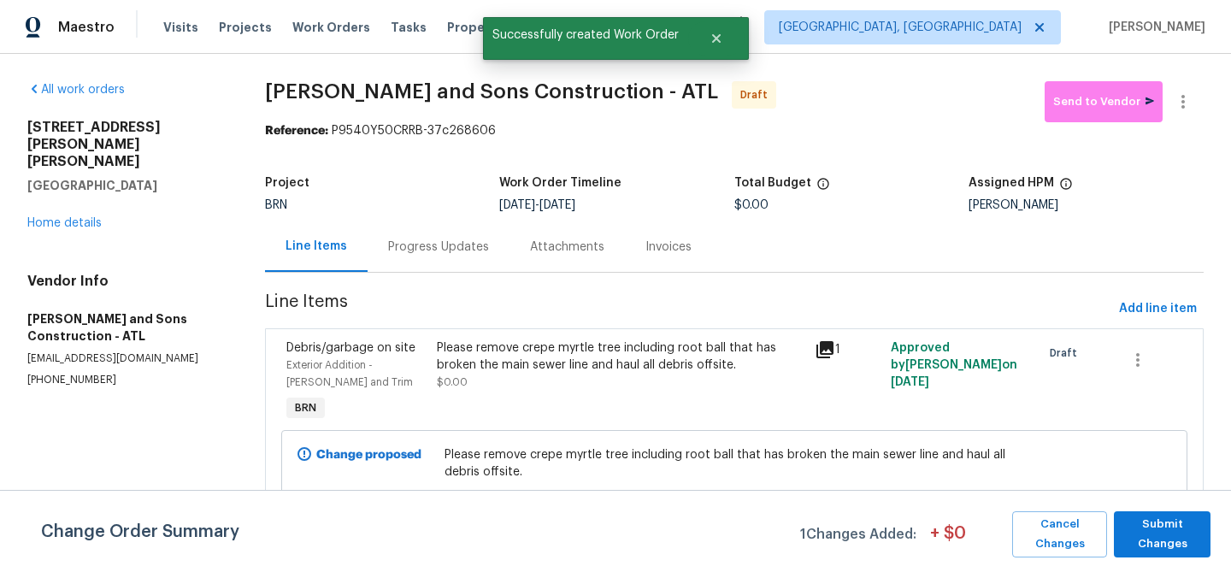
click at [426, 251] on div "Progress Updates" at bounding box center [438, 247] width 101 height 17
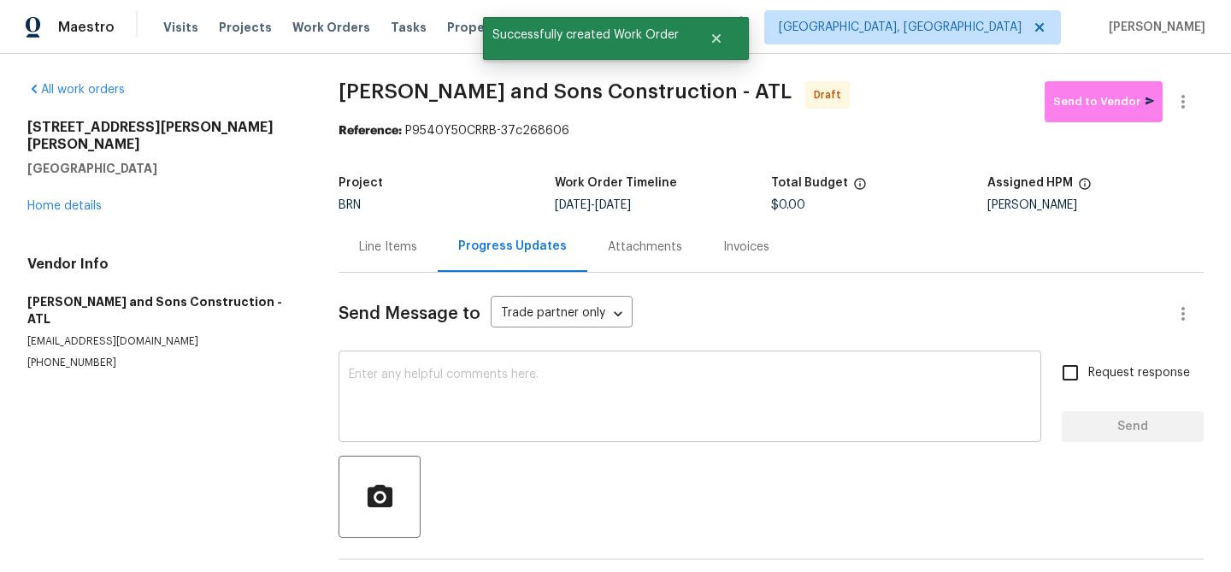
click at [497, 401] on textarea at bounding box center [690, 398] width 682 height 60
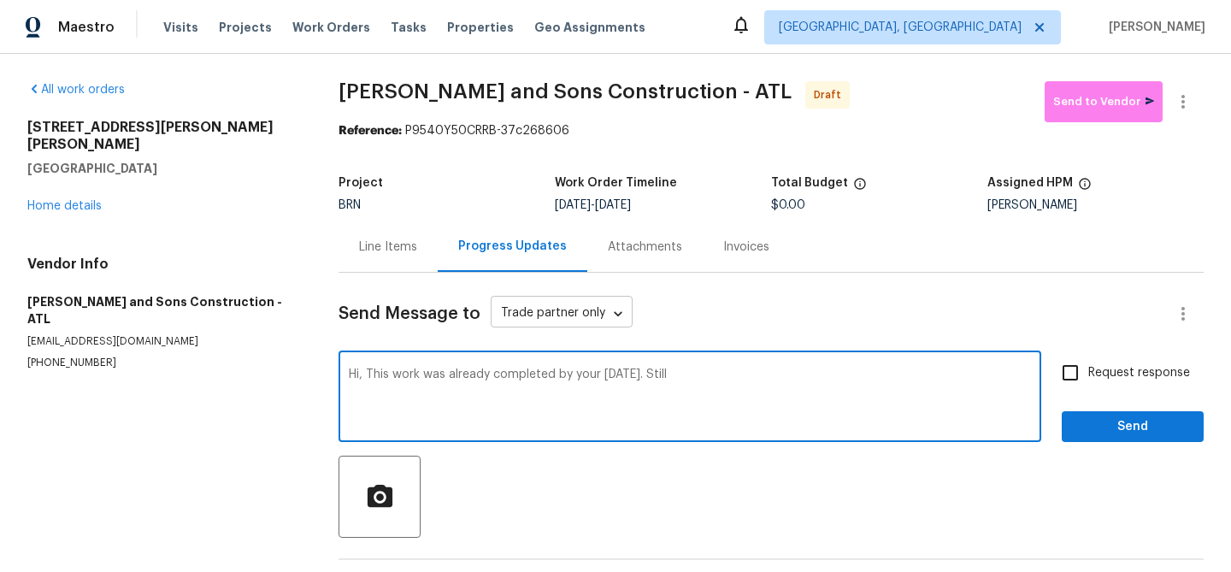
paste textarea "The sewer is still inaccessible. Could you please revisit the property to remov…"
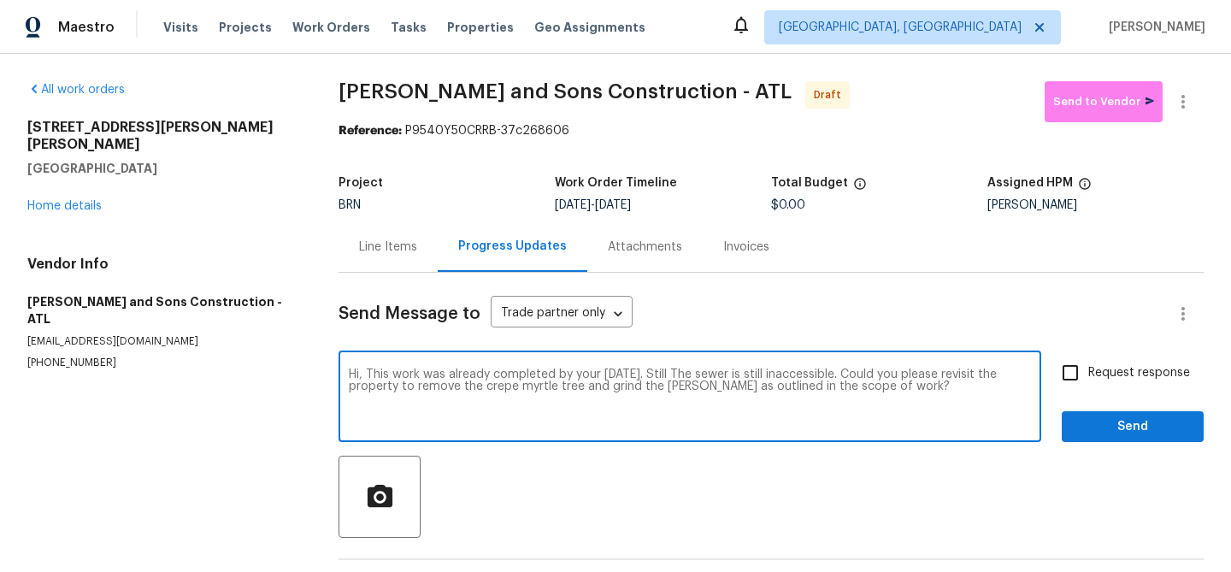
click at [691, 371] on textarea "Hi, This work was already completed by your yesterday. Still The sewer is still…" at bounding box center [690, 398] width 682 height 60
type textarea "Hi, This work was already completed by your yesterday. Still the sewer is still…"
click at [1100, 366] on span "Request response" at bounding box center [1139, 373] width 102 height 18
click at [1088, 366] on input "Request response" at bounding box center [1070, 373] width 36 height 36
checkbox input "true"
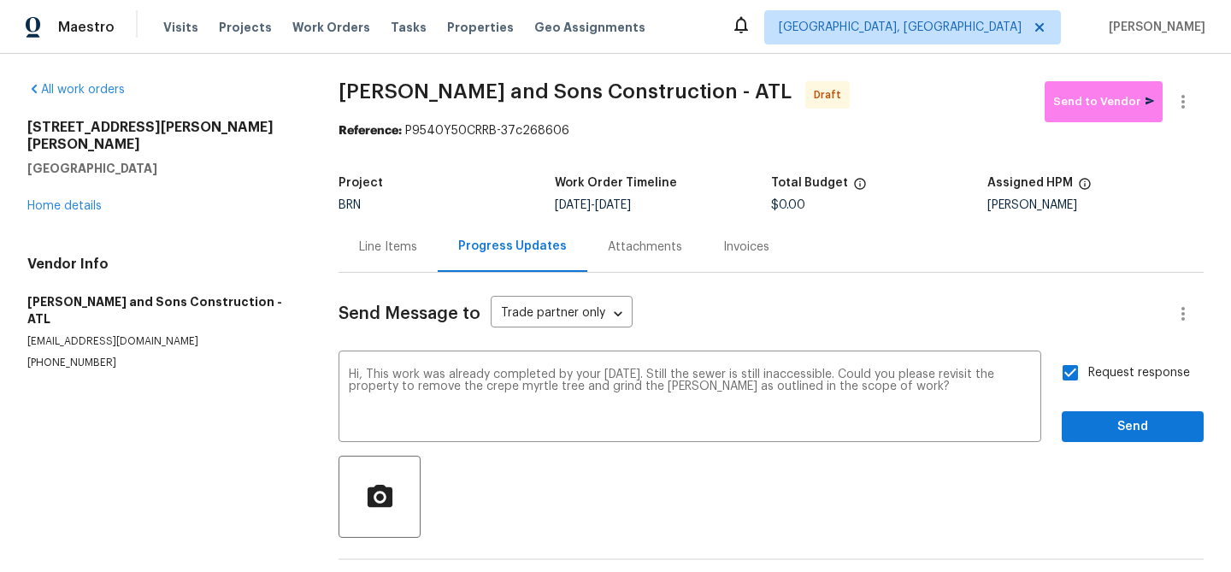
click at [1089, 445] on div "Send Message to Trade partner only Trade partner only ​ Hi, This work was alrea…" at bounding box center [771, 440] width 865 height 335
click at [1090, 439] on button "Send" at bounding box center [1133, 427] width 142 height 32
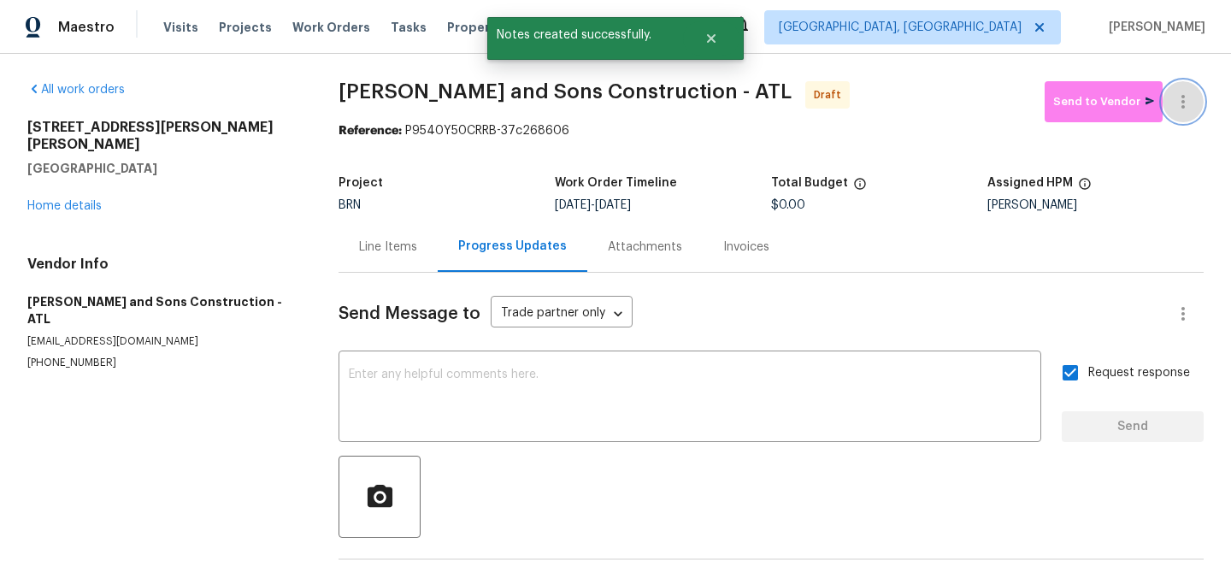
click at [1187, 97] on icon "button" at bounding box center [1183, 101] width 21 height 21
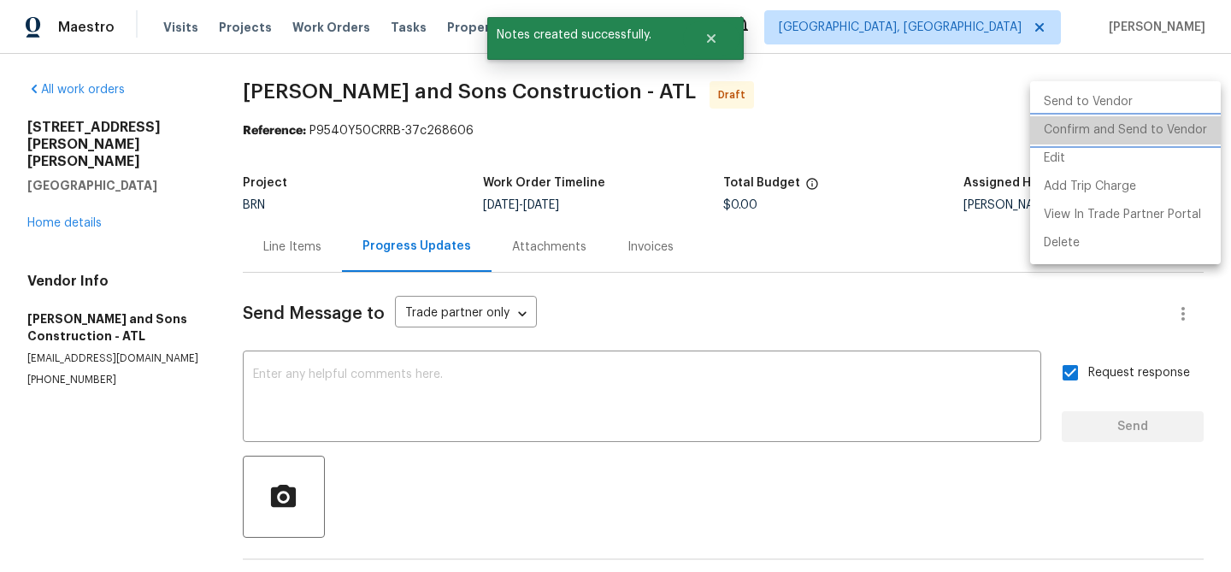
click at [1132, 133] on li "Confirm and Send to Vendor" at bounding box center [1125, 130] width 191 height 28
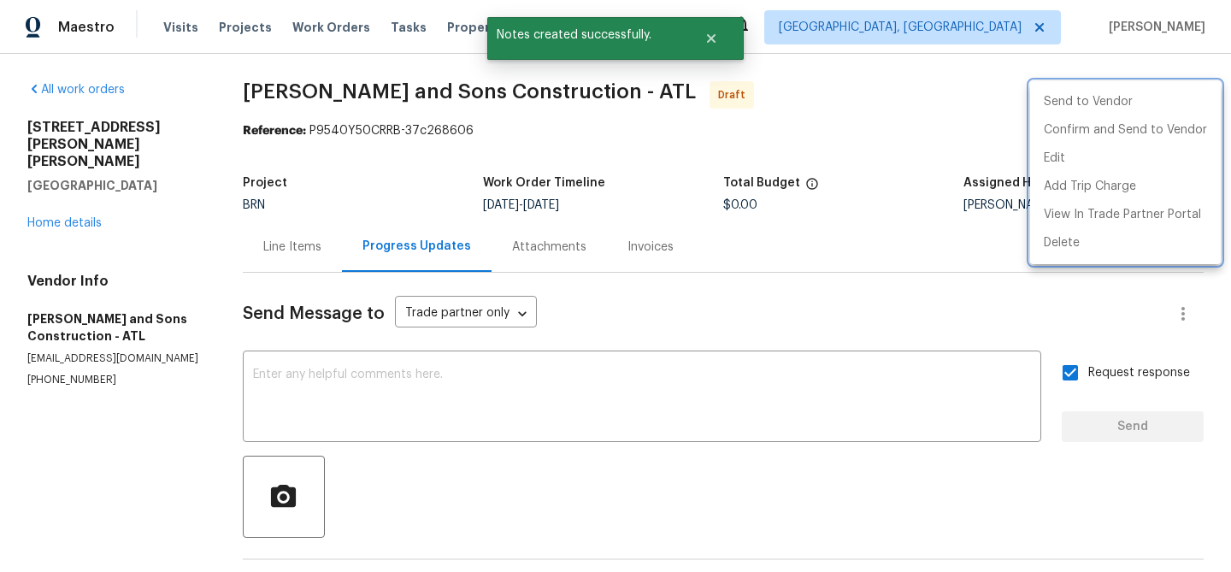
click at [501, 103] on div at bounding box center [615, 286] width 1231 height 572
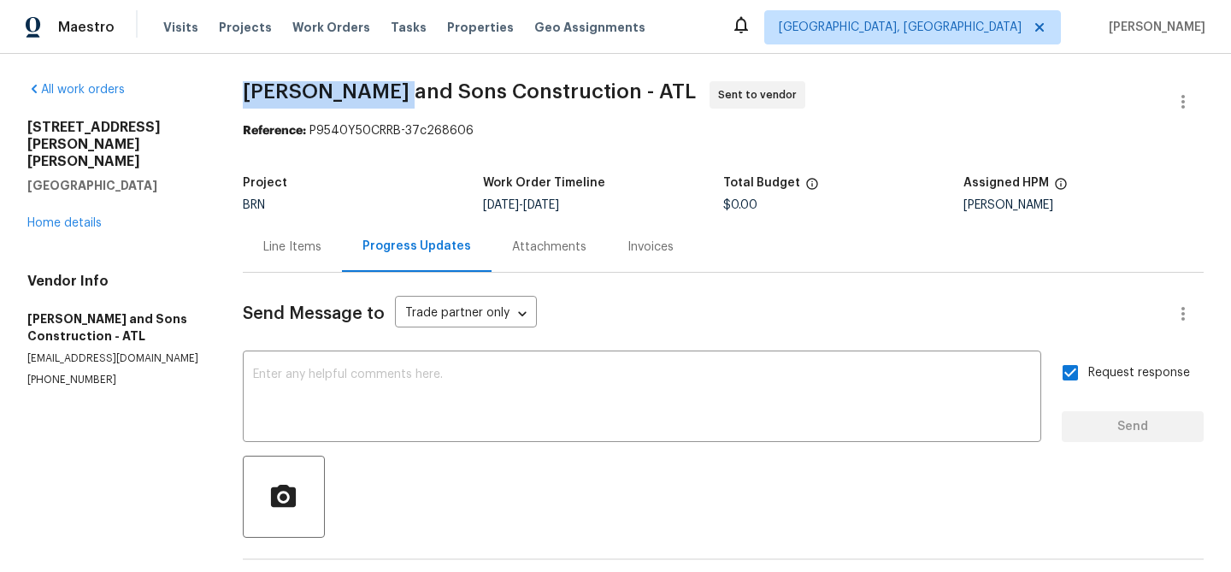
drag, startPoint x: 242, startPoint y: 91, endPoint x: 403, endPoint y: 91, distance: 160.7
click at [403, 91] on div "All work orders 2669 Saint Paul Dr SW Atlanta, GA 30331 Home details Vendor Inf…" at bounding box center [615, 395] width 1231 height 682
copy span "Reyes and Sons"
